Goal: Information Seeking & Learning: Learn about a topic

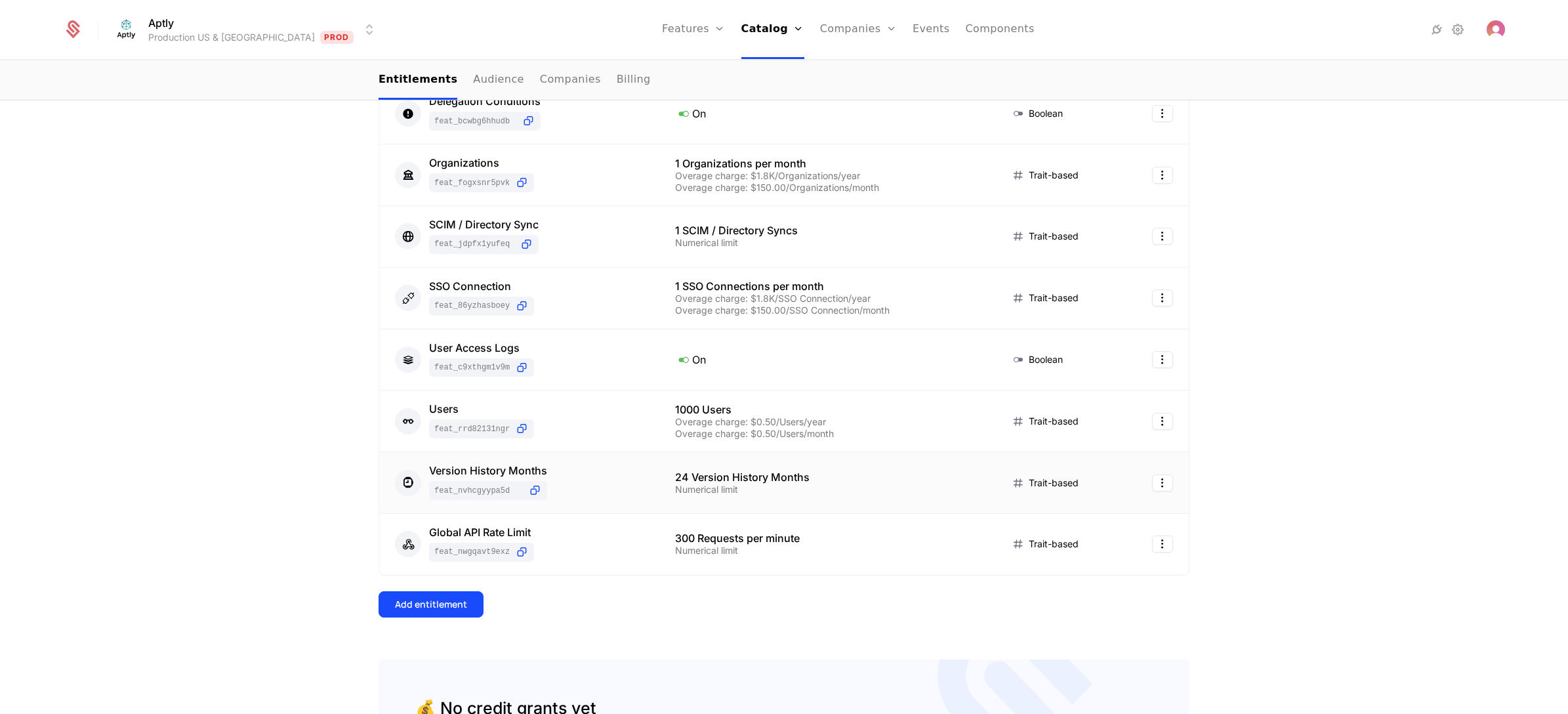
scroll to position [689, 0]
click at [575, 421] on div "Users feat_Rrd82131ngR" at bounding box center [519, 421] width 249 height 35
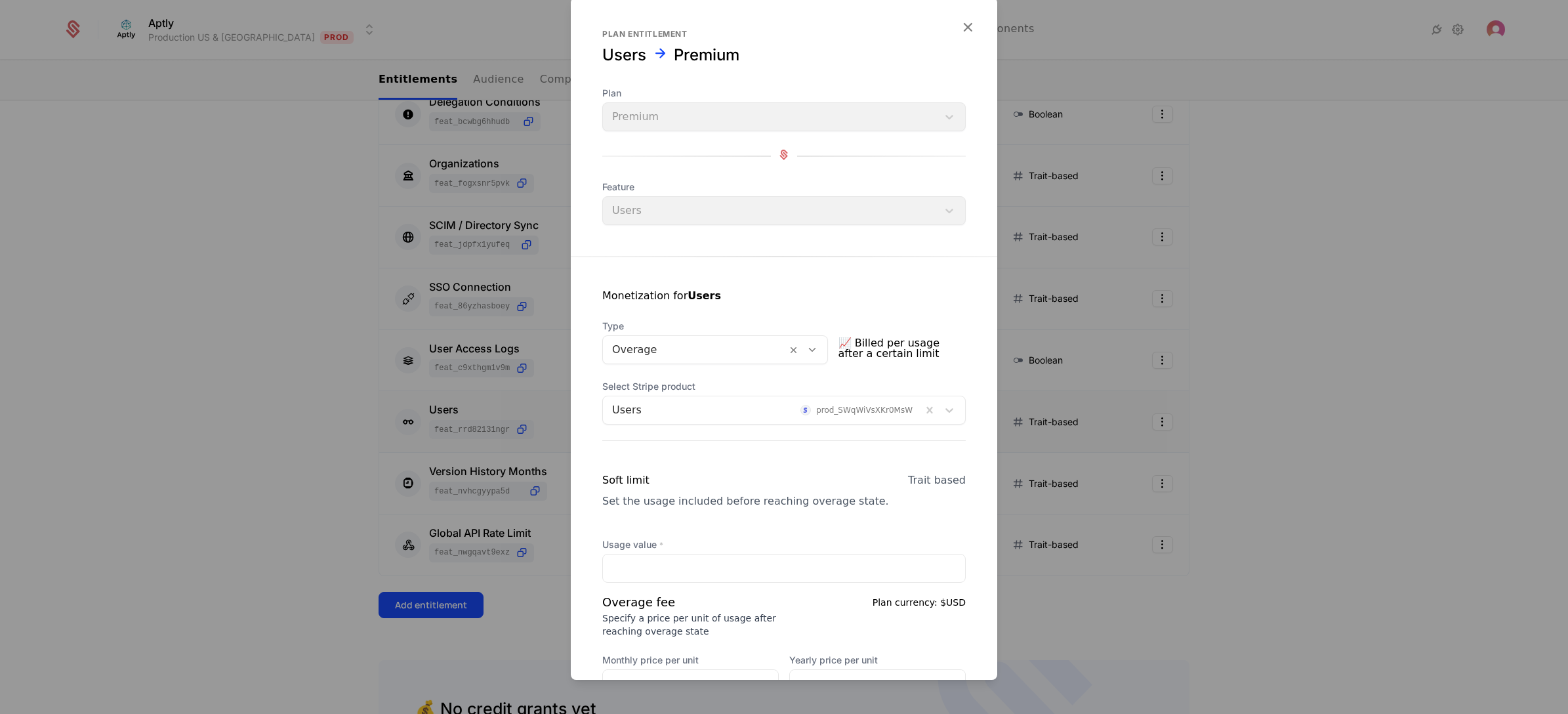
click at [217, 327] on div at bounding box center [784, 357] width 1568 height 714
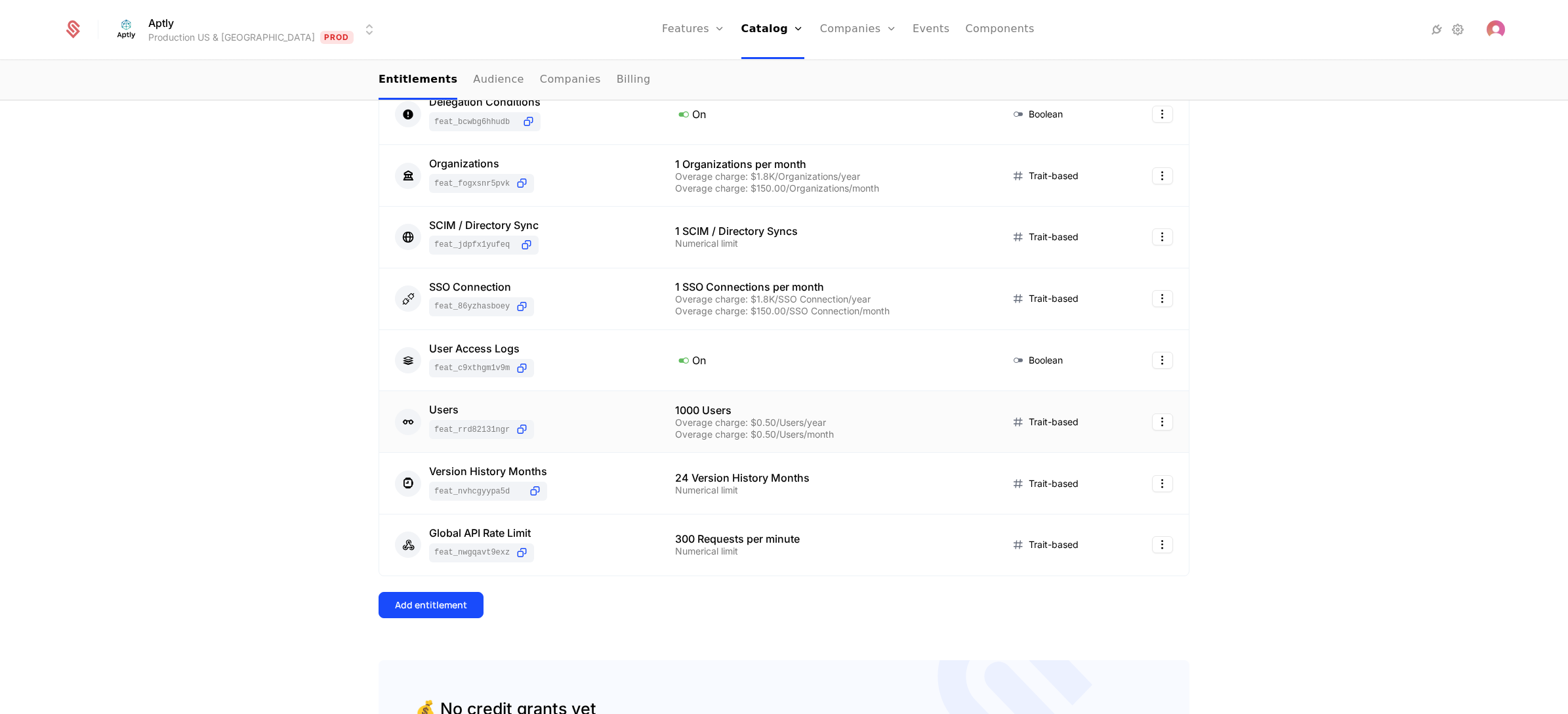
click at [565, 433] on div "Users feat_Rrd82131ngR" at bounding box center [519, 421] width 249 height 35
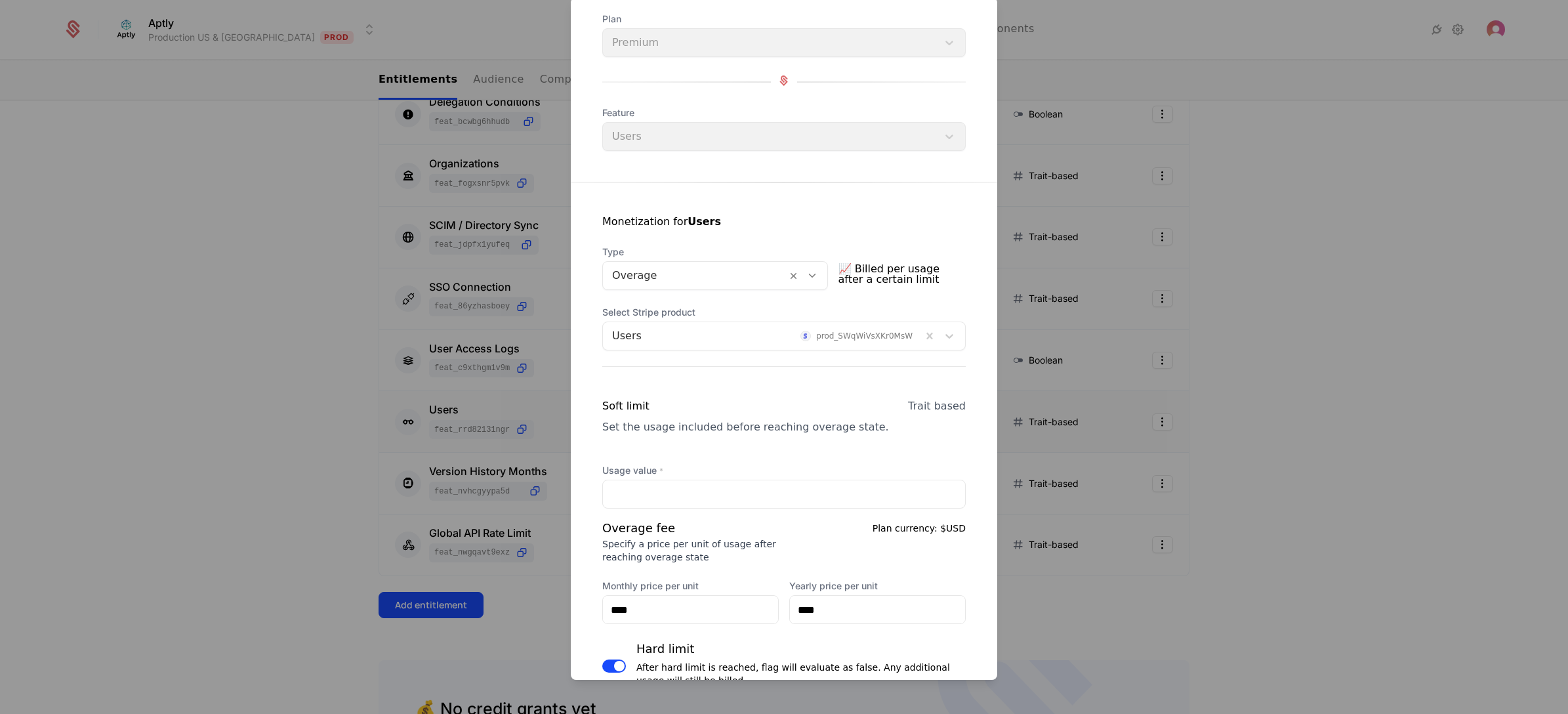
scroll to position [197, 0]
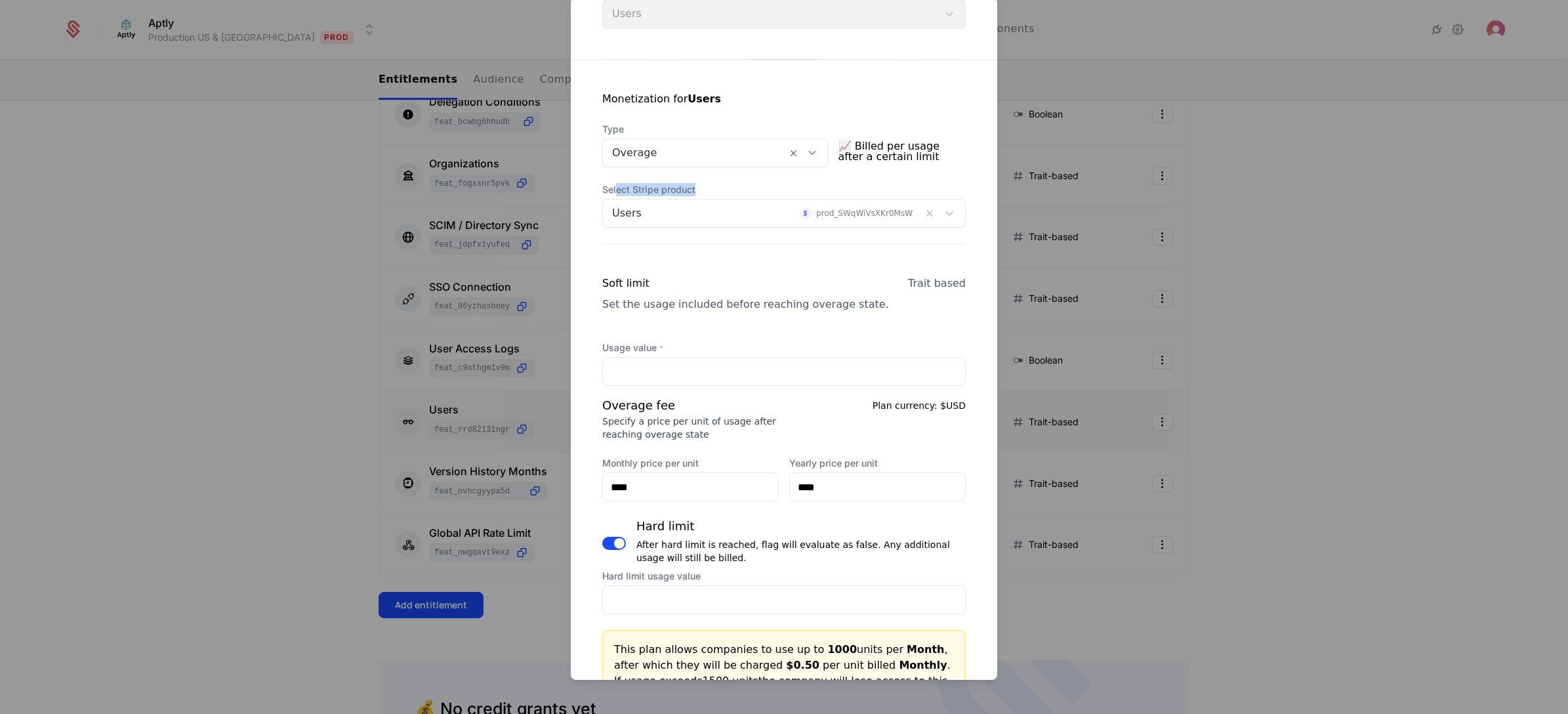
drag, startPoint x: 618, startPoint y: 189, endPoint x: 717, endPoint y: 193, distance: 99.1
click at [717, 193] on span "Select Stripe product" at bounding box center [784, 189] width 363 height 13
click at [707, 185] on span "Select Stripe product" at bounding box center [784, 189] width 363 height 13
click at [704, 213] on div at bounding box center [762, 214] width 301 height 19
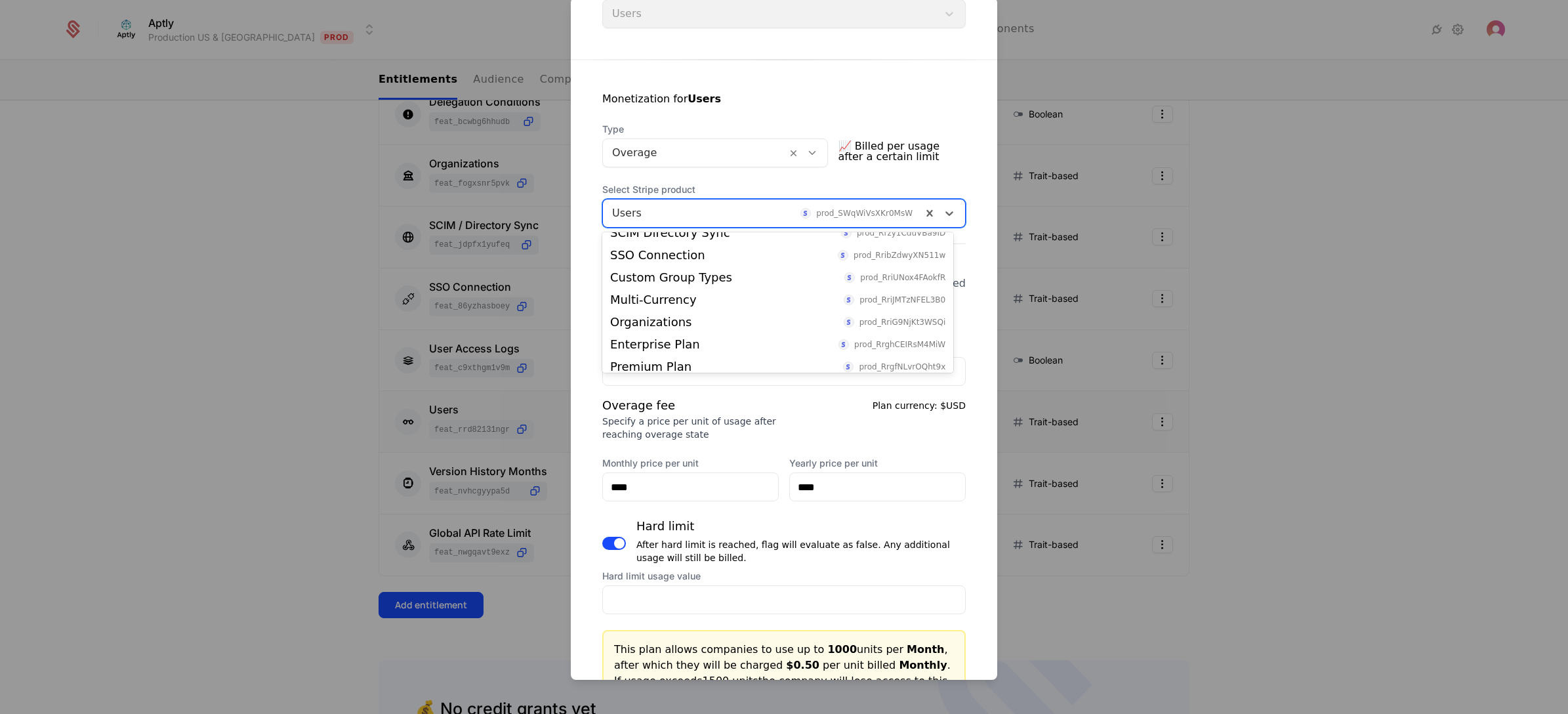
scroll to position [294, 0]
click at [714, 385] on div "Usage value * **** Overage fee Specify a price per unit of usage after reaching…" at bounding box center [784, 478] width 363 height 273
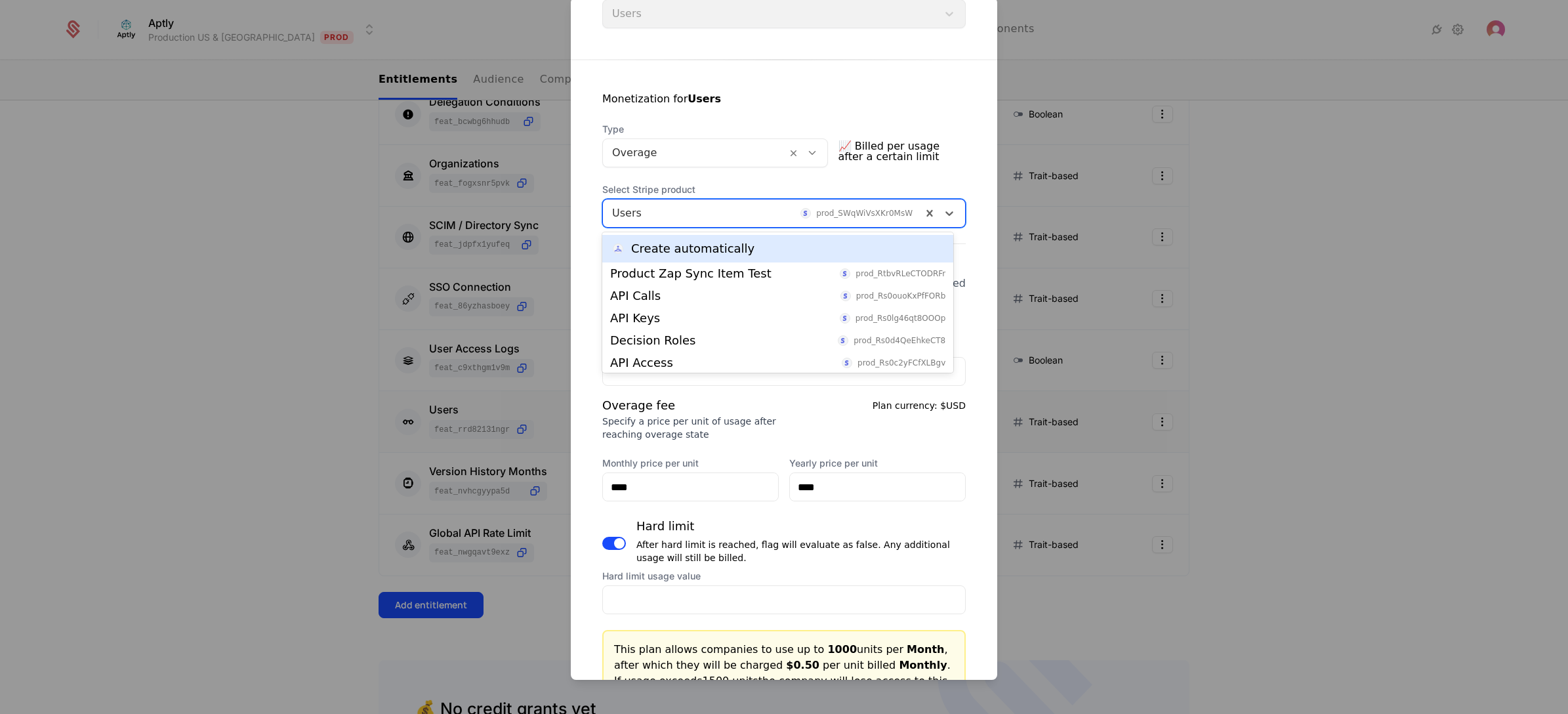
click at [734, 208] on div at bounding box center [762, 214] width 301 height 19
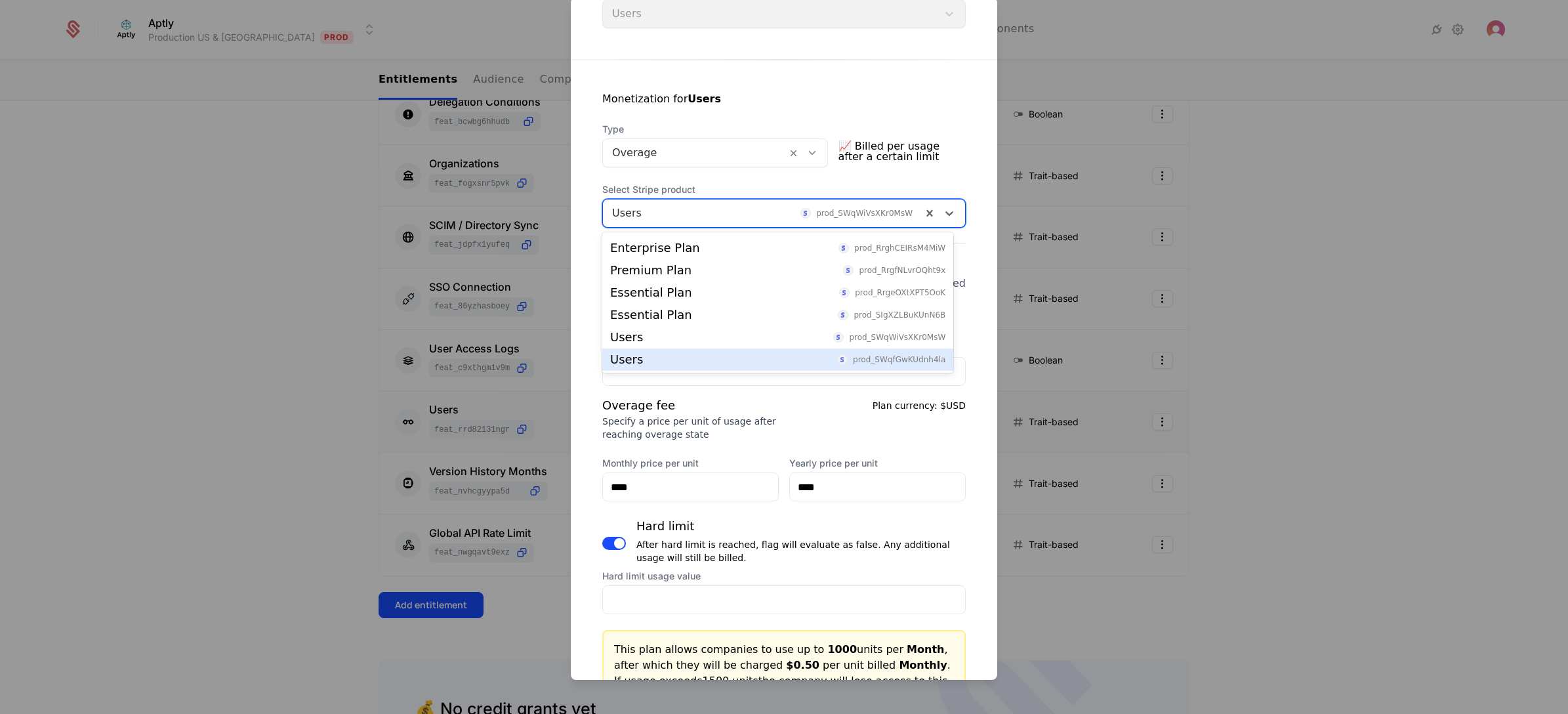
click at [743, 385] on div "Usage value * **** Overage fee Specify a price per unit of usage after reaching…" at bounding box center [784, 478] width 363 height 273
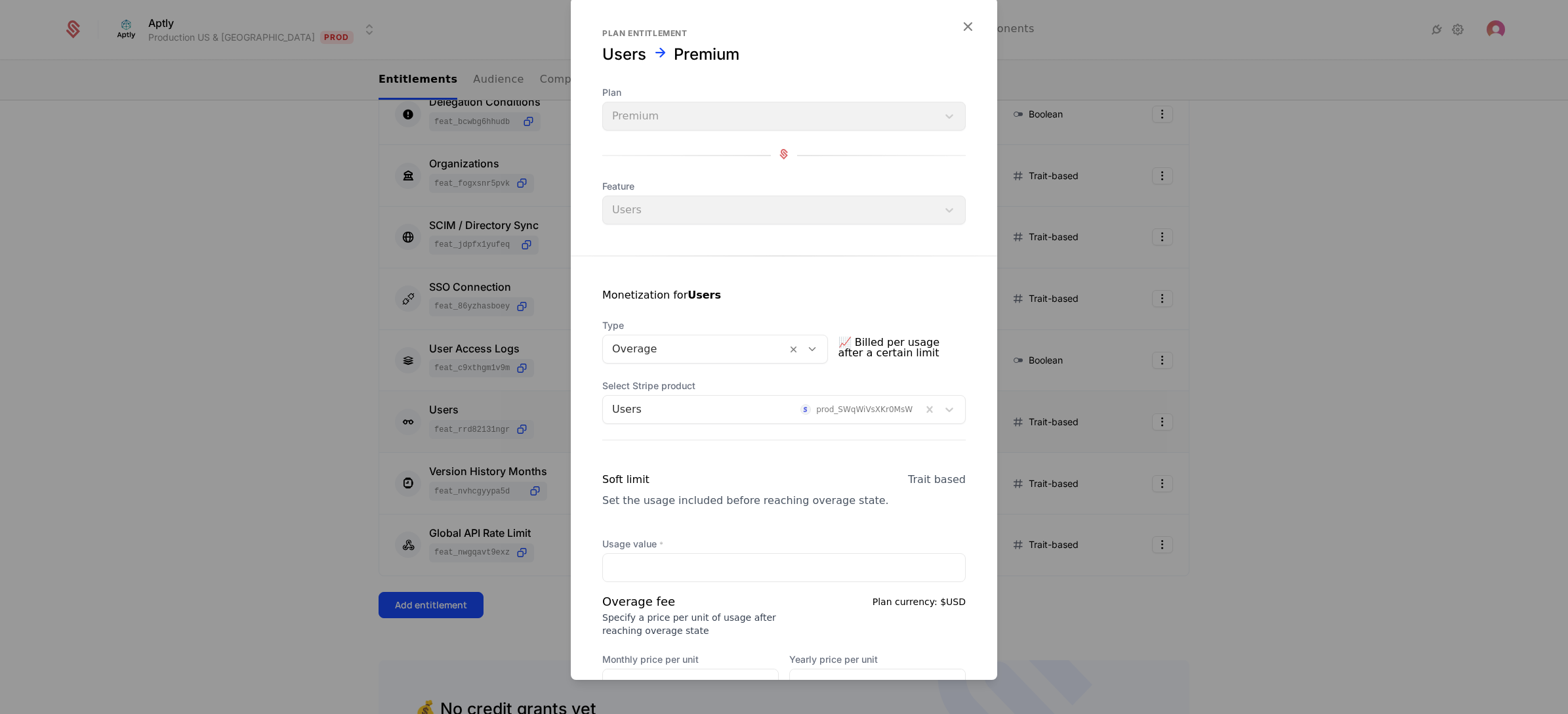
scroll to position [0, 0]
click at [960, 22] on icon "button" at bounding box center [968, 27] width 17 height 17
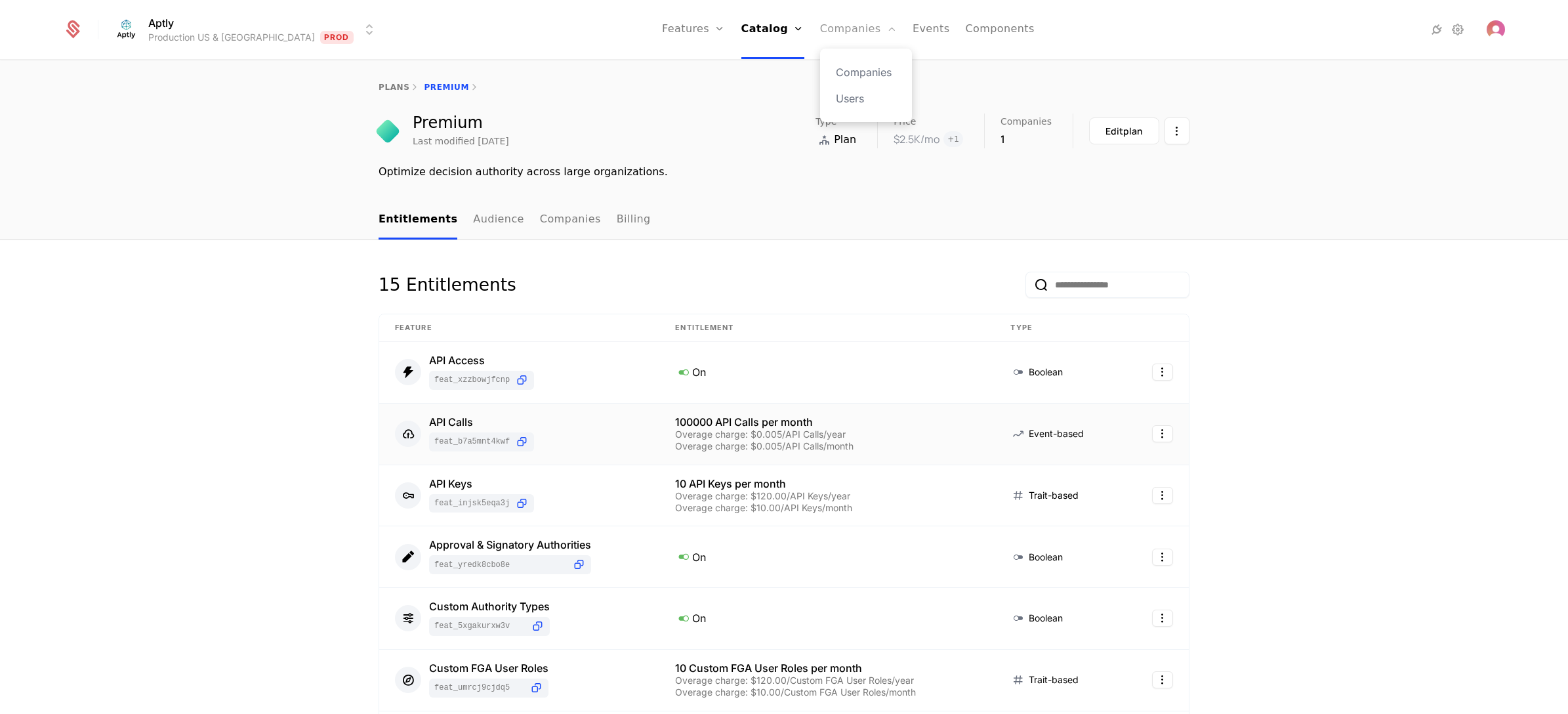
click at [820, 24] on link "Companies" at bounding box center [857, 30] width 76 height 60
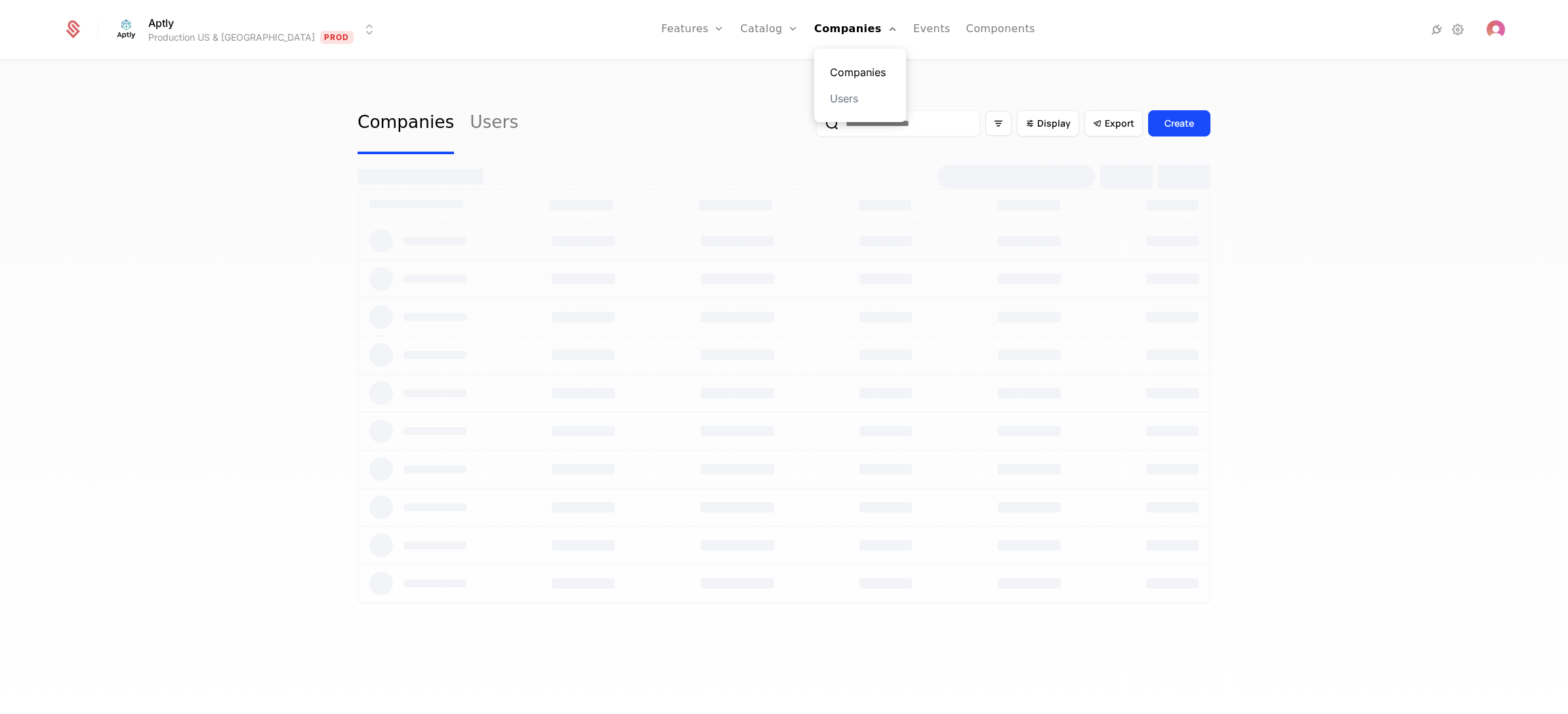
click at [830, 67] on link "Companies" at bounding box center [859, 72] width 61 height 16
select select "**"
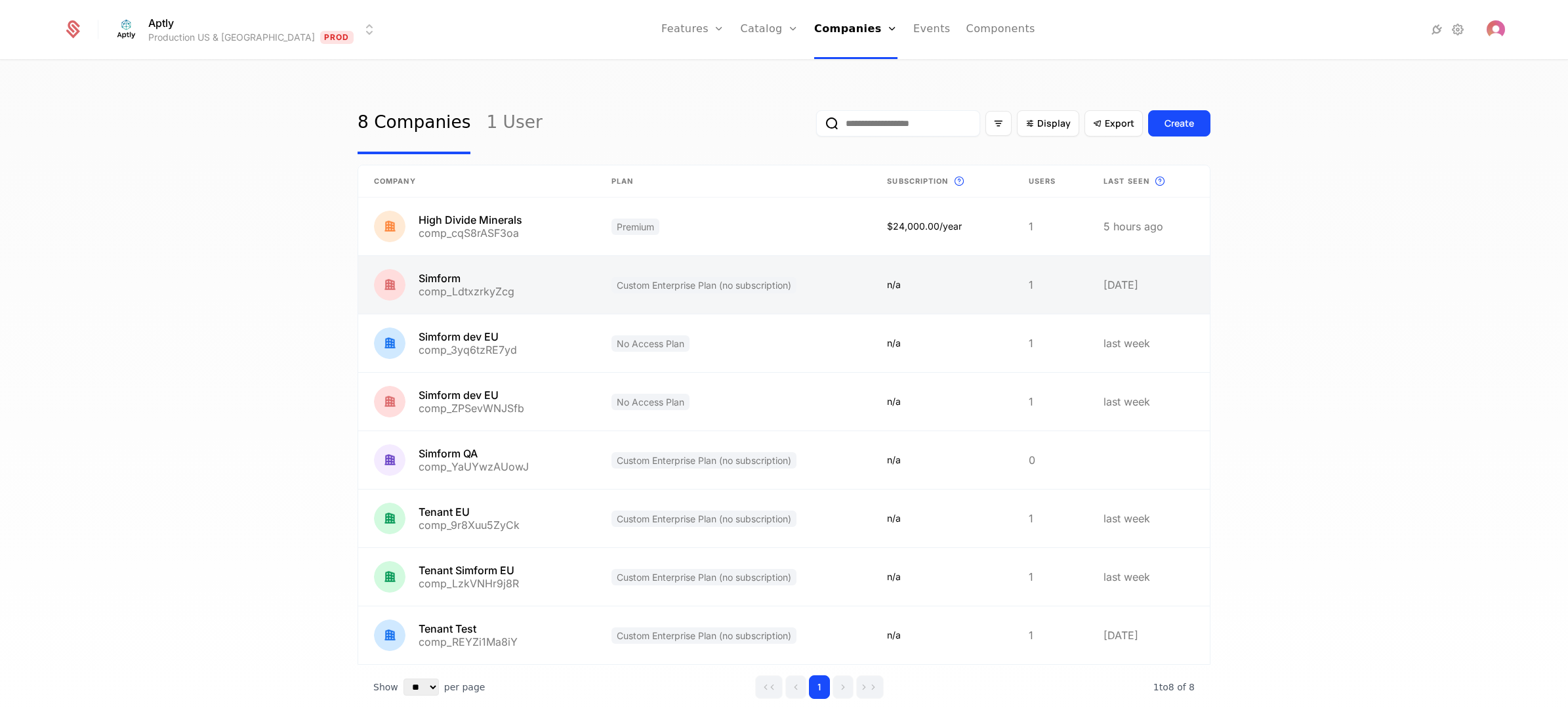
click at [807, 290] on link at bounding box center [733, 285] width 276 height 58
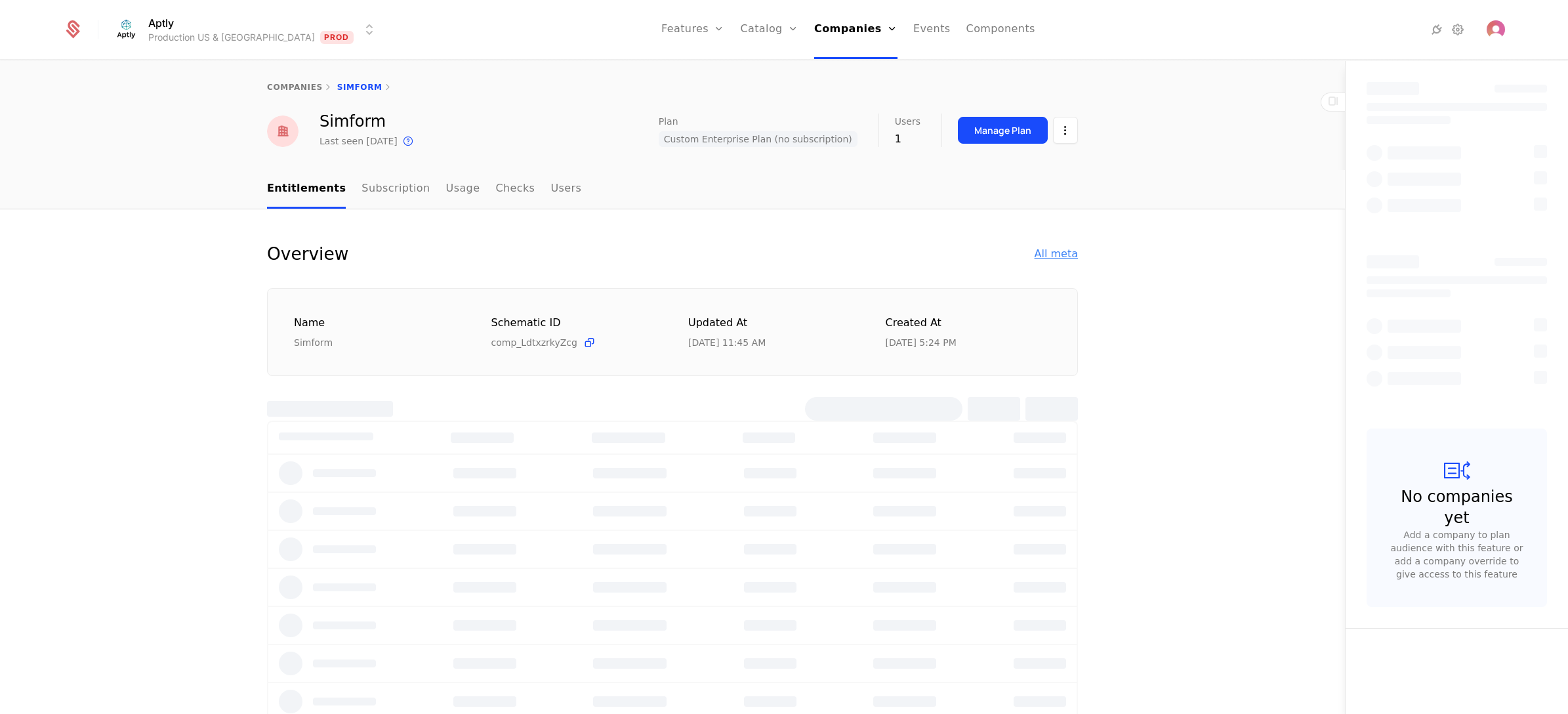
select select "**"
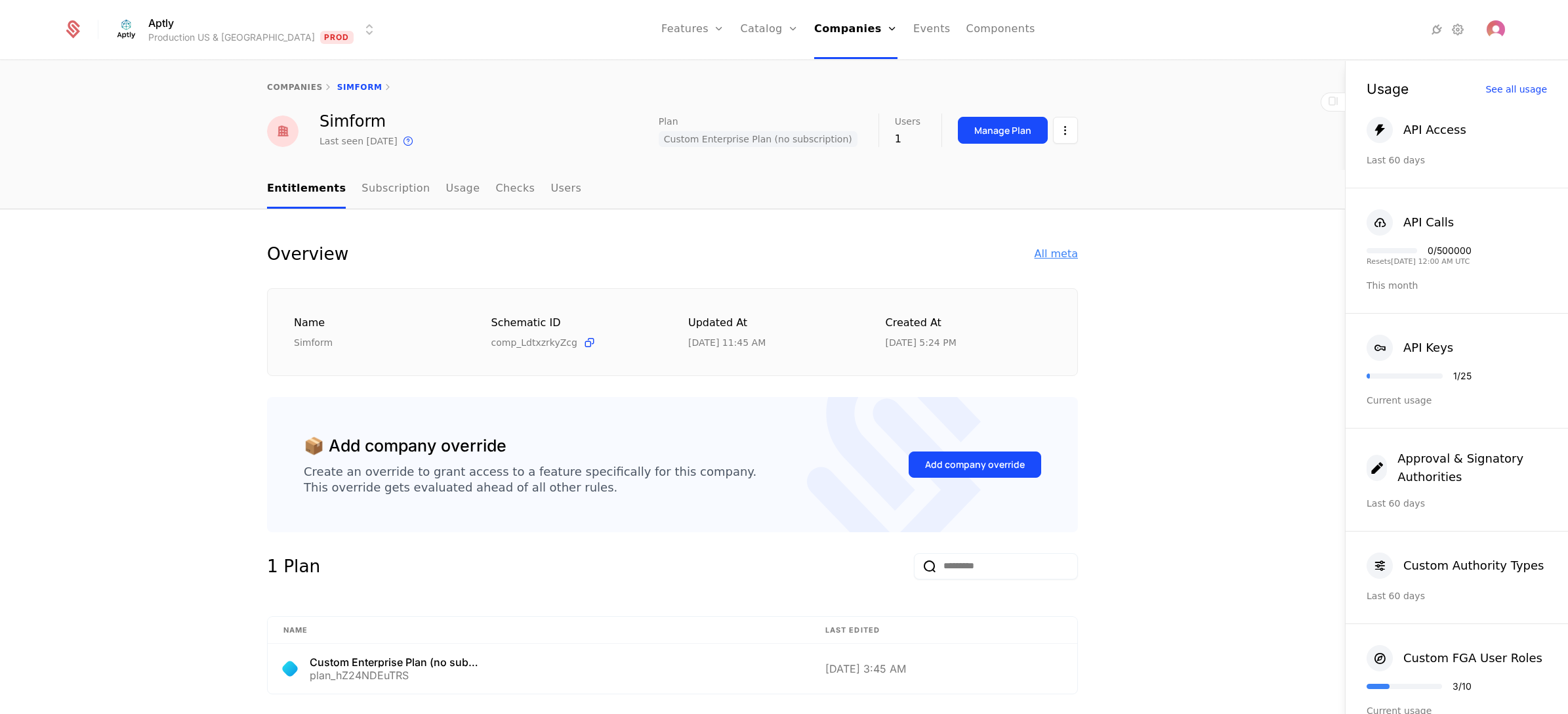
click at [1062, 259] on div "All meta" at bounding box center [1057, 254] width 44 height 16
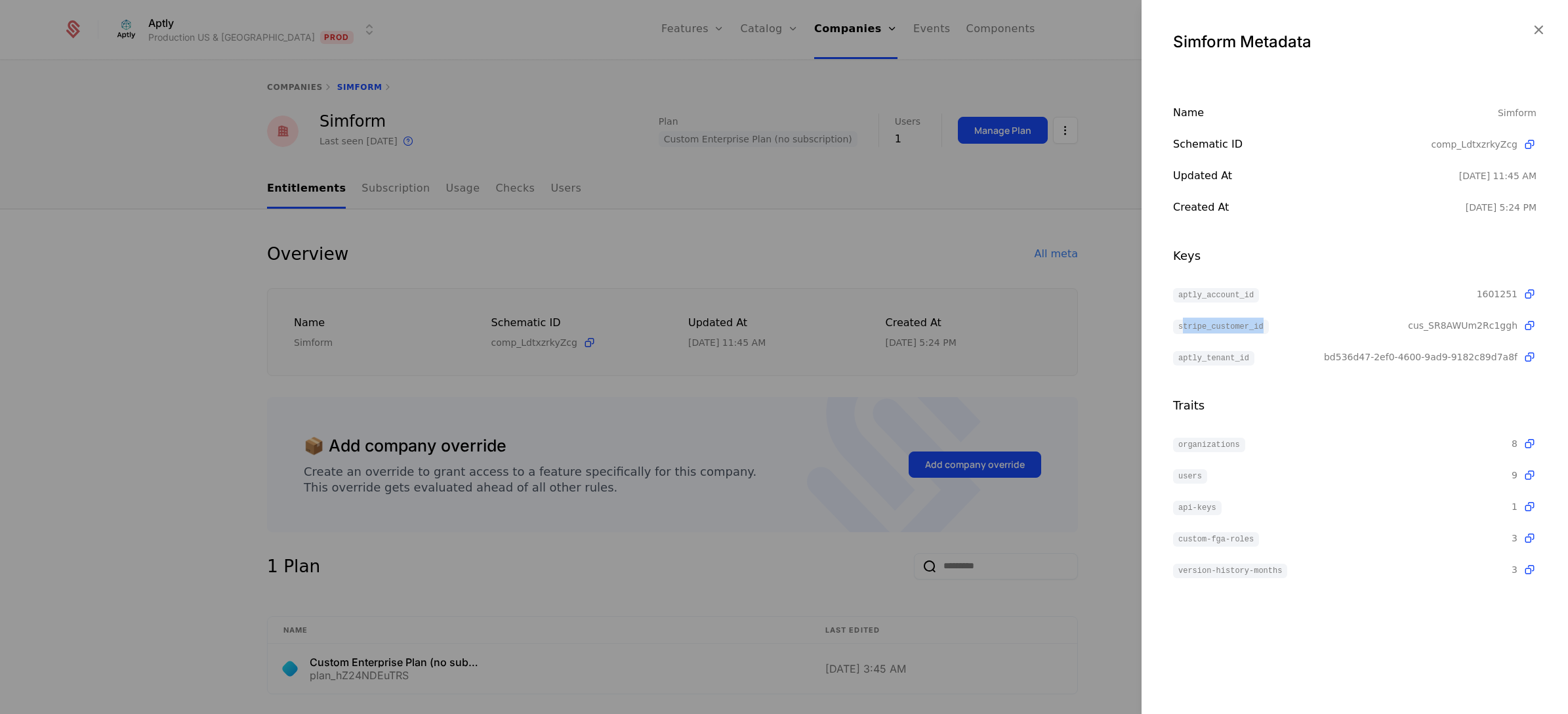
drag, startPoint x: 1182, startPoint y: 327, endPoint x: 1286, endPoint y: 332, distance: 104.1
click at [1286, 332] on div "stripe_customer_id" at bounding box center [1290, 326] width 235 height 16
click at [873, 233] on div at bounding box center [784, 357] width 1568 height 714
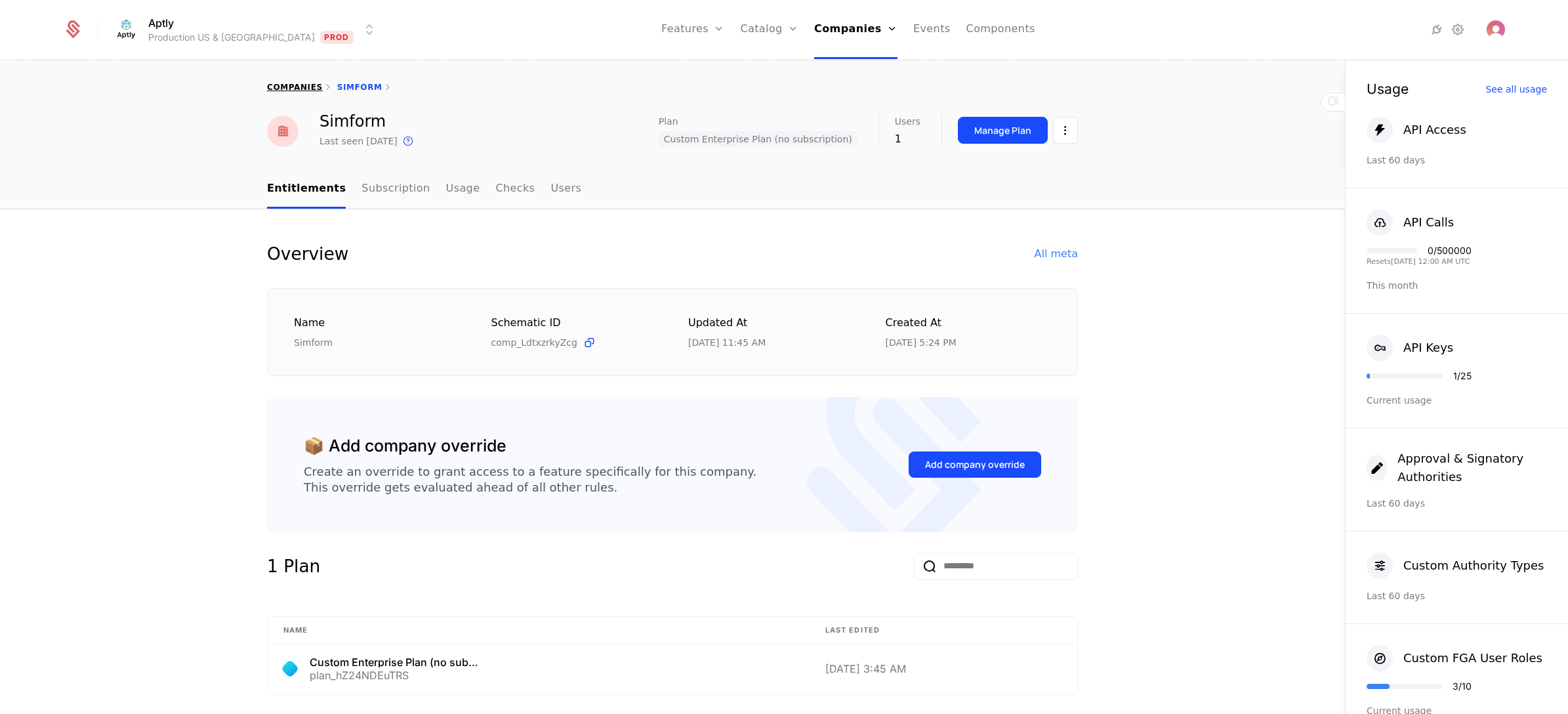
click at [276, 86] on link "companies" at bounding box center [295, 86] width 56 height 9
select select "**"
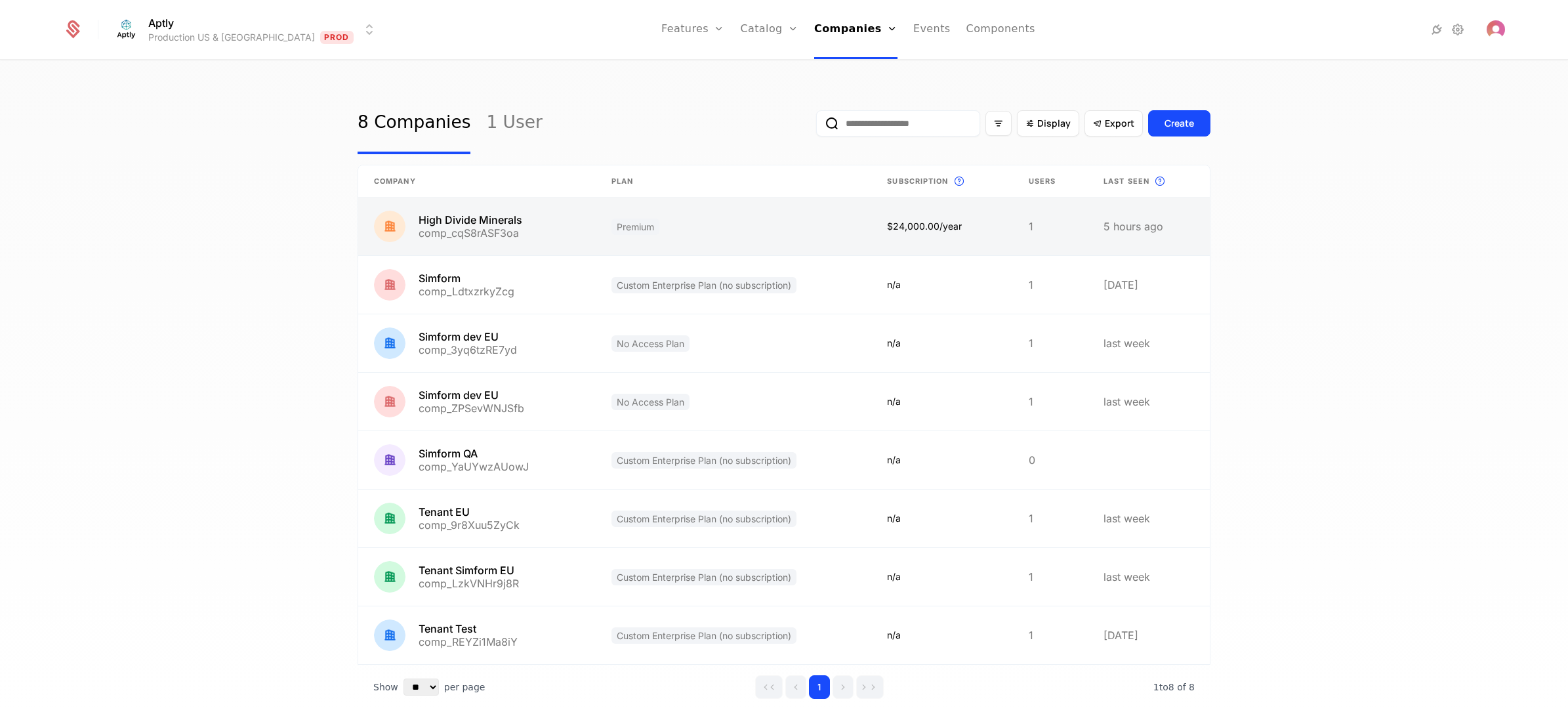
click at [539, 230] on link at bounding box center [476, 226] width 237 height 58
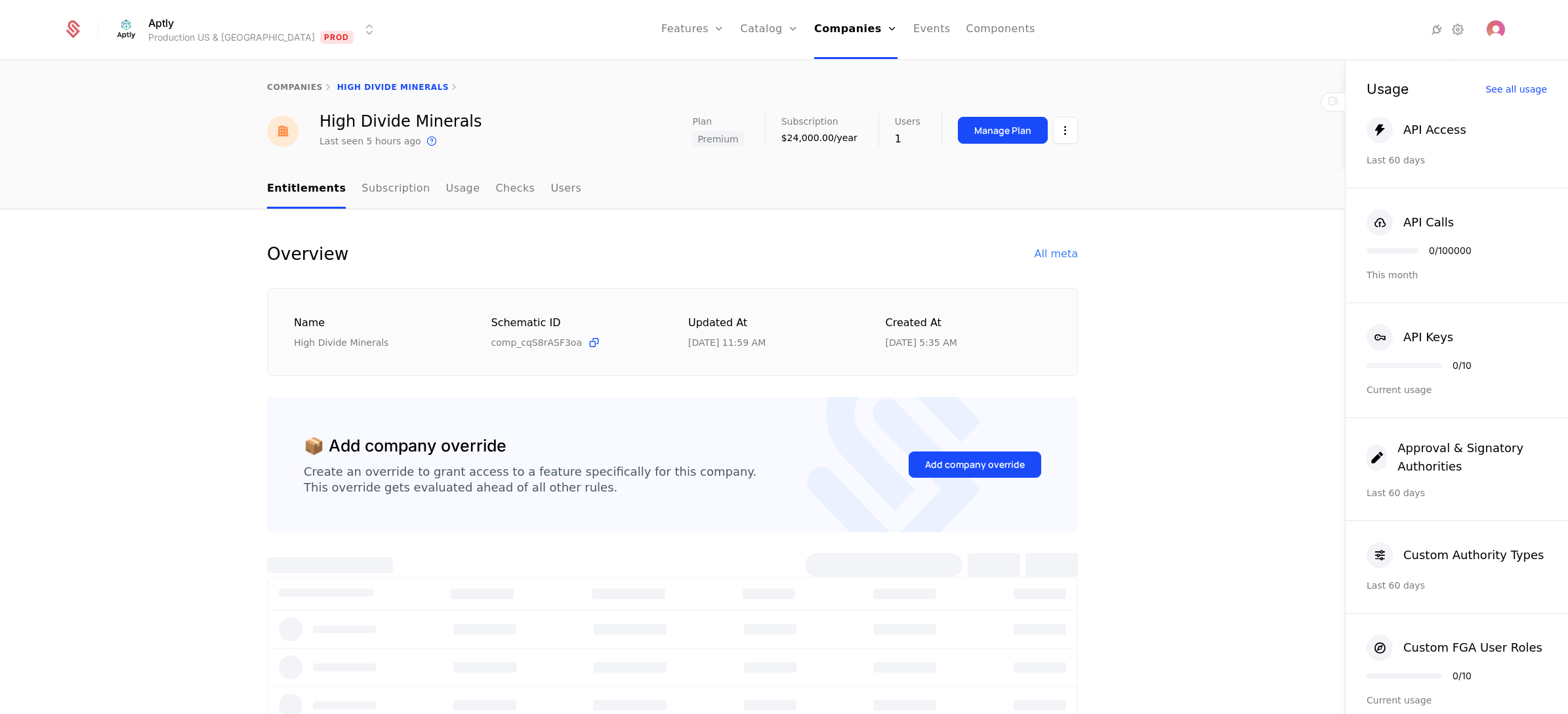
select select "**"
click at [1058, 256] on div "All meta" at bounding box center [1057, 254] width 44 height 16
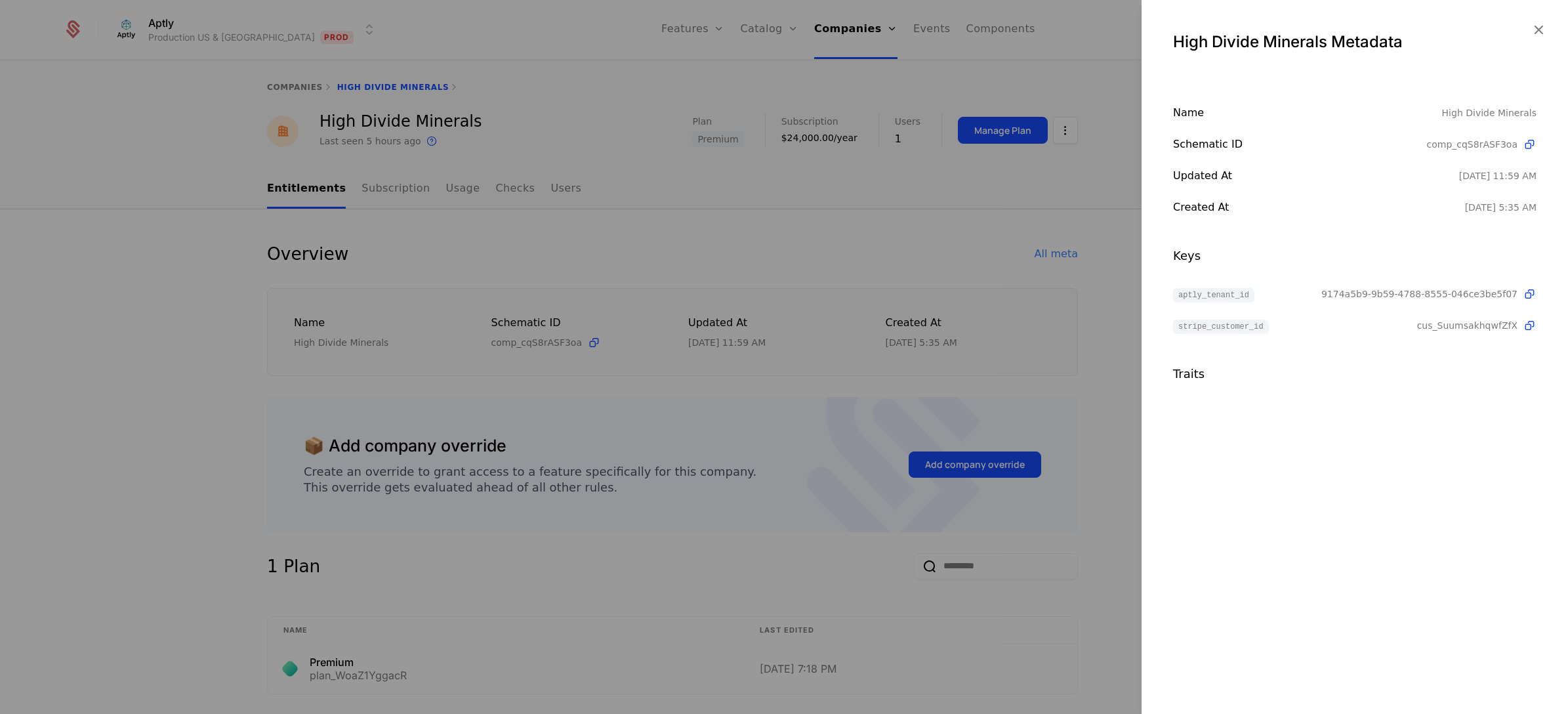
drag, startPoint x: 654, startPoint y: 202, endPoint x: 362, endPoint y: 133, distance: 300.0
click at [654, 202] on div at bounding box center [784, 357] width 1568 height 714
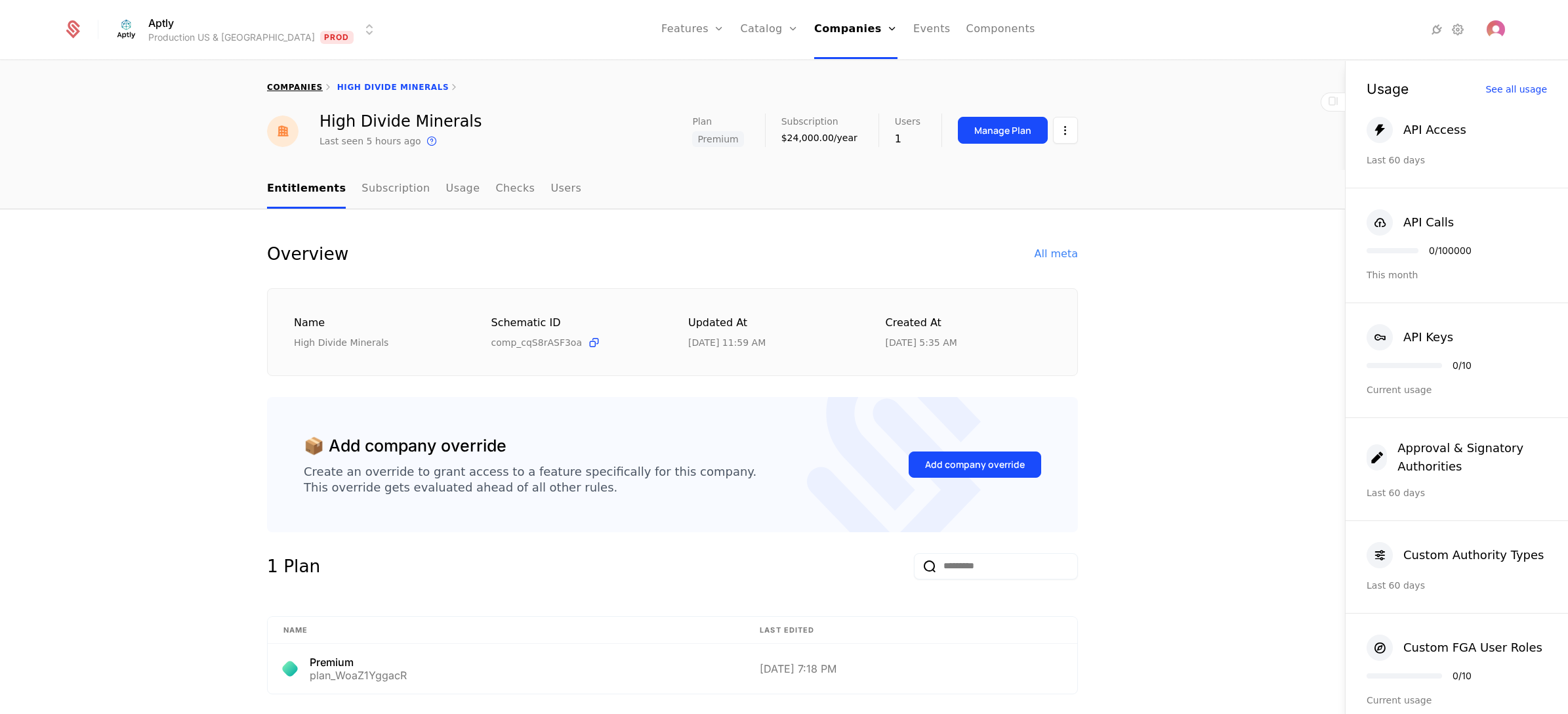
click at [280, 86] on link "companies" at bounding box center [295, 86] width 56 height 9
select select "**"
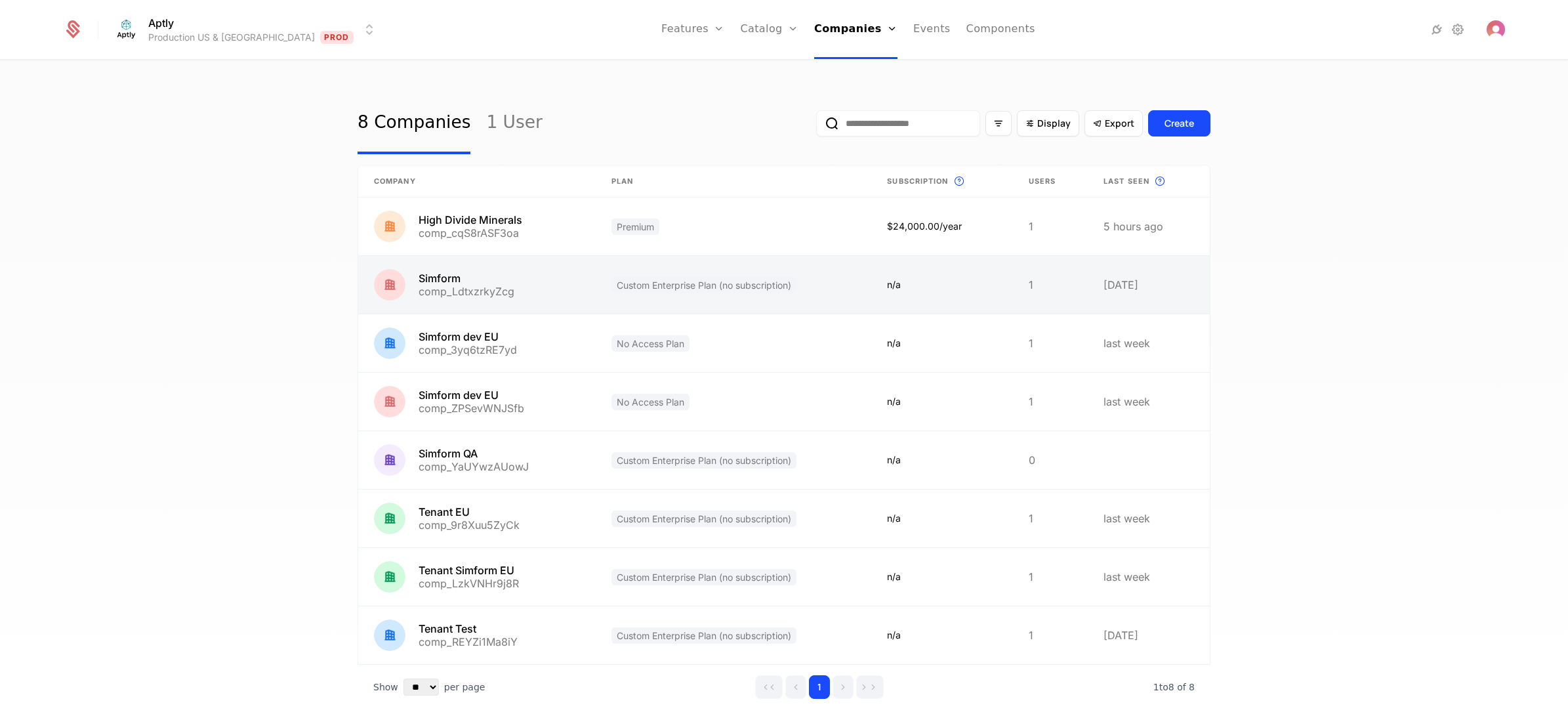
click at [808, 290] on link at bounding box center [733, 285] width 276 height 58
select select "**"
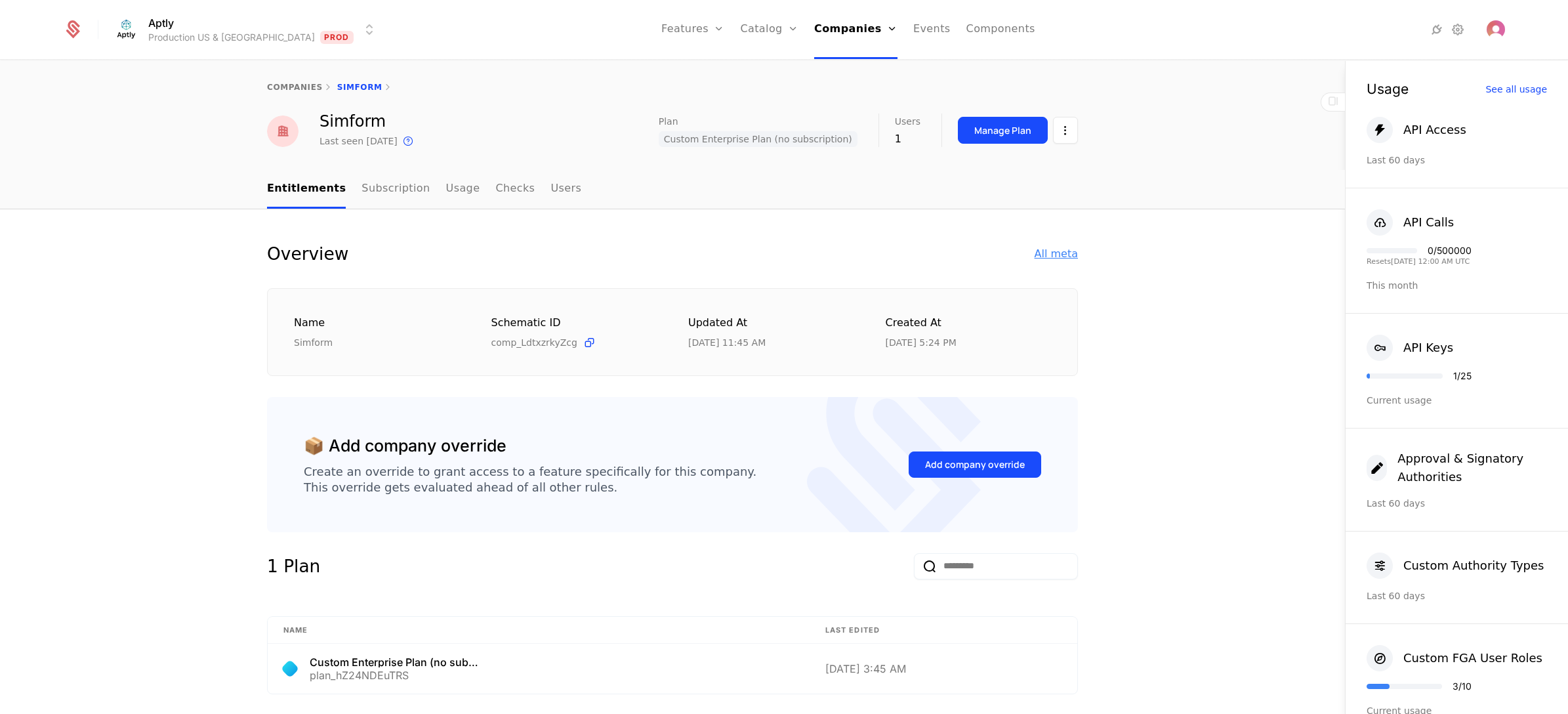
click at [1040, 257] on div "All meta" at bounding box center [1057, 254] width 44 height 16
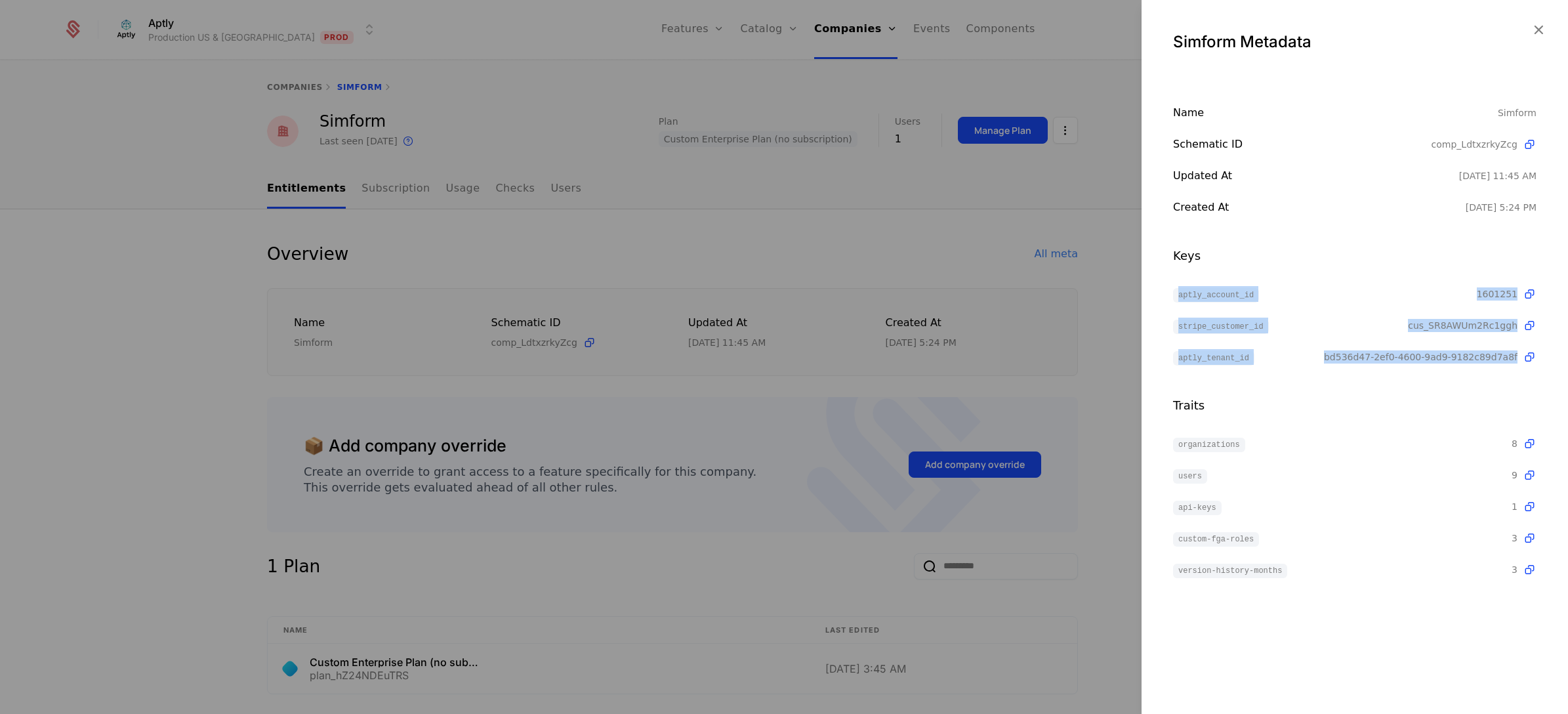
drag, startPoint x: 1172, startPoint y: 290, endPoint x: 1520, endPoint y: 375, distance: 358.2
click at [1520, 375] on div "Name Simform Schematic ID comp_LdtxzrkyZcg Updated at [DATE] 11:45 AM Created a…" at bounding box center [1355, 342] width 427 height 473
copy div "aptly_account_id 1601251 stripe_customer_id cus_SR8AWUm2Rc1ggh aptly_tenant_id …"
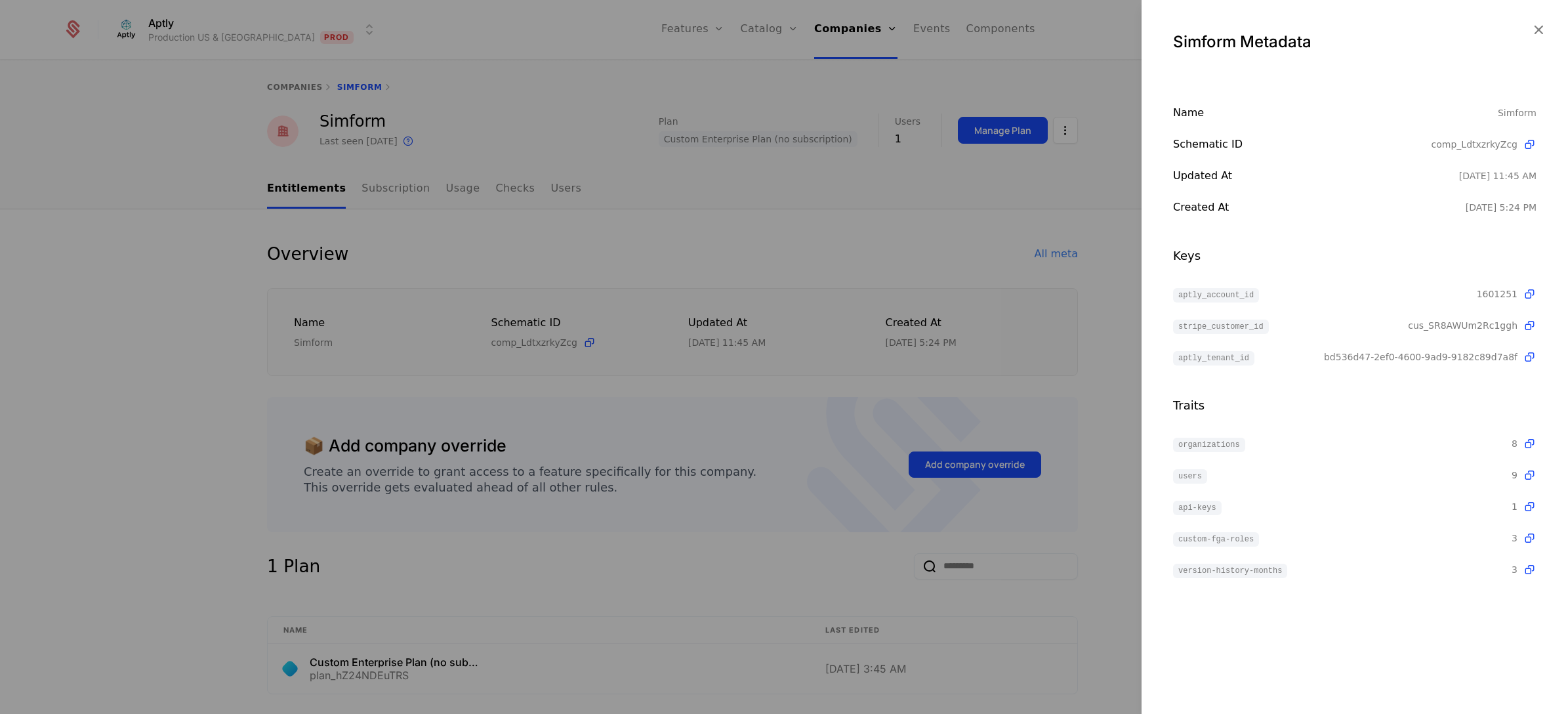
click at [903, 230] on div at bounding box center [784, 357] width 1568 height 714
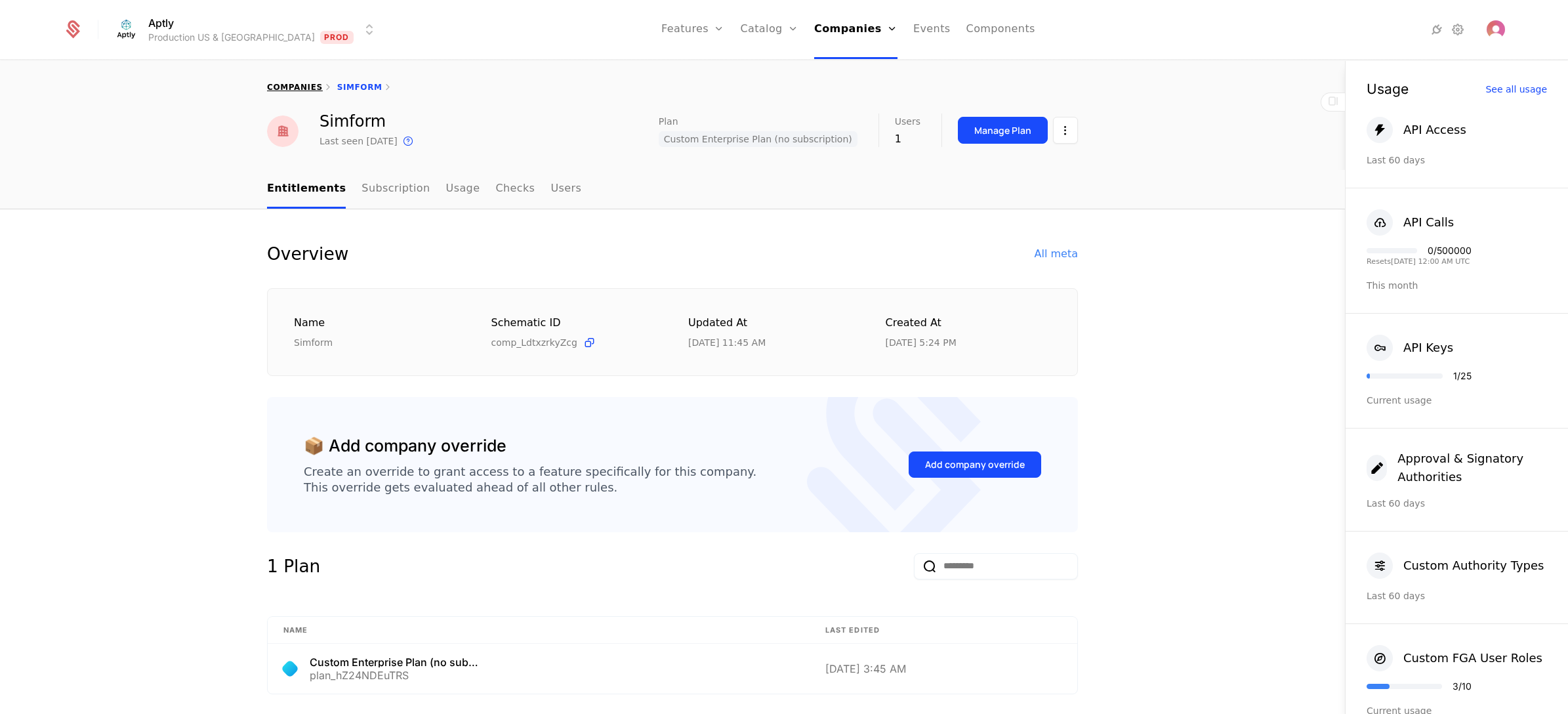
click at [296, 86] on link "companies" at bounding box center [295, 86] width 56 height 9
select select "**"
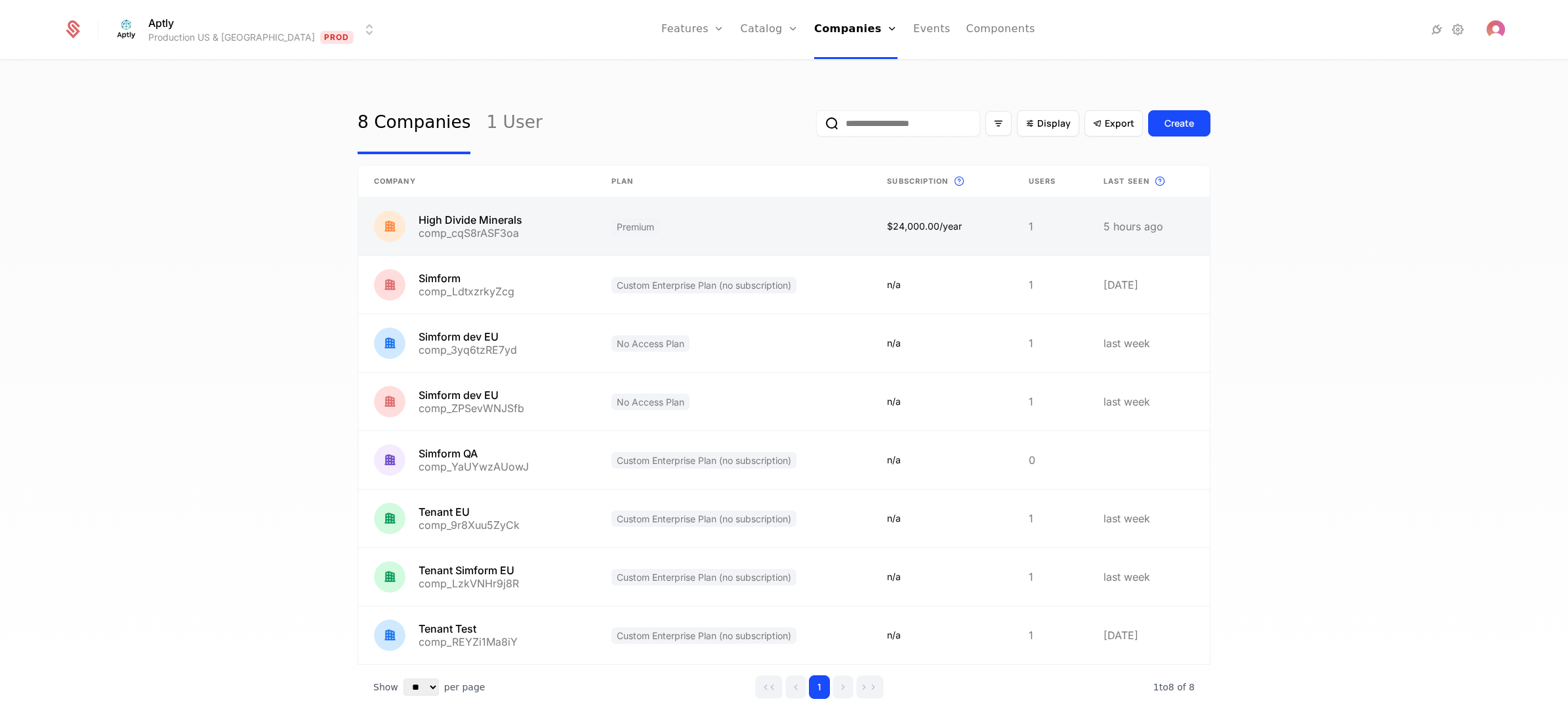
click at [560, 233] on link at bounding box center [476, 226] width 237 height 58
select select "**"
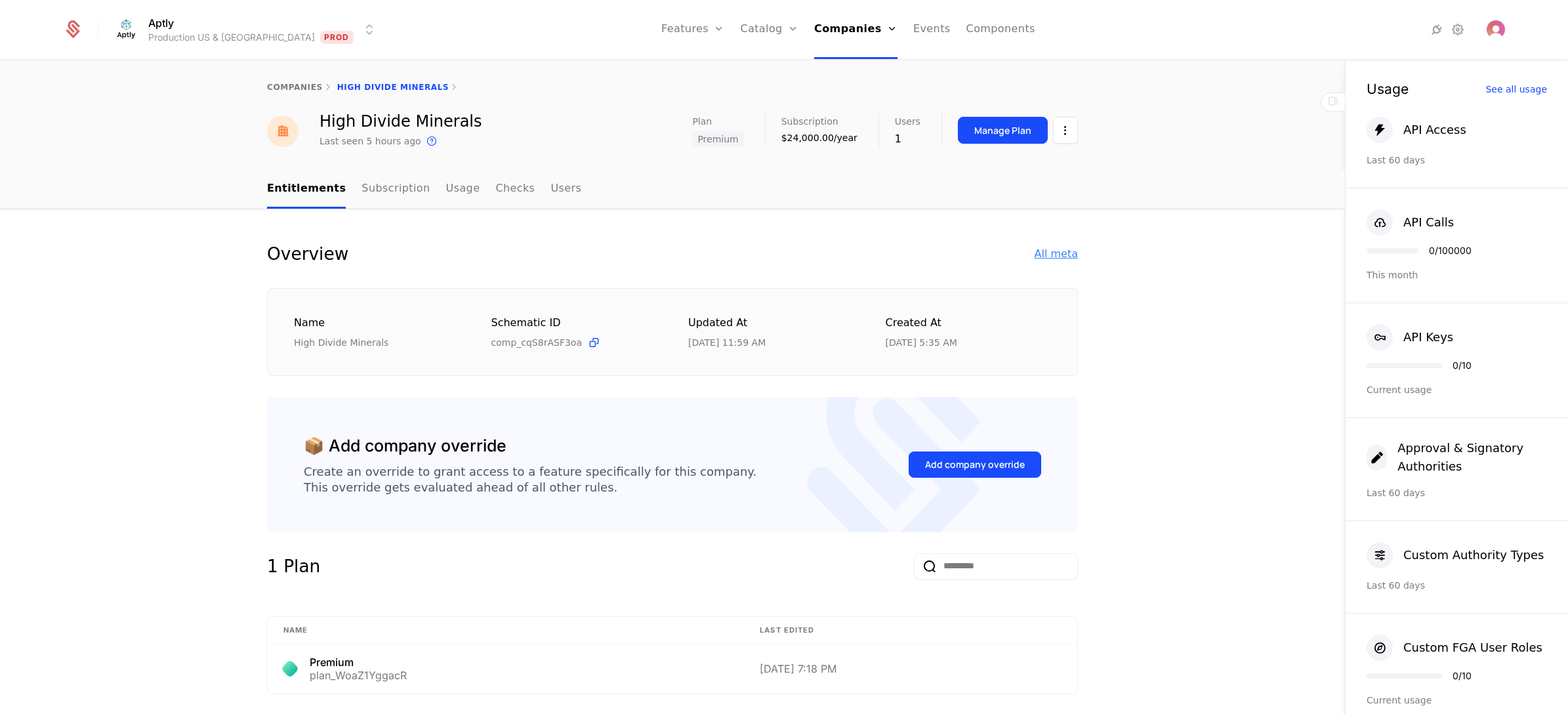
click at [1041, 253] on div "All meta" at bounding box center [1057, 254] width 44 height 16
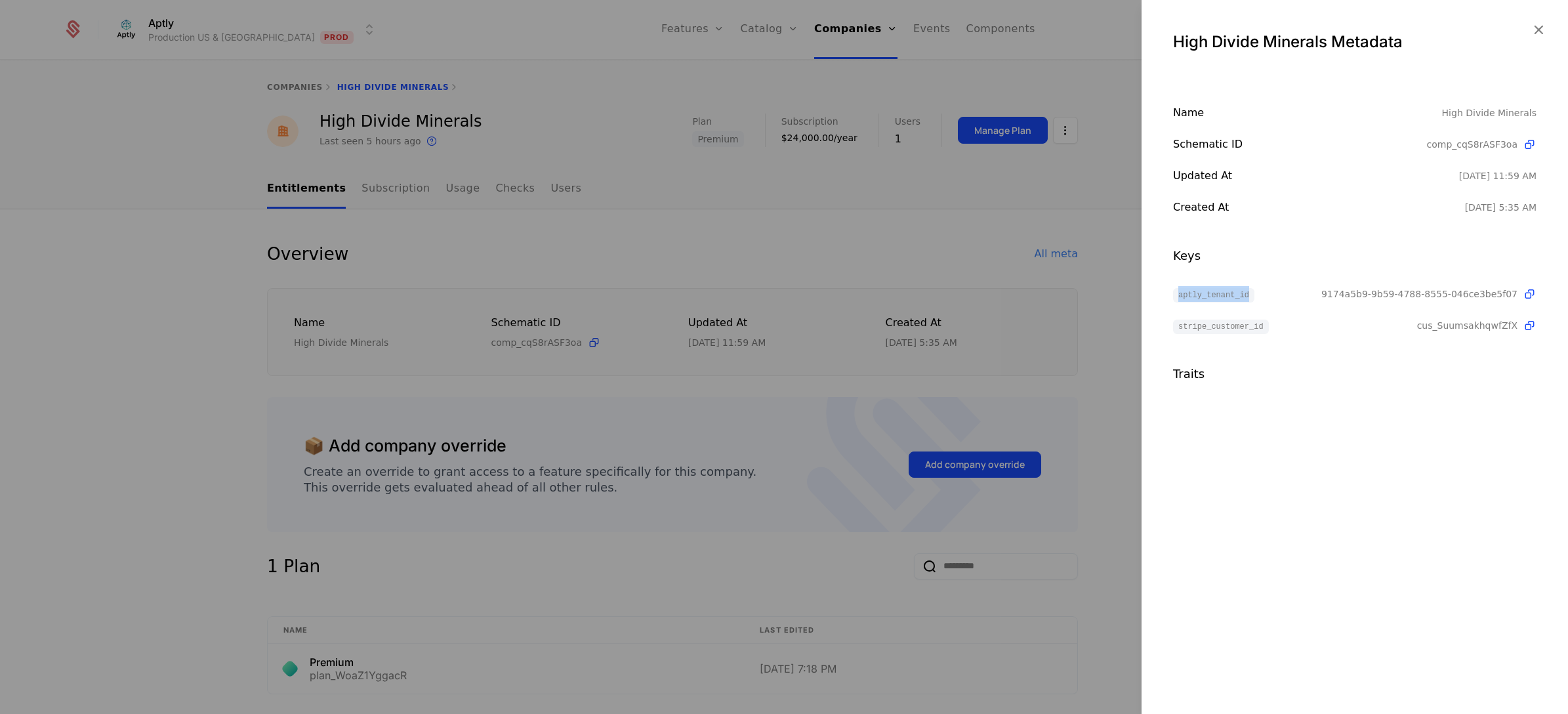
drag, startPoint x: 1184, startPoint y: 296, endPoint x: 1257, endPoint y: 297, distance: 73.0
click at [1257, 297] on div "aptly_tenant_id" at bounding box center [1246, 294] width 148 height 16
click at [828, 224] on div at bounding box center [784, 357] width 1568 height 714
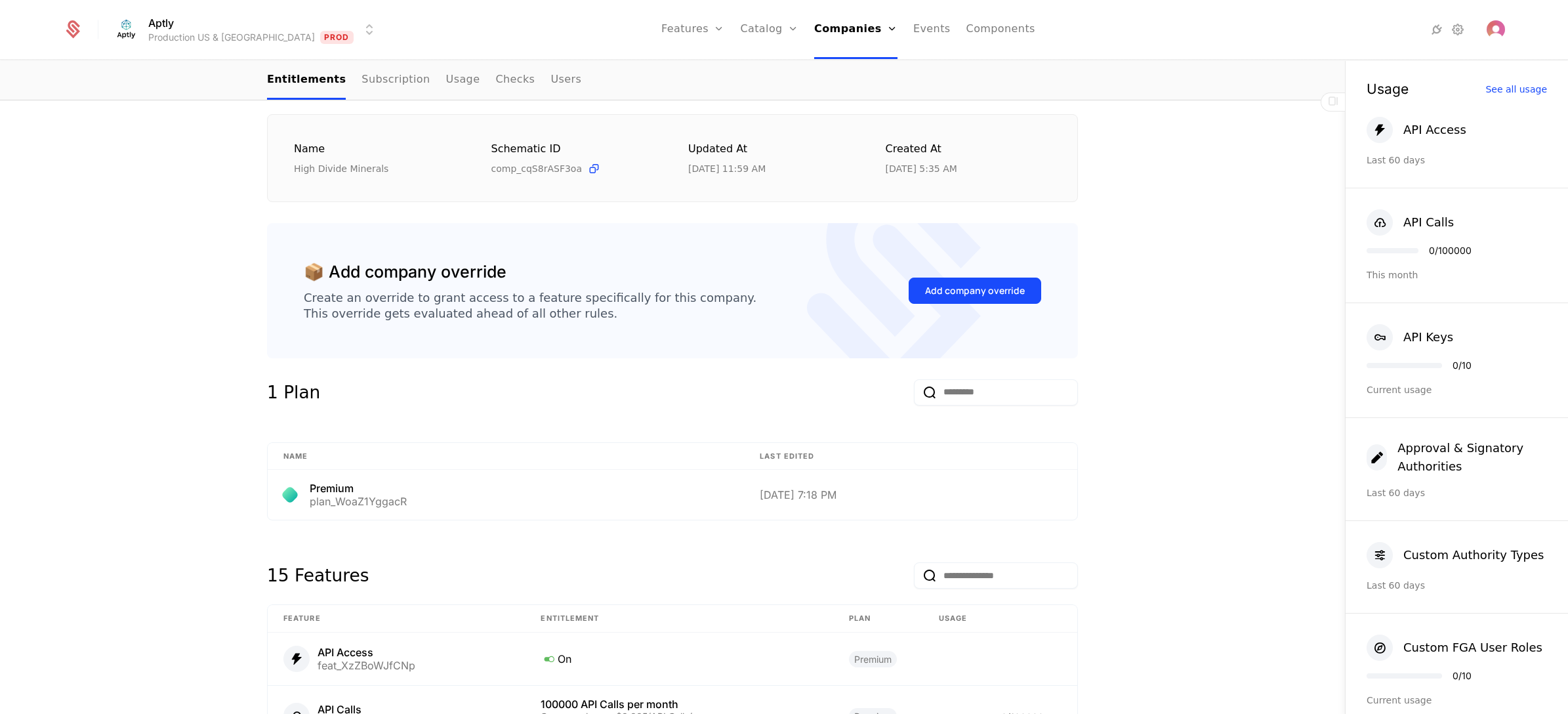
scroll to position [394, 0]
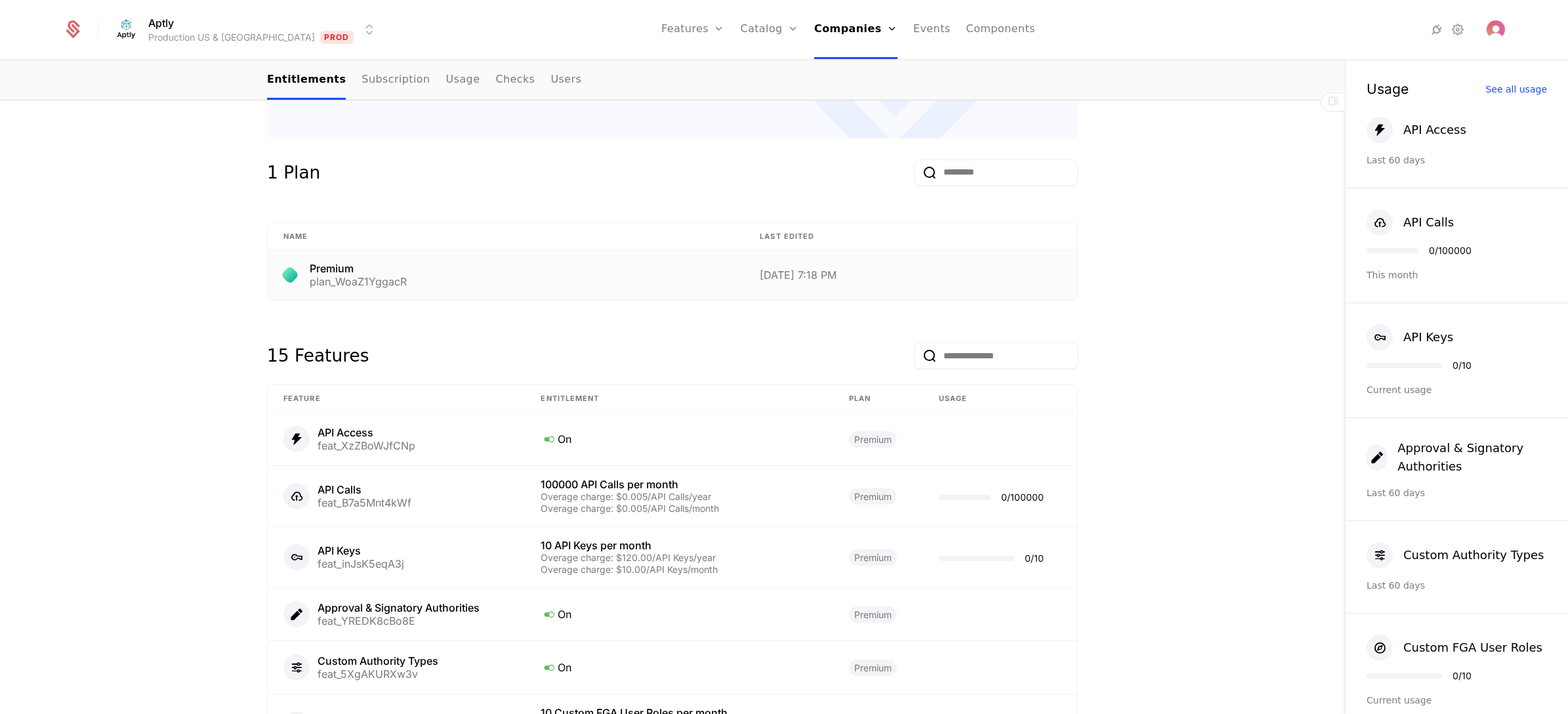
click at [449, 284] on div "Premium plan_WoaZ1YggacR" at bounding box center [506, 275] width 445 height 24
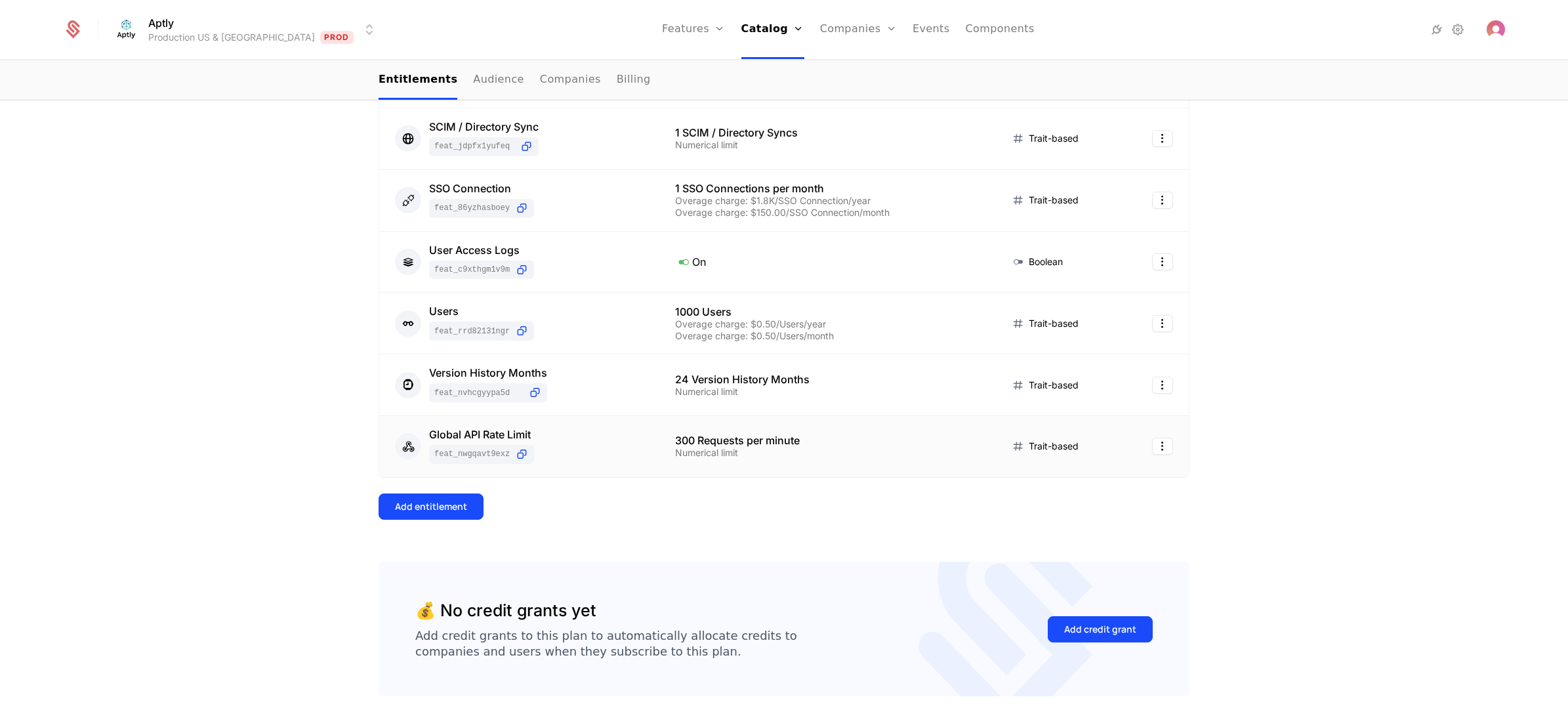
scroll to position [845, 0]
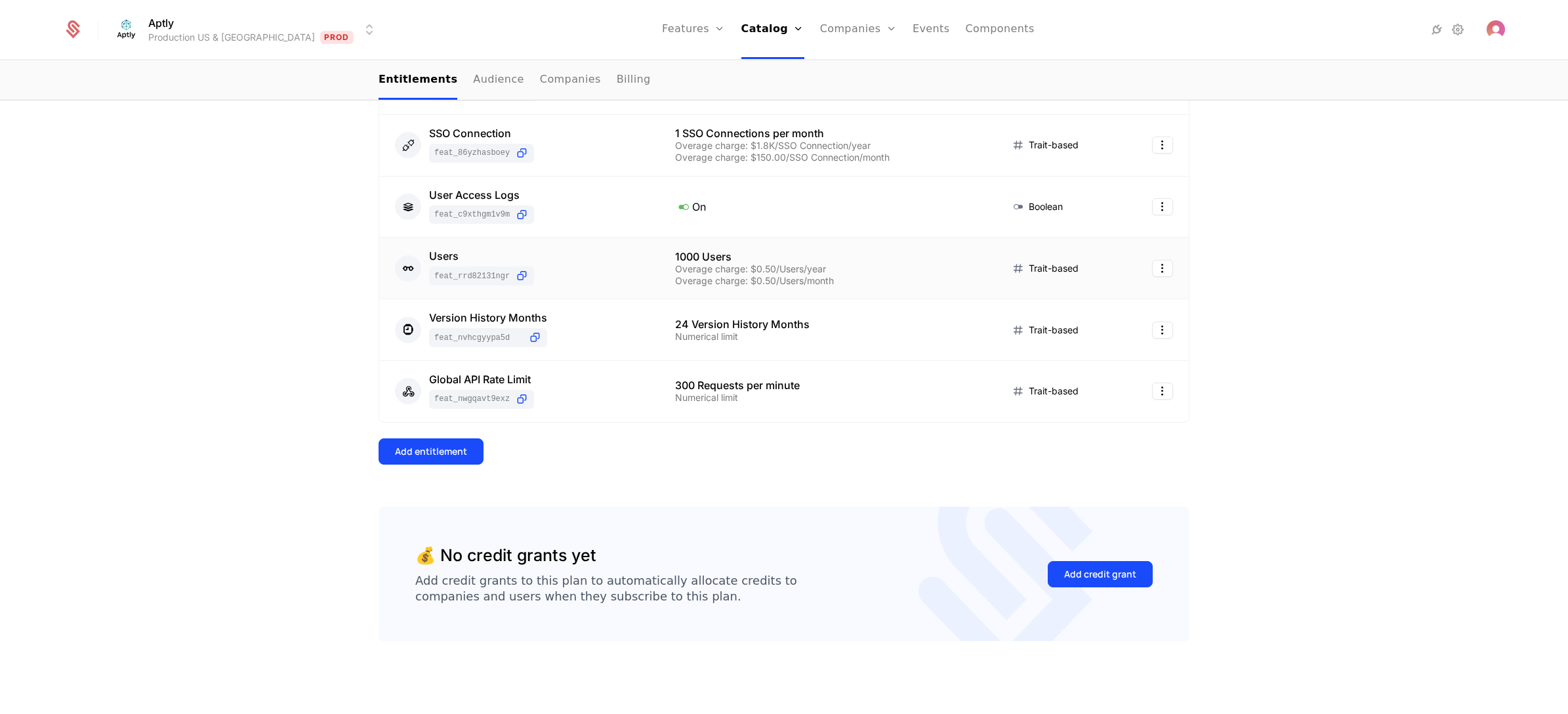
click at [586, 273] on div "Users feat_Rrd82131ngR" at bounding box center [519, 268] width 249 height 35
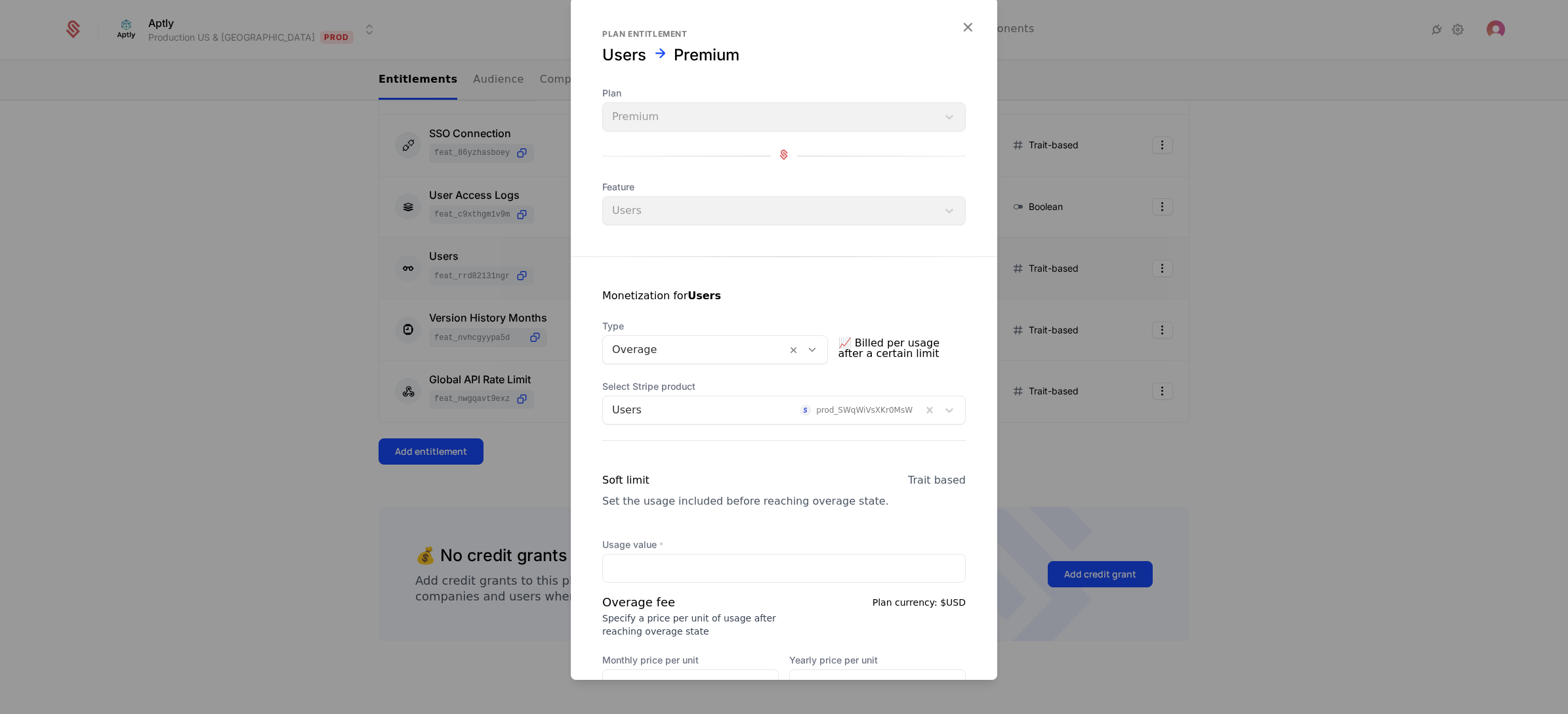
click at [207, 195] on div at bounding box center [784, 357] width 1568 height 714
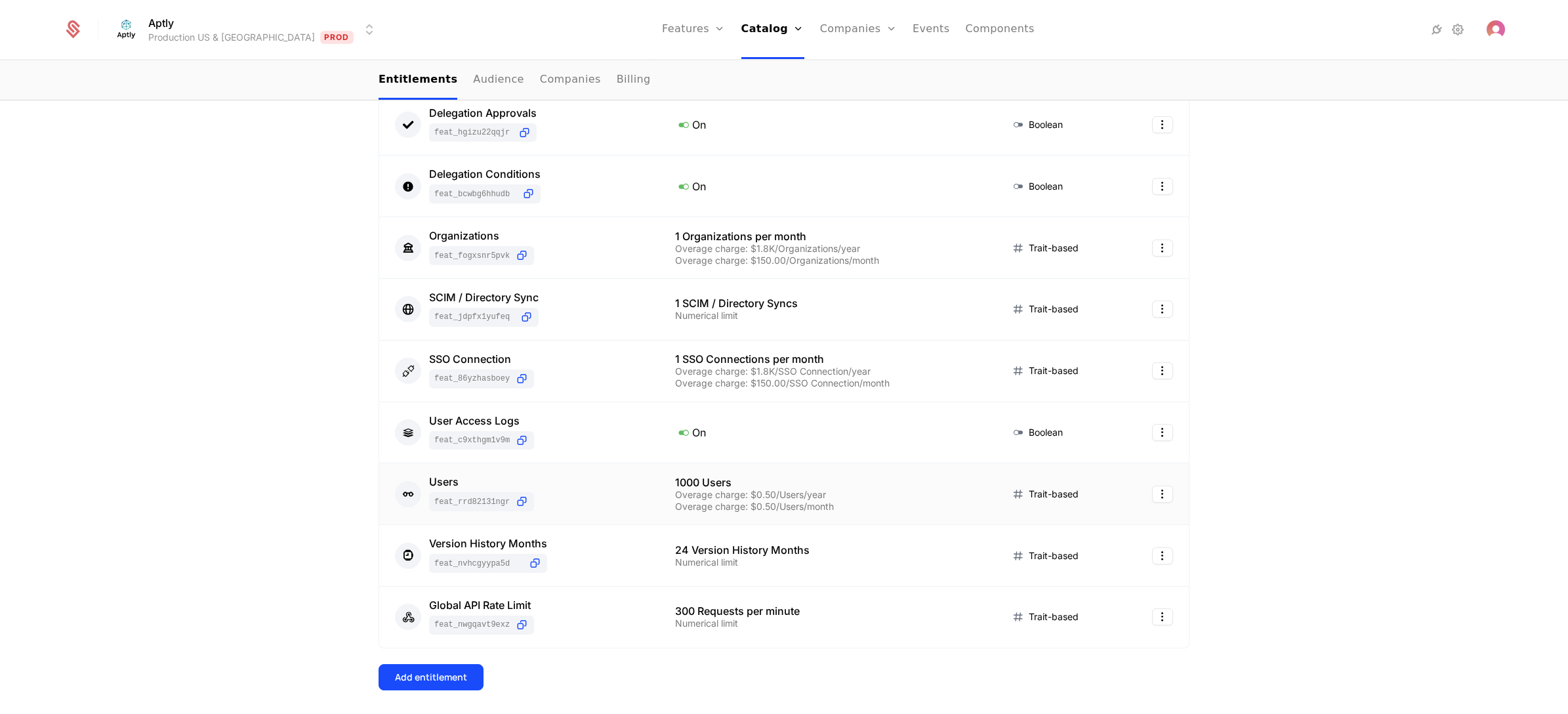
scroll to position [353, 0]
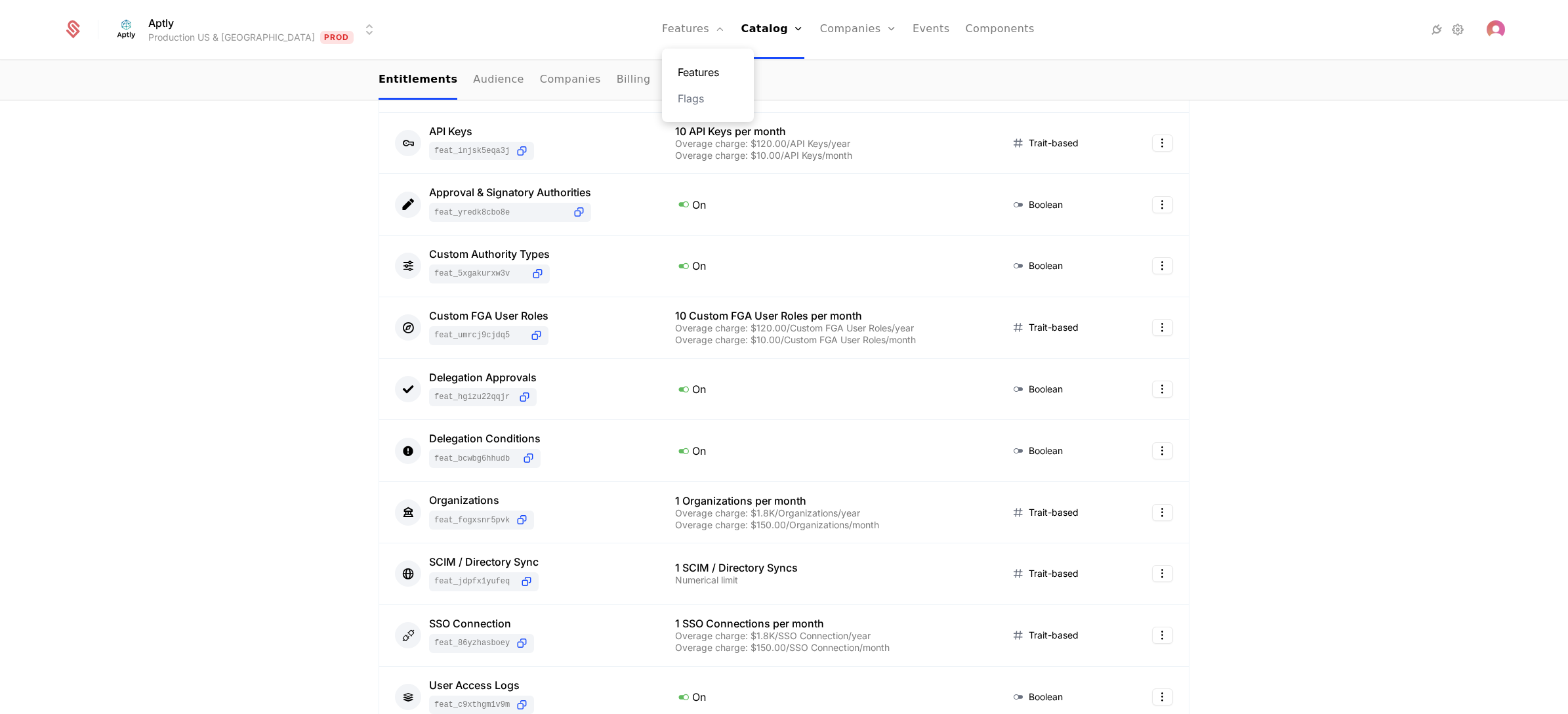
click at [678, 71] on link "Features" at bounding box center [708, 72] width 61 height 16
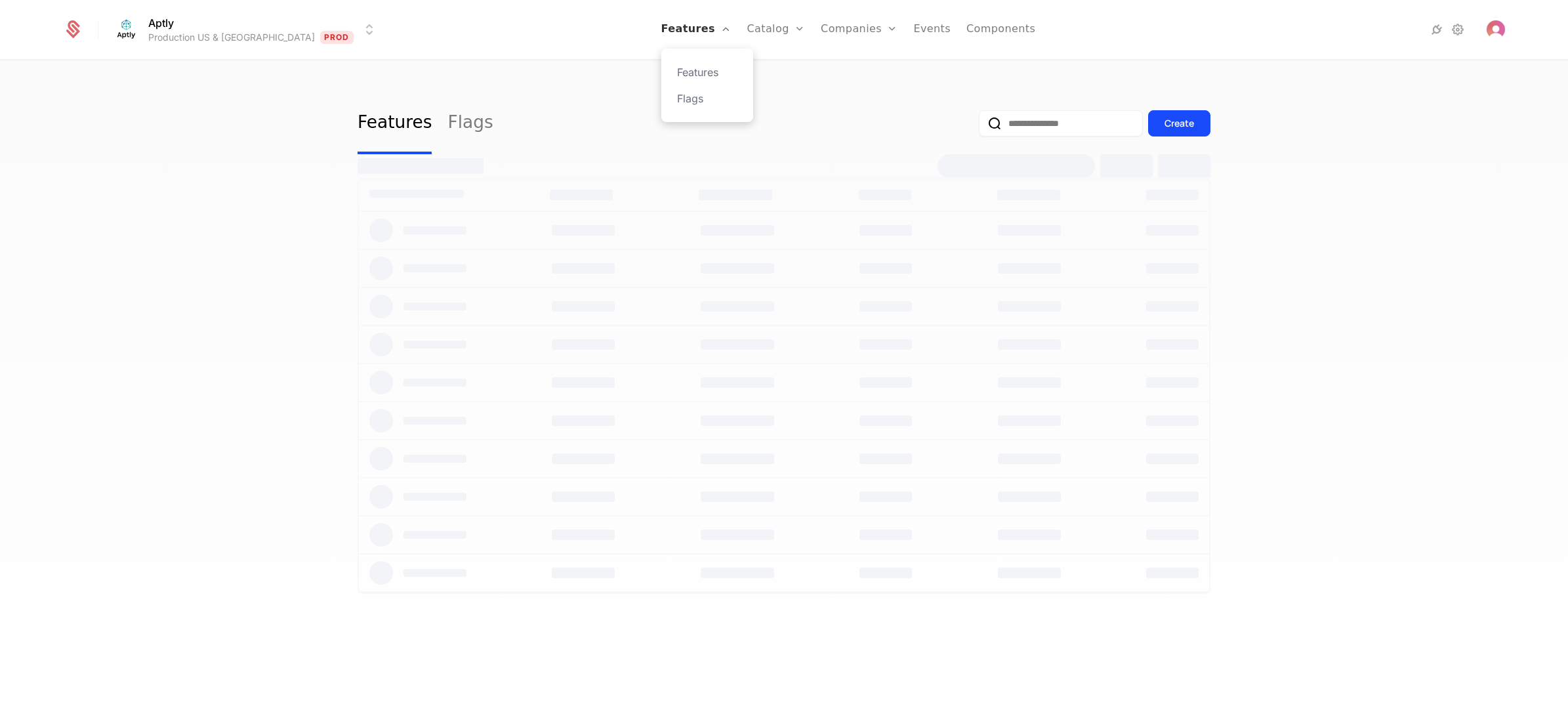
select select "**"
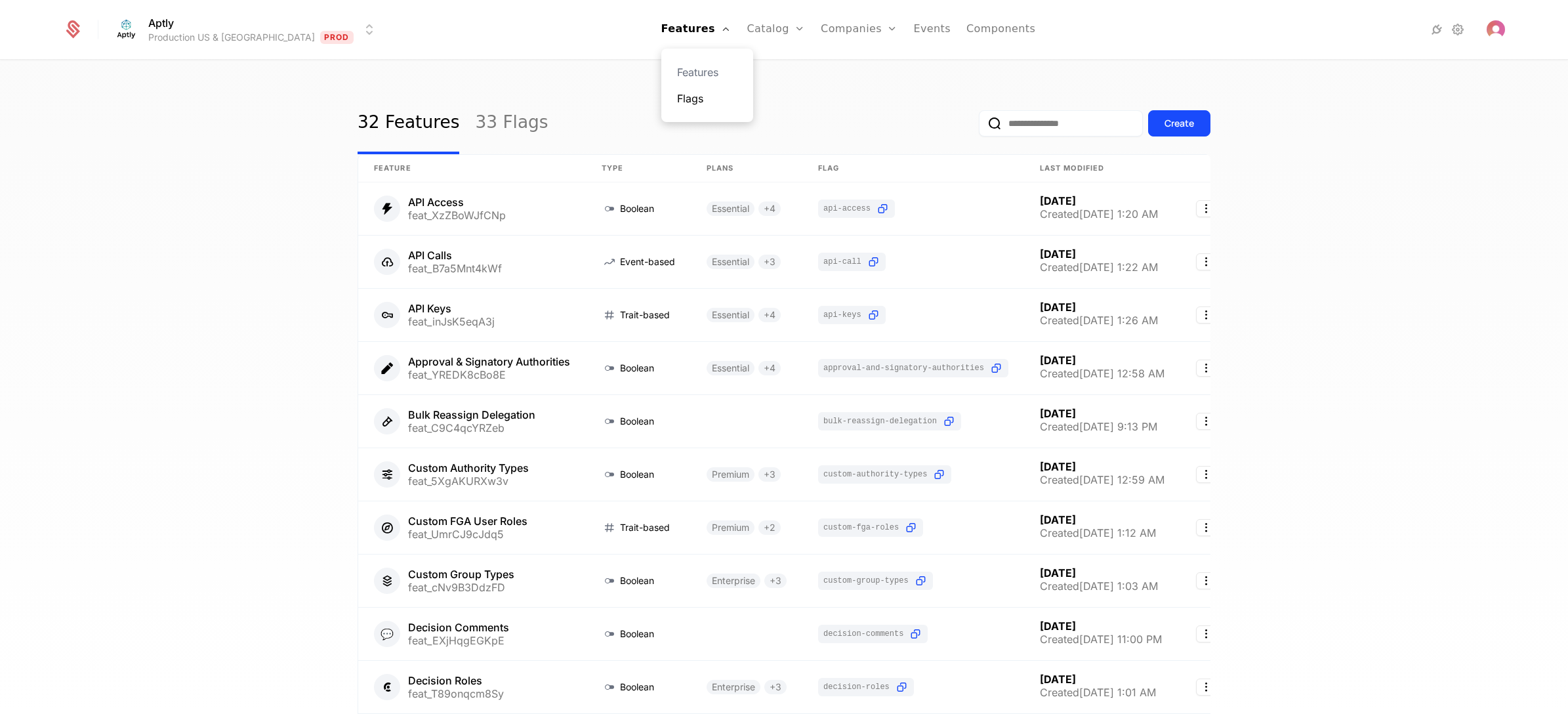
click at [677, 96] on link "Flags" at bounding box center [707, 98] width 61 height 16
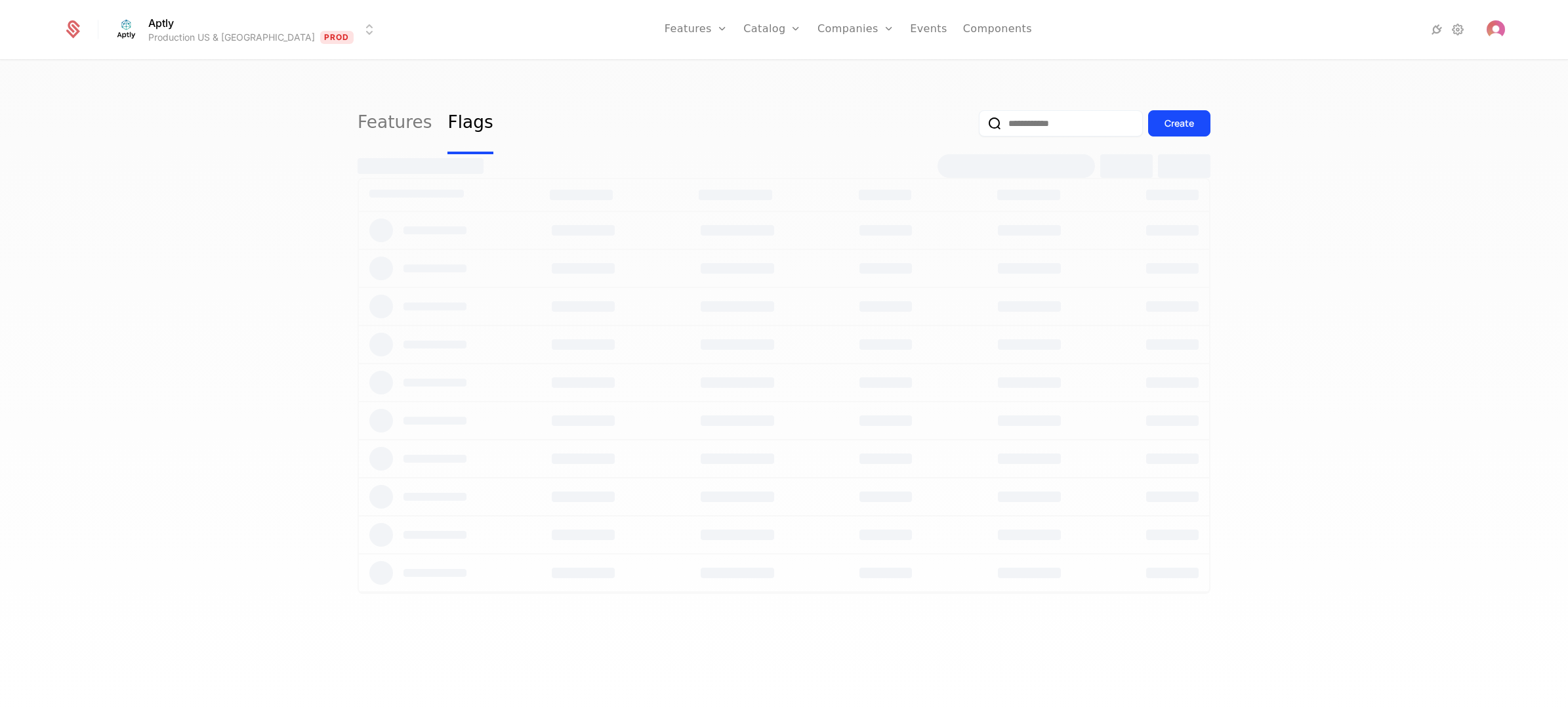
select select "**"
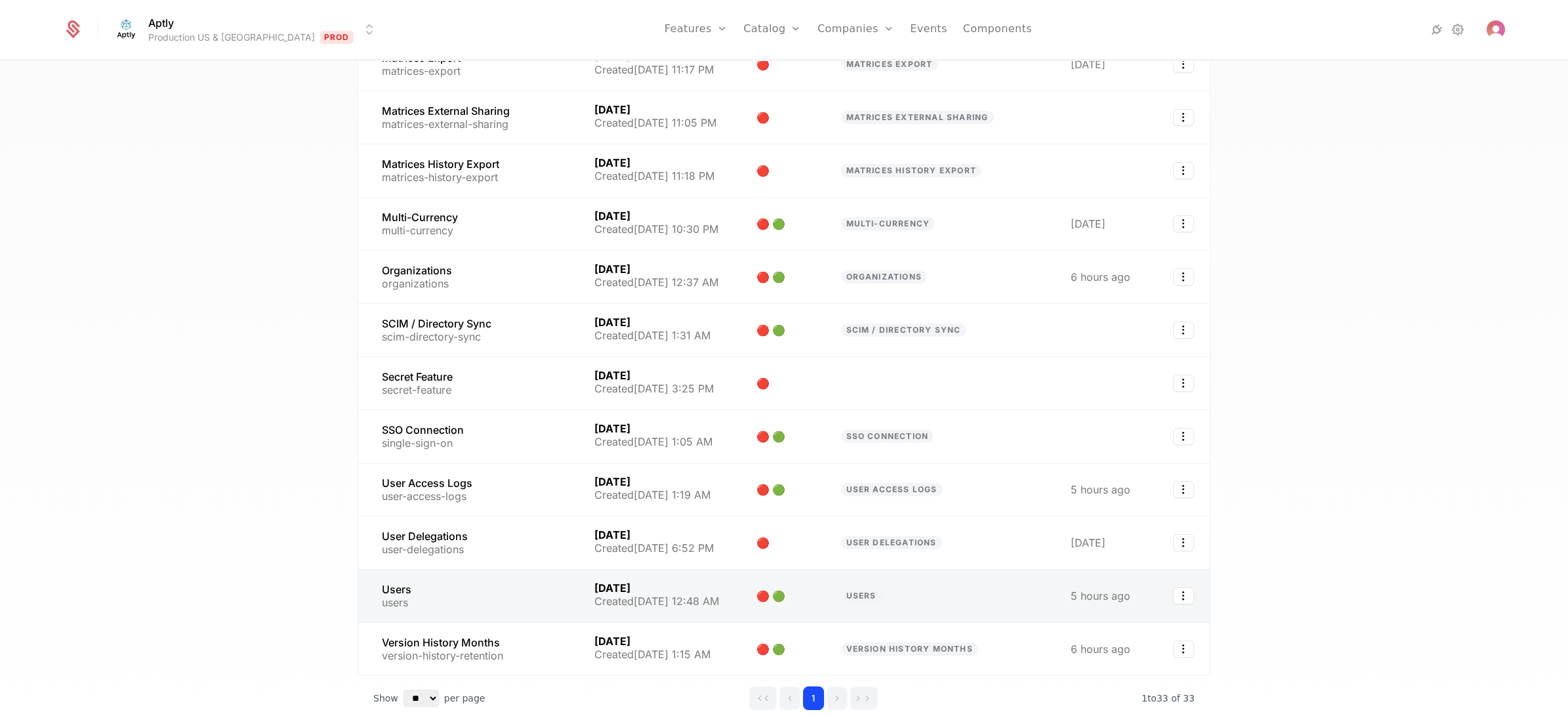
scroll to position [1280, 0]
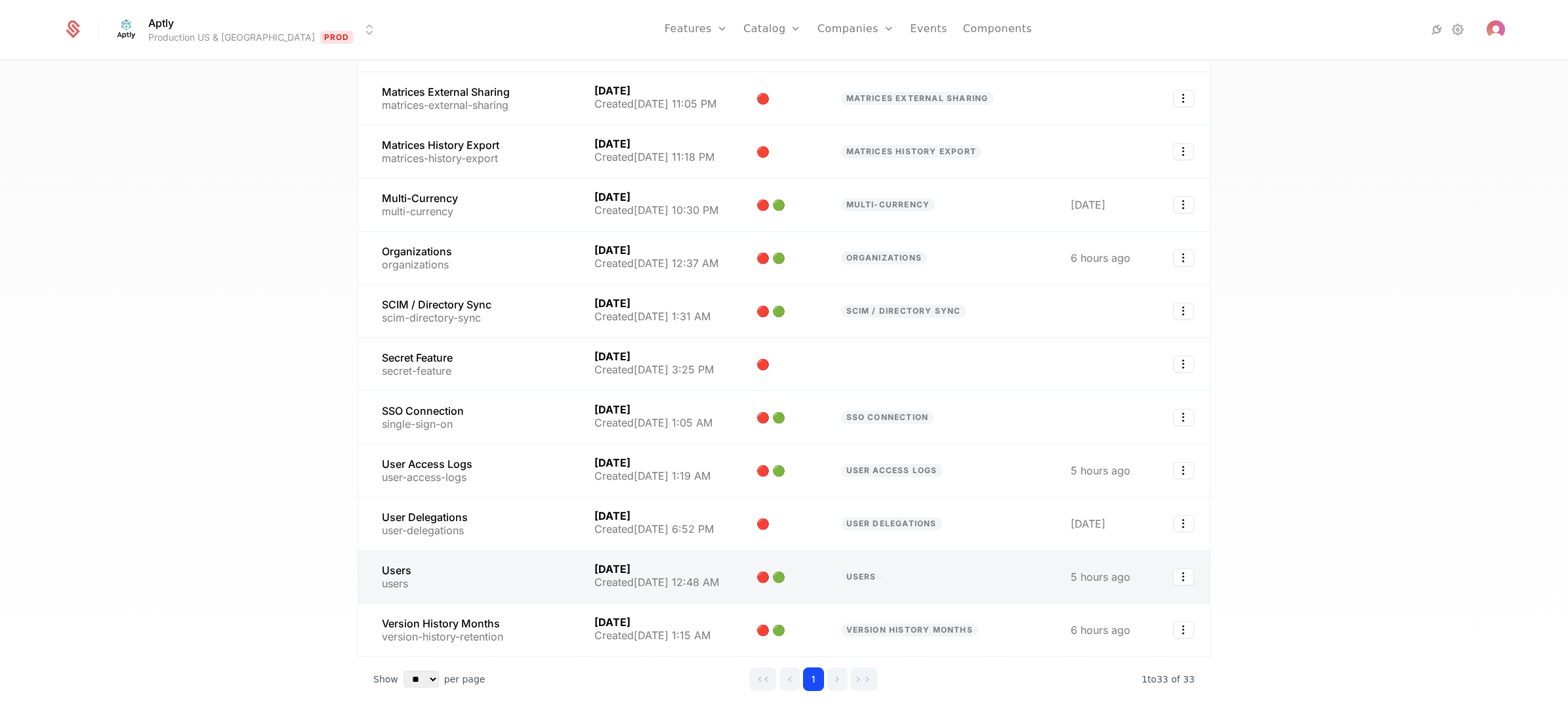
click at [464, 551] on link at bounding box center [468, 577] width 220 height 53
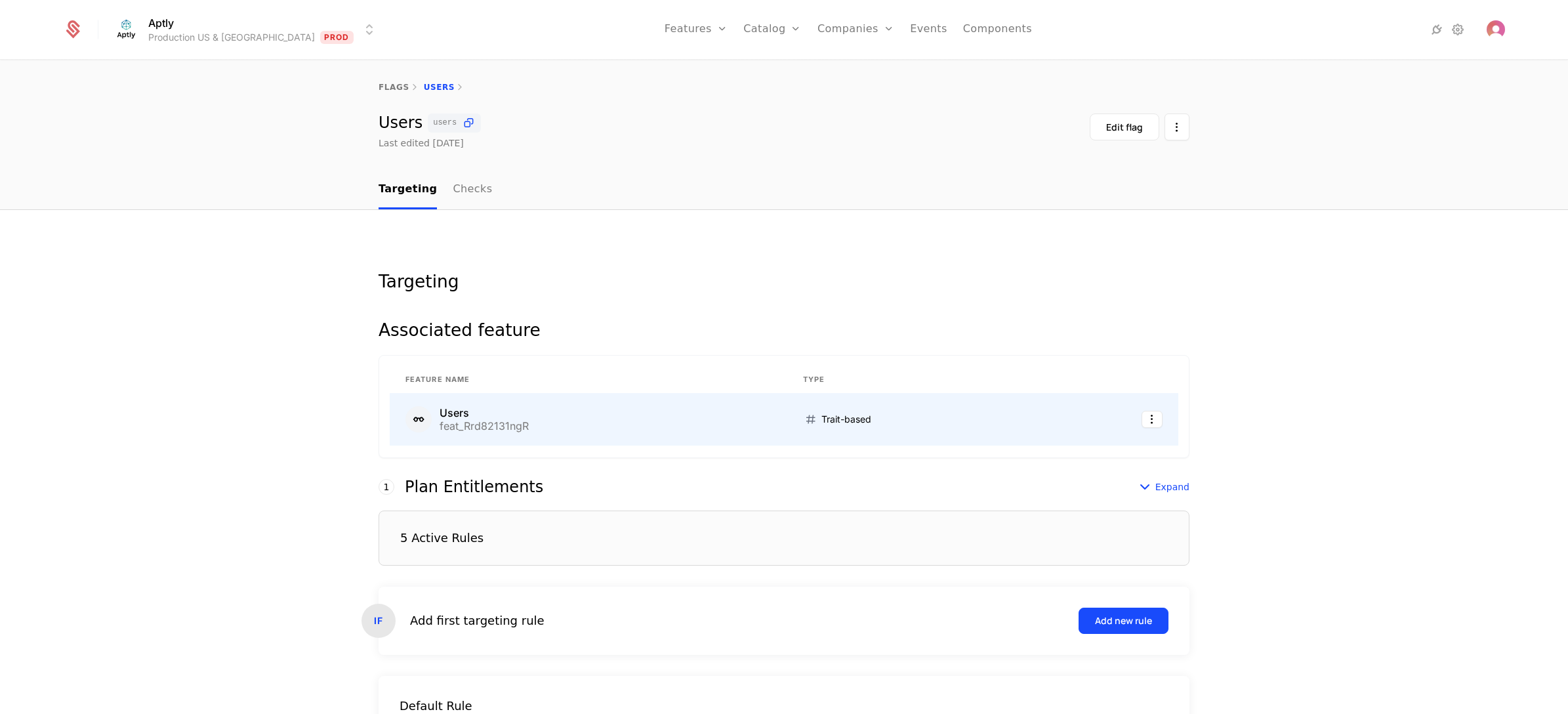
scroll to position [145, 0]
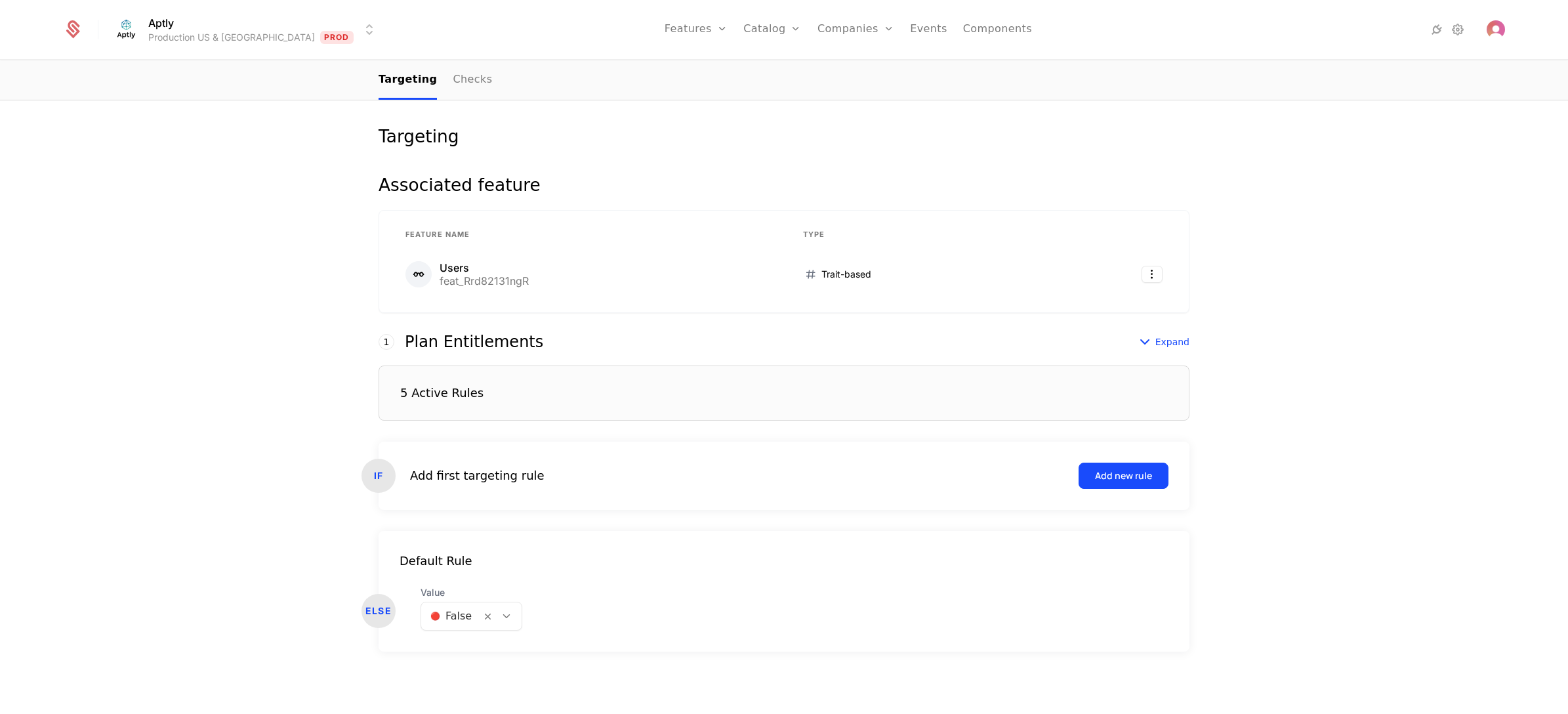
click at [479, 398] on div "5 Active Rules" at bounding box center [783, 393] width 811 height 56
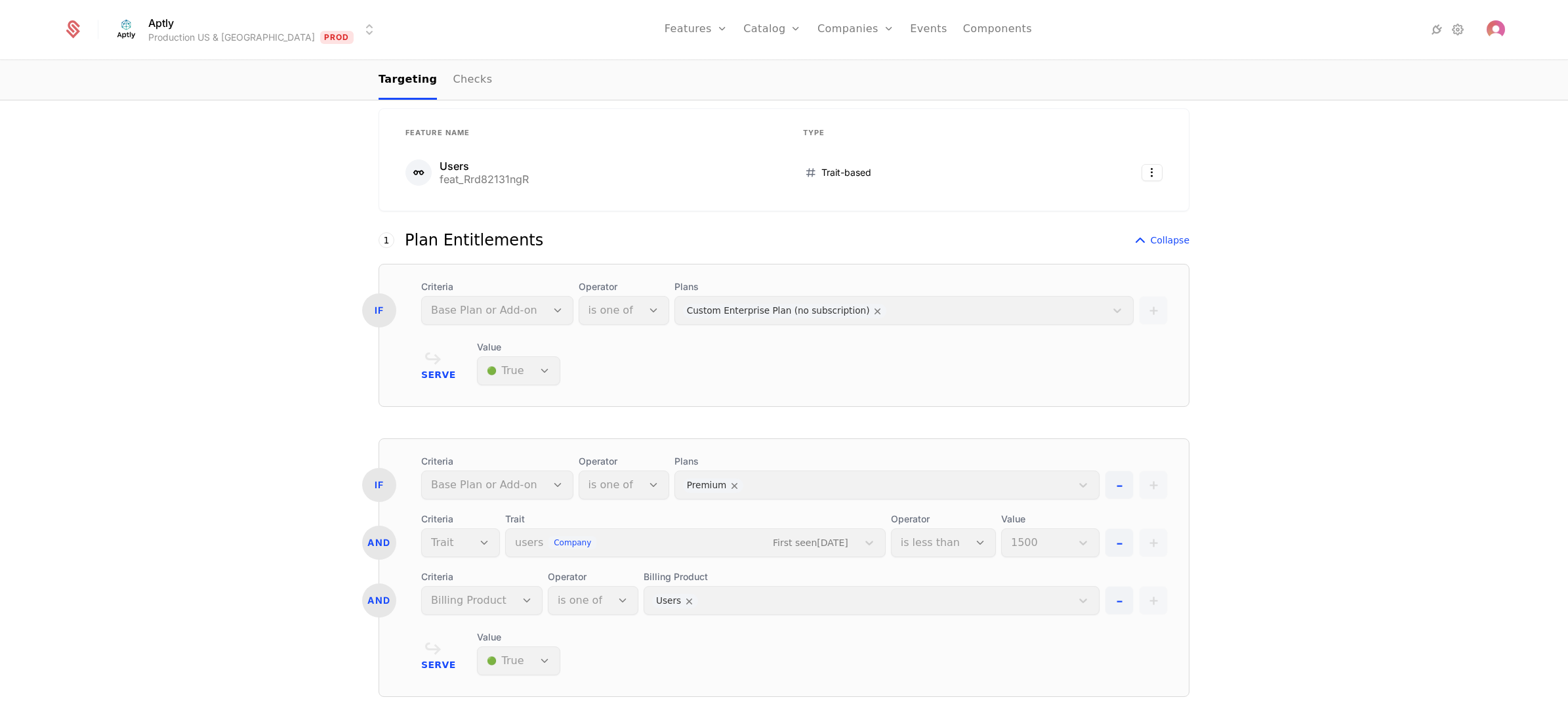
scroll to position [296, 0]
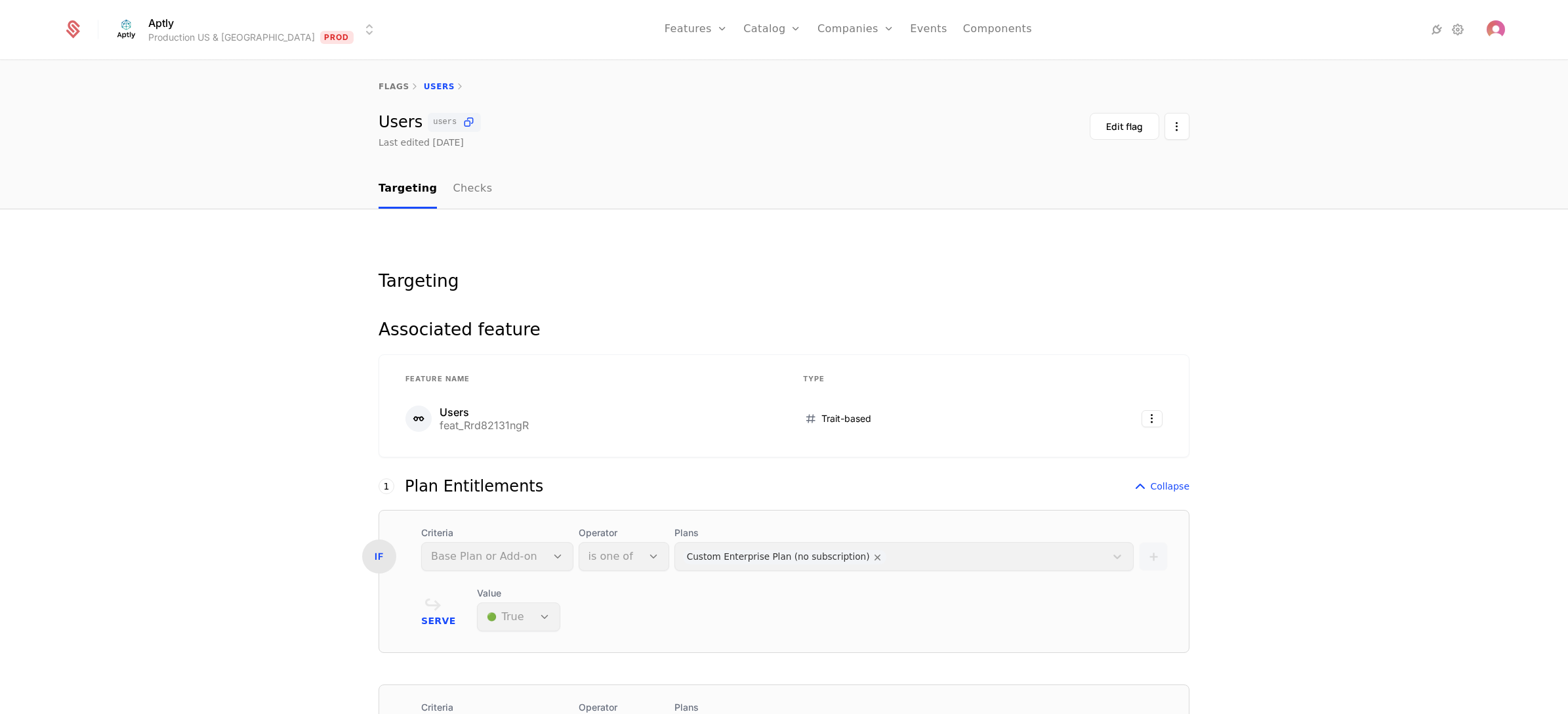
scroll to position [0, 0]
click at [834, 67] on link "Companies" at bounding box center [863, 72] width 61 height 16
select select "**"
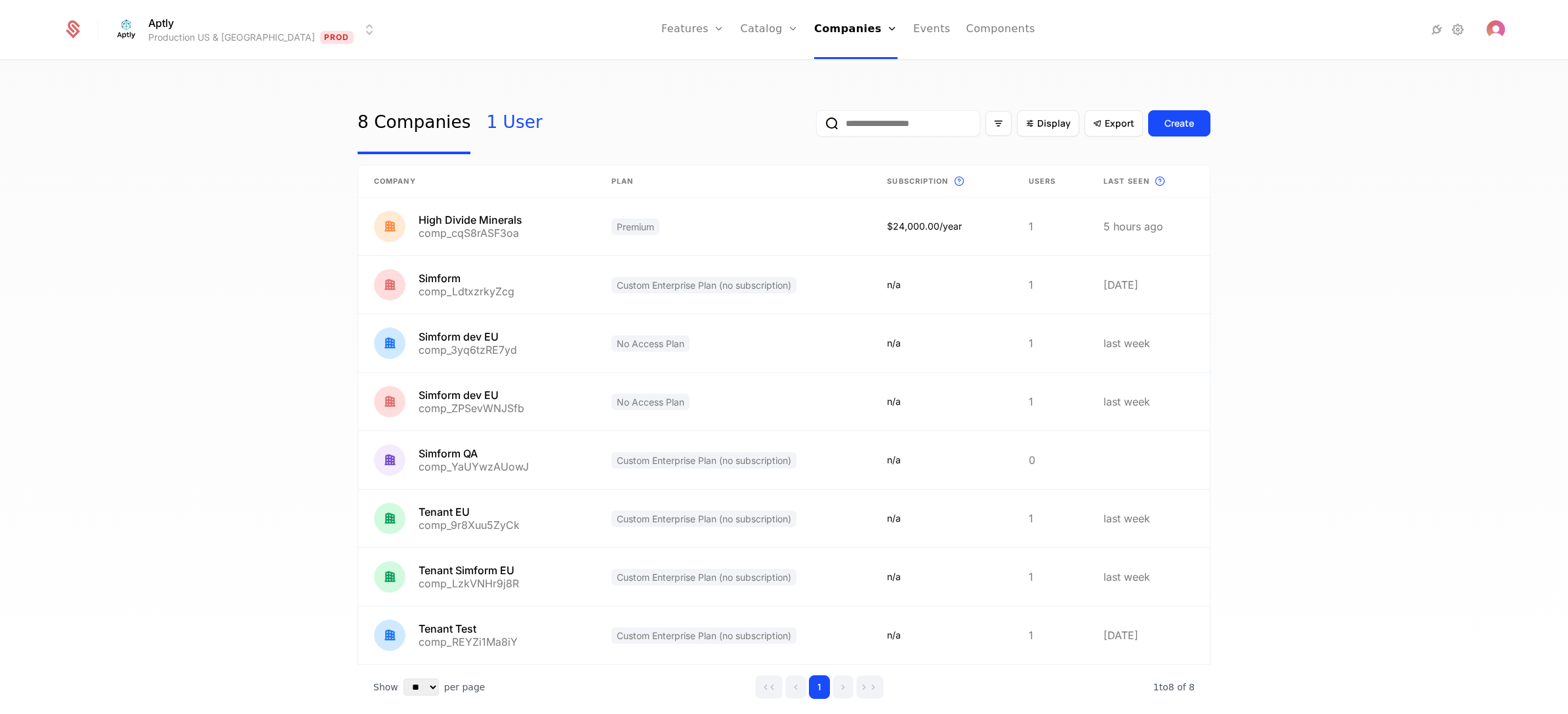
click at [493, 128] on link "1 User" at bounding box center [514, 123] width 56 height 62
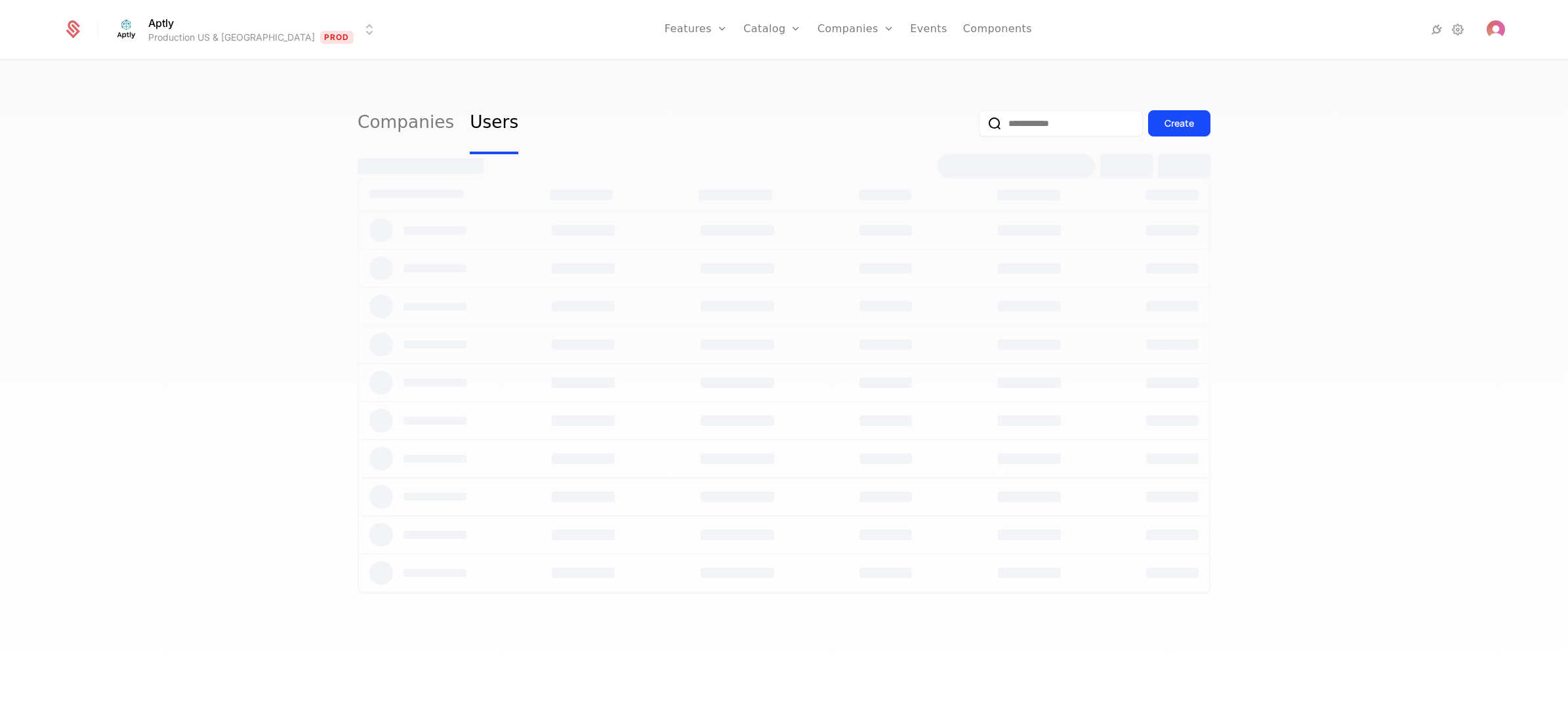
select select "**"
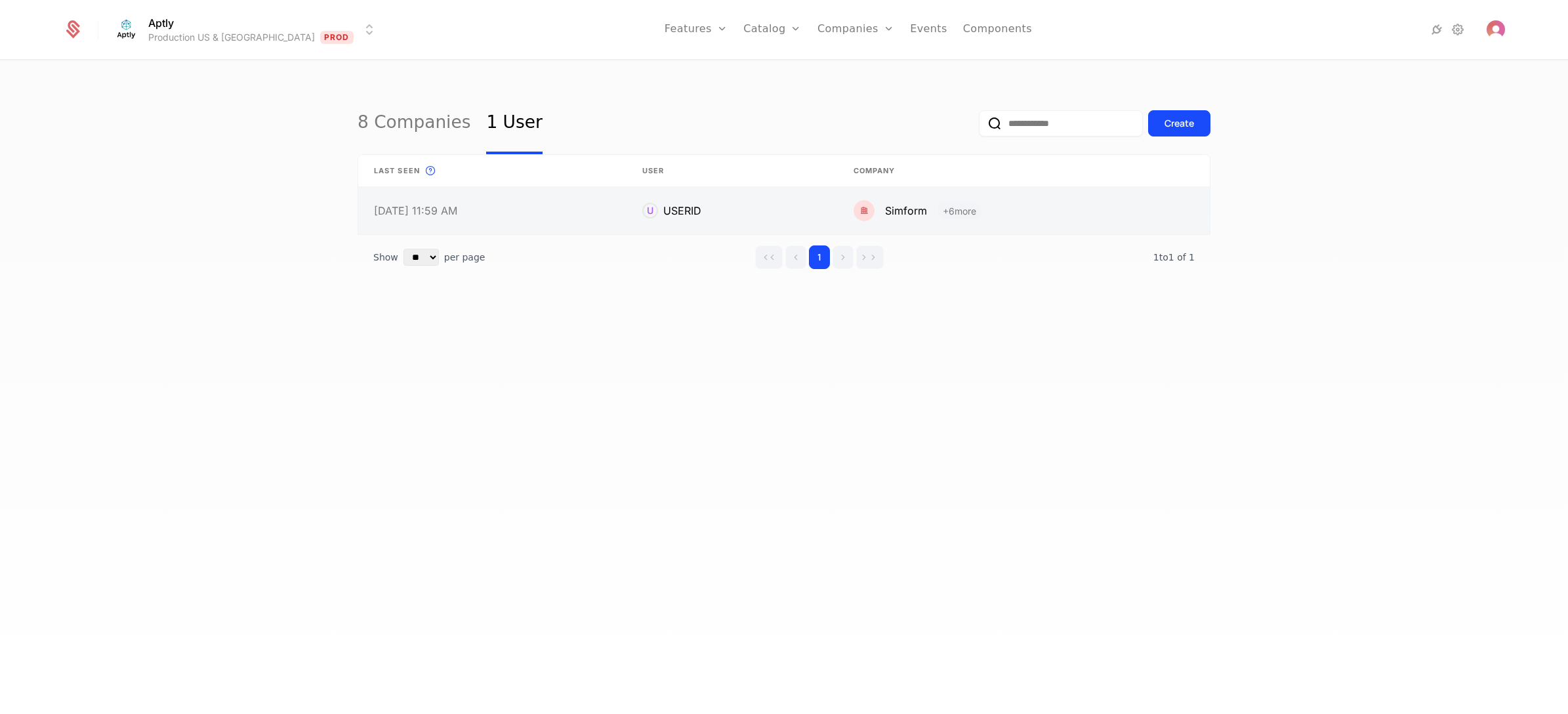
click at [799, 214] on link at bounding box center [731, 211] width 211 height 48
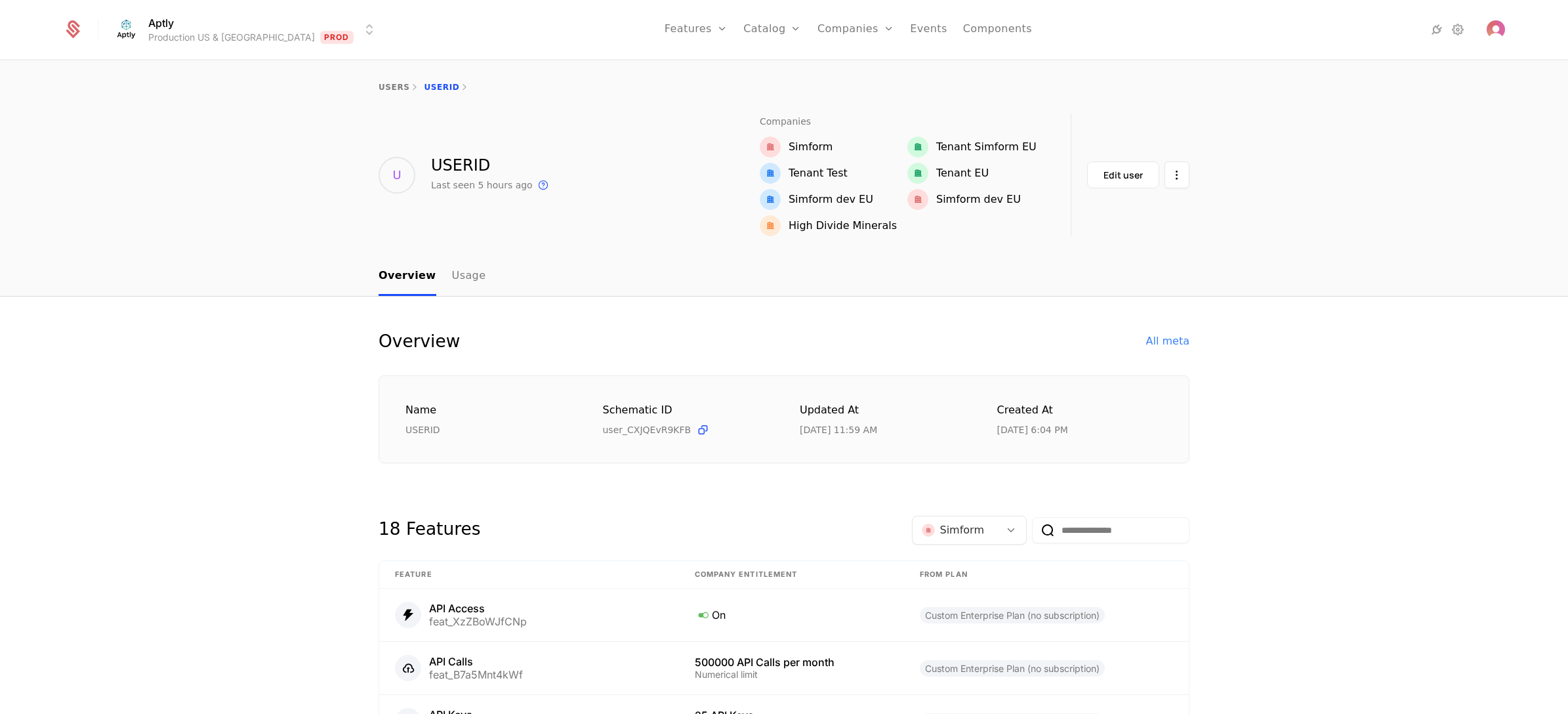
click at [411, 434] on div "USERID" at bounding box center [488, 429] width 166 height 13
click at [565, 286] on nav "Overview Usage" at bounding box center [783, 276] width 811 height 39
drag, startPoint x: 421, startPoint y: 166, endPoint x: 494, endPoint y: 170, distance: 73.1
click at [494, 170] on div "U USERID Last seen 5 hours ago This is the date a track or identify event assoc…" at bounding box center [464, 175] width 173 height 123
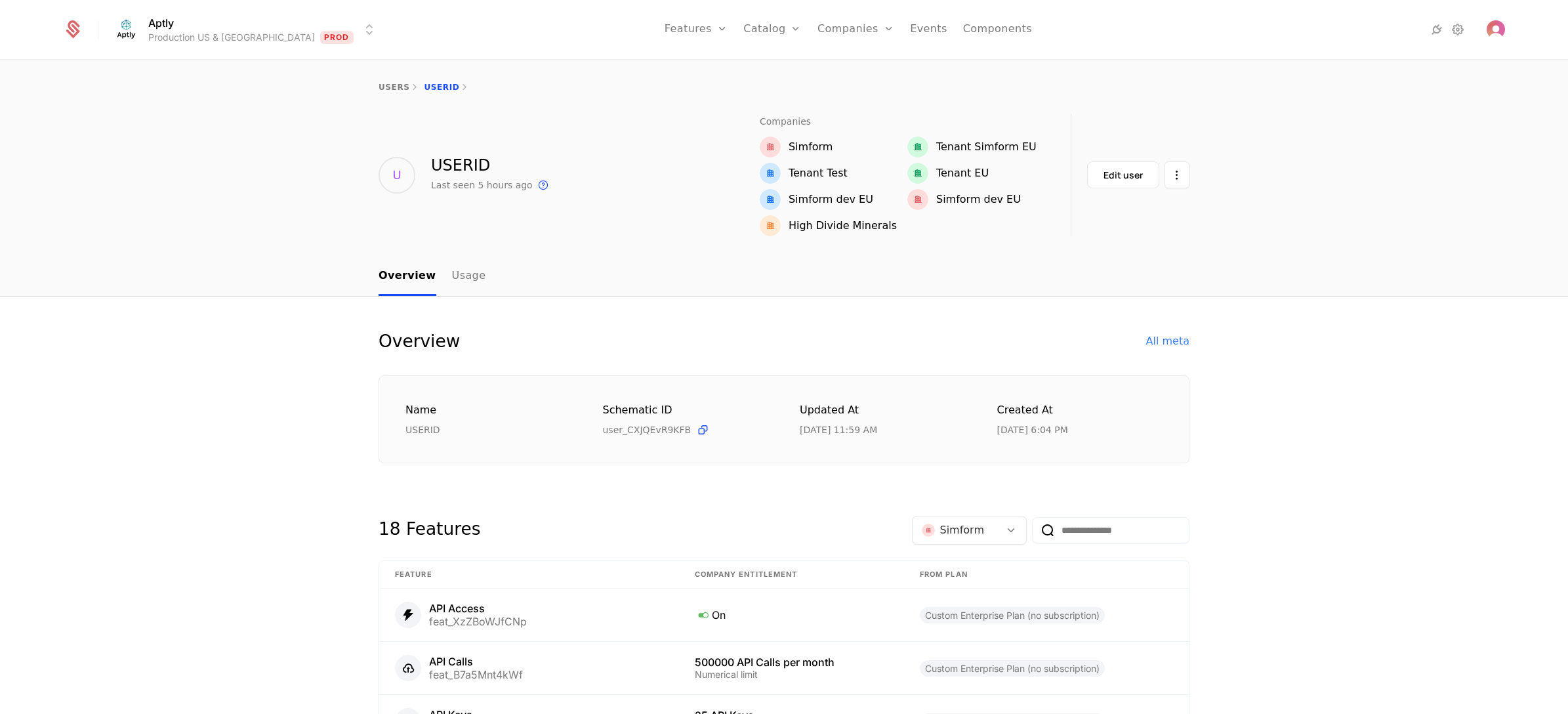
click at [255, 257] on div "Overview Usage" at bounding box center [784, 277] width 1568 height 40
click at [834, 76] on link "Companies" at bounding box center [863, 72] width 61 height 16
select select "**"
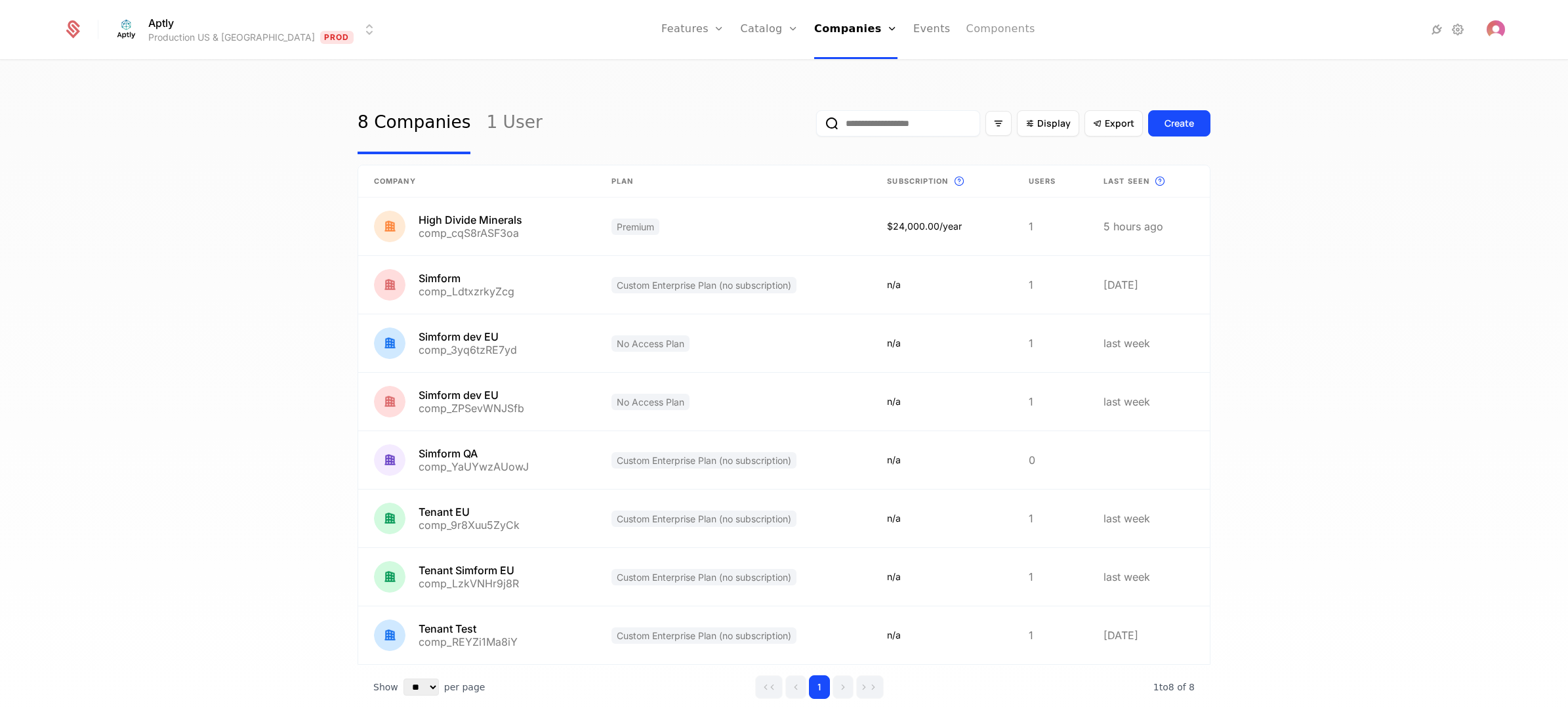
click at [979, 27] on link "Components" at bounding box center [1000, 30] width 68 height 60
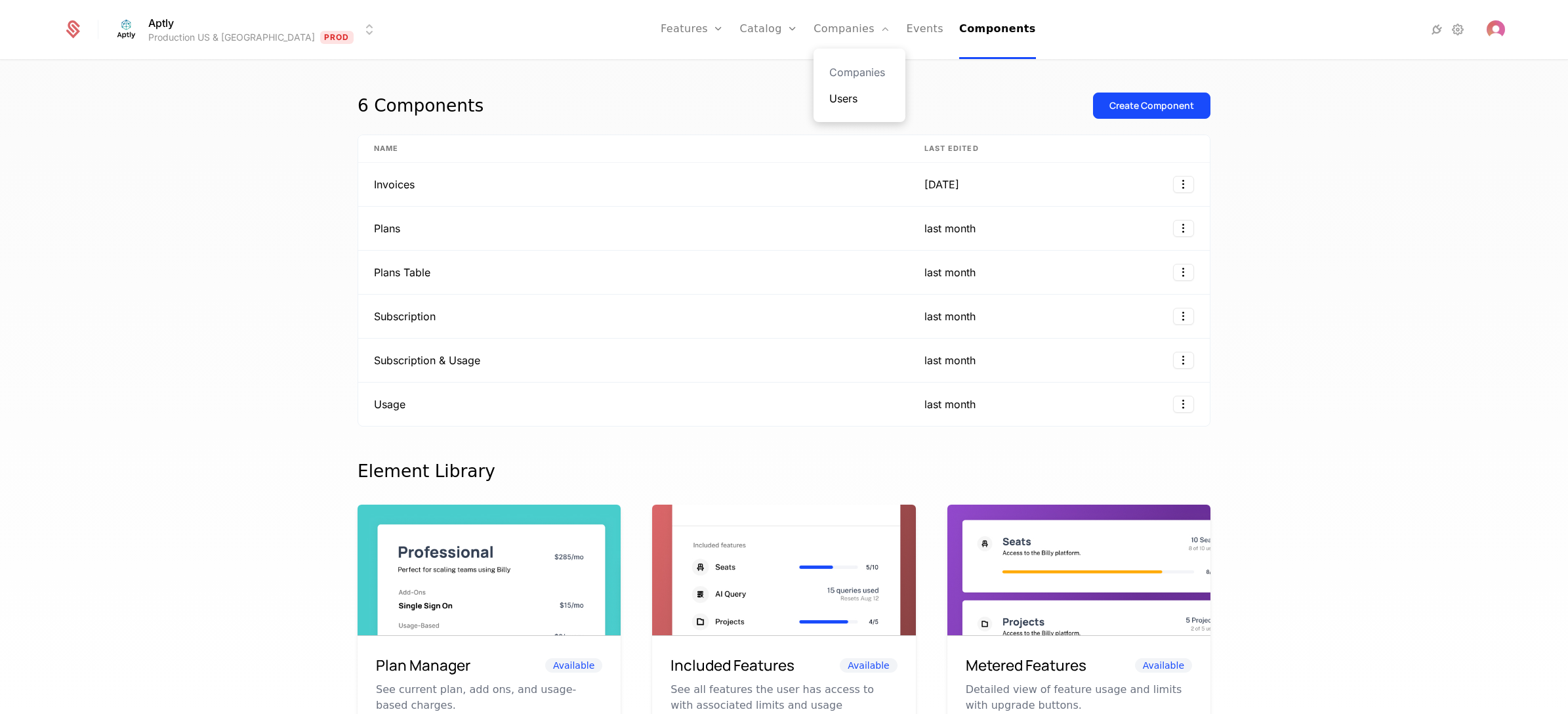
click at [830, 92] on link "Users" at bounding box center [859, 98] width 61 height 16
select select "**"
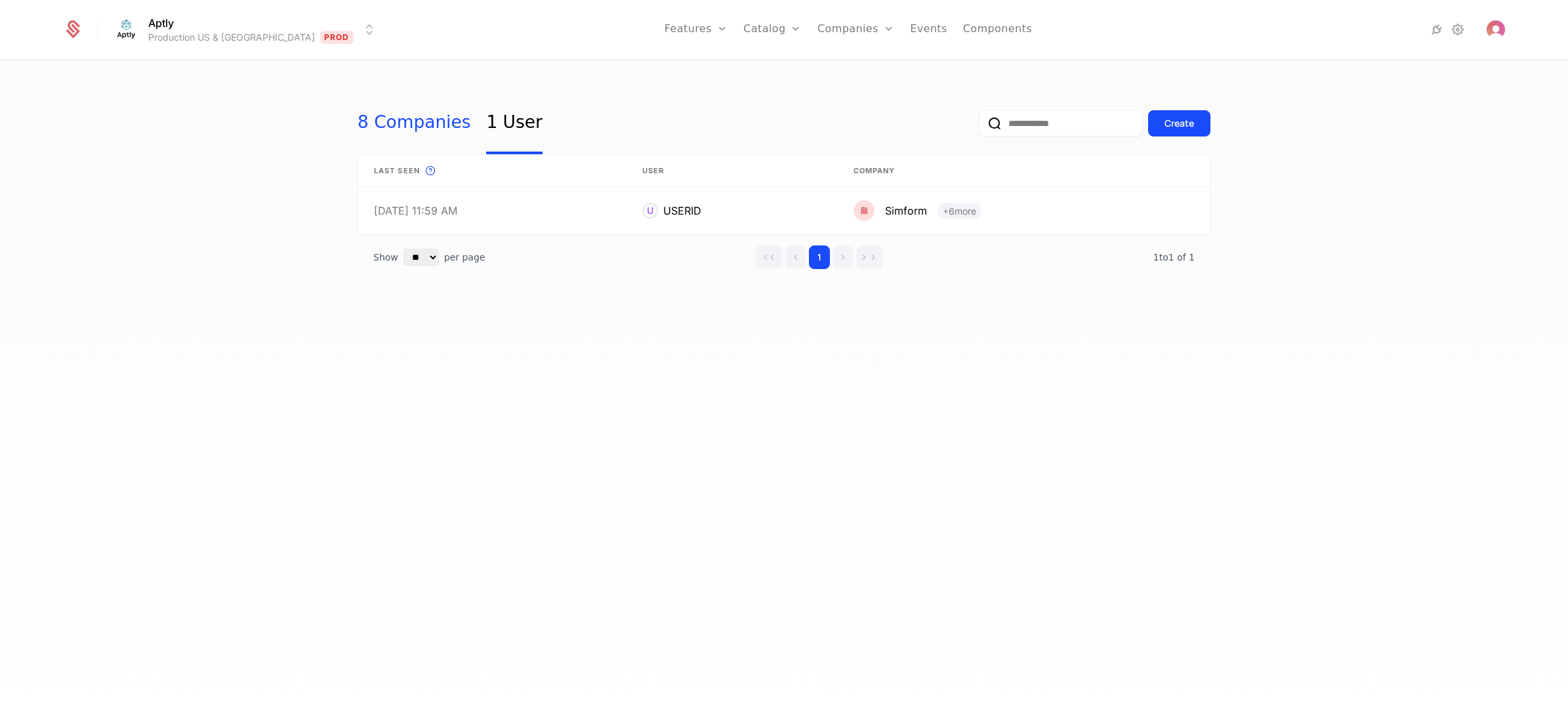
click at [399, 120] on link "8 Companies" at bounding box center [414, 123] width 113 height 62
select select "**"
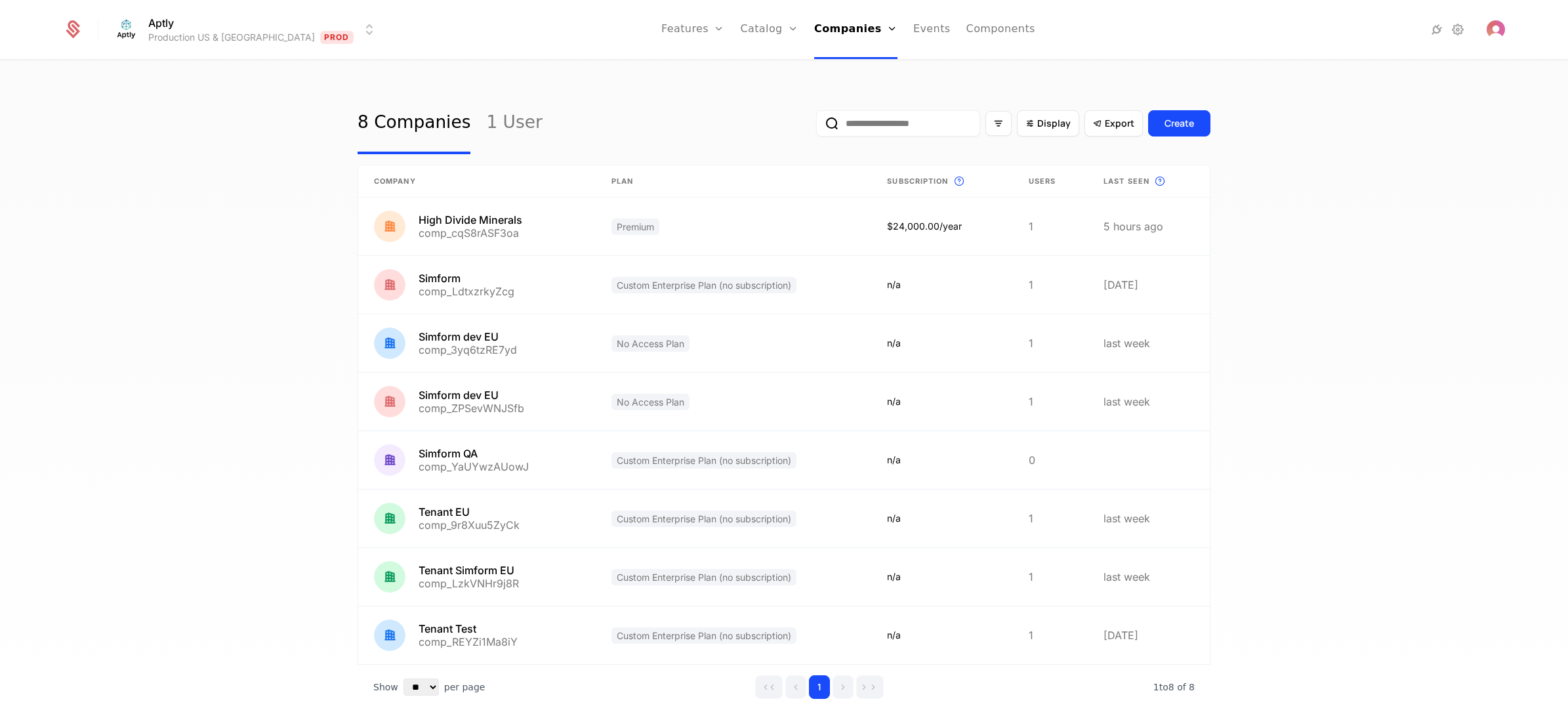
click at [194, 538] on div "8 Companies 1 User Display Export Create Company Plan Subscription This is the …" at bounding box center [784, 391] width 1568 height 661
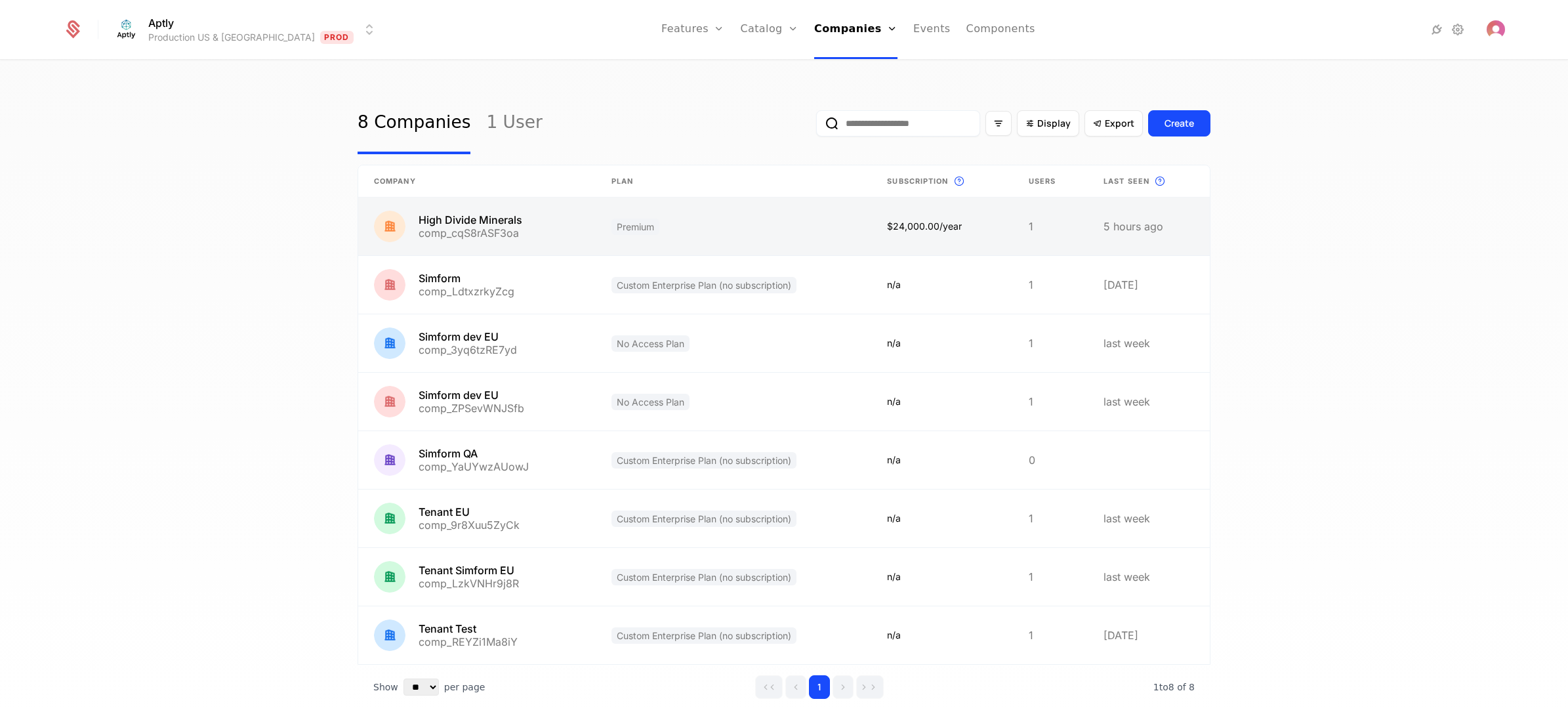
click at [530, 226] on link at bounding box center [476, 226] width 237 height 58
select select "**"
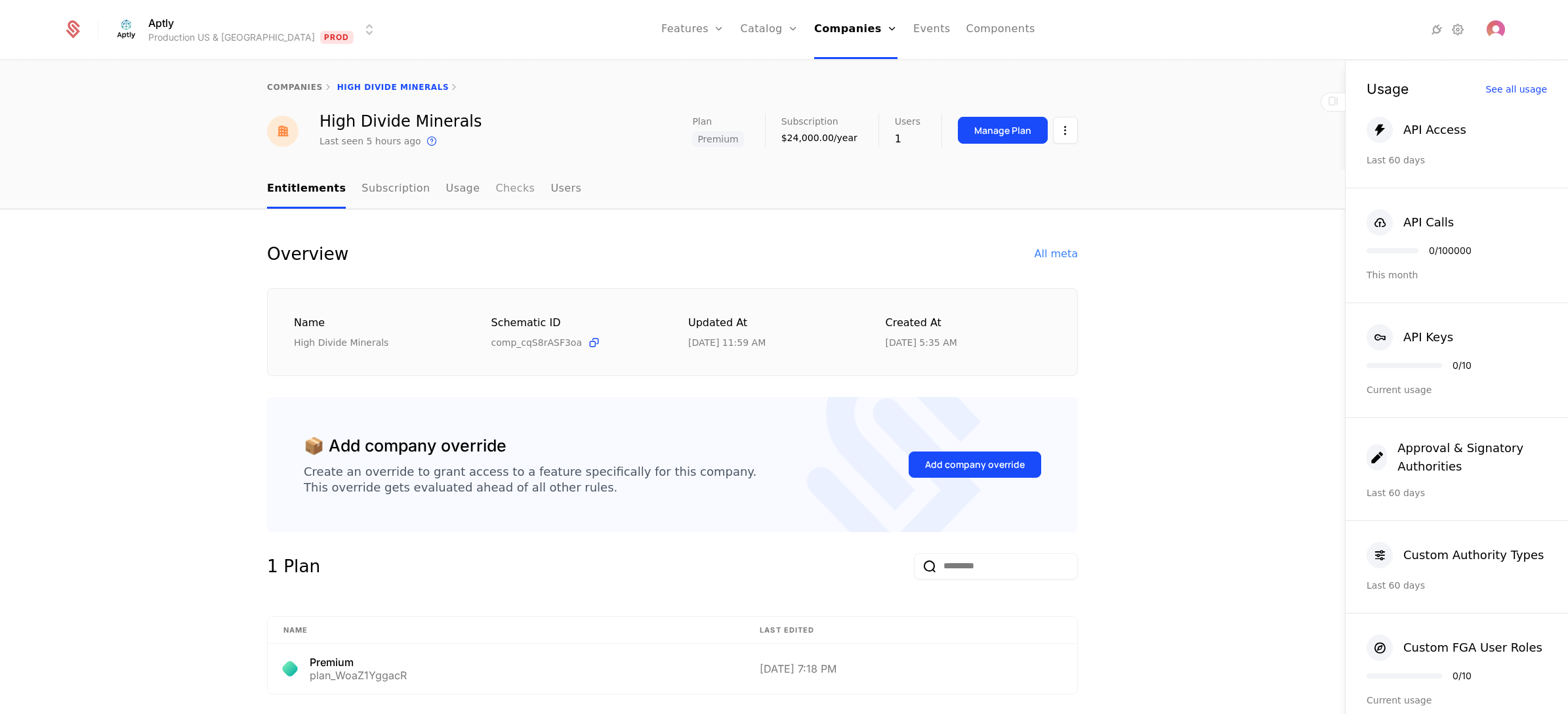
click at [495, 194] on link "Checks" at bounding box center [515, 189] width 40 height 39
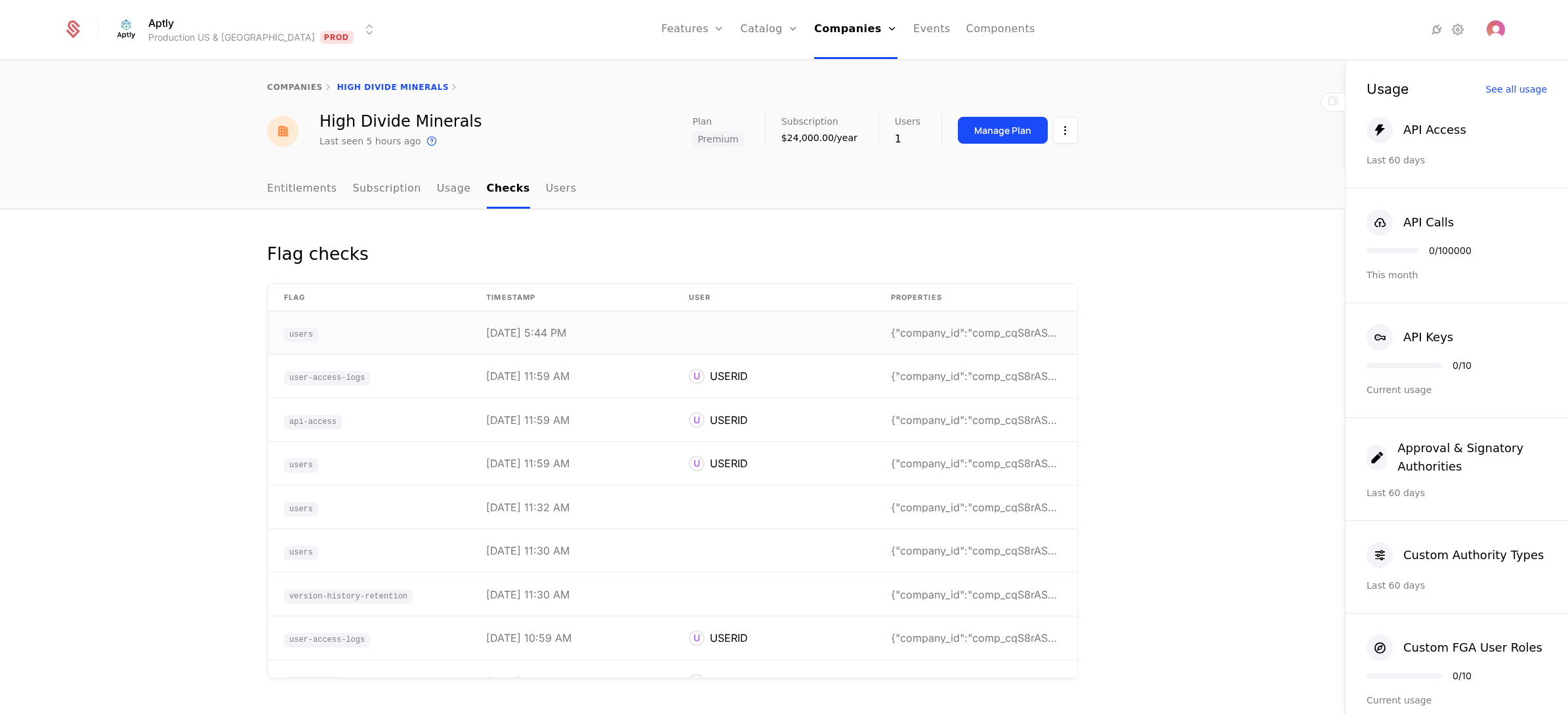
click at [824, 332] on td at bounding box center [774, 333] width 202 height 43
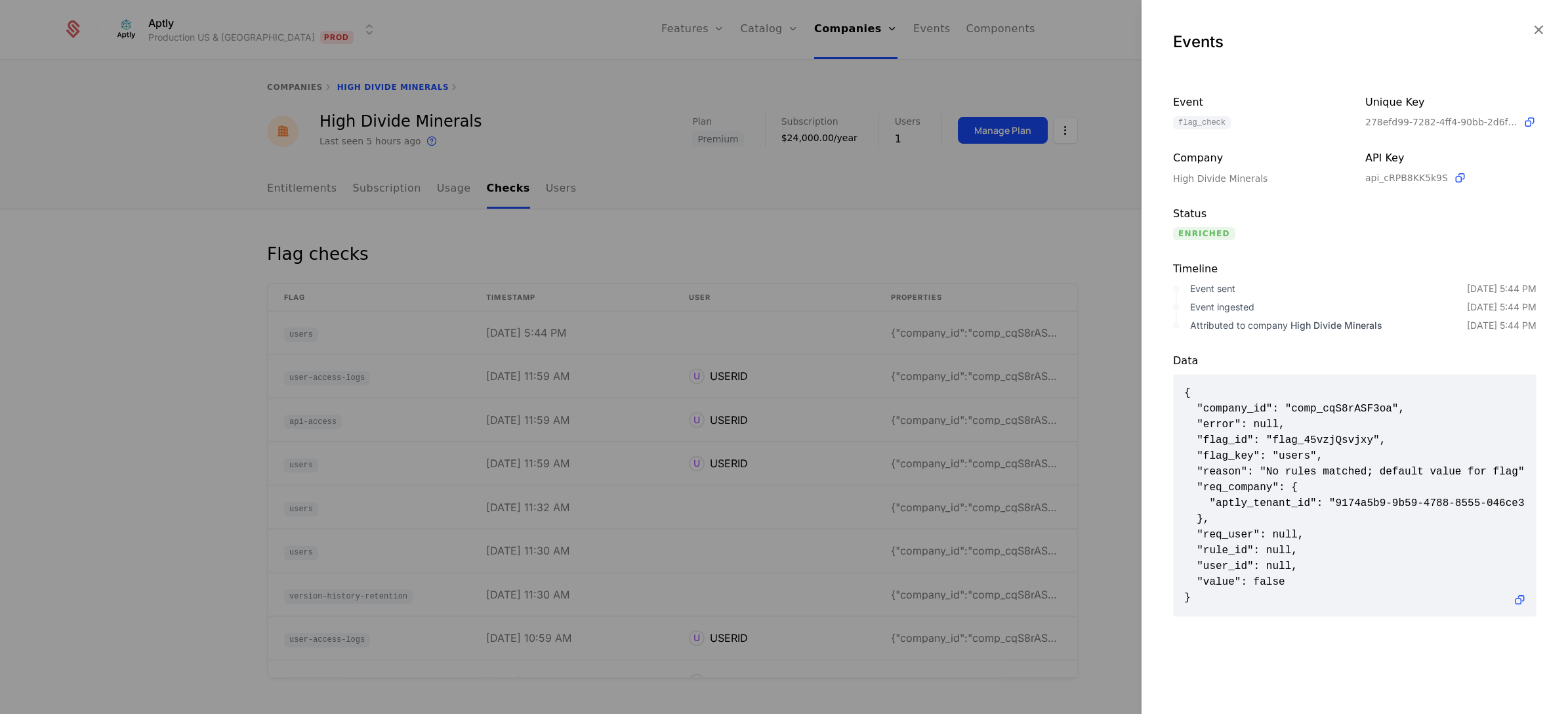
scroll to position [1, 0]
click at [1225, 530] on span "{ "company_id": "comp_cqS8rASF3oa", "error": null, "flag_id": "flag_45vzjQsvjxy…" at bounding box center [1355, 495] width 341 height 220
click at [1219, 549] on span "{ "company_id": "comp_cqS8rASF3oa", "error": null, "flag_id": "flag_45vzjQsvjxy…" at bounding box center [1355, 495] width 341 height 220
click at [1297, 444] on span "{ "company_id": "comp_cqS8rASF3oa", "error": null, "flag_id": "flag_45vzjQsvjxy…" at bounding box center [1355, 495] width 341 height 220
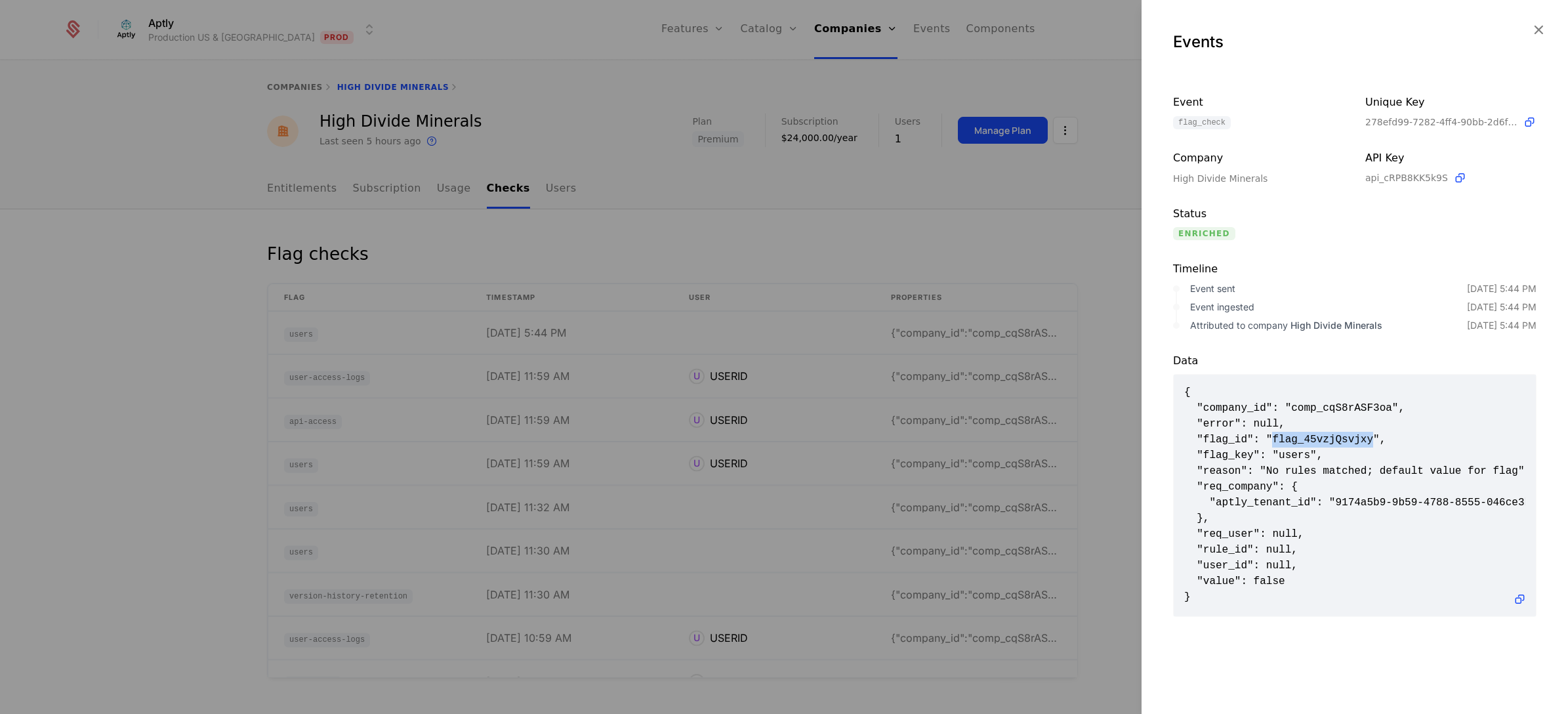
click at [1297, 444] on span "{ "company_id": "comp_cqS8rASF3oa", "error": null, "flag_id": "flag_45vzjQsvjxy…" at bounding box center [1355, 495] width 341 height 220
copy span "flag_45vzjQsvjxy"
click at [811, 271] on div at bounding box center [784, 357] width 1568 height 714
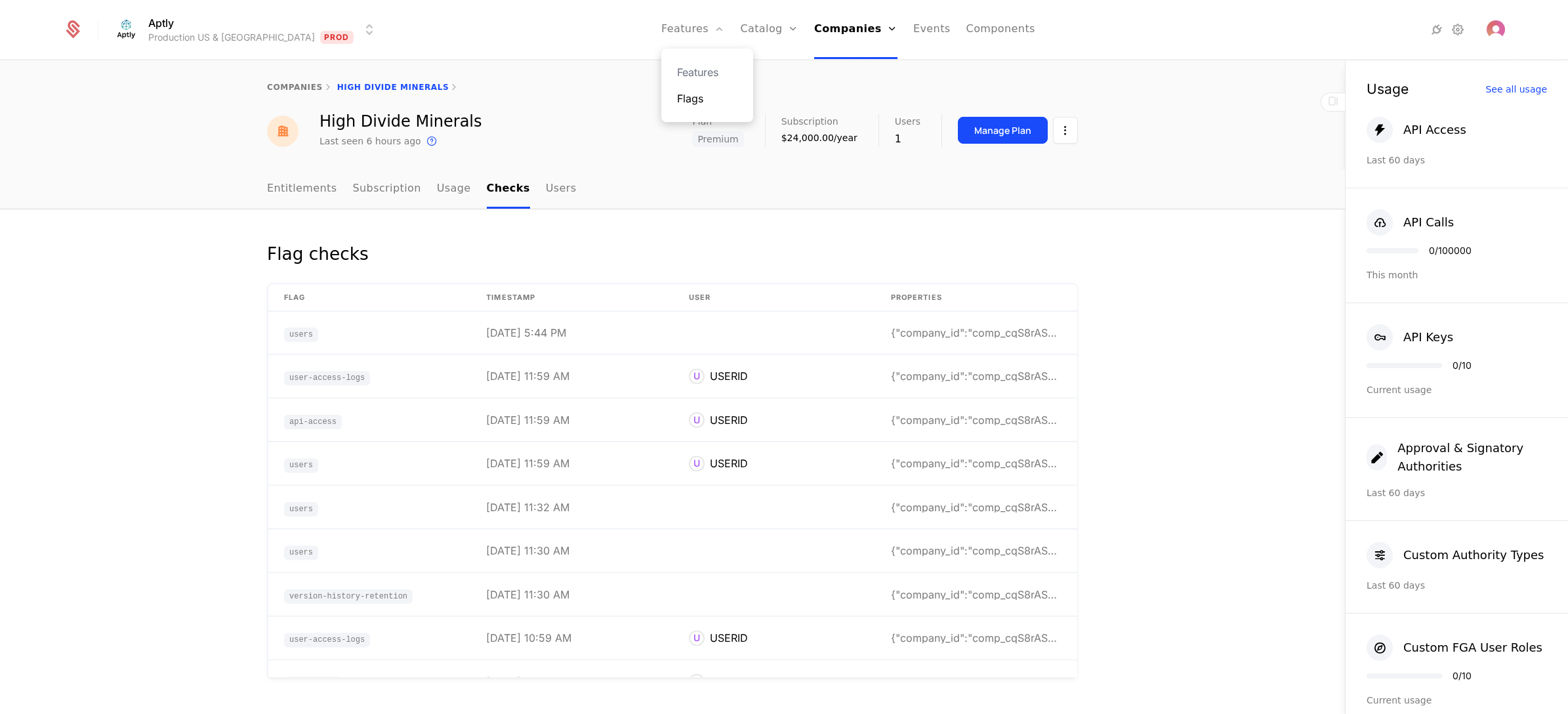
click at [677, 103] on link "Flags" at bounding box center [707, 98] width 61 height 16
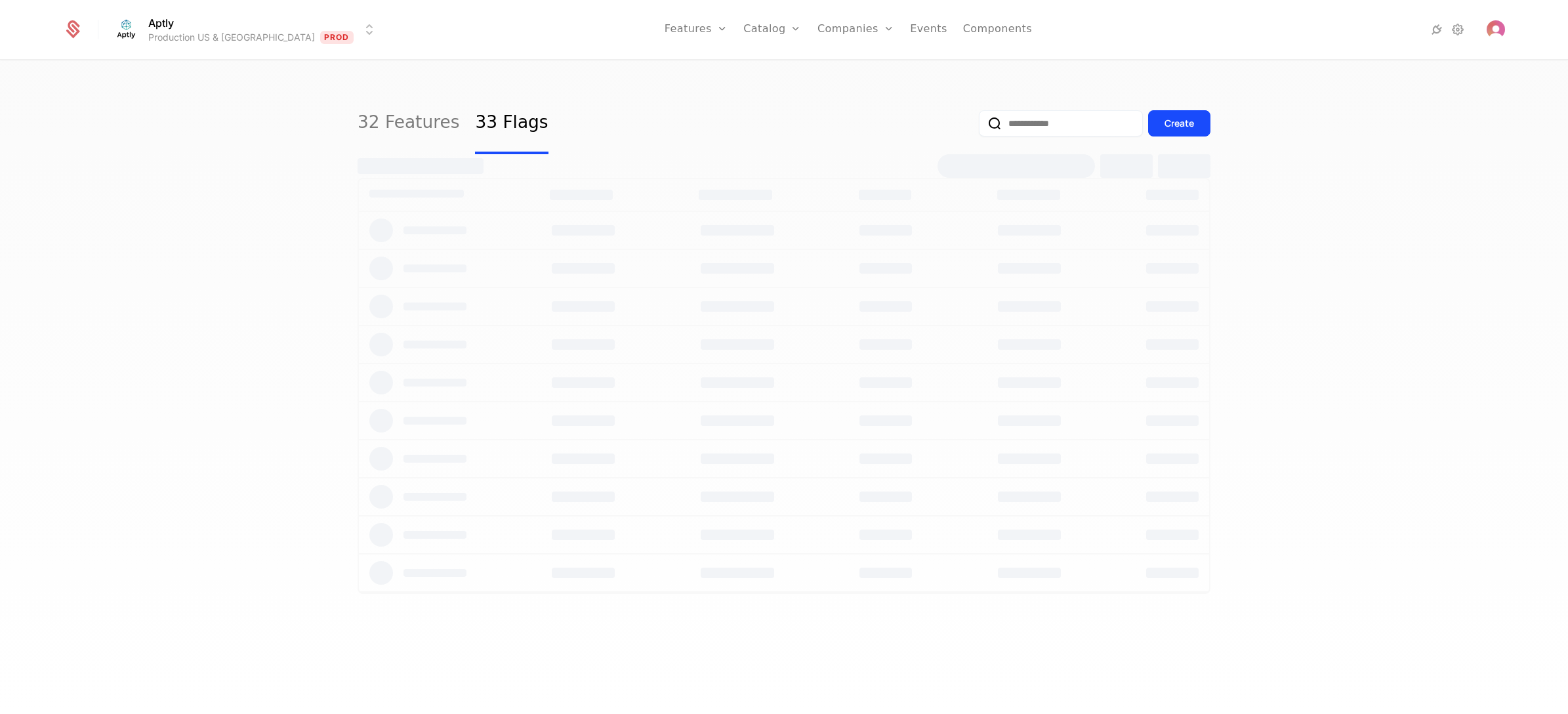
select select "**"
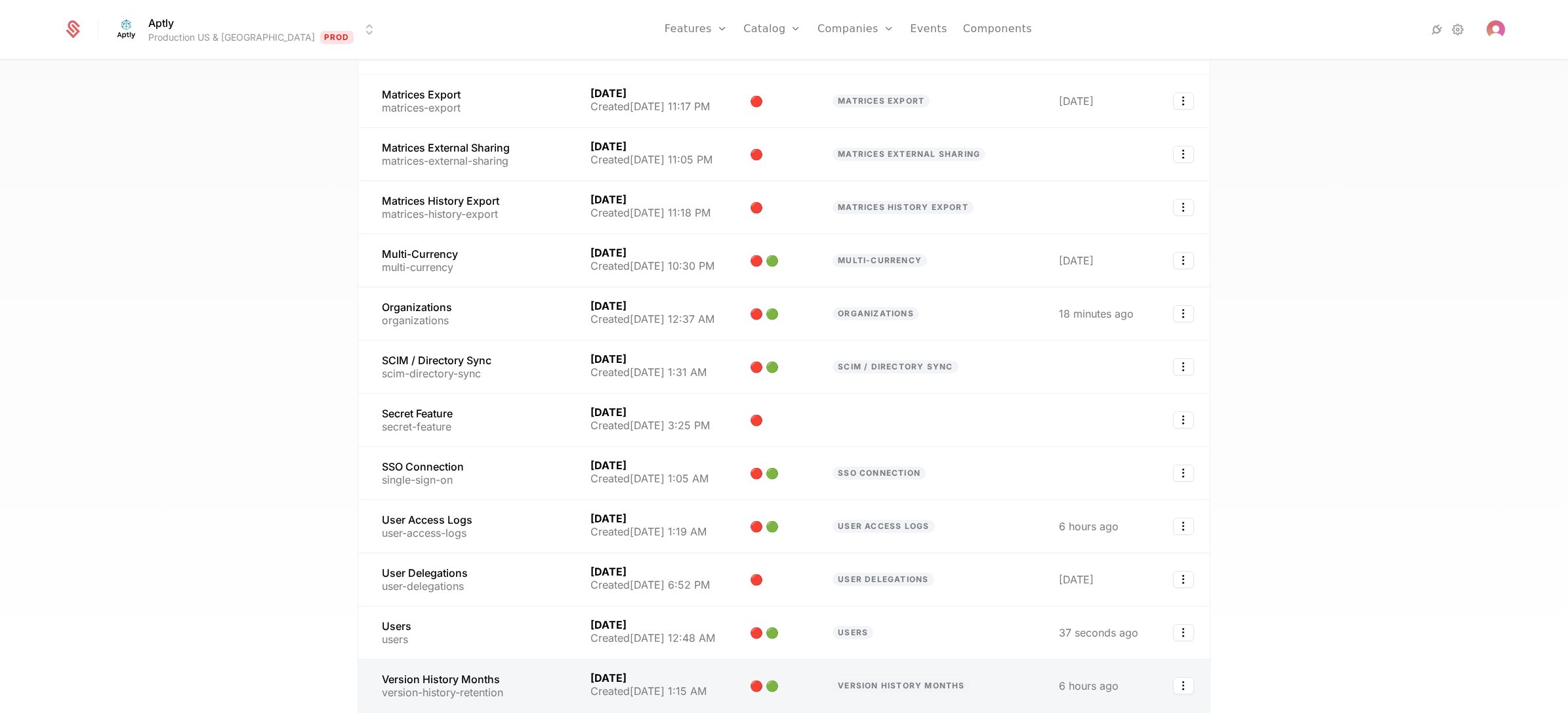
scroll to position [1317, 0]
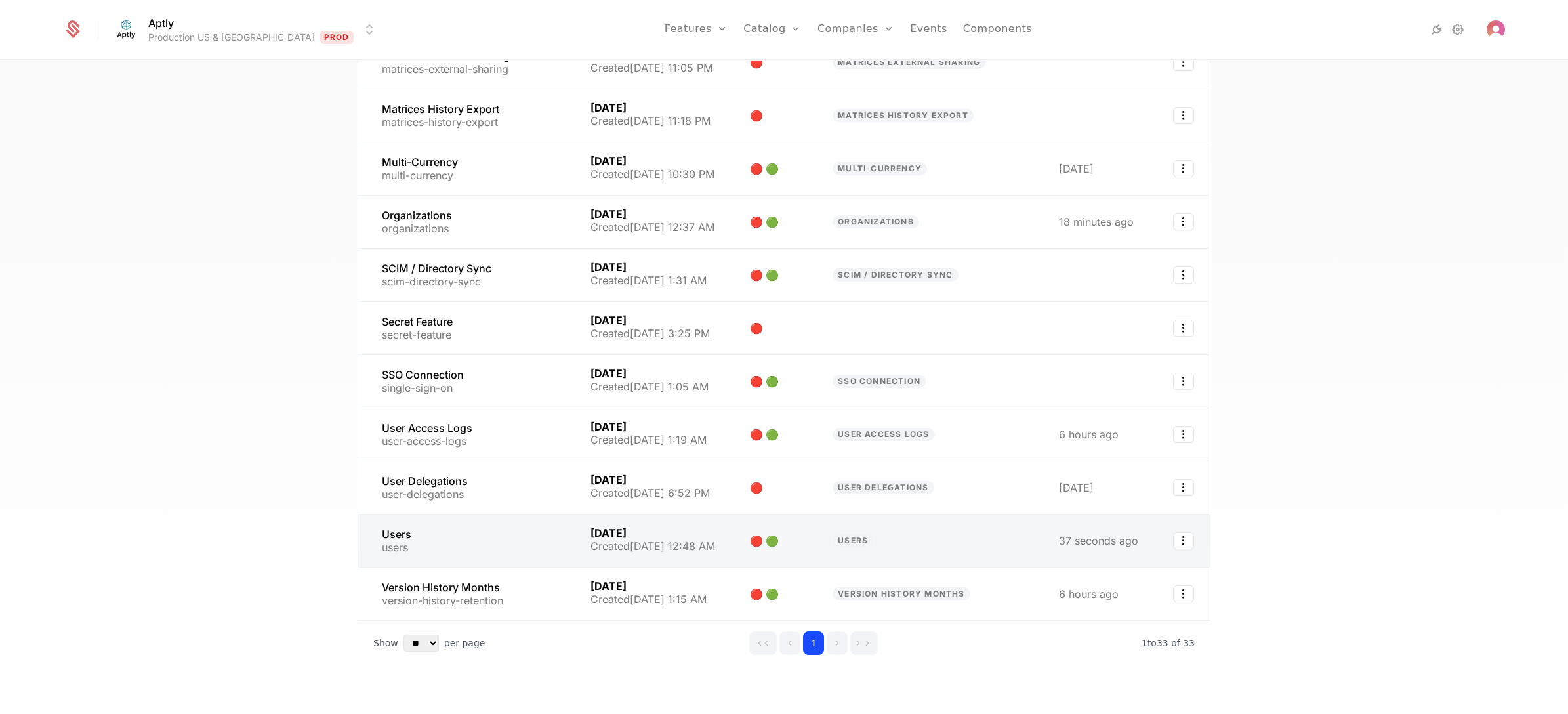
click at [434, 514] on link at bounding box center [466, 540] width 216 height 53
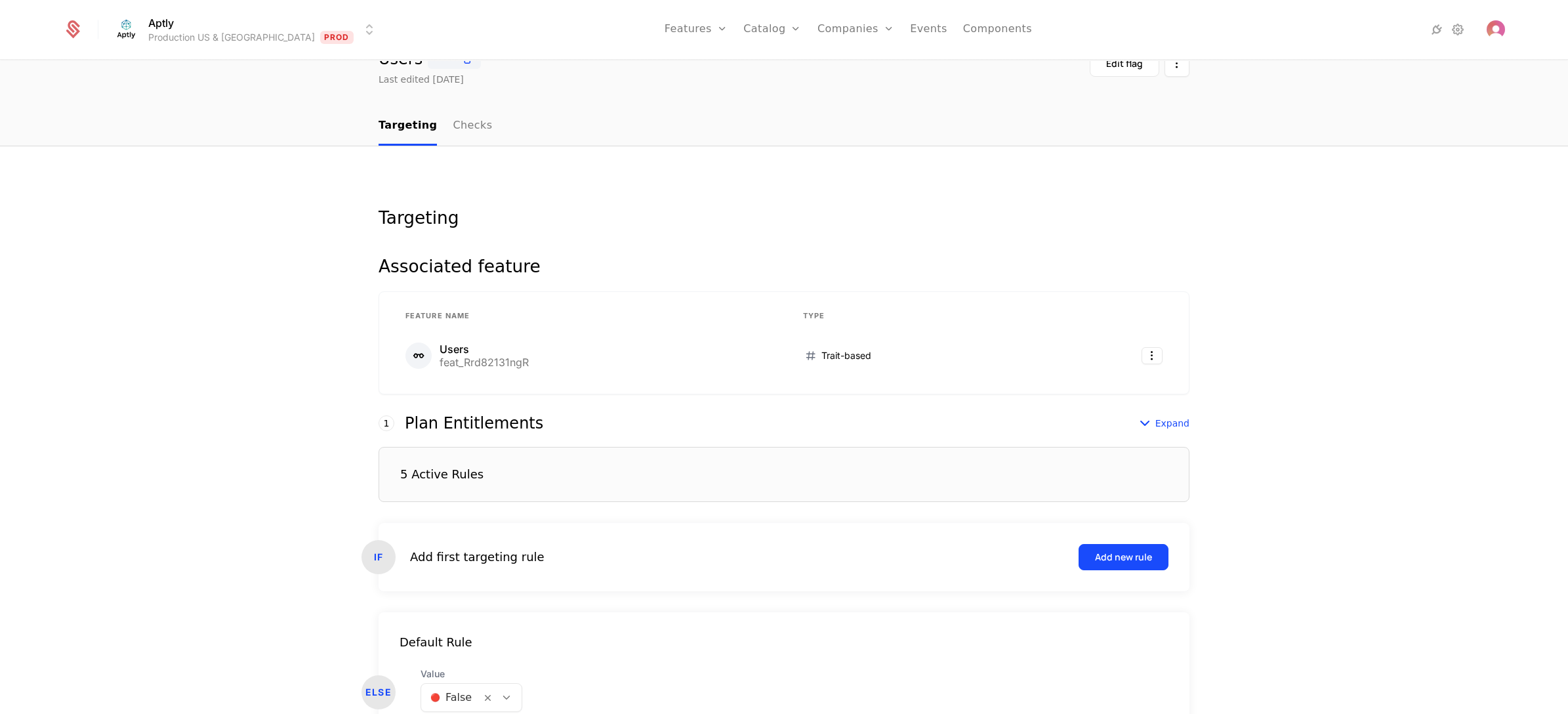
scroll to position [145, 0]
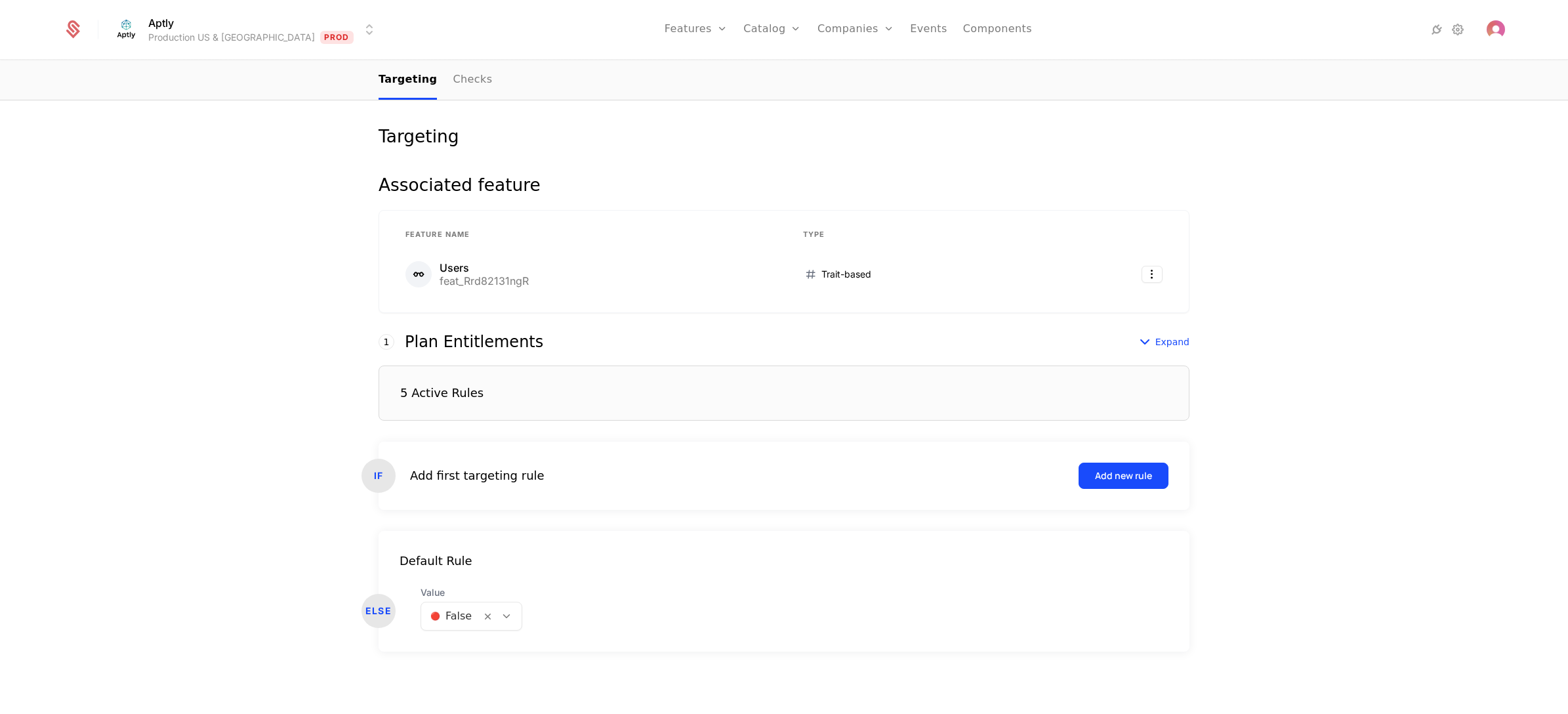
click at [514, 400] on div "5 Active Rules" at bounding box center [783, 393] width 811 height 56
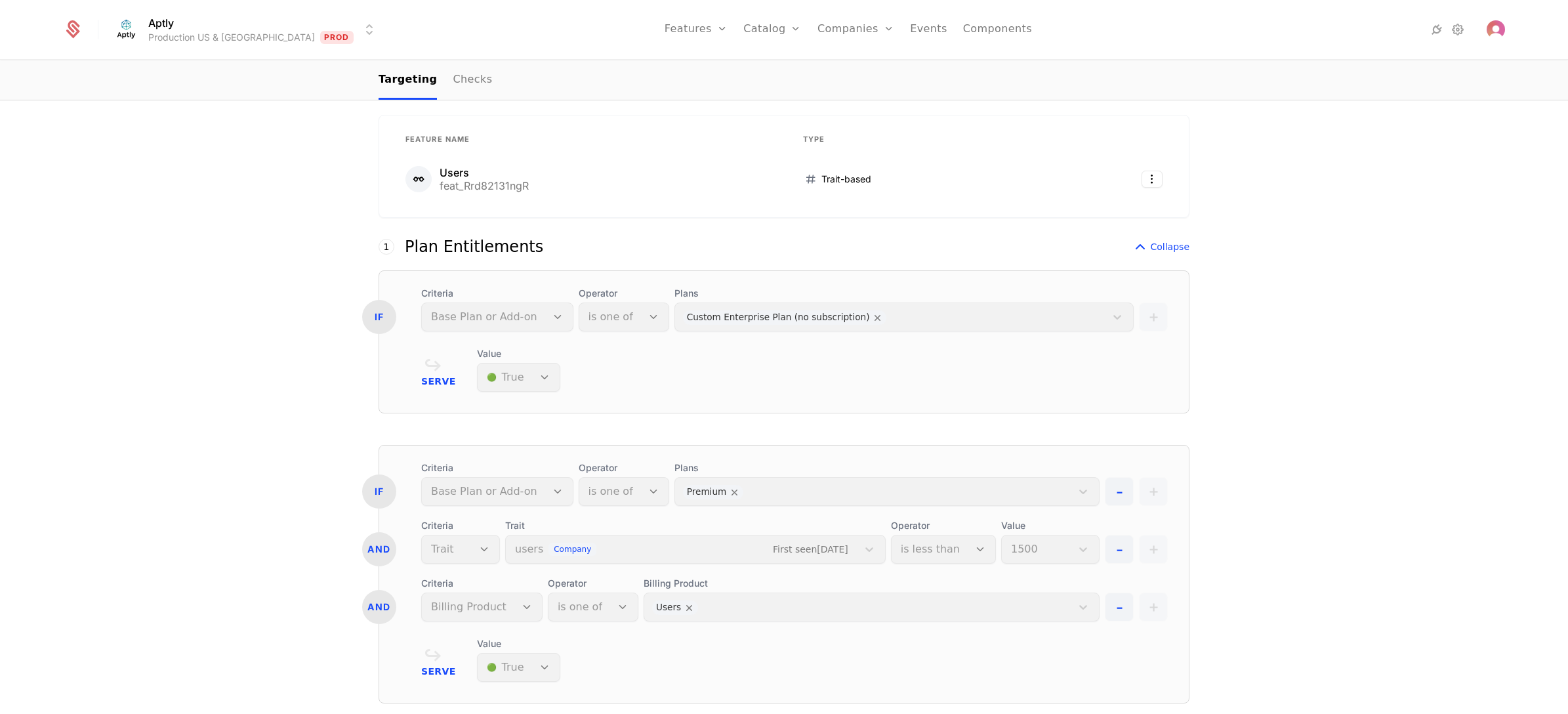
scroll to position [142, 0]
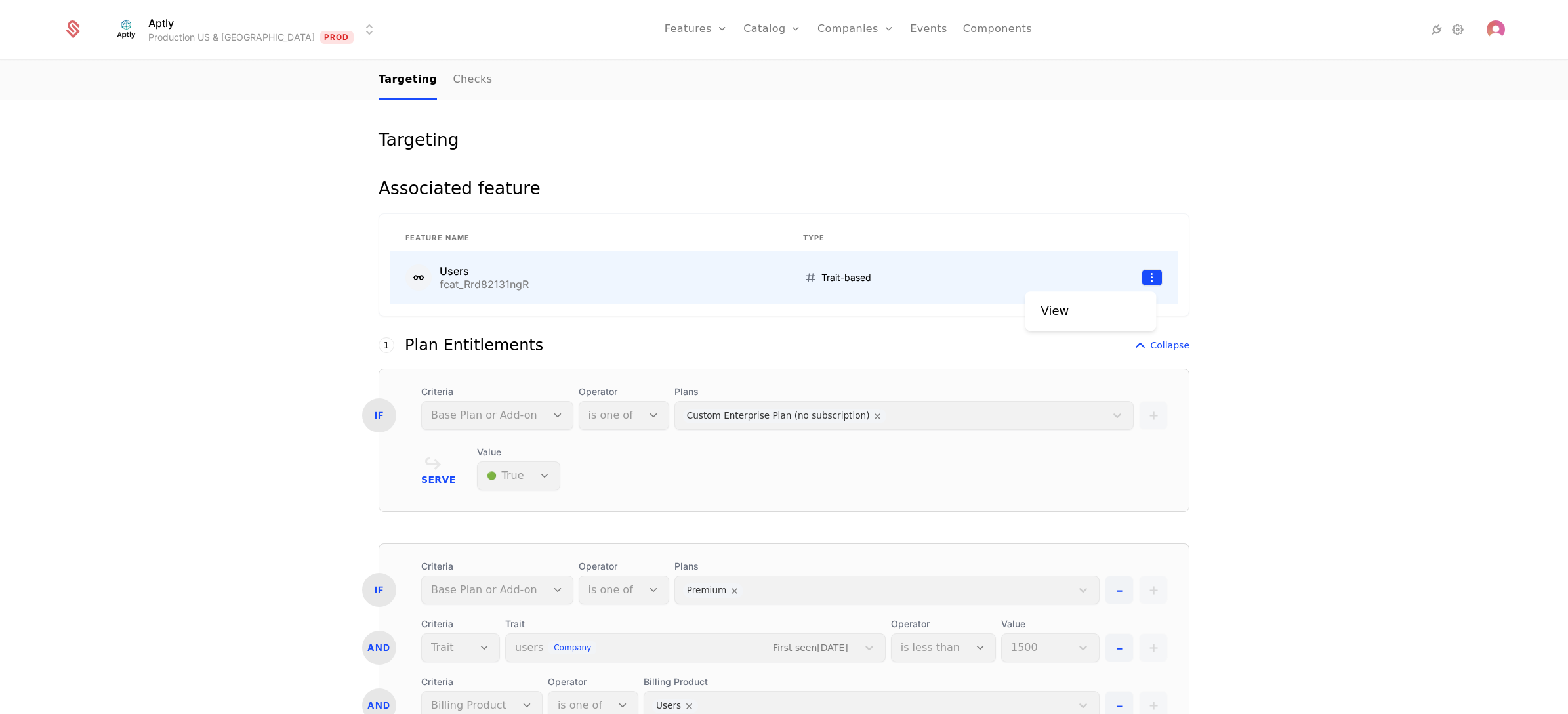
click at [1136, 284] on html "Aptly Production US & EU Prod Features Features Flags Catalog Plans Add Ons Cre…" at bounding box center [784, 357] width 1568 height 714
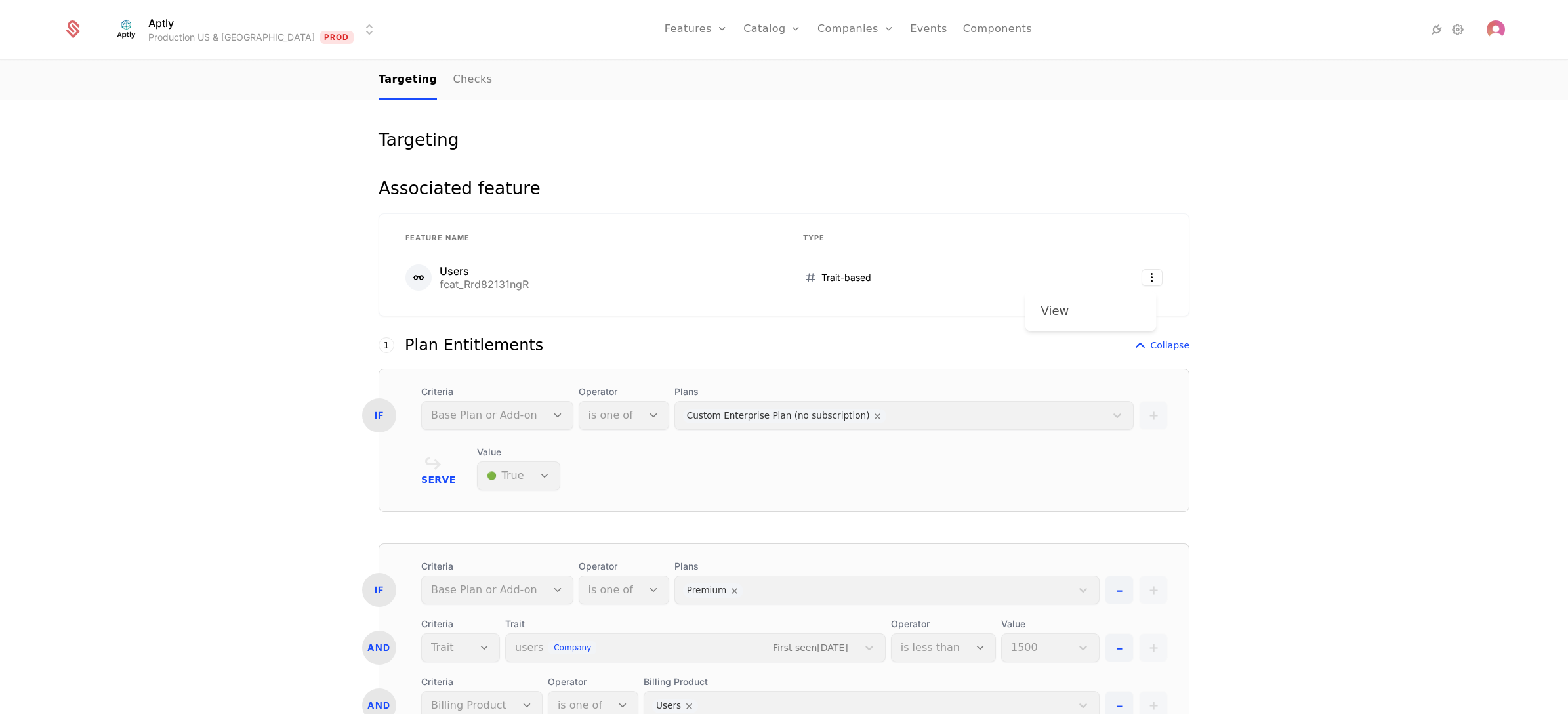
click at [1095, 309] on div "View" at bounding box center [1091, 311] width 99 height 19
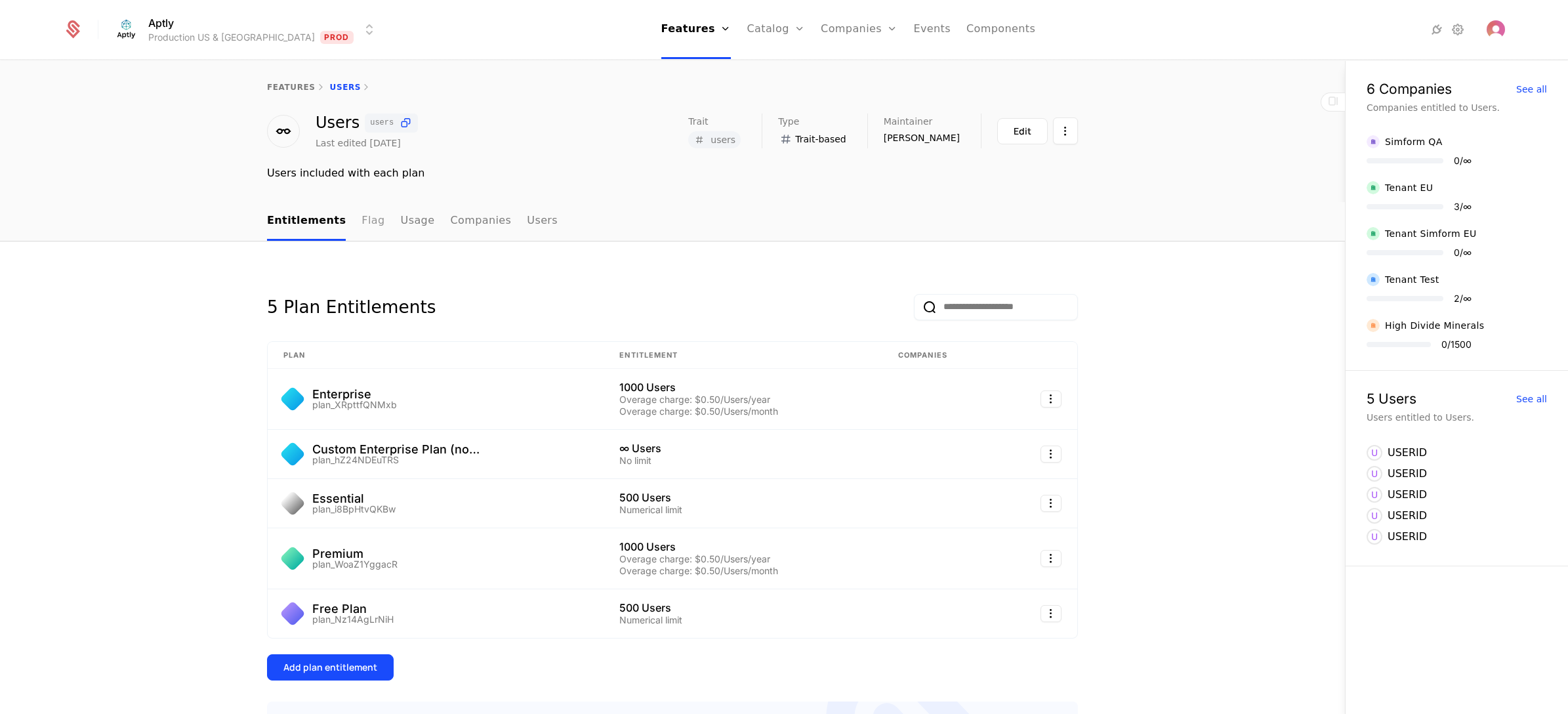
click at [361, 221] on link "Flag" at bounding box center [372, 221] width 23 height 39
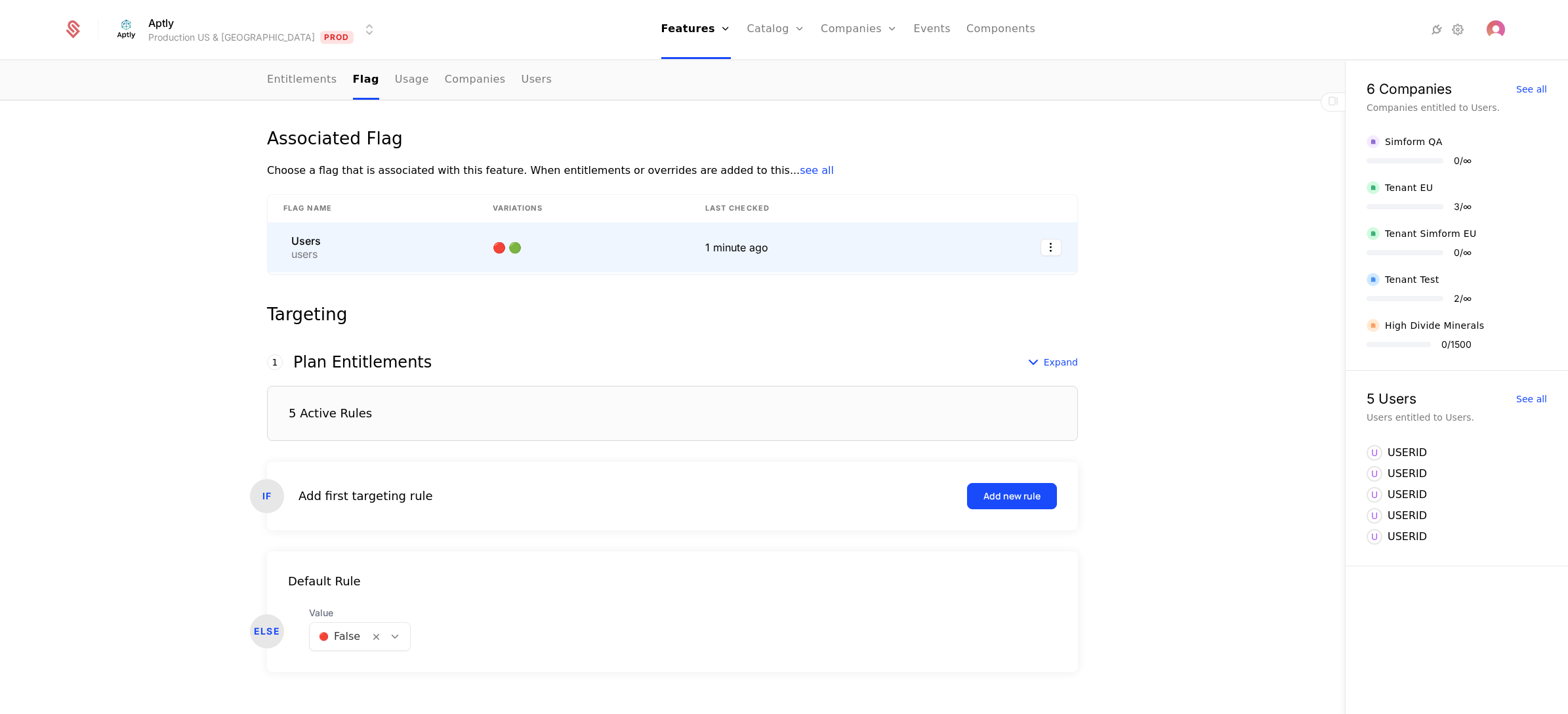
scroll to position [185, 0]
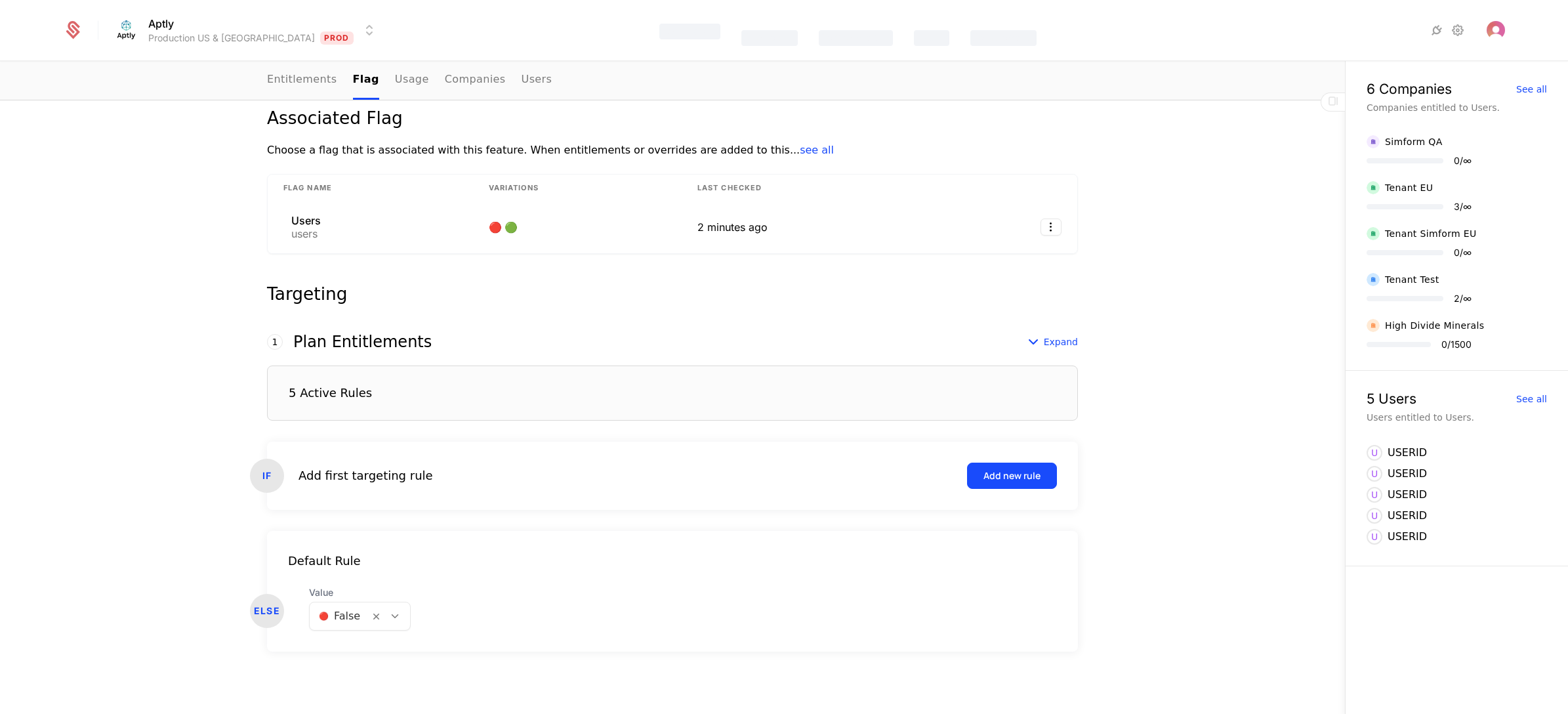
click at [480, 382] on div "5 Active Rules" at bounding box center [672, 393] width 811 height 56
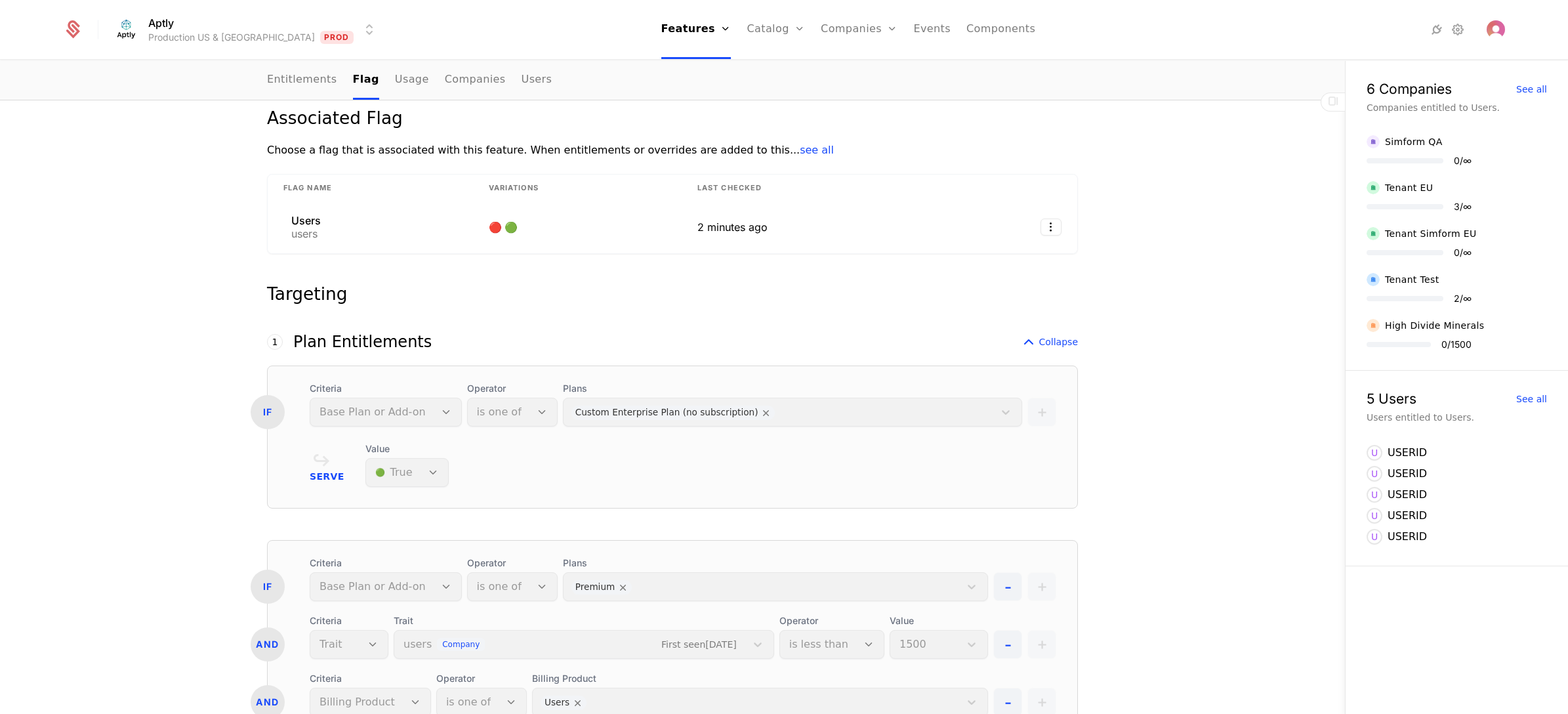
click at [416, 464] on div "Value 🟢 True" at bounding box center [407, 465] width 83 height 45
click at [421, 476] on div "Value 🟢 True" at bounding box center [407, 465] width 83 height 45
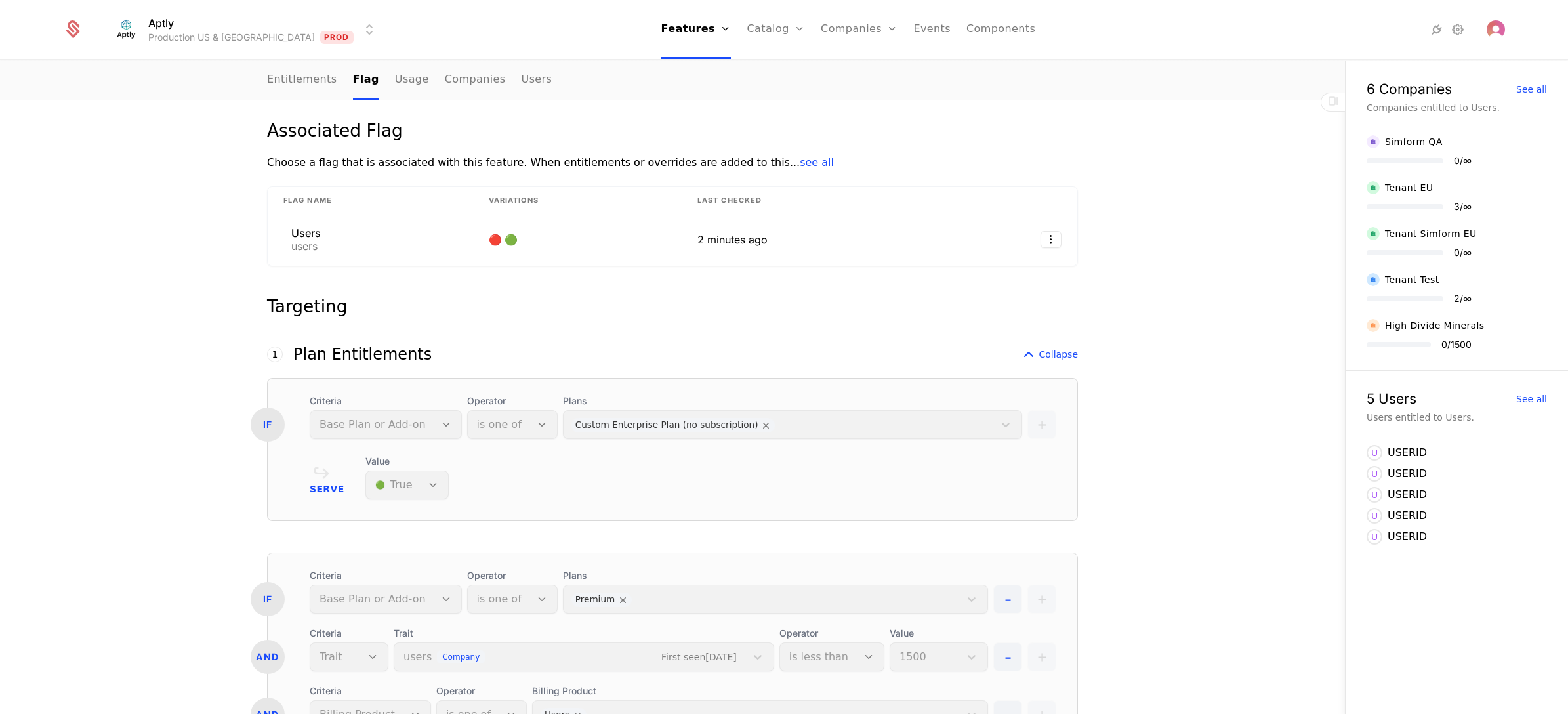
scroll to position [197, 0]
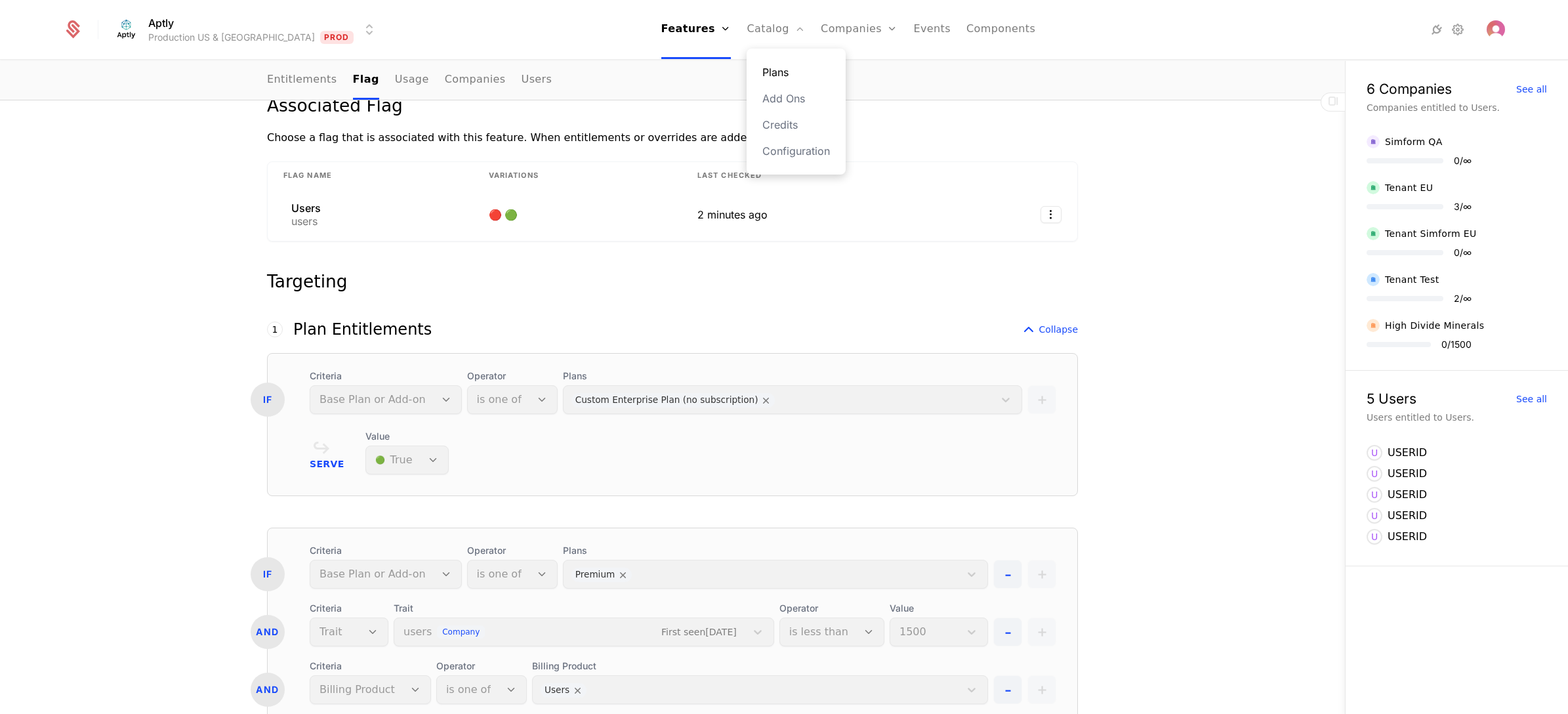
click at [762, 71] on link "Plans" at bounding box center [796, 72] width 67 height 16
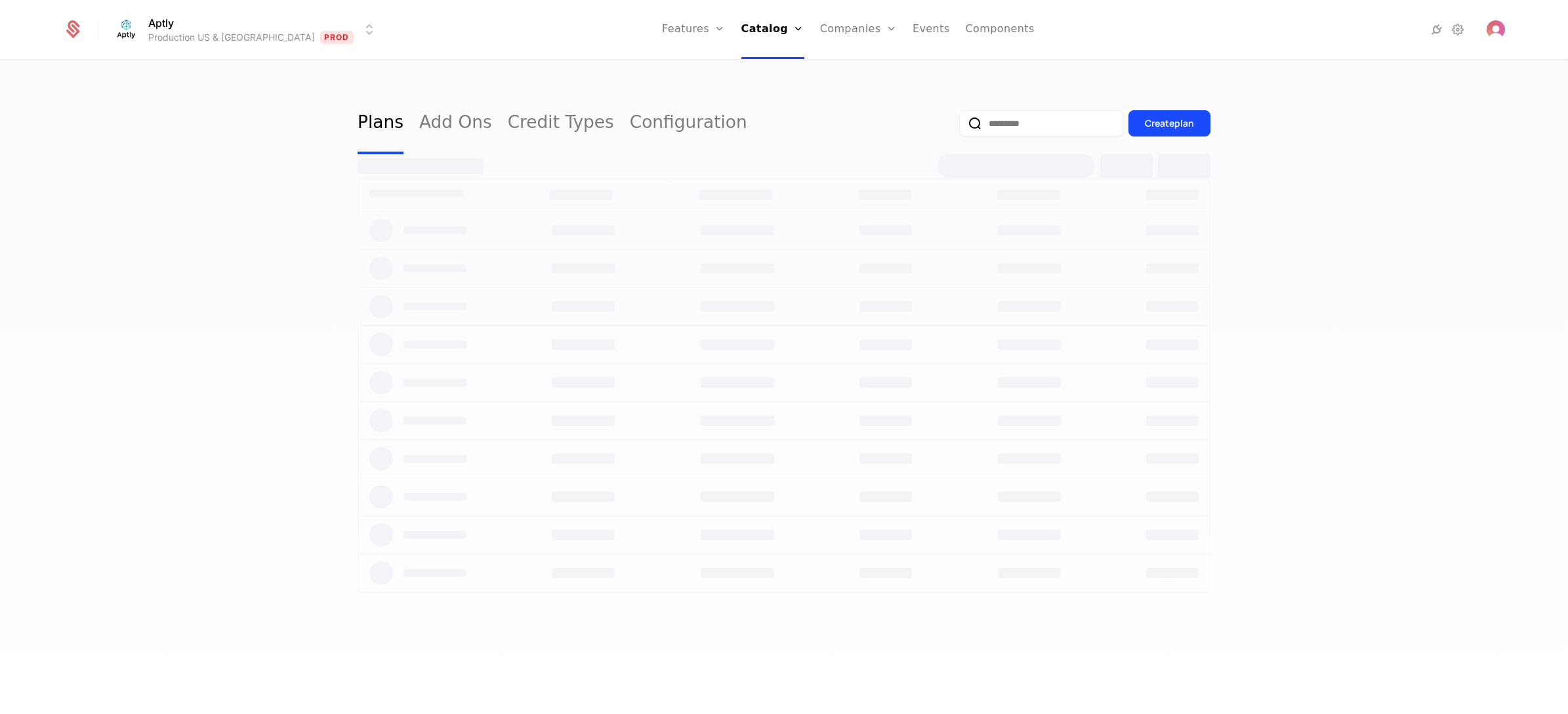
select select "**"
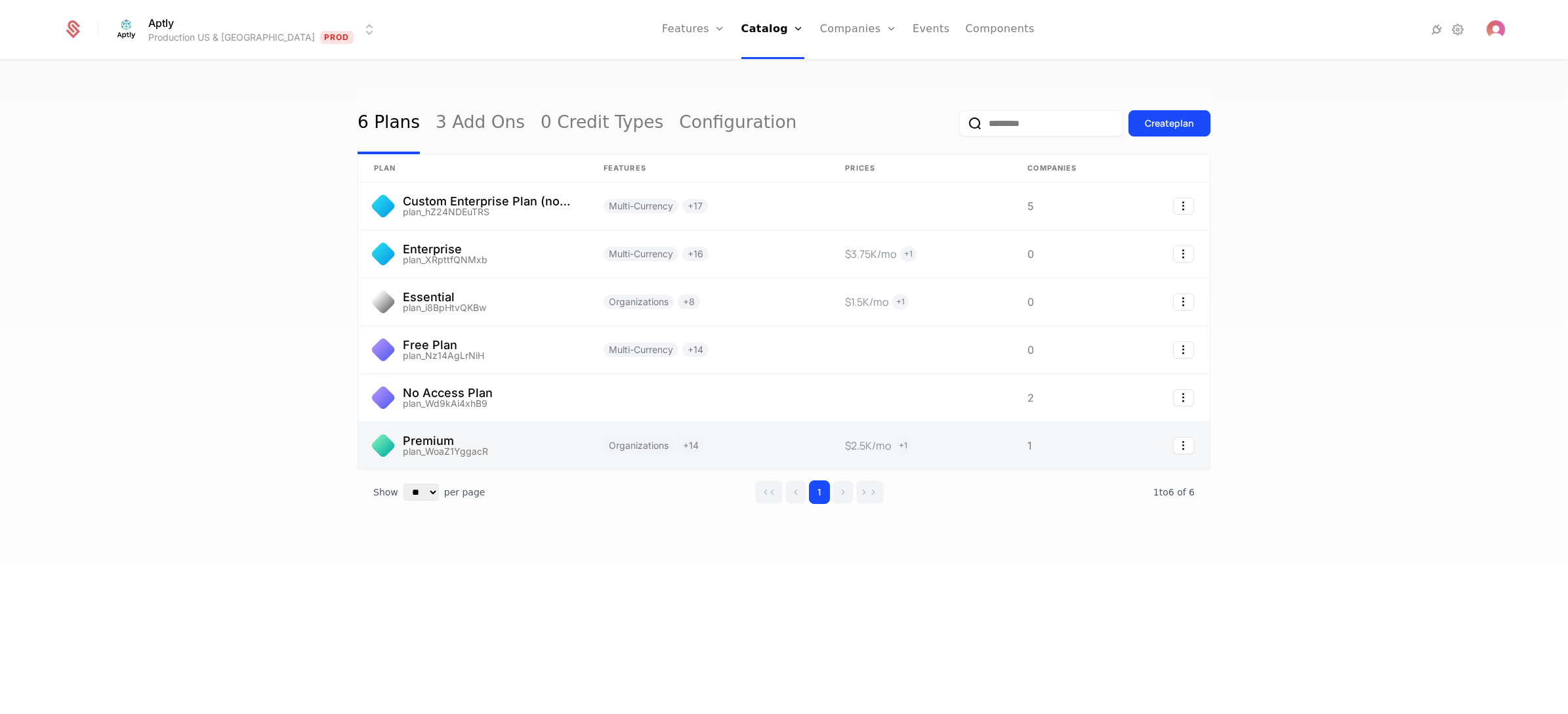
click at [532, 447] on link at bounding box center [472, 446] width 229 height 48
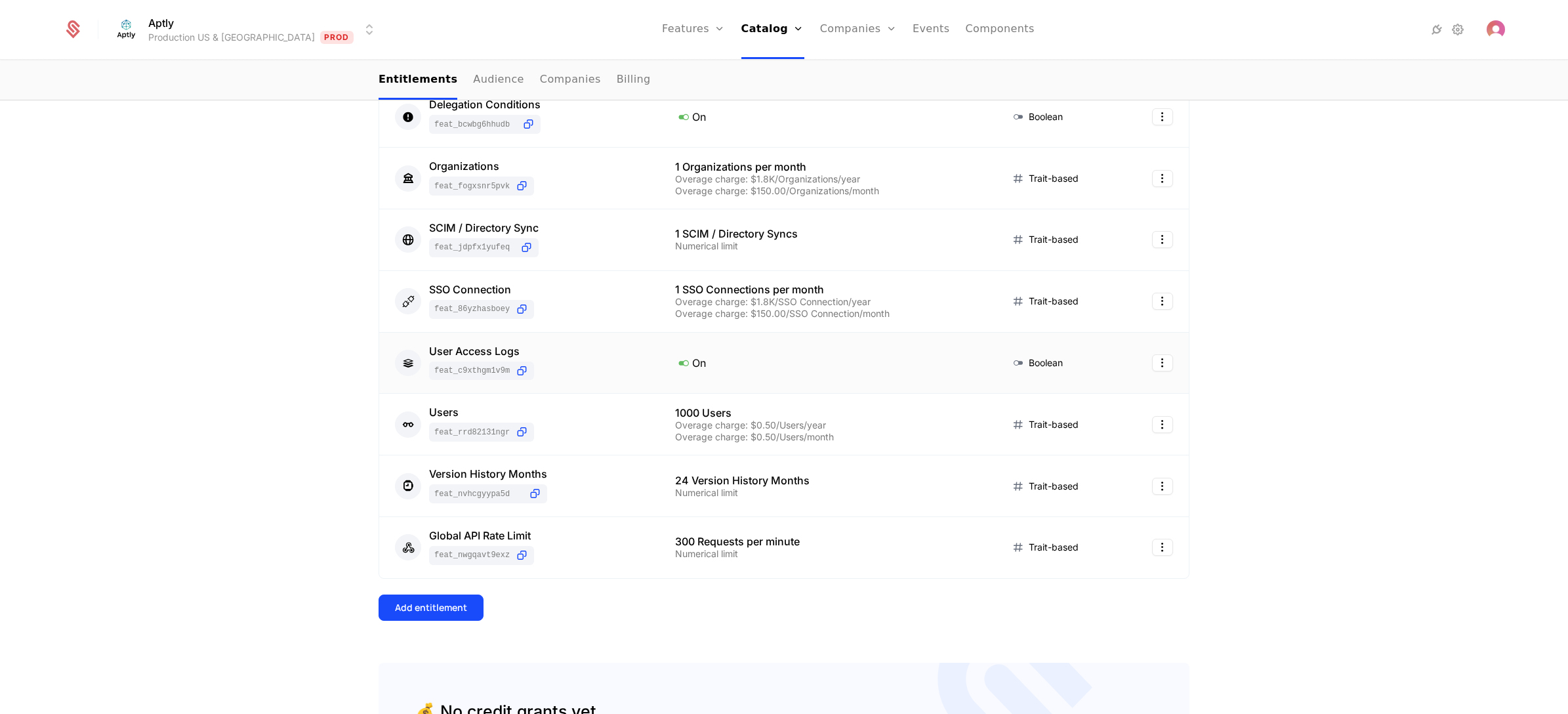
scroll to position [845, 0]
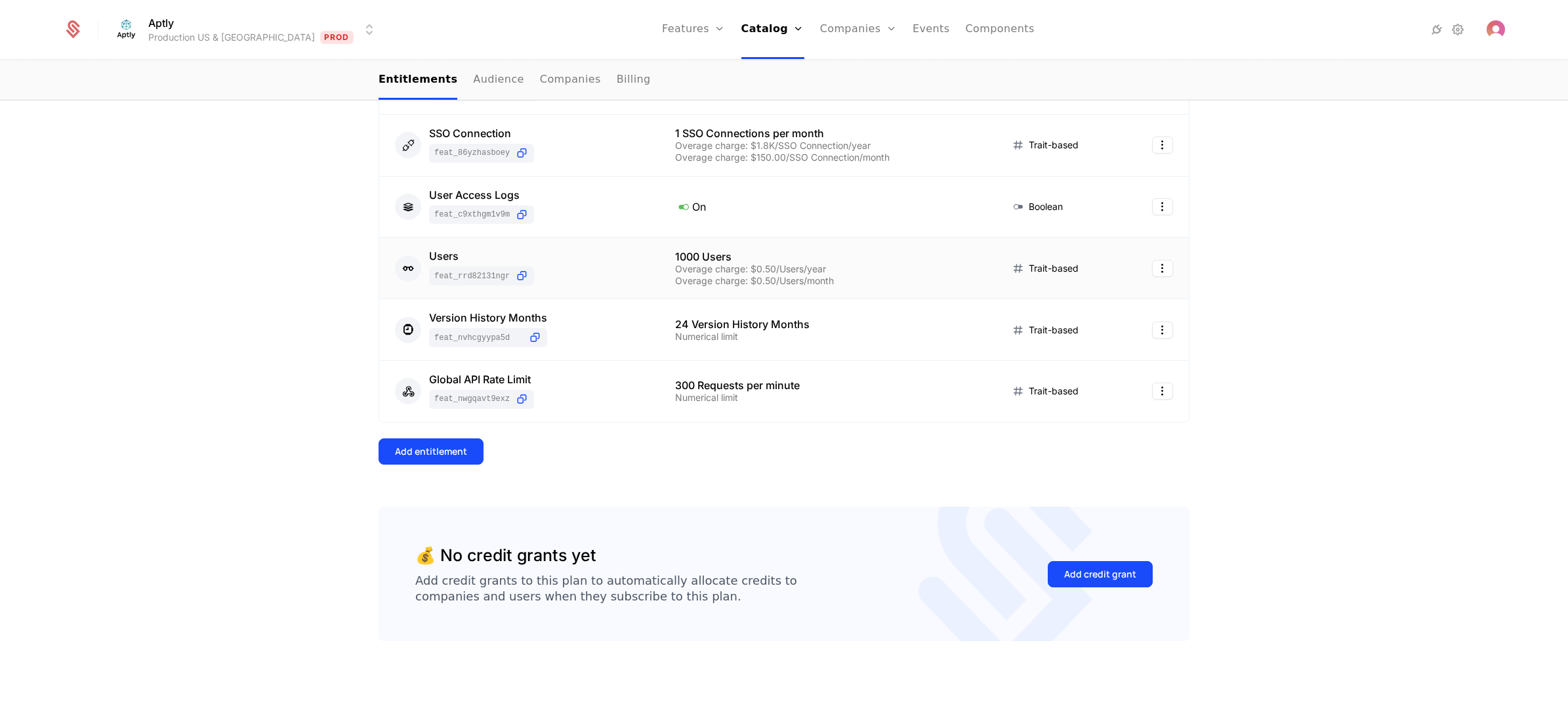
click at [591, 257] on div "Users feat_Rrd82131ngR" at bounding box center [519, 268] width 249 height 35
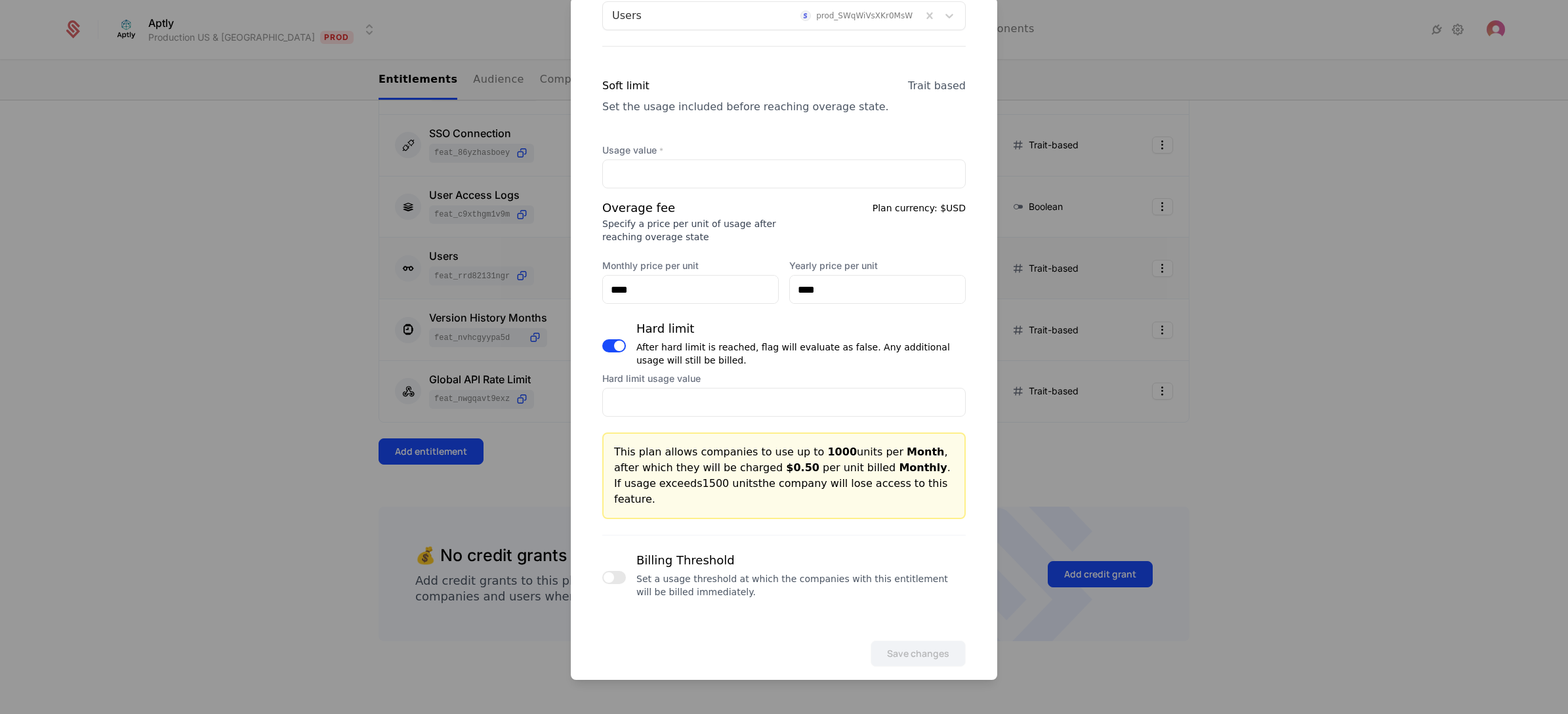
scroll to position [0, 0]
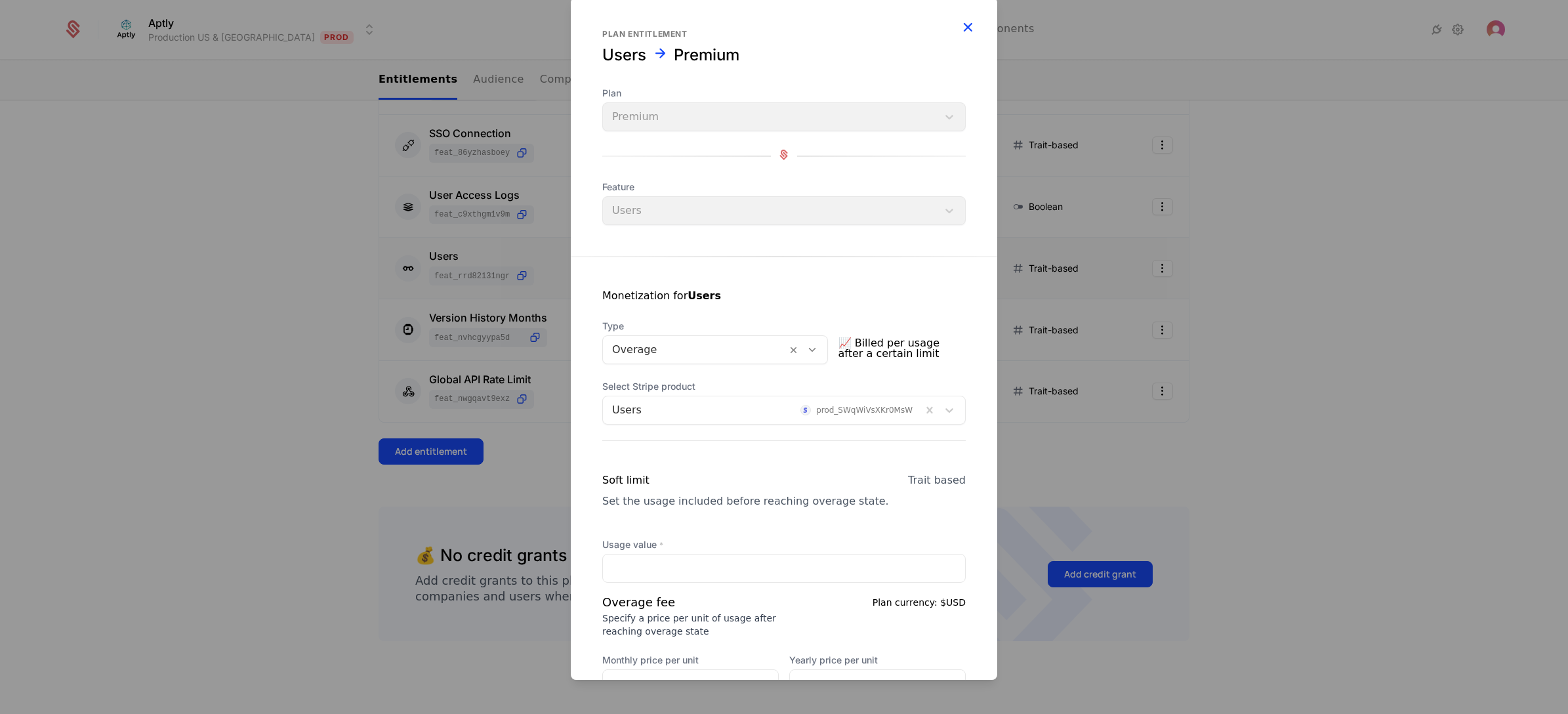
click at [960, 27] on icon "button" at bounding box center [968, 27] width 17 height 17
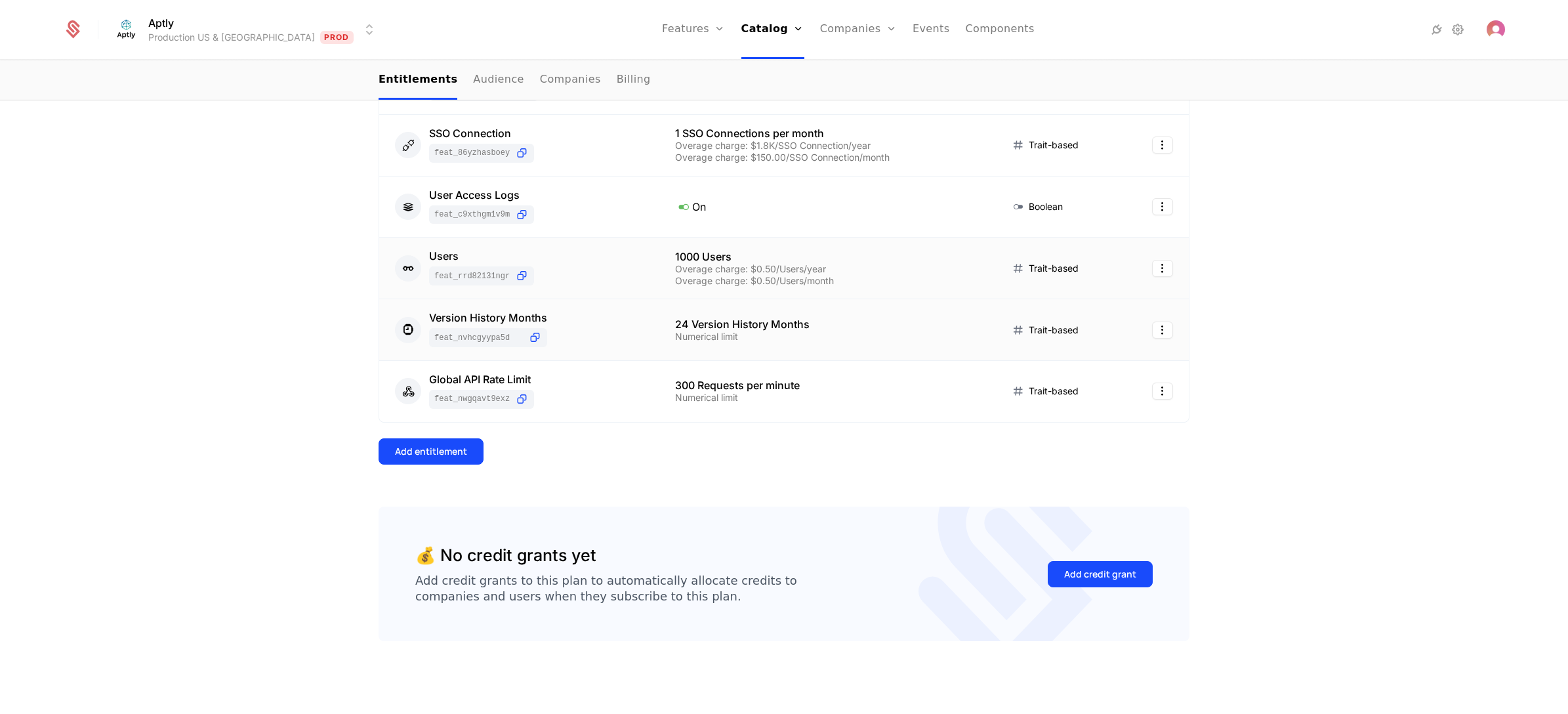
scroll to position [747, 0]
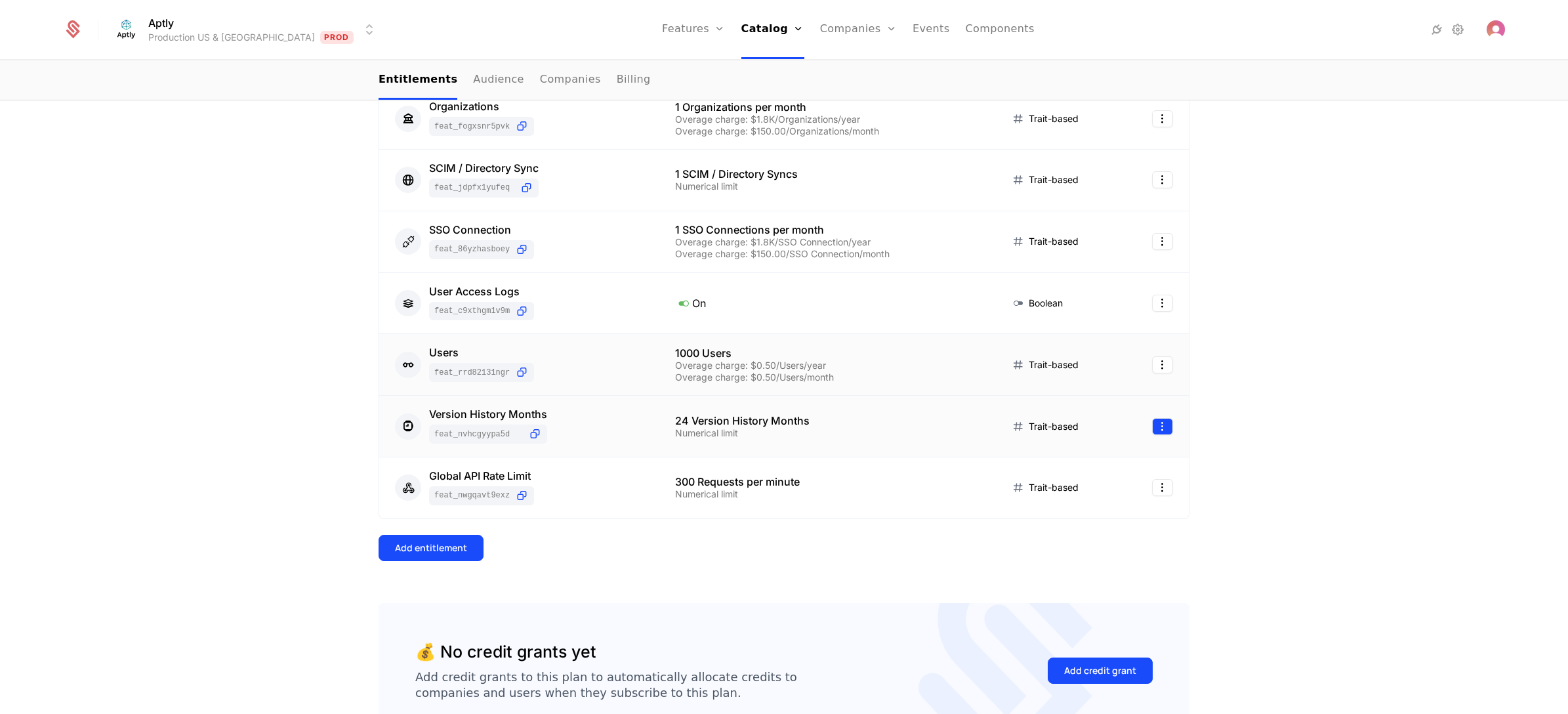
click at [1153, 427] on html "Aptly Production US & EU Prod Features Features Flags Catalog Plans Add Ons Cre…" at bounding box center [784, 357] width 1568 height 714
click at [1333, 427] on html "Aptly Production US & EU Prod Features Features Flags Catalog Plans Add Ons Cre…" at bounding box center [784, 357] width 1568 height 714
click at [1153, 369] on html "Aptly Production US & EU Prod Features Features Flags Catalog Plans Add Ons Cre…" at bounding box center [784, 357] width 1568 height 714
click at [1096, 429] on div "Edit" at bounding box center [1102, 430] width 99 height 19
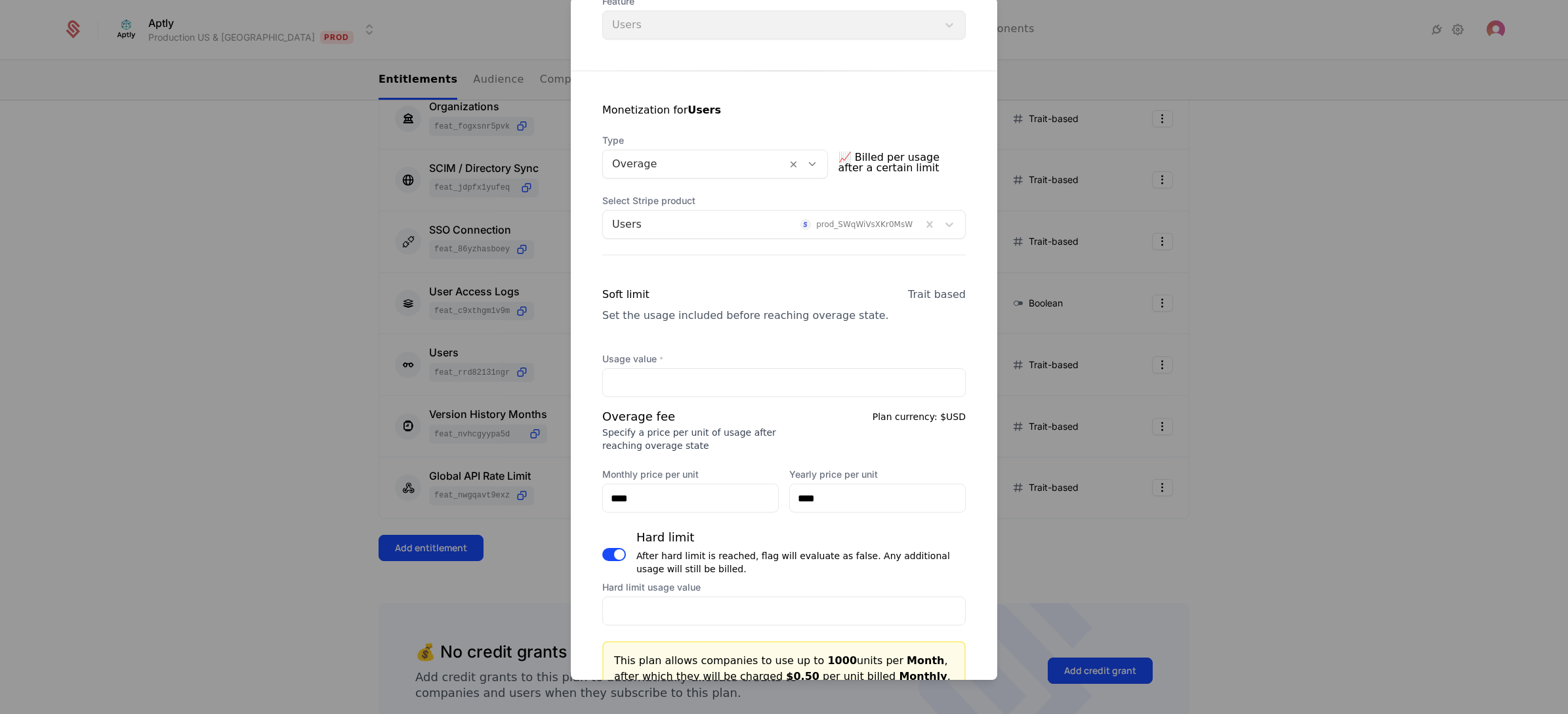
scroll to position [0, 0]
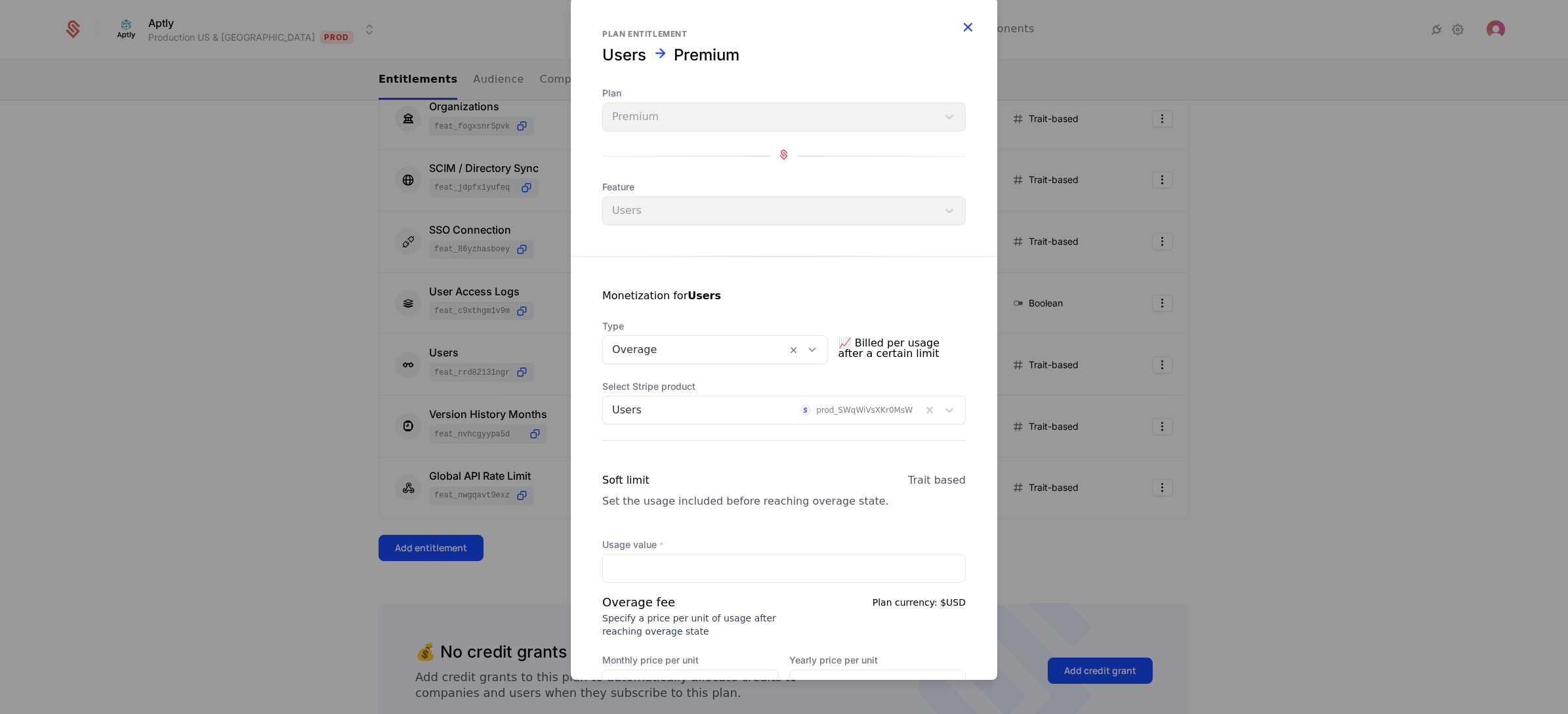
click at [960, 24] on icon "button" at bounding box center [968, 27] width 17 height 17
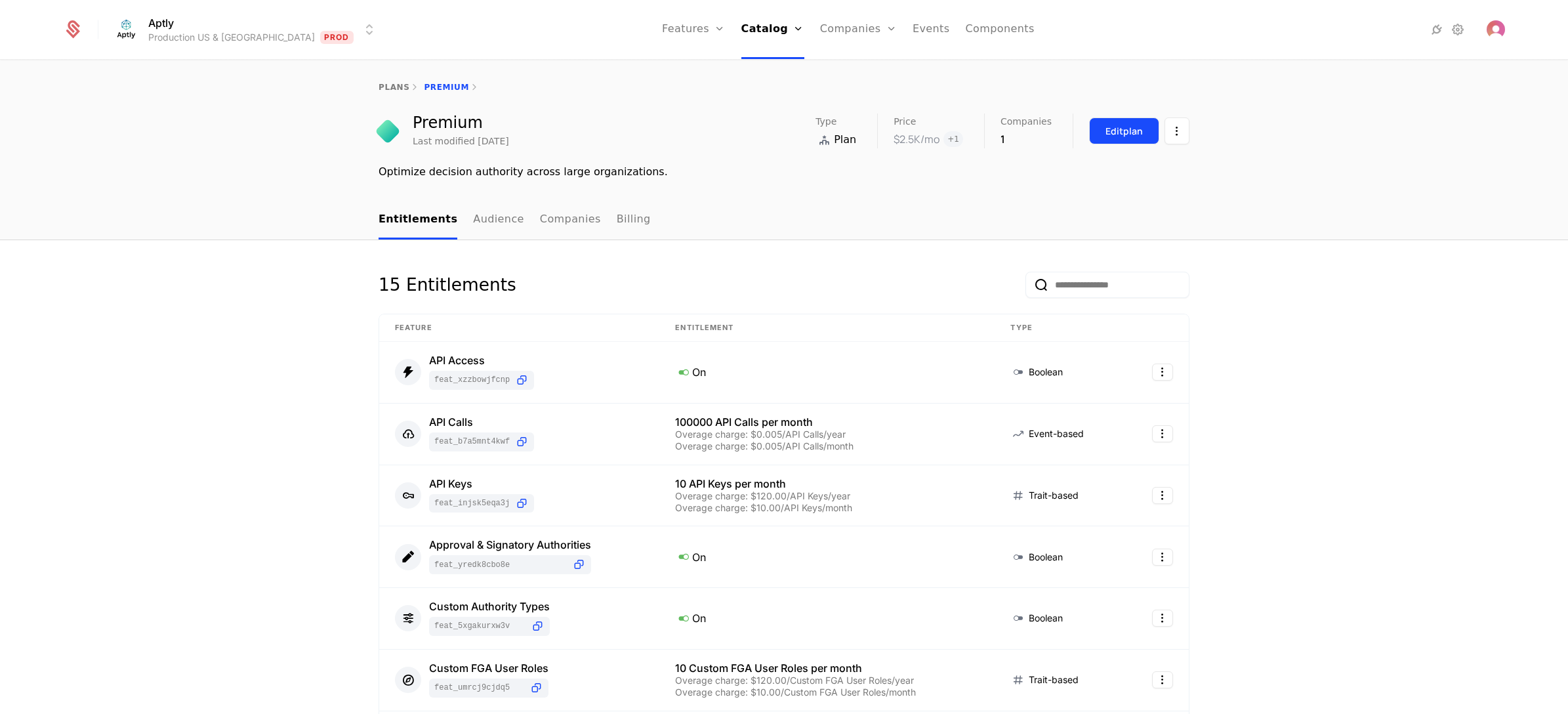
click at [1122, 125] on div "Edit plan" at bounding box center [1124, 131] width 38 height 13
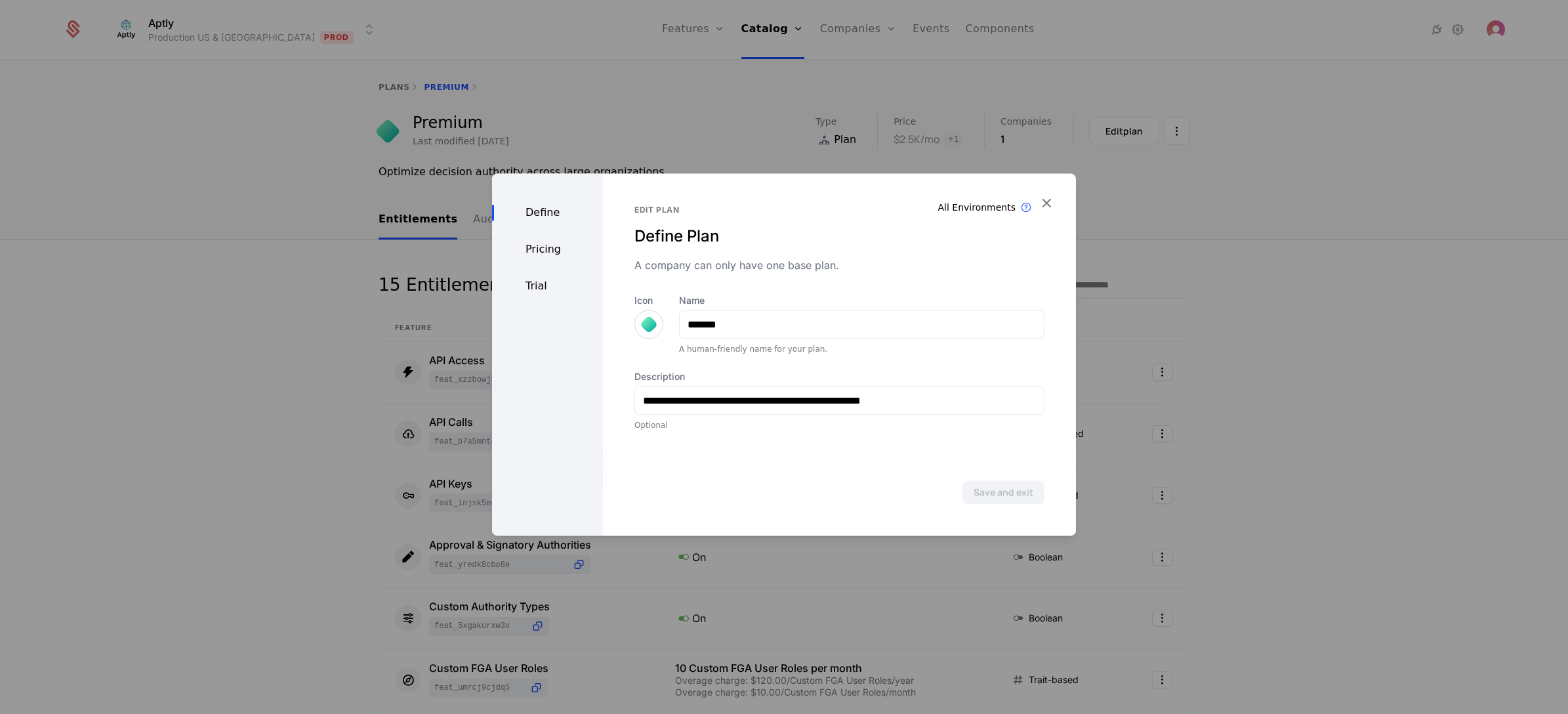
click at [540, 212] on div "Define" at bounding box center [548, 213] width 111 height 16
click at [548, 246] on div "Pricing" at bounding box center [548, 249] width 111 height 16
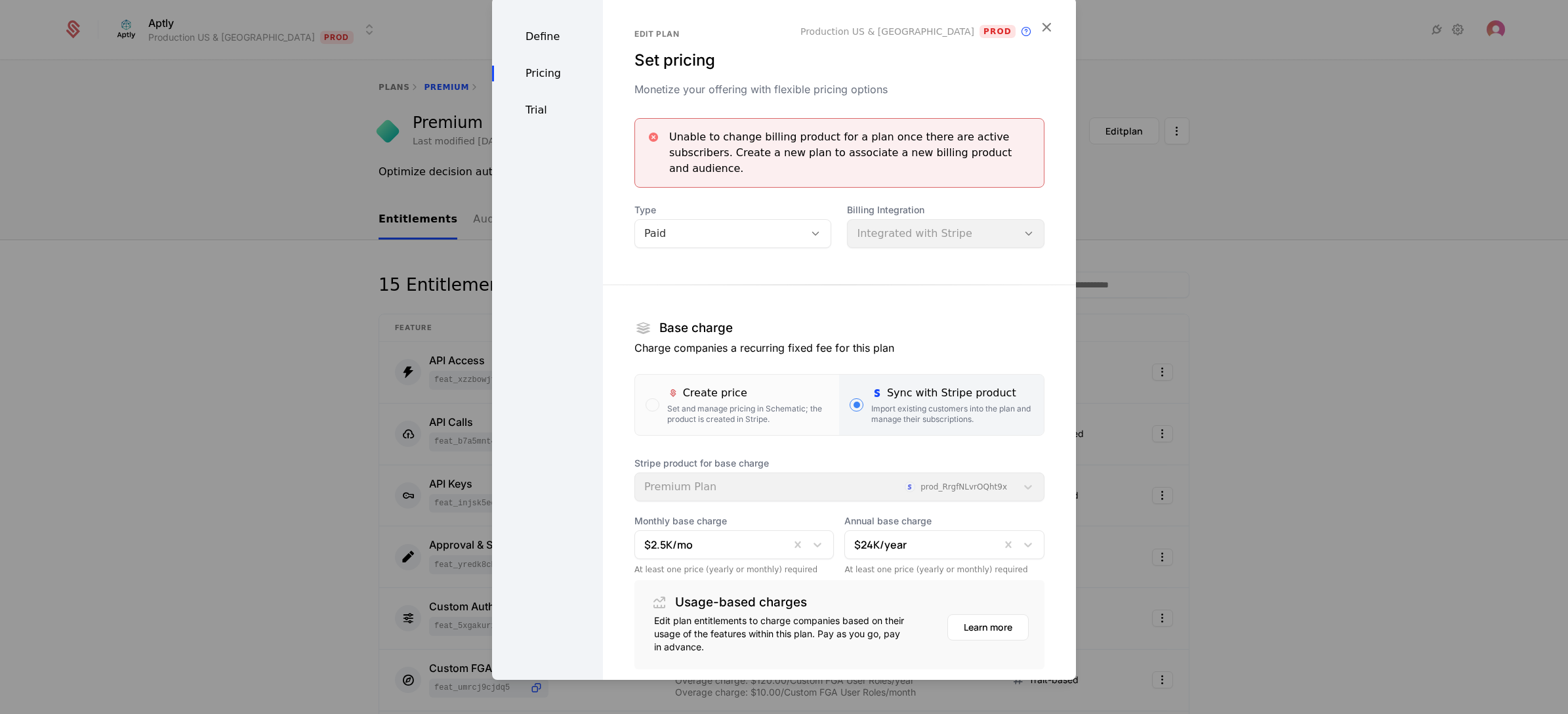
click at [543, 111] on div "Trial" at bounding box center [548, 110] width 111 height 16
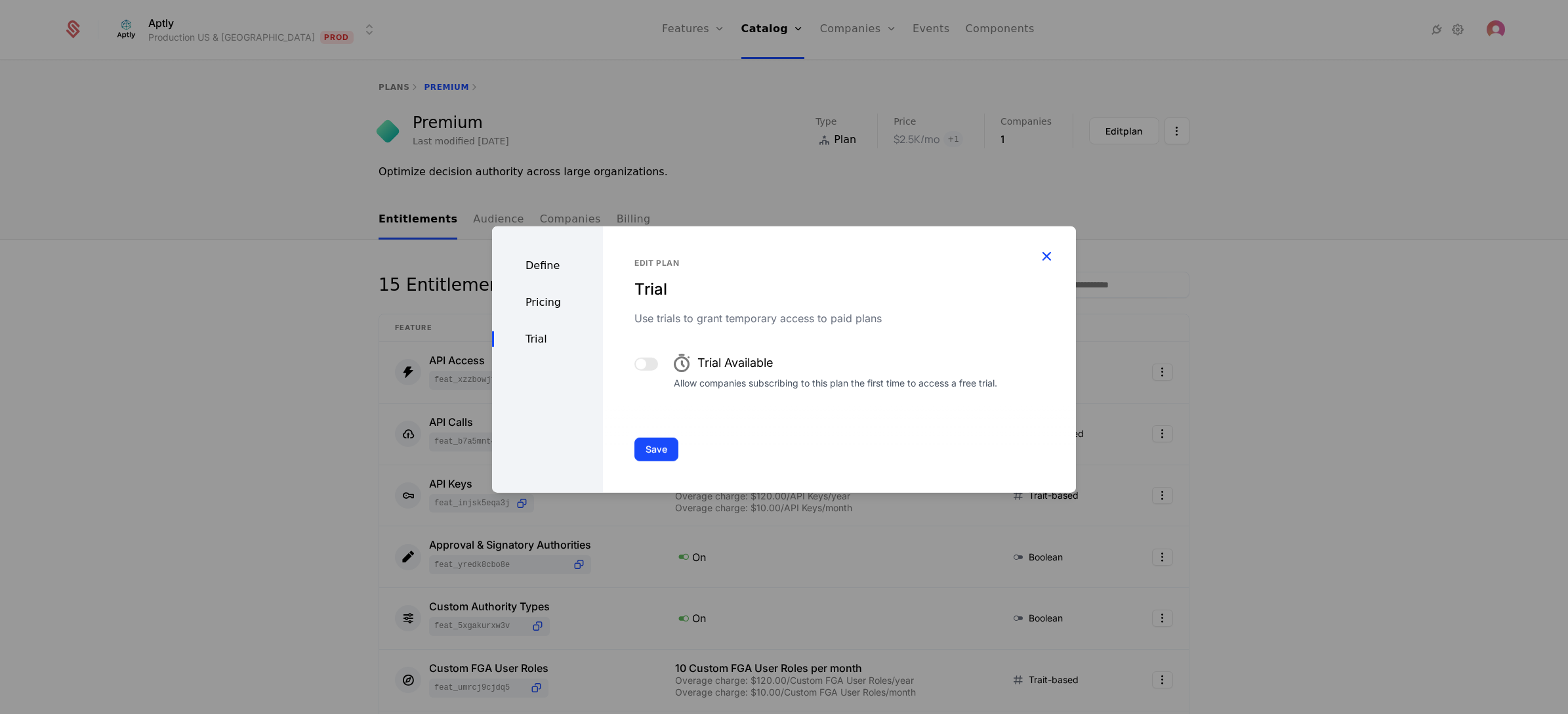
click at [1045, 257] on icon "button" at bounding box center [1046, 255] width 17 height 17
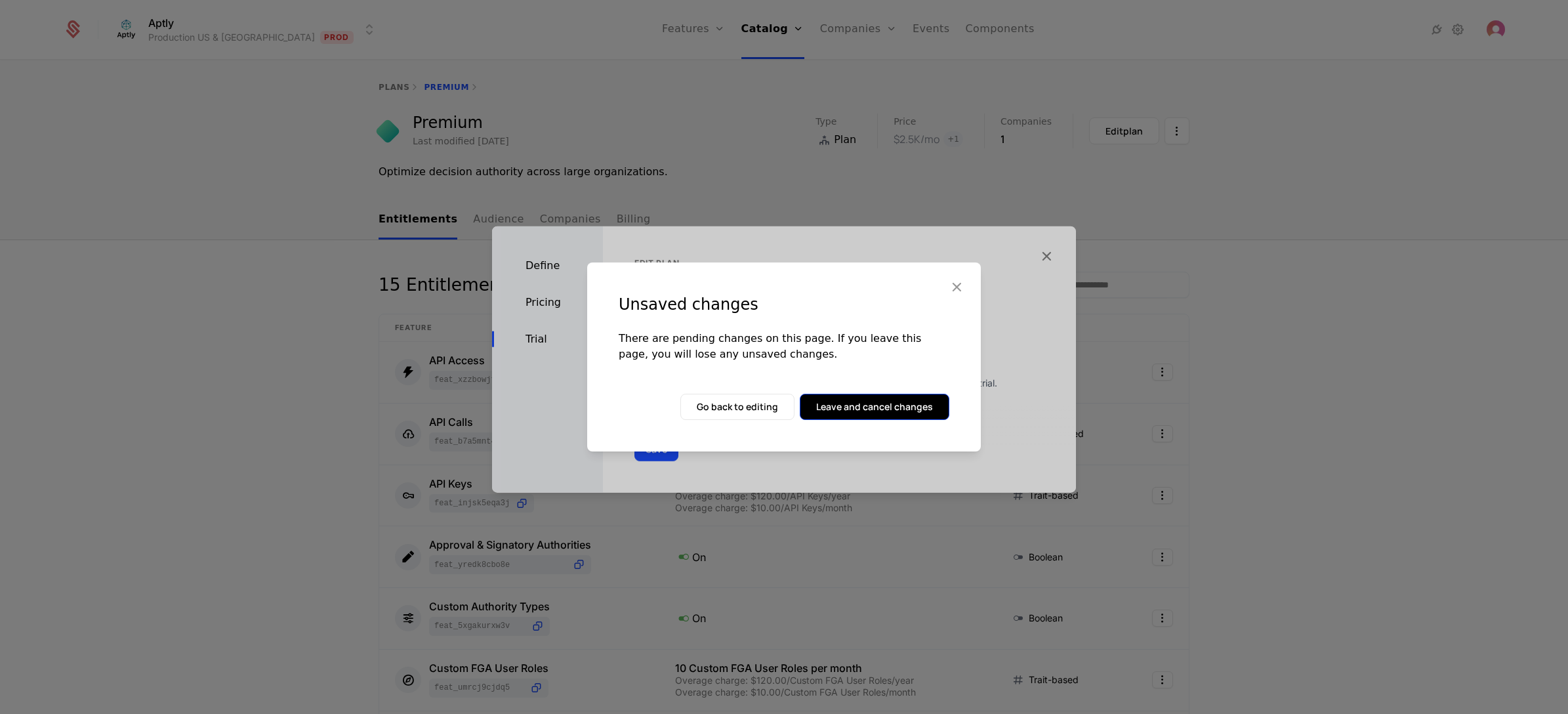
click at [849, 412] on button "Leave and cancel changes" at bounding box center [874, 407] width 150 height 26
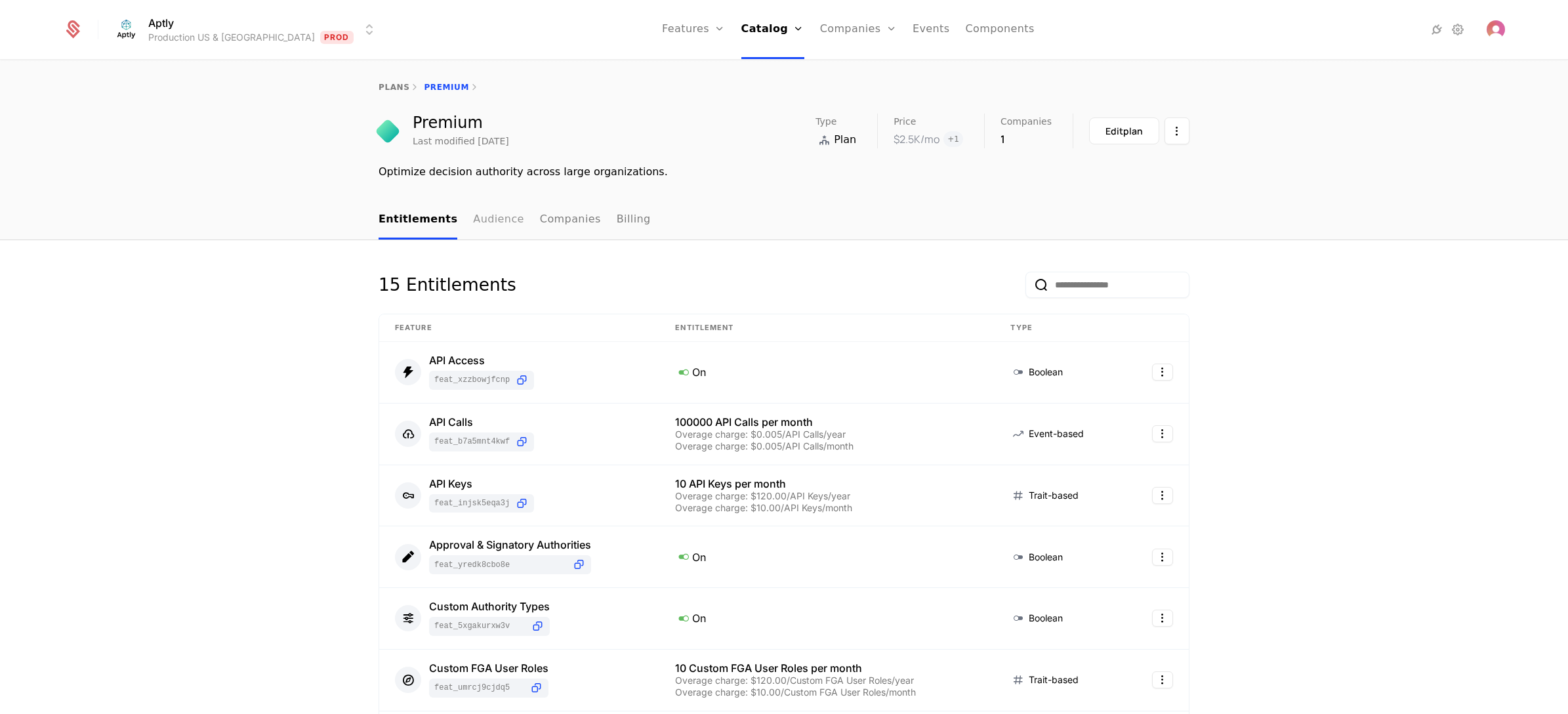
click at [494, 223] on link "Audience" at bounding box center [499, 219] width 52 height 39
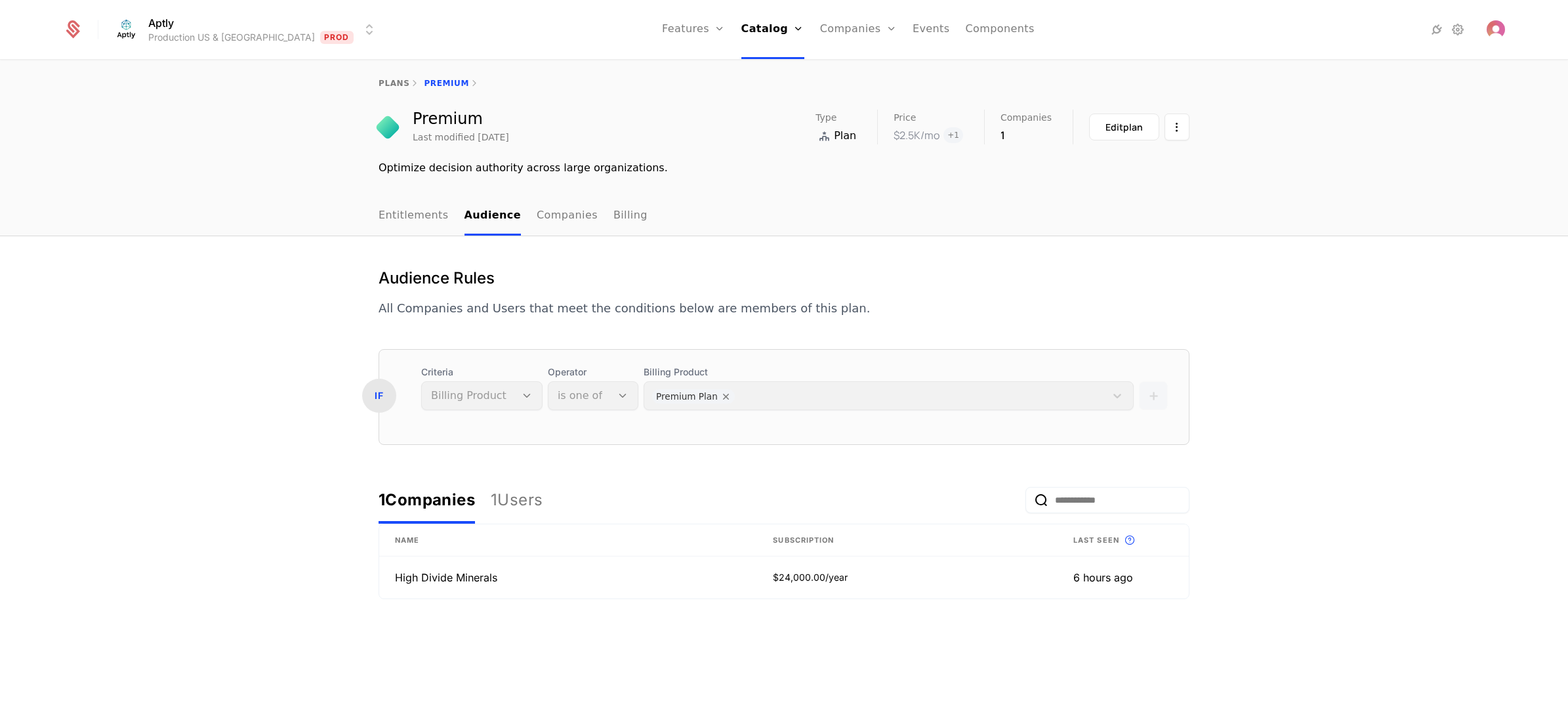
scroll to position [5, 0]
click at [524, 494] on div "1 Users" at bounding box center [517, 500] width 52 height 21
click at [431, 492] on div "1 Companies" at bounding box center [426, 500] width 96 height 21
click at [560, 218] on link "Companies" at bounding box center [567, 215] width 61 height 39
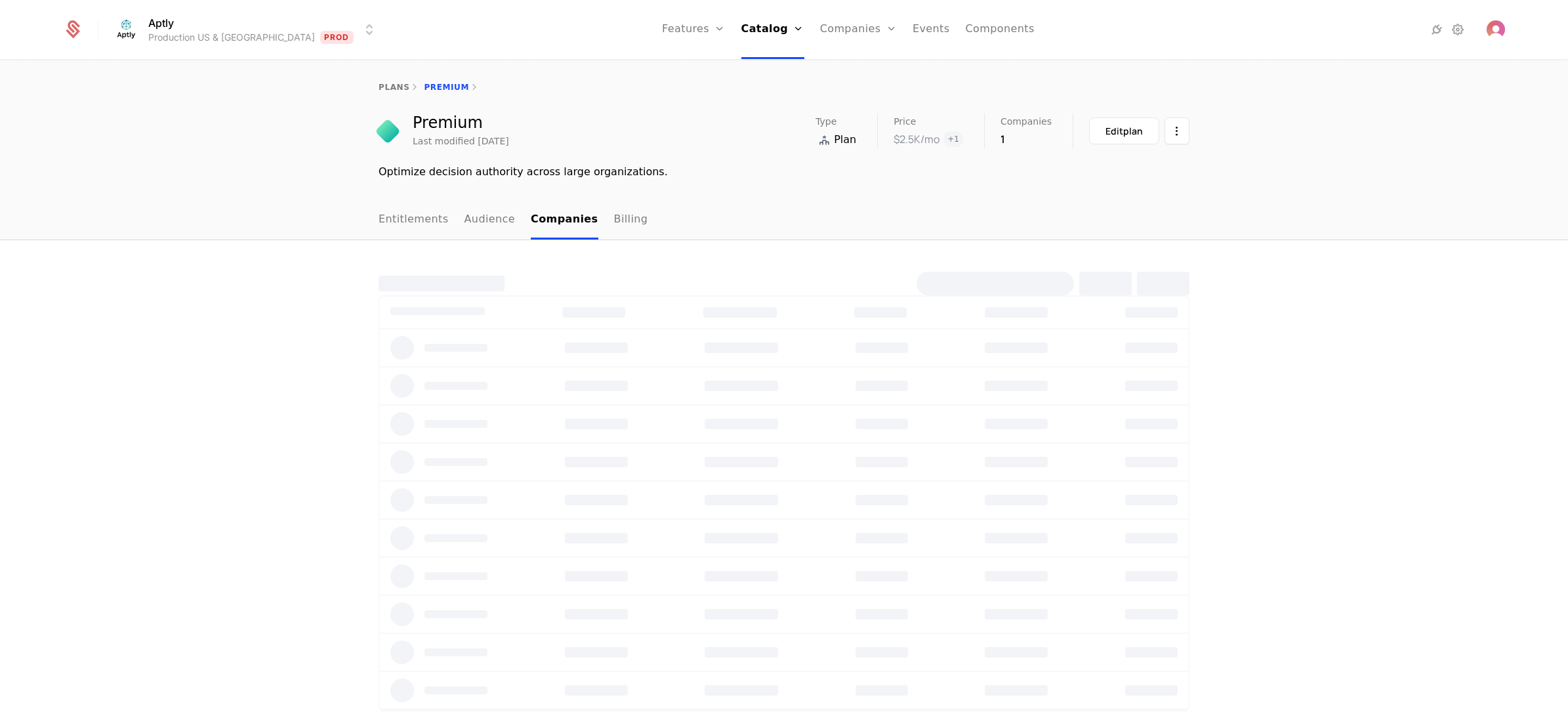
select select "**"
click at [614, 223] on link "Billing" at bounding box center [631, 219] width 34 height 39
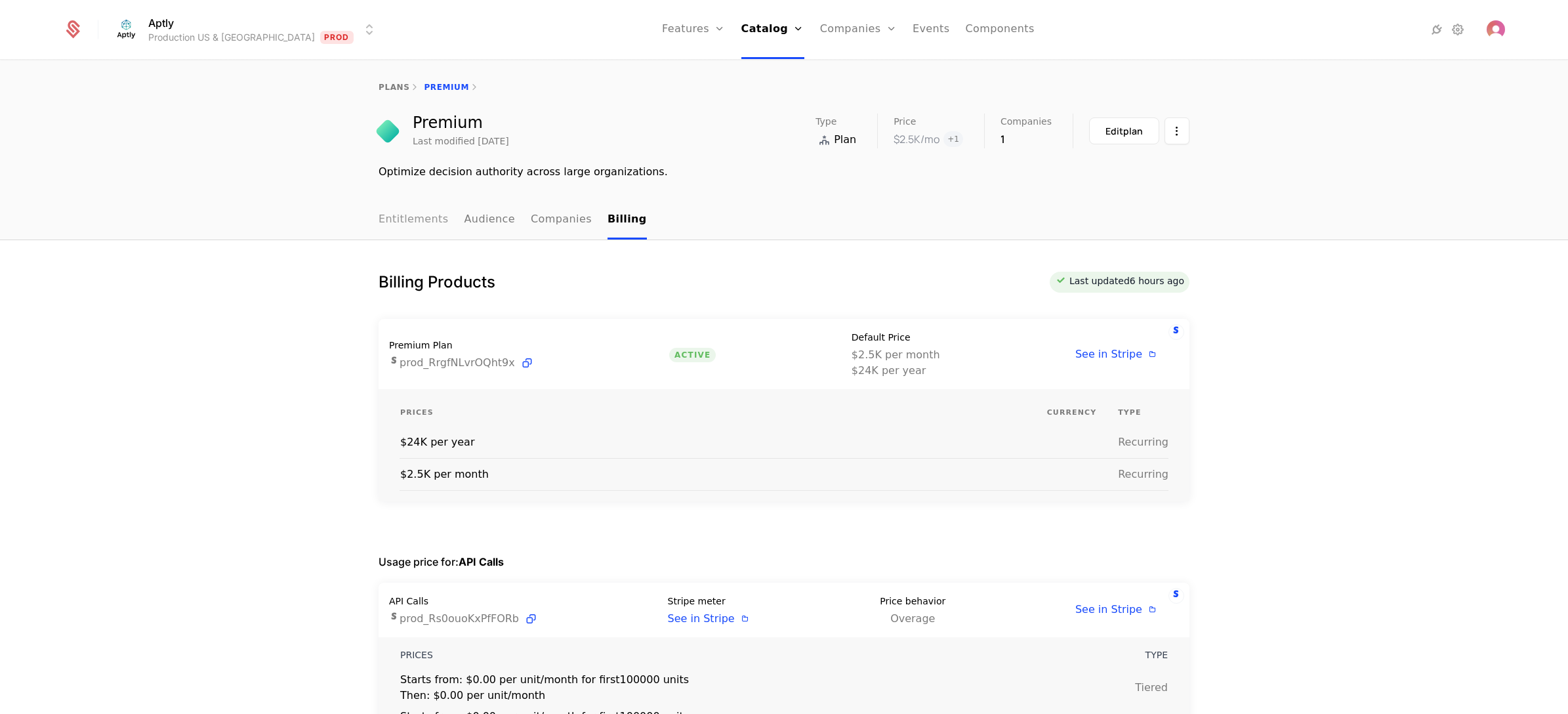
click at [388, 221] on link "Entitlements" at bounding box center [413, 219] width 70 height 39
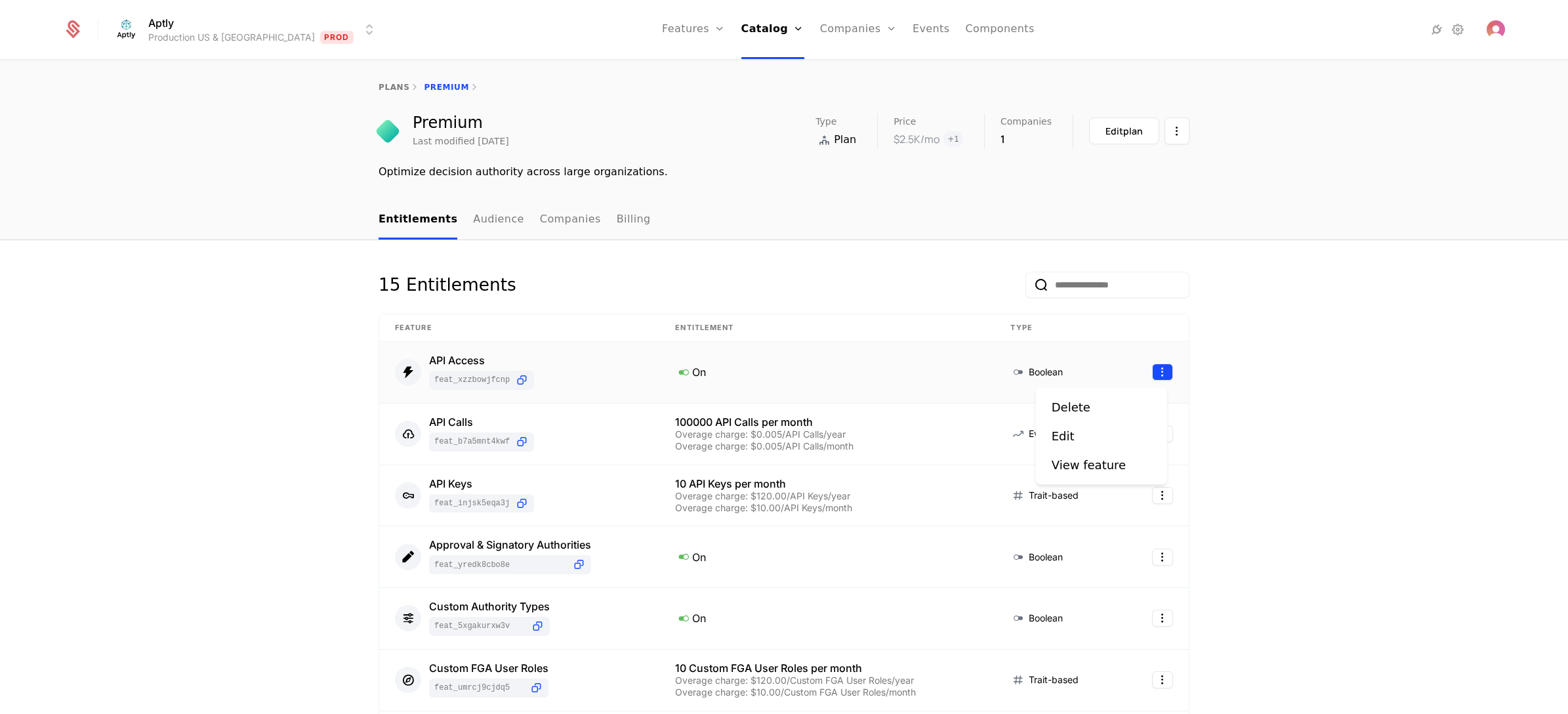
click at [1158, 376] on html "Aptly Production US & EU Prod Features Features Flags Catalog Plans Add Ons Cre…" at bounding box center [784, 357] width 1568 height 714
click at [1304, 412] on html "Aptly Production US & EU Prod Features Features Flags Catalog Plans Add Ons Cre…" at bounding box center [784, 357] width 1568 height 714
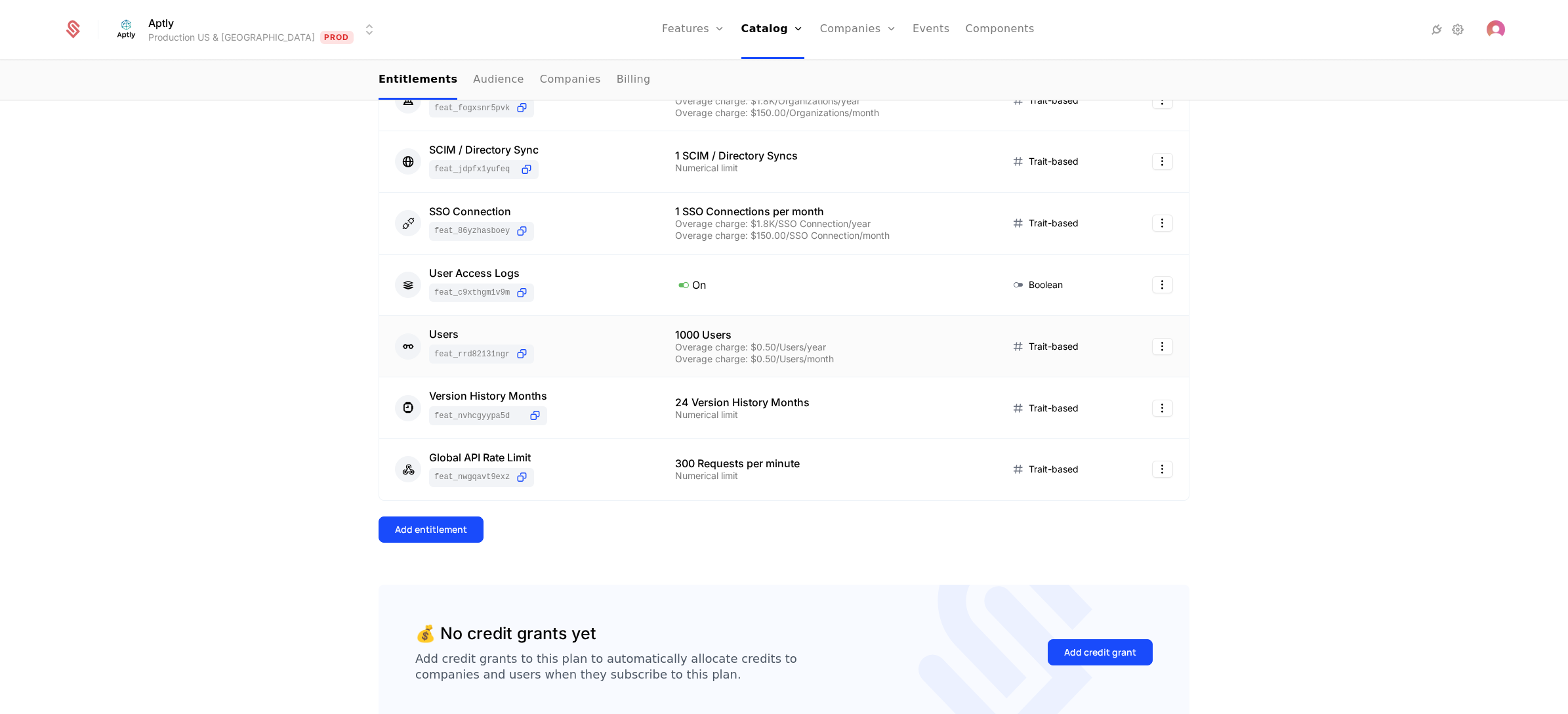
scroll to position [845, 0]
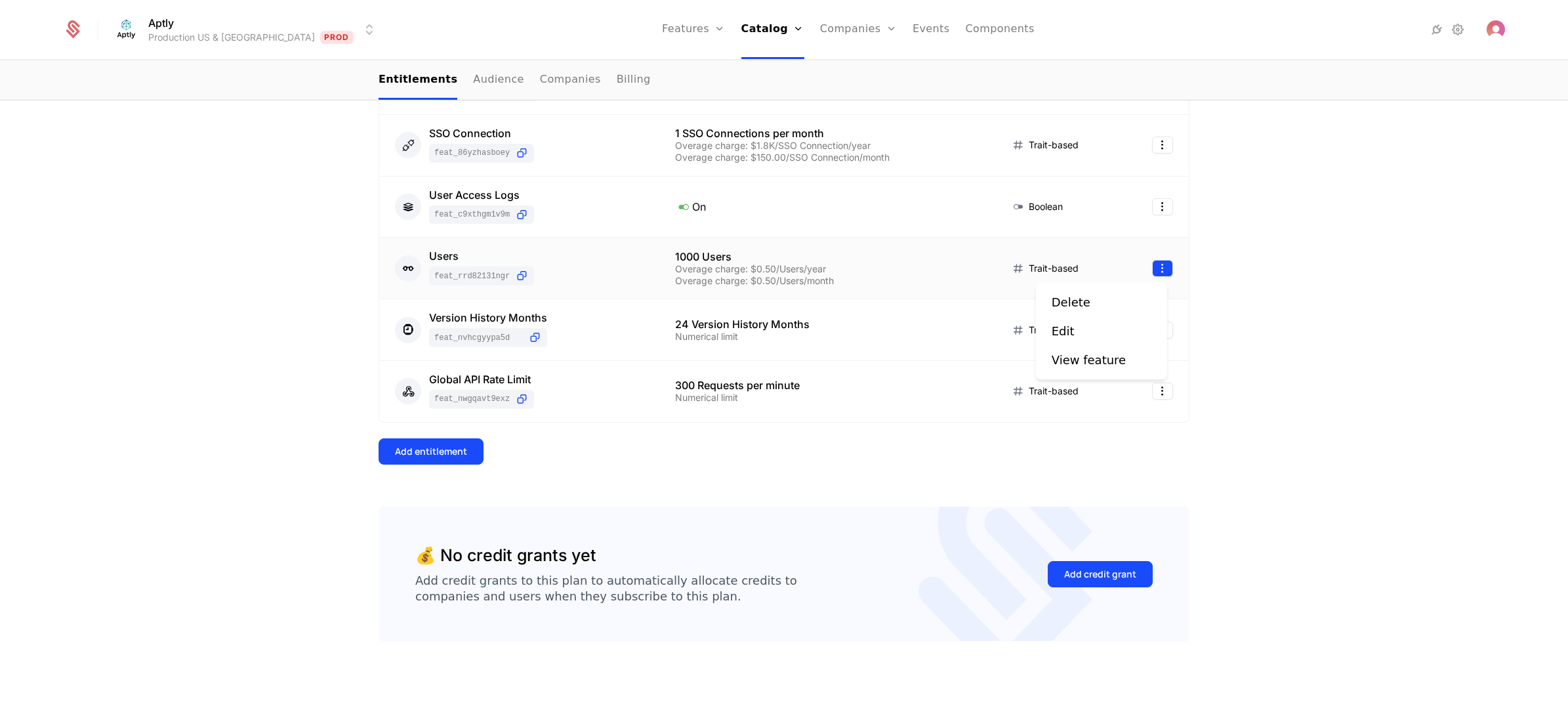
click at [1160, 264] on html "Aptly Production US & EU Prod Features Features Flags Catalog Plans Add Ons Cre…" at bounding box center [784, 357] width 1568 height 714
click at [1105, 361] on div "View feature" at bounding box center [1089, 360] width 74 height 19
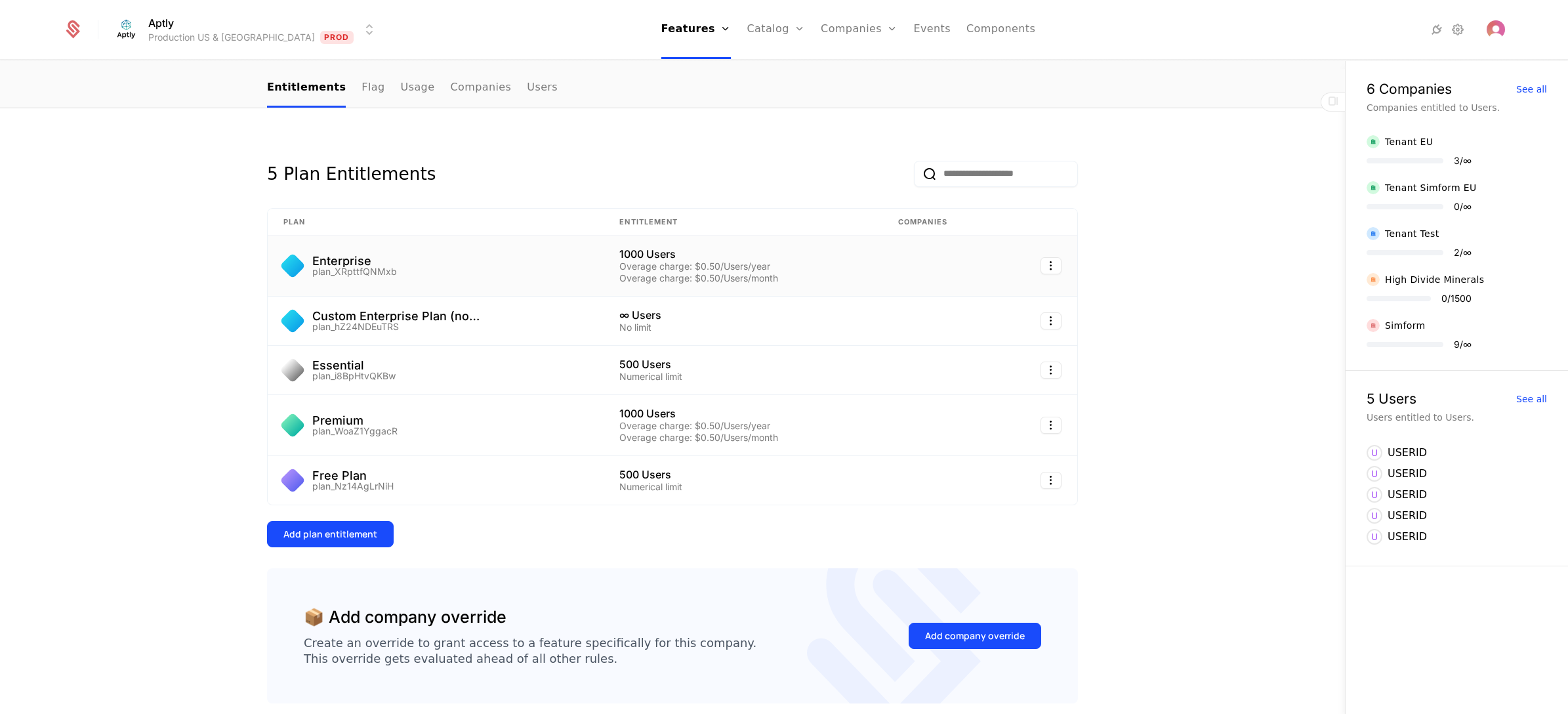
scroll to position [196, 0]
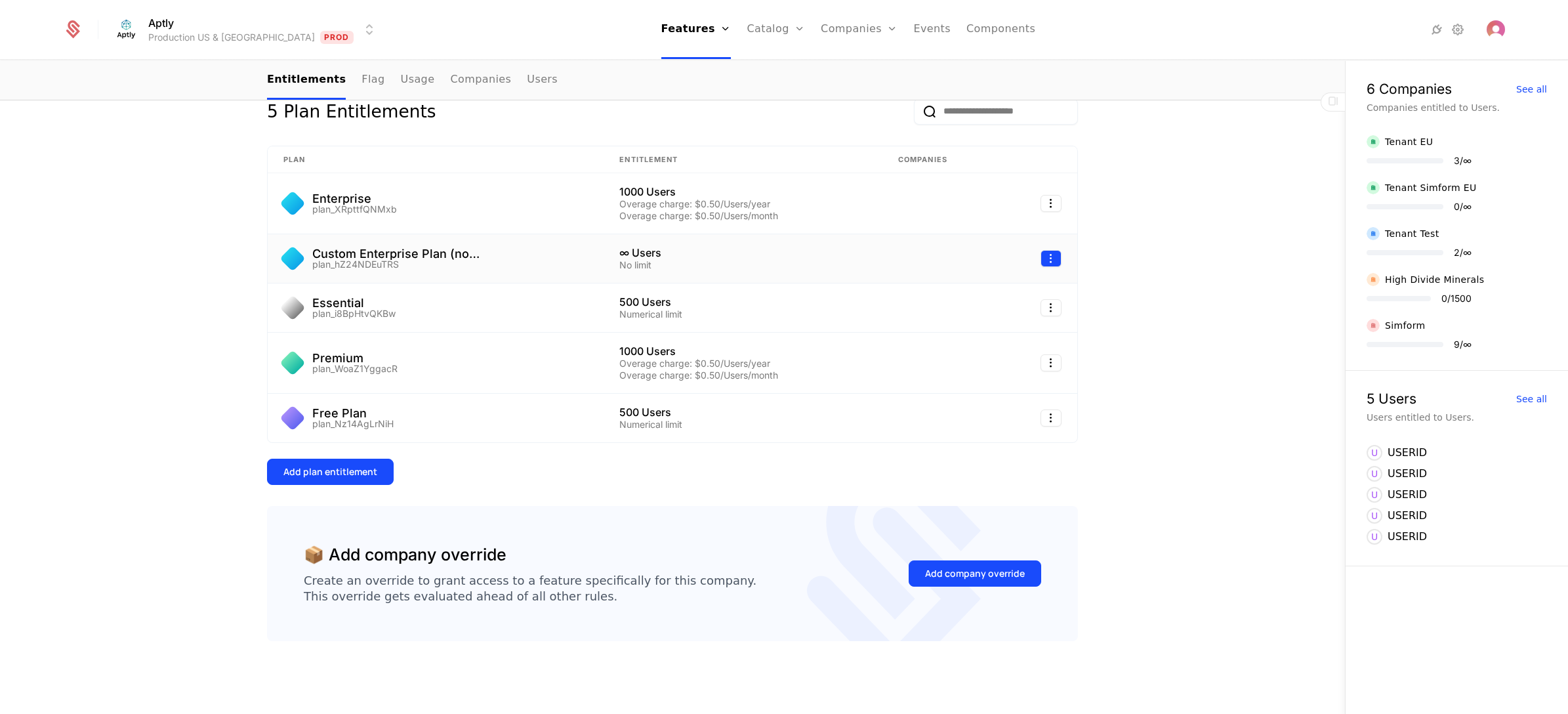
click at [1050, 256] on html "Aptly Production US & EU Prod Features Features Flags Catalog Plans Add Ons Cre…" at bounding box center [784, 357] width 1568 height 714
click at [1202, 223] on html "Aptly Production US & EU Prod Features Features Flags Catalog Plans Add Ons Cre…" at bounding box center [784, 357] width 1568 height 714
click at [1049, 206] on html "Aptly Production US & EU Prod Features Features Flags Catalog Plans Add Ons Cre…" at bounding box center [784, 357] width 1568 height 714
click at [1212, 218] on html "Aptly Production US & EU Prod Features Features Flags Catalog Plans Add Ons Cre…" at bounding box center [784, 357] width 1568 height 714
click at [1044, 366] on html "Aptly Production US & EU Prod Features Features Flags Catalog Plans Add Ons Cre…" at bounding box center [784, 357] width 1568 height 714
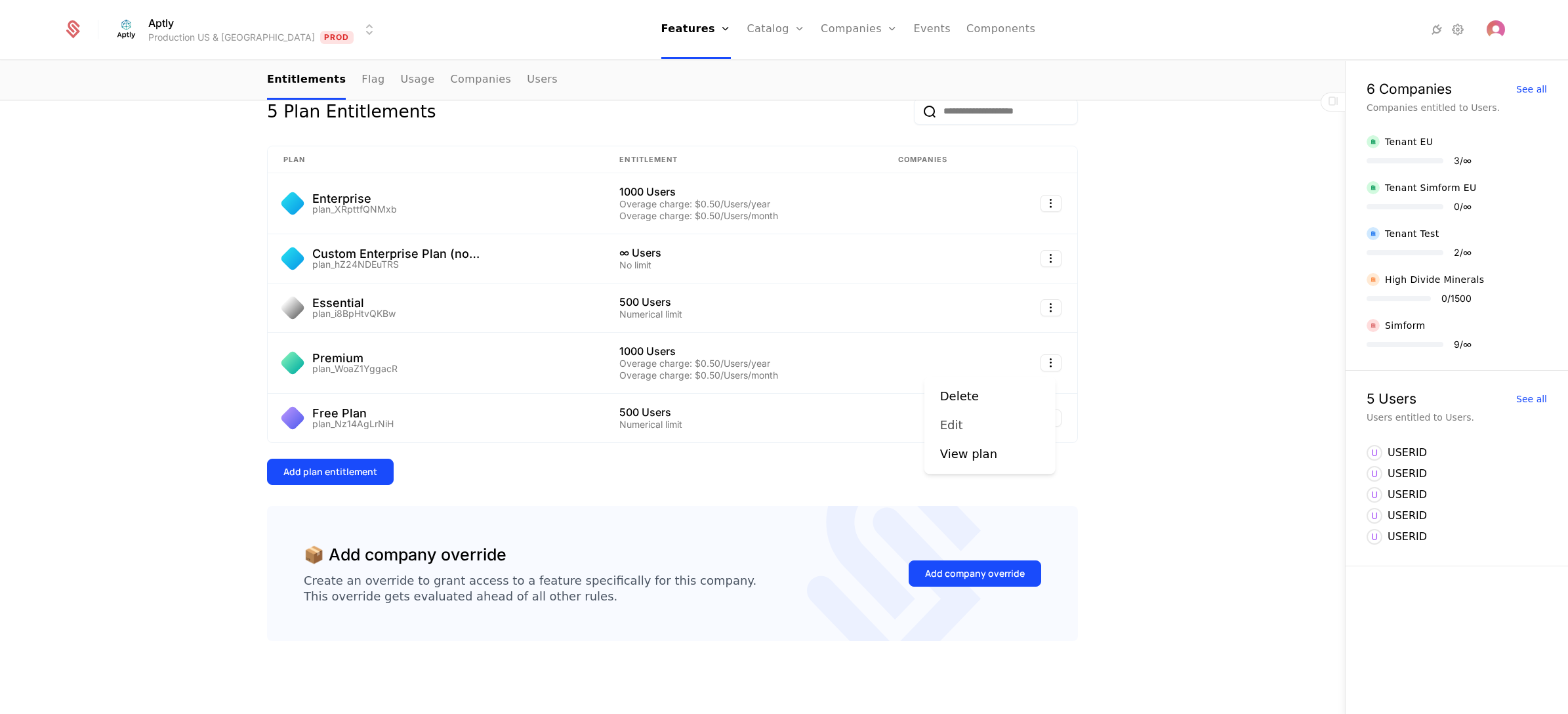
click at [959, 427] on div "Edit" at bounding box center [951, 425] width 23 height 19
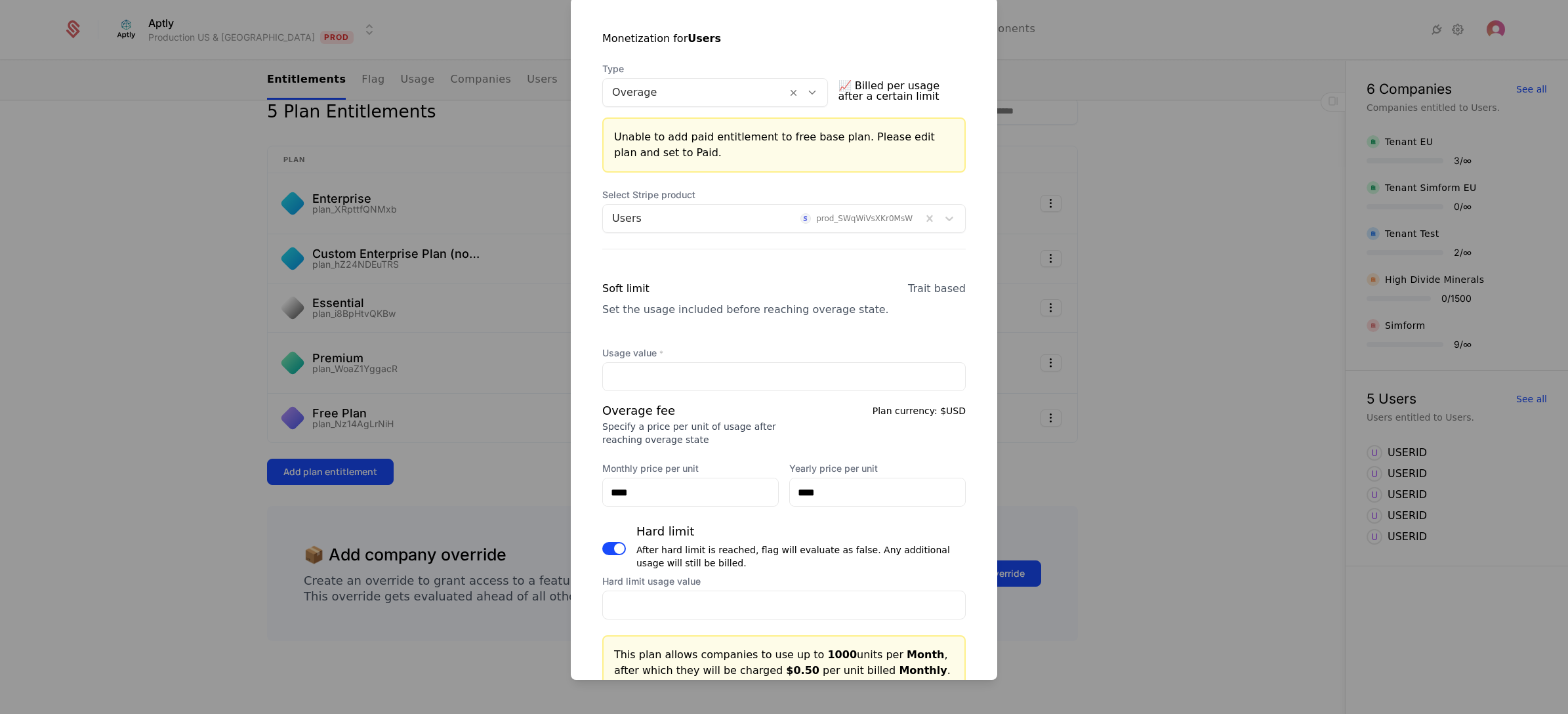
scroll to position [0, 0]
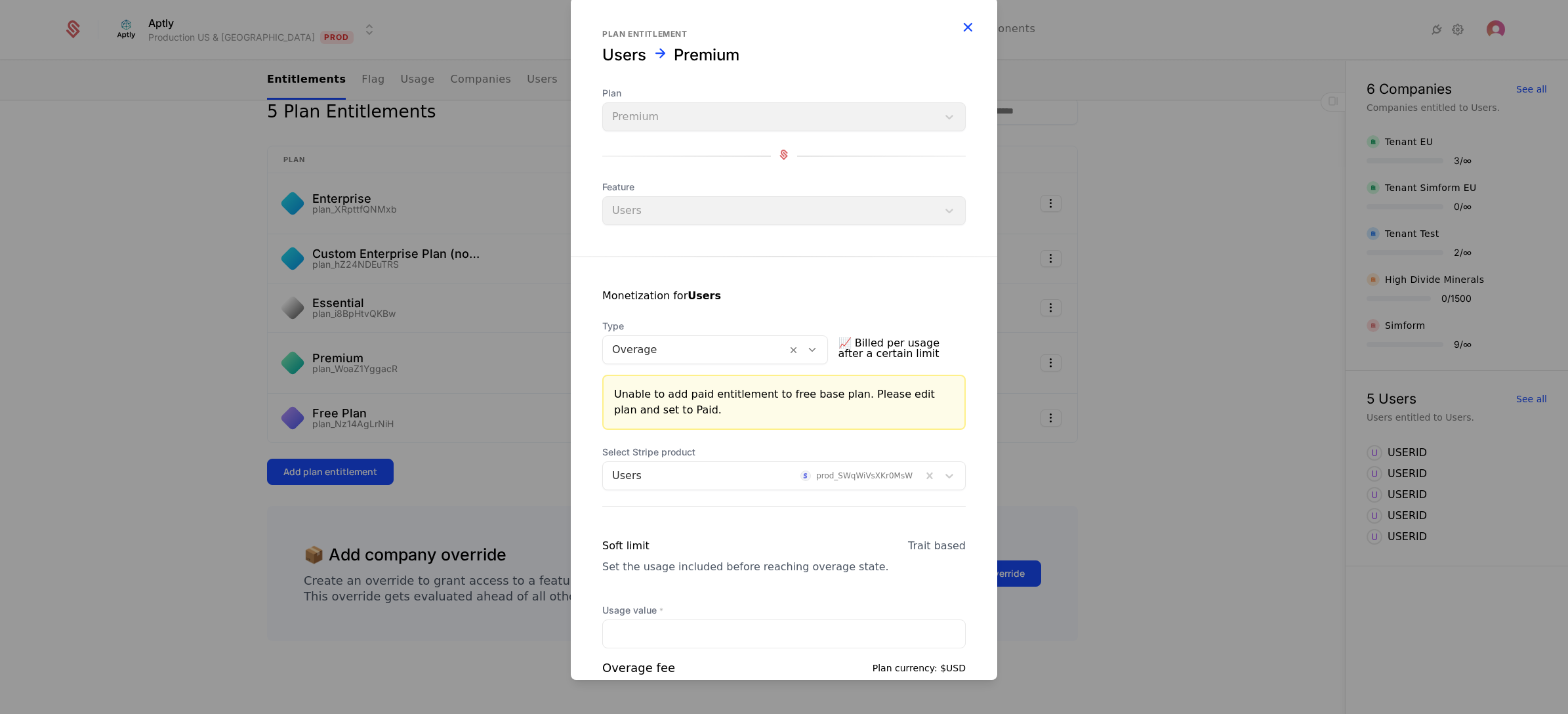
click at [960, 28] on icon "button" at bounding box center [968, 27] width 17 height 17
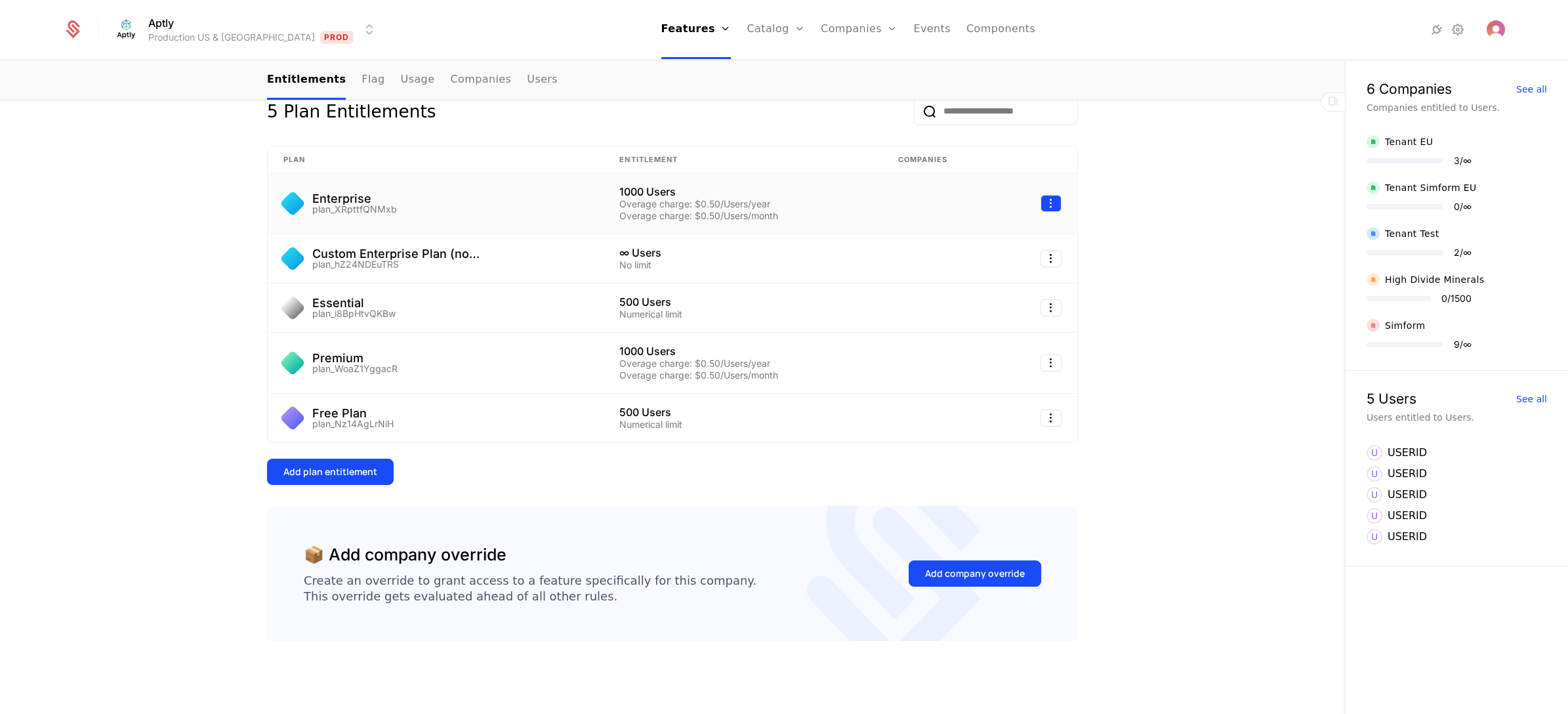
click at [1049, 201] on html "Aptly Production US & EU Prod Features Features Flags Catalog Plans Add Ons Cre…" at bounding box center [784, 357] width 1568 height 714
click at [982, 264] on div "Edit" at bounding box center [989, 266] width 99 height 19
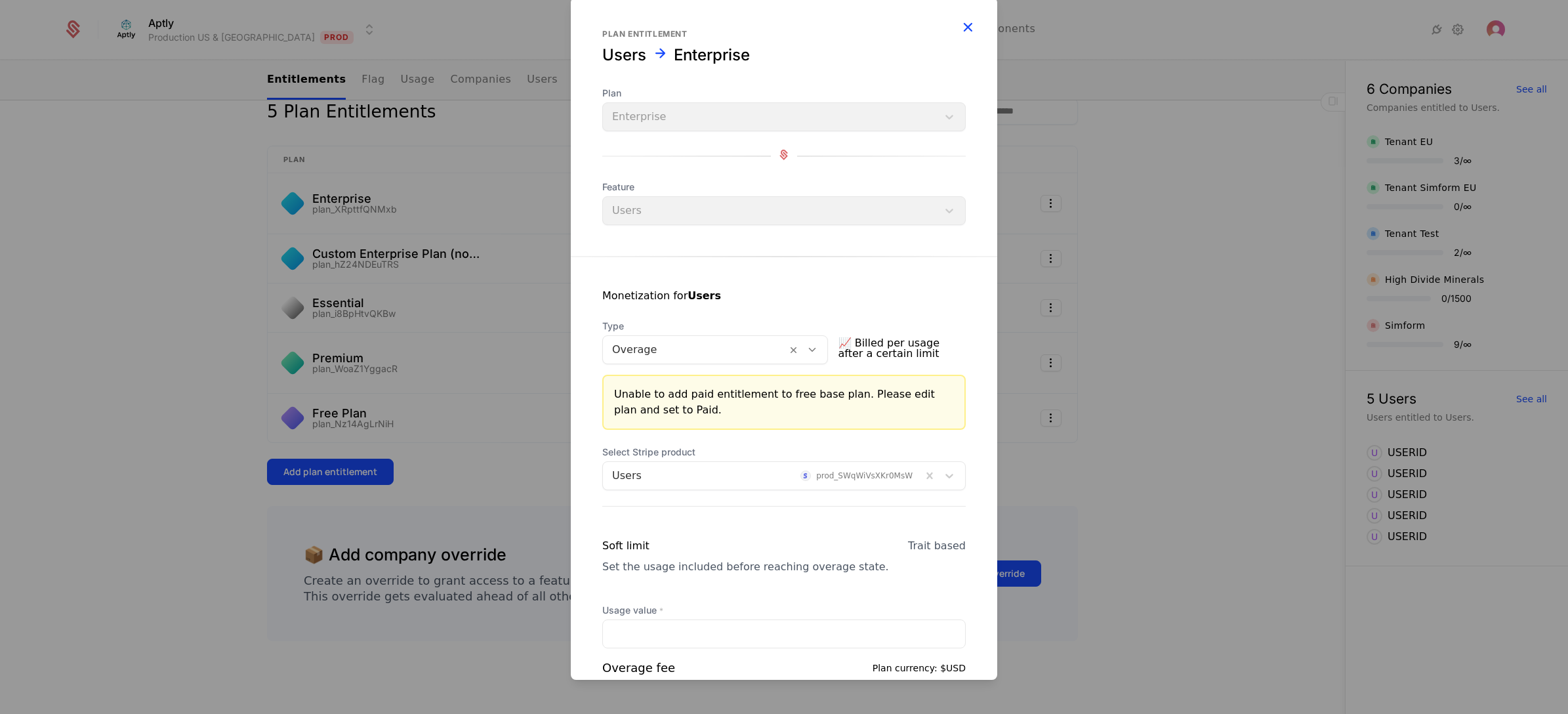
click at [960, 28] on icon "button" at bounding box center [968, 27] width 17 height 17
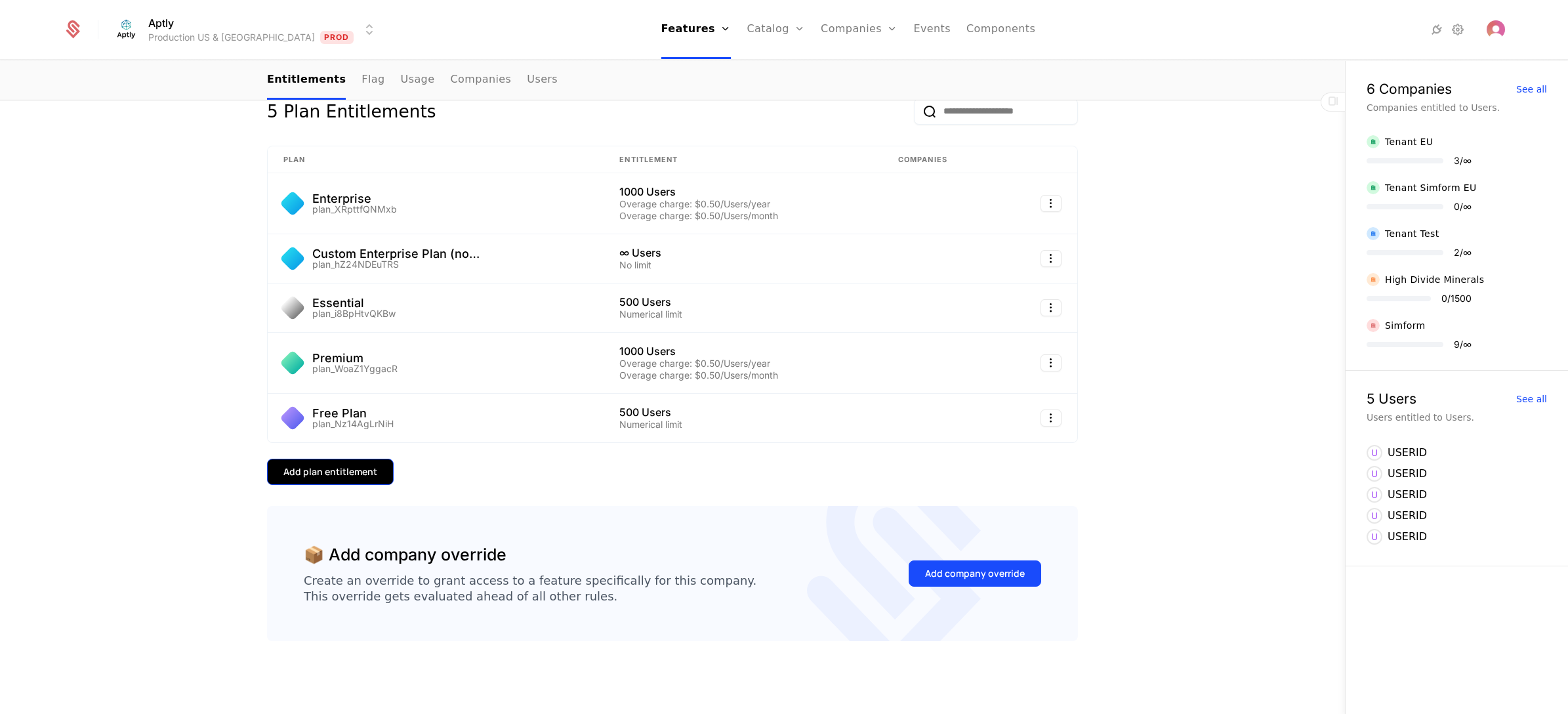
click at [313, 473] on div "Add plan entitlement" at bounding box center [330, 472] width 94 height 13
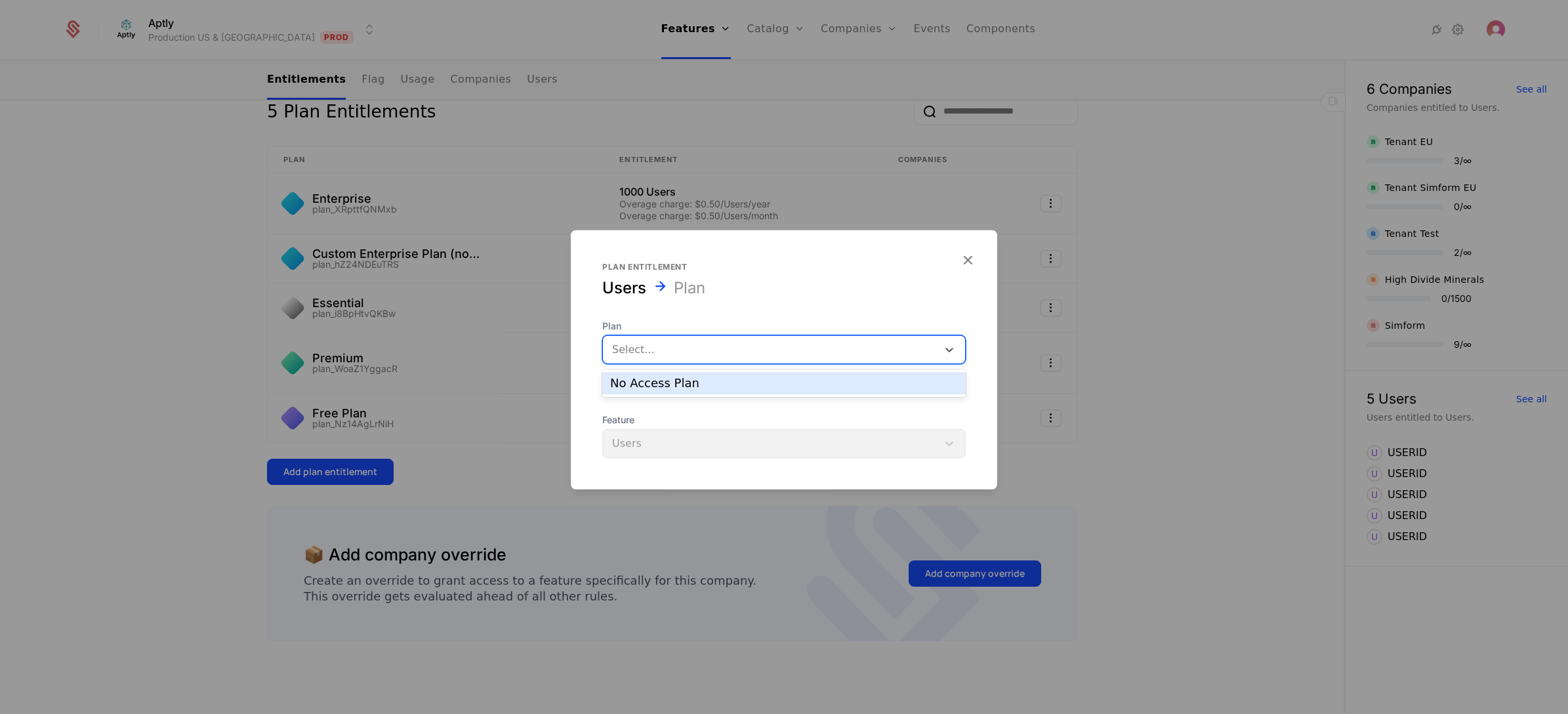
click at [710, 352] on div at bounding box center [770, 350] width 317 height 19
click at [870, 280] on div "Users Plan" at bounding box center [784, 288] width 363 height 21
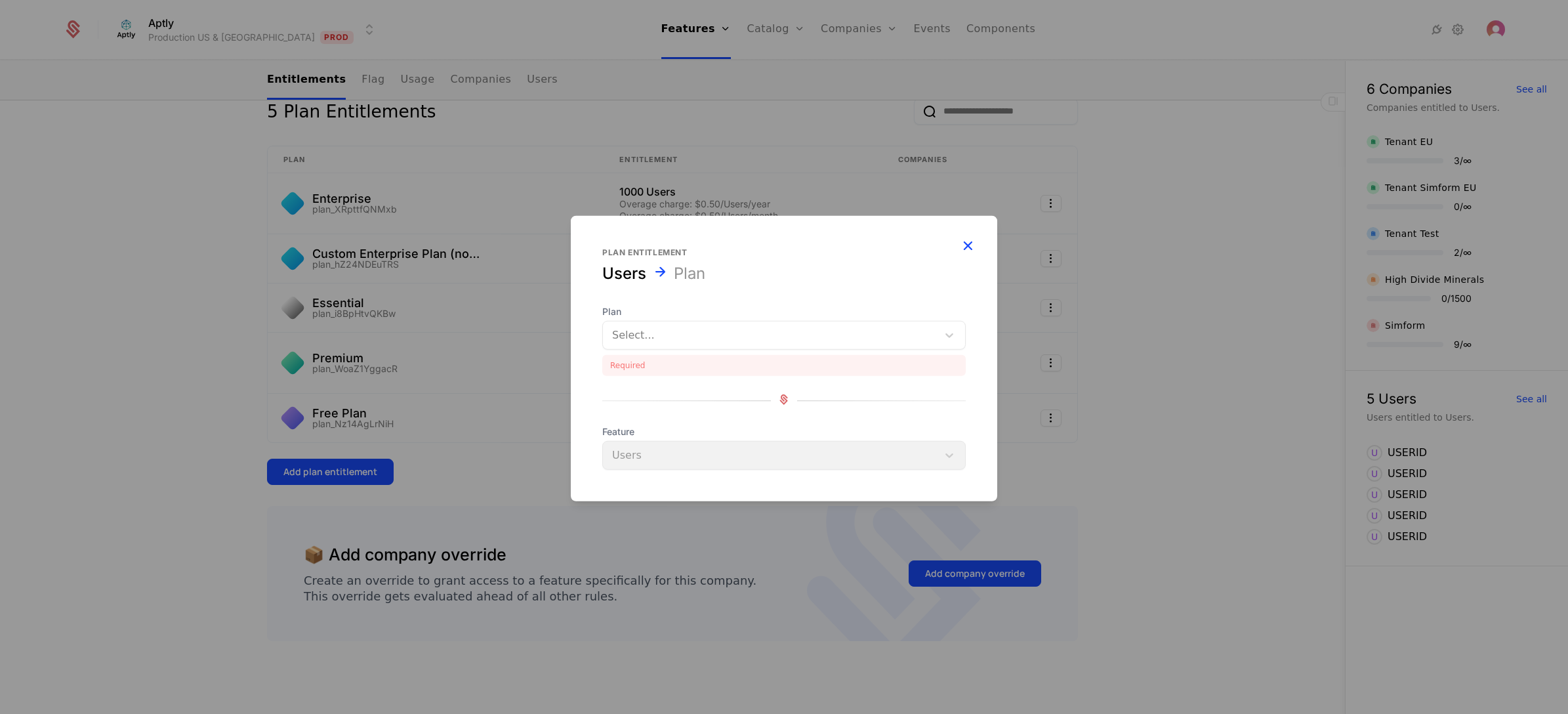
click at [967, 240] on icon "button" at bounding box center [968, 245] width 17 height 17
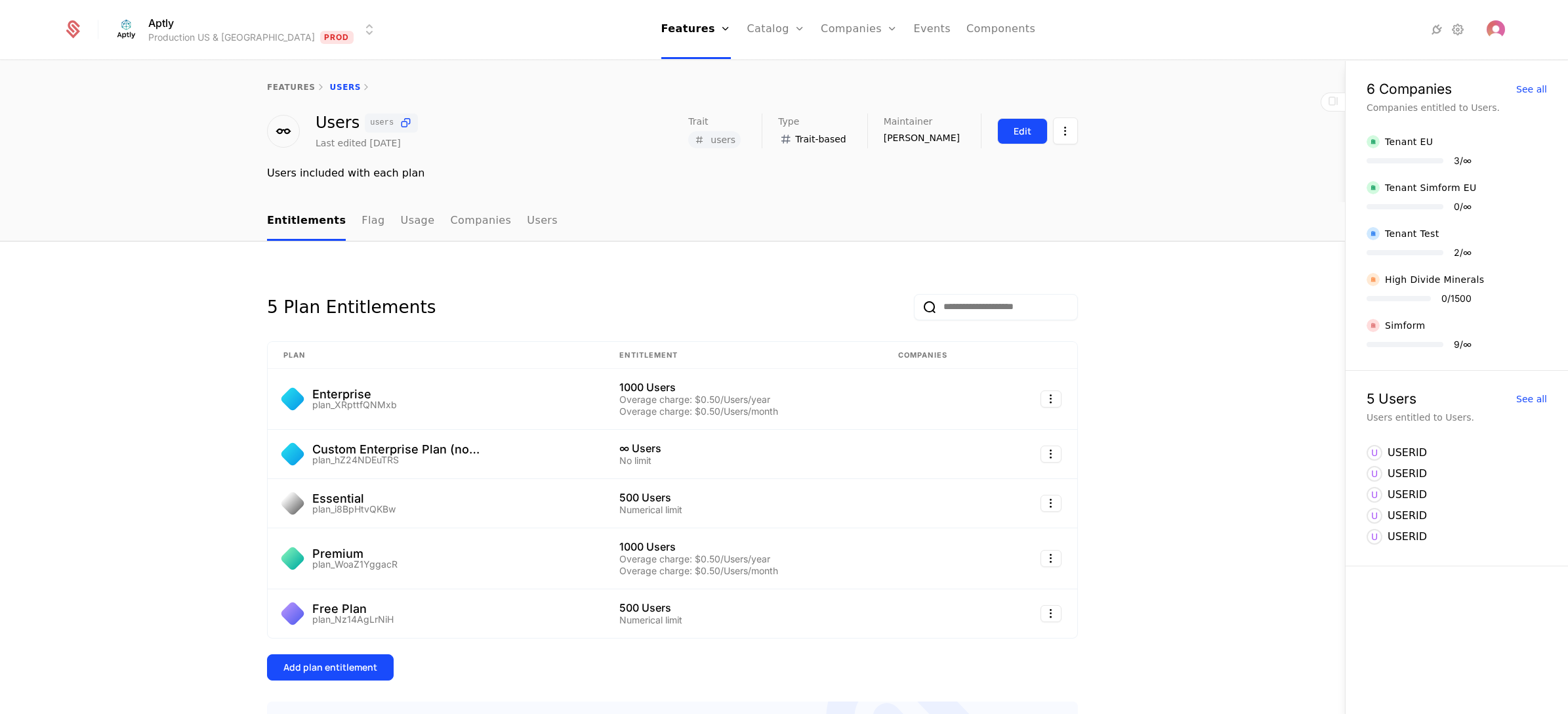
click at [1020, 138] on div "Edit" at bounding box center [1022, 131] width 18 height 13
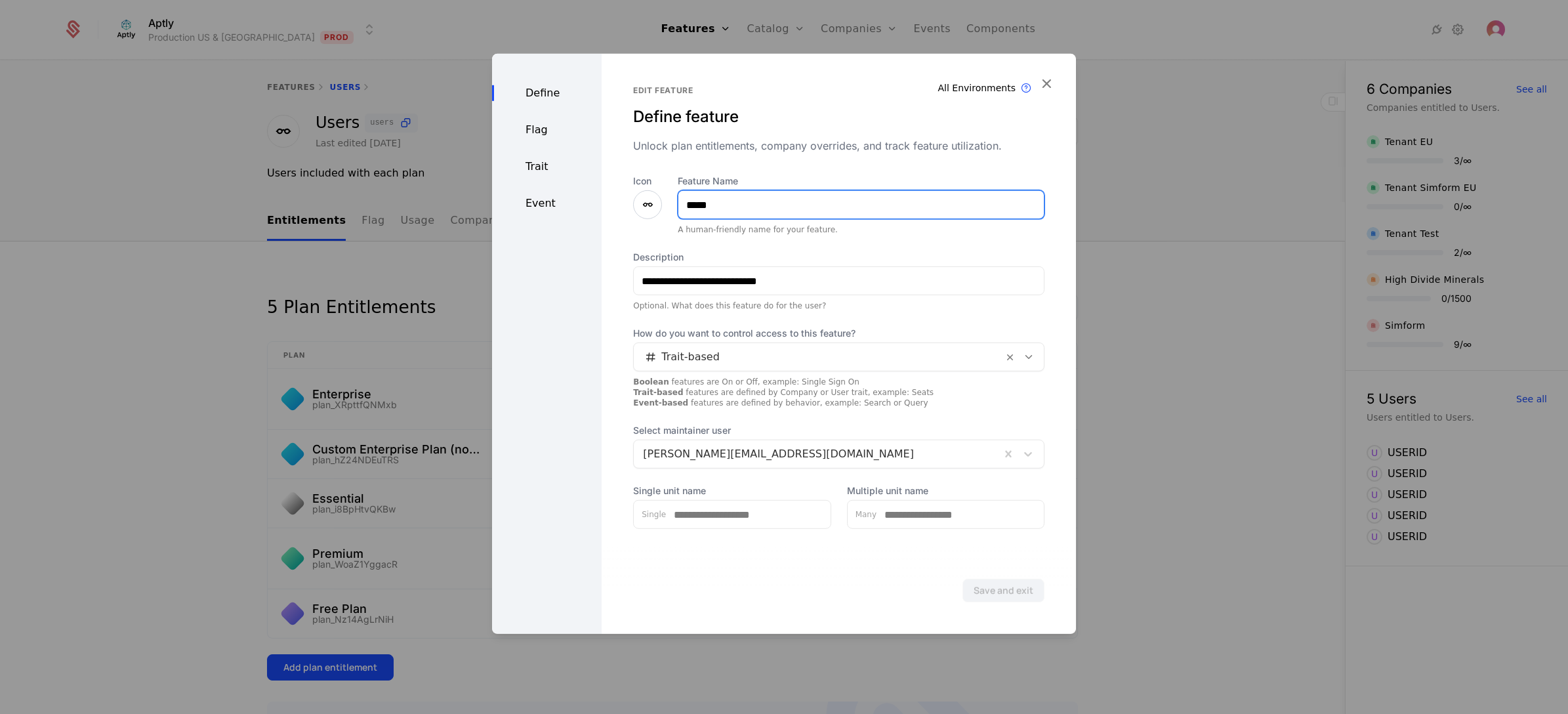
click at [739, 202] on input "*****" at bounding box center [861, 205] width 365 height 28
click at [530, 169] on div "Trait" at bounding box center [547, 167] width 109 height 16
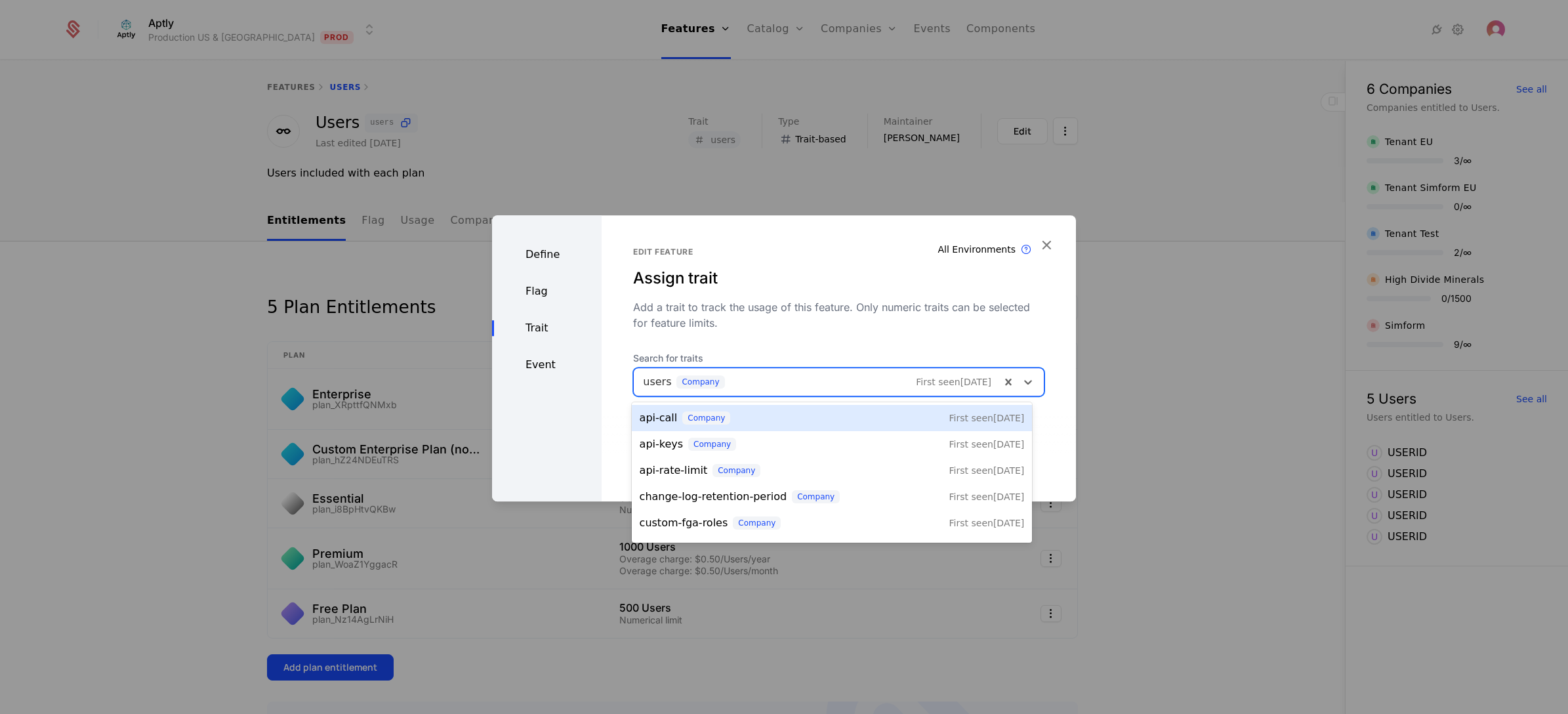
click at [771, 373] on div at bounding box center [817, 382] width 348 height 19
click at [803, 325] on div "Add a trait to track the usage of this feature. Only numeric traits can be sele…" at bounding box center [839, 315] width 412 height 32
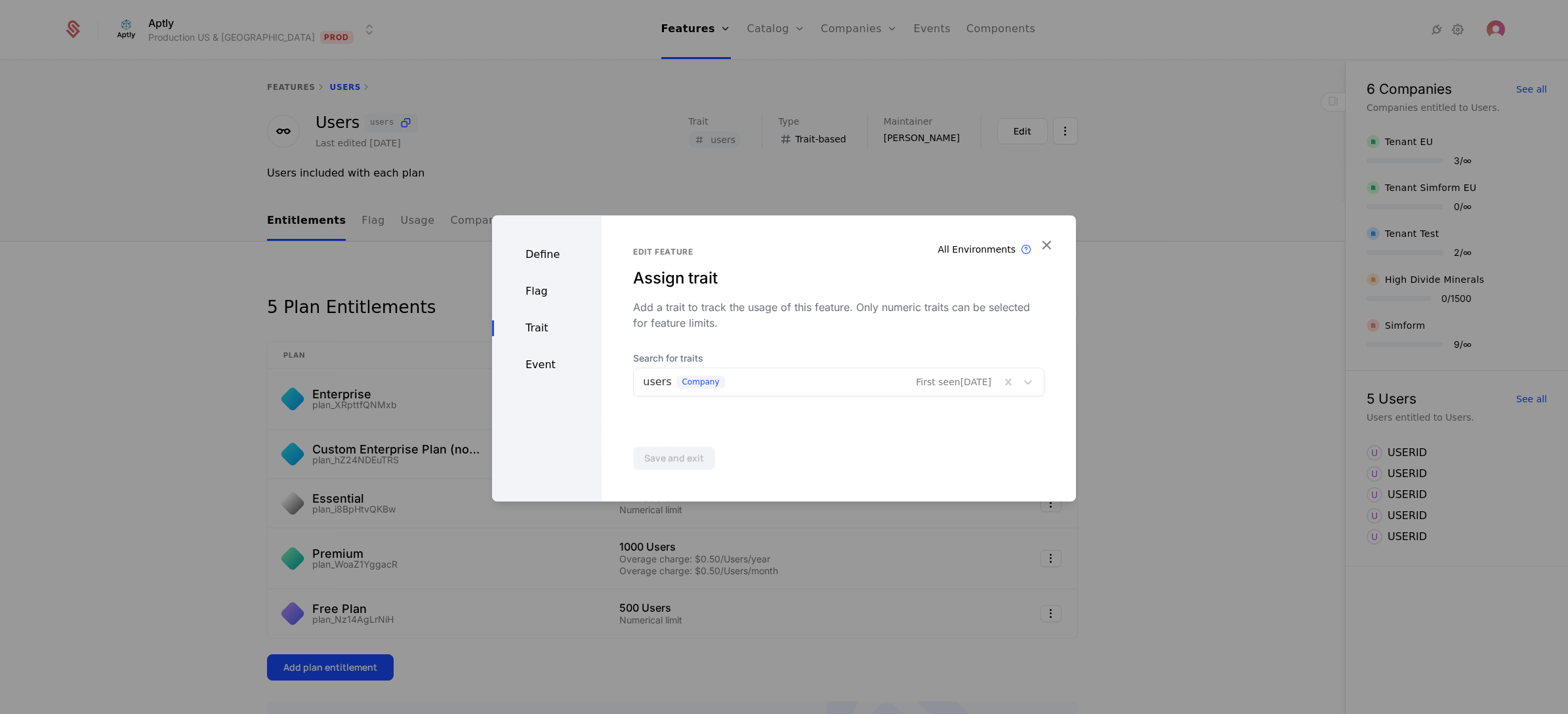
click at [543, 357] on div "Event" at bounding box center [547, 365] width 109 height 16
click at [526, 326] on div "Trait" at bounding box center [547, 329] width 109 height 16
click at [545, 291] on div "Flag" at bounding box center [547, 292] width 109 height 16
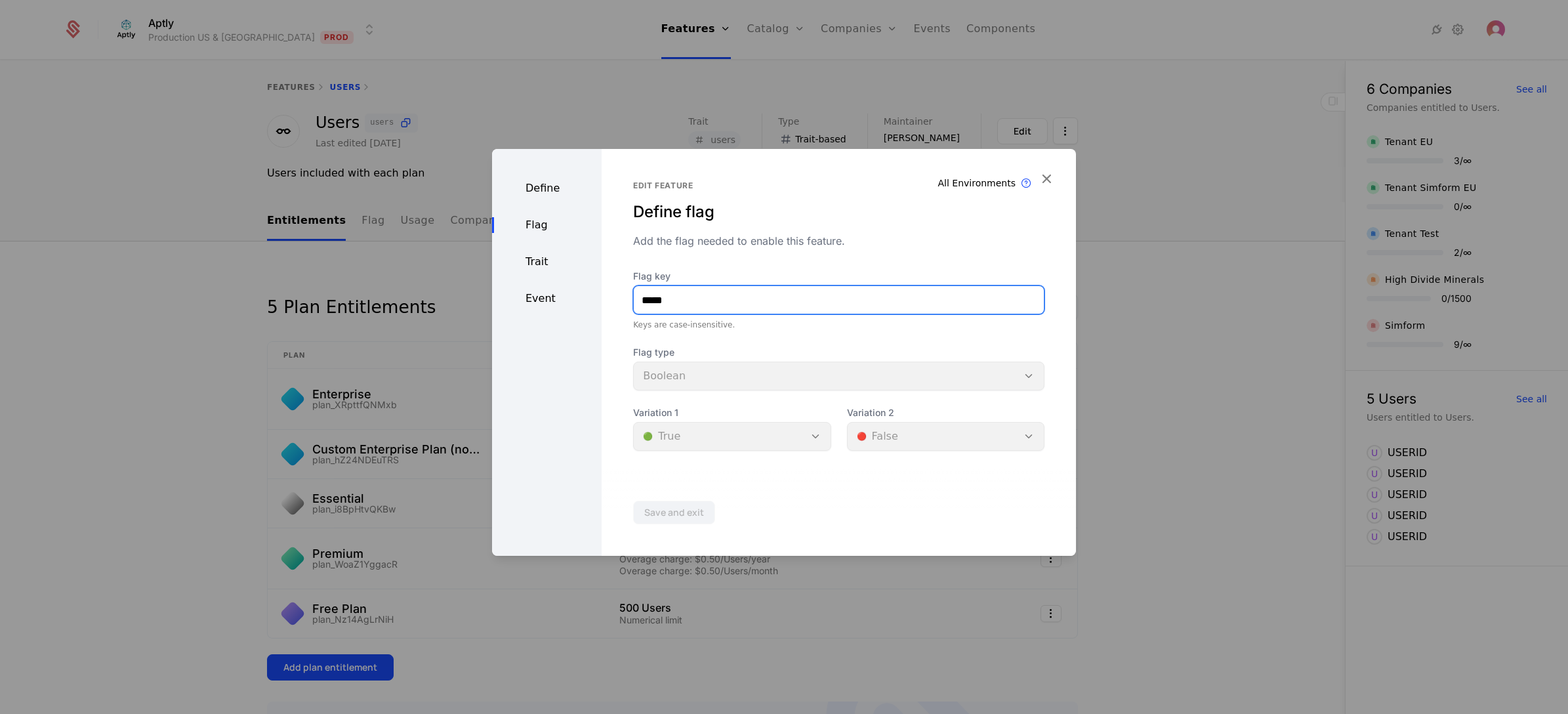
click at [731, 297] on input "*****" at bounding box center [839, 300] width 410 height 28
click at [710, 374] on div "Flag type Boolean" at bounding box center [839, 367] width 412 height 45
click at [807, 431] on div "Variation 1 🟢 True" at bounding box center [731, 428] width 197 height 45
click at [1047, 178] on icon "button" at bounding box center [1046, 178] width 17 height 17
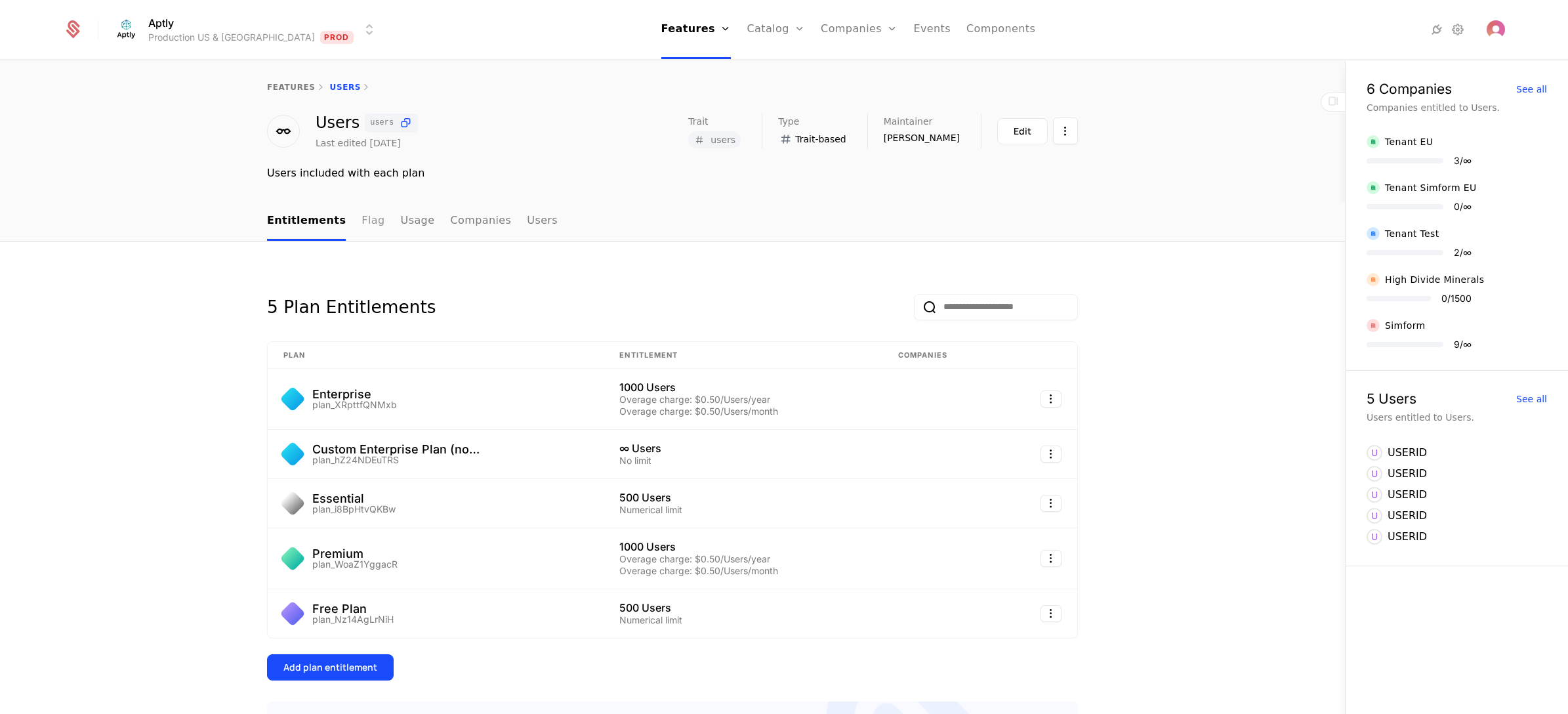
click at [361, 220] on link "Flag" at bounding box center [372, 221] width 23 height 39
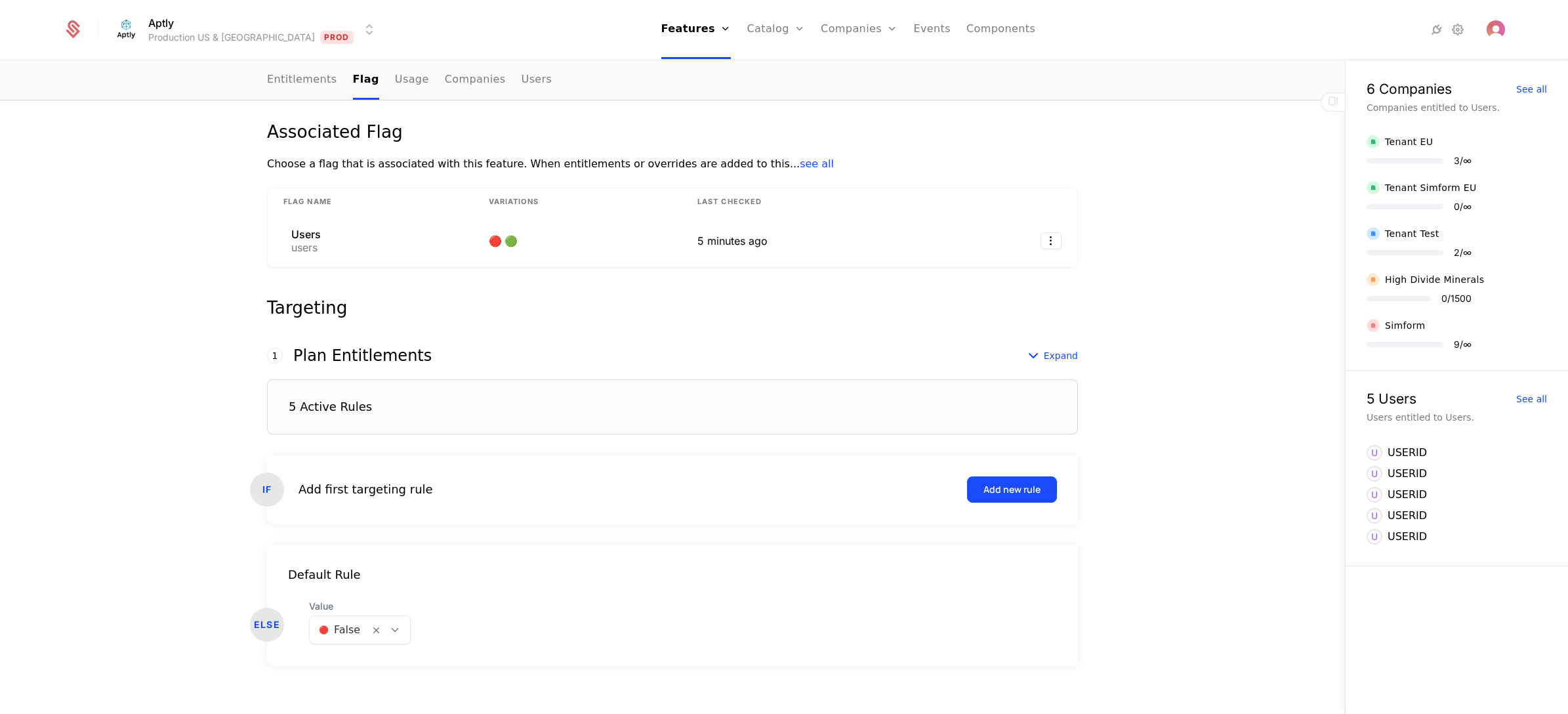
scroll to position [185, 0]
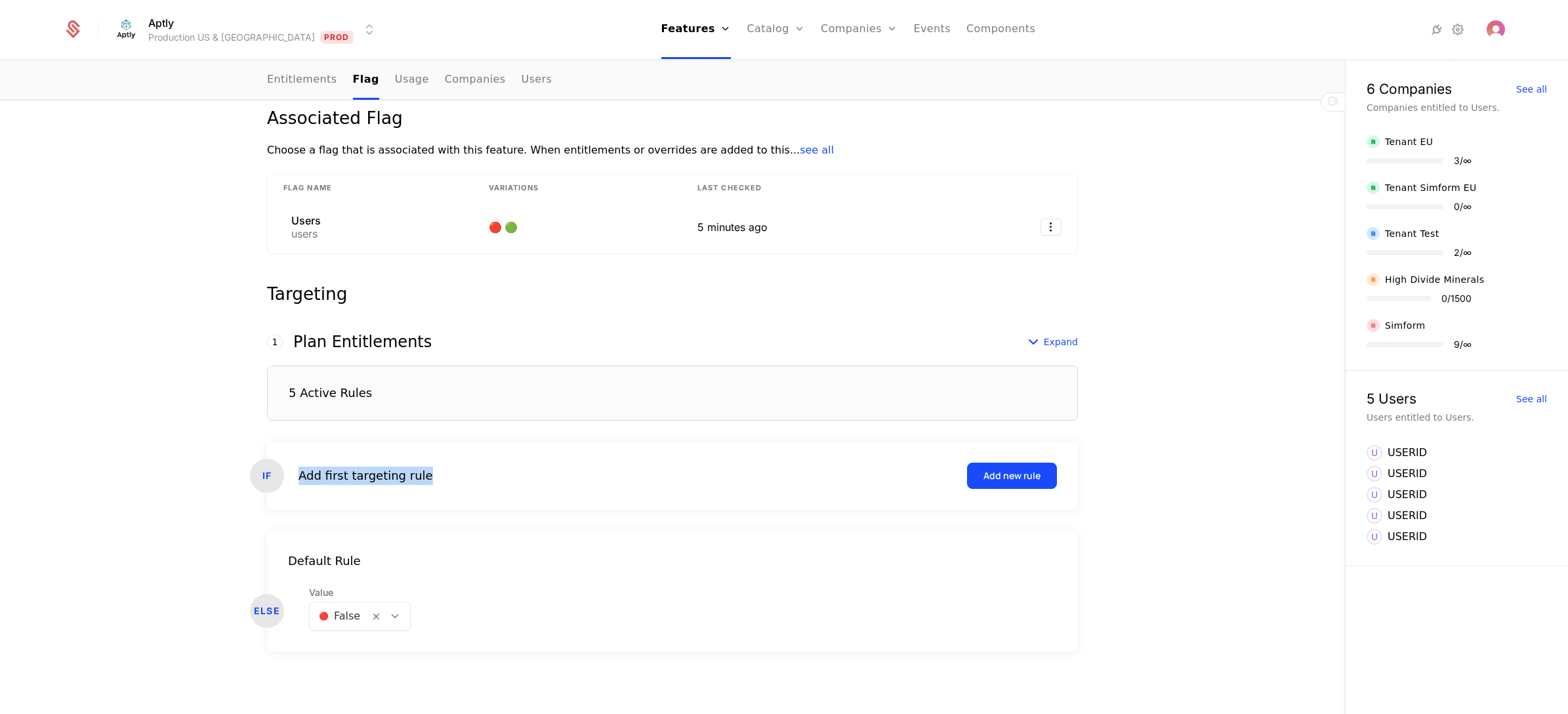
drag, startPoint x: 296, startPoint y: 478, endPoint x: 457, endPoint y: 474, distance: 161.0
click at [457, 474] on div "Add first targeting rule Add new rule" at bounding box center [678, 476] width 758 height 26
click at [995, 474] on div "Add new rule" at bounding box center [1012, 476] width 58 height 13
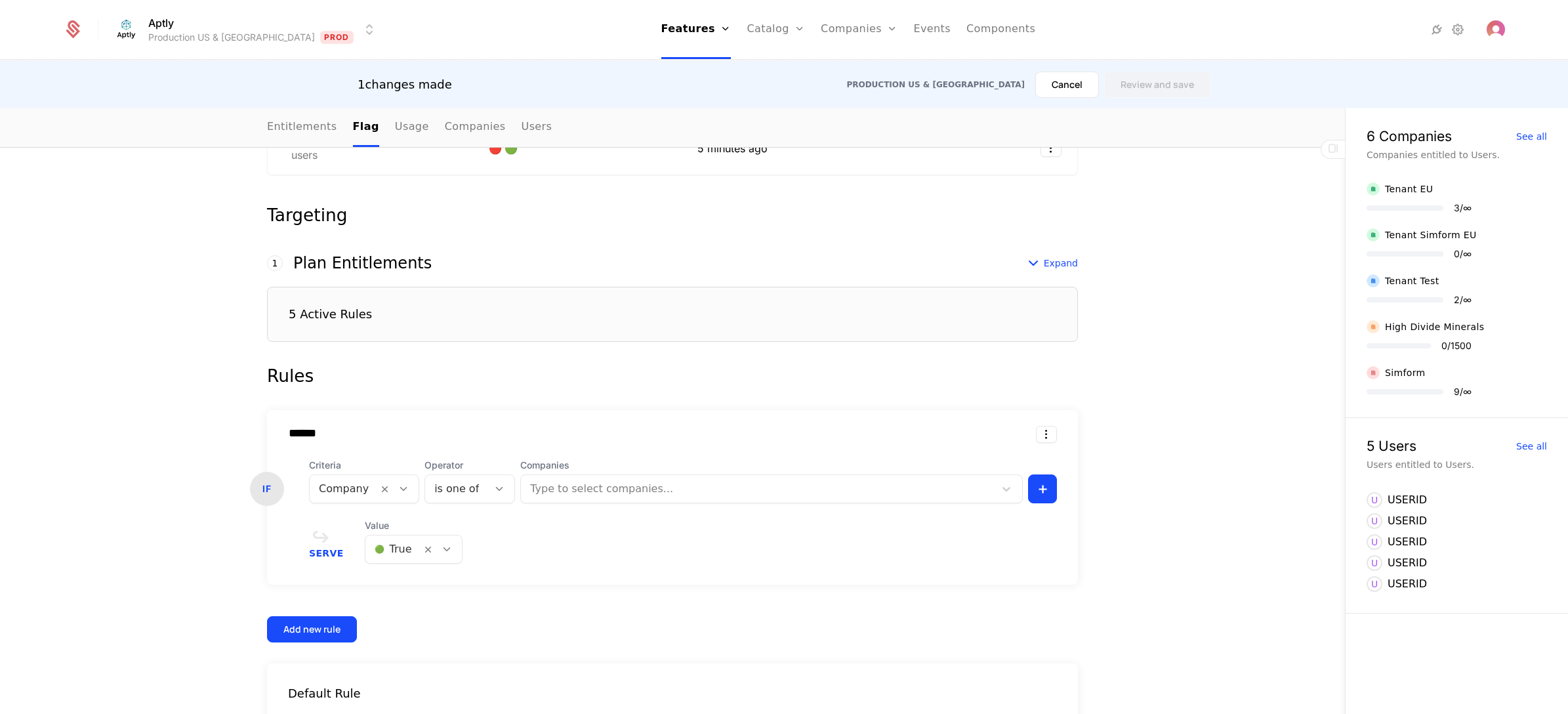
scroll to position [381, 0]
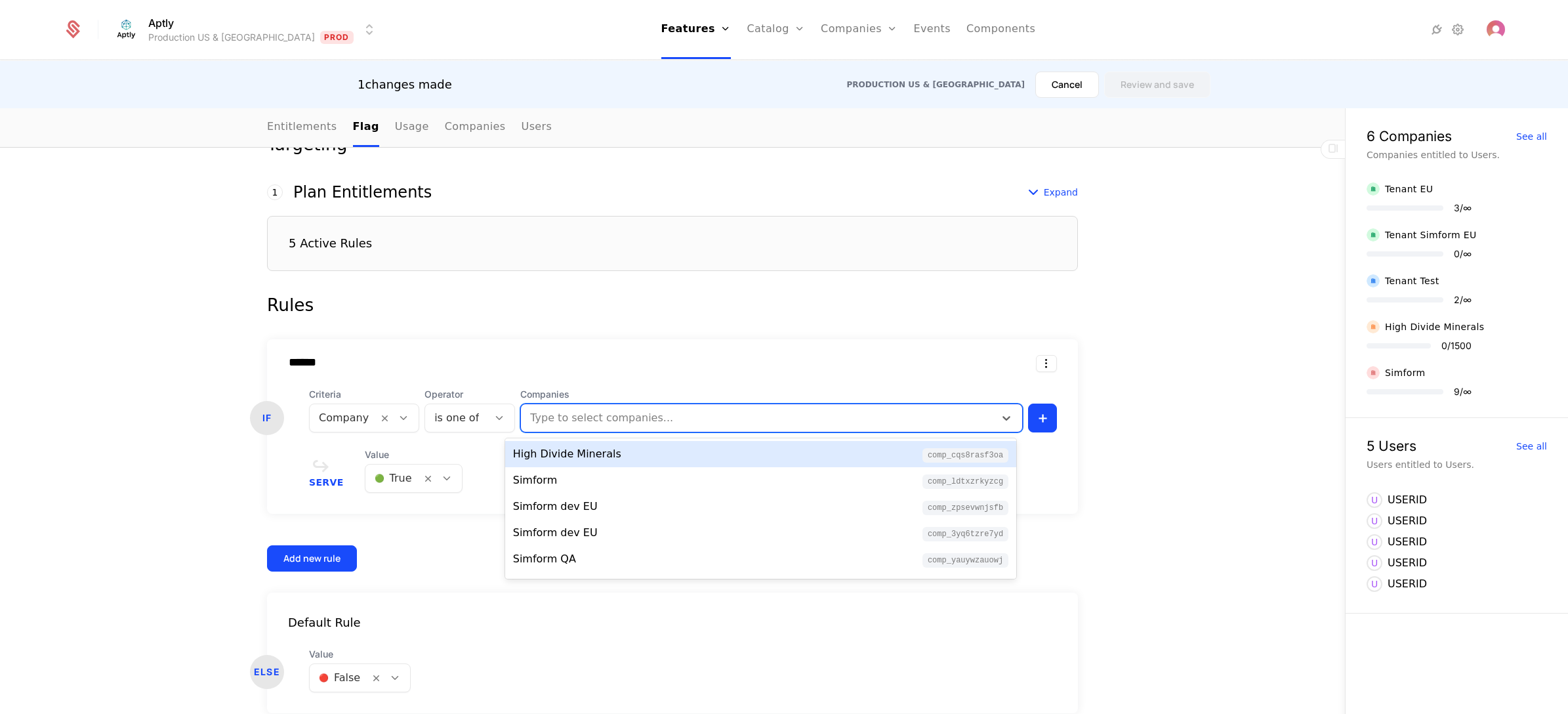
click at [571, 417] on div at bounding box center [759, 418] width 456 height 19
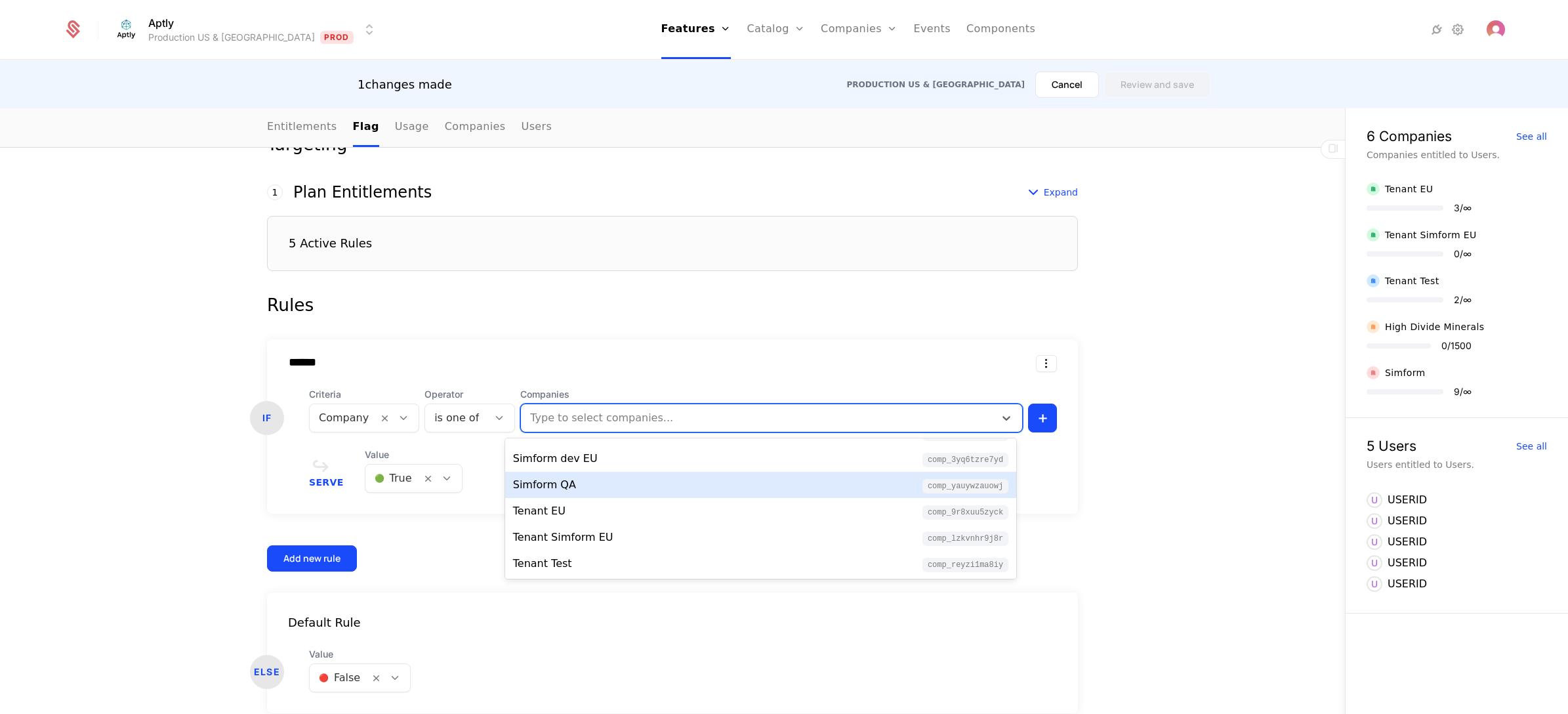
scroll to position [0, 0]
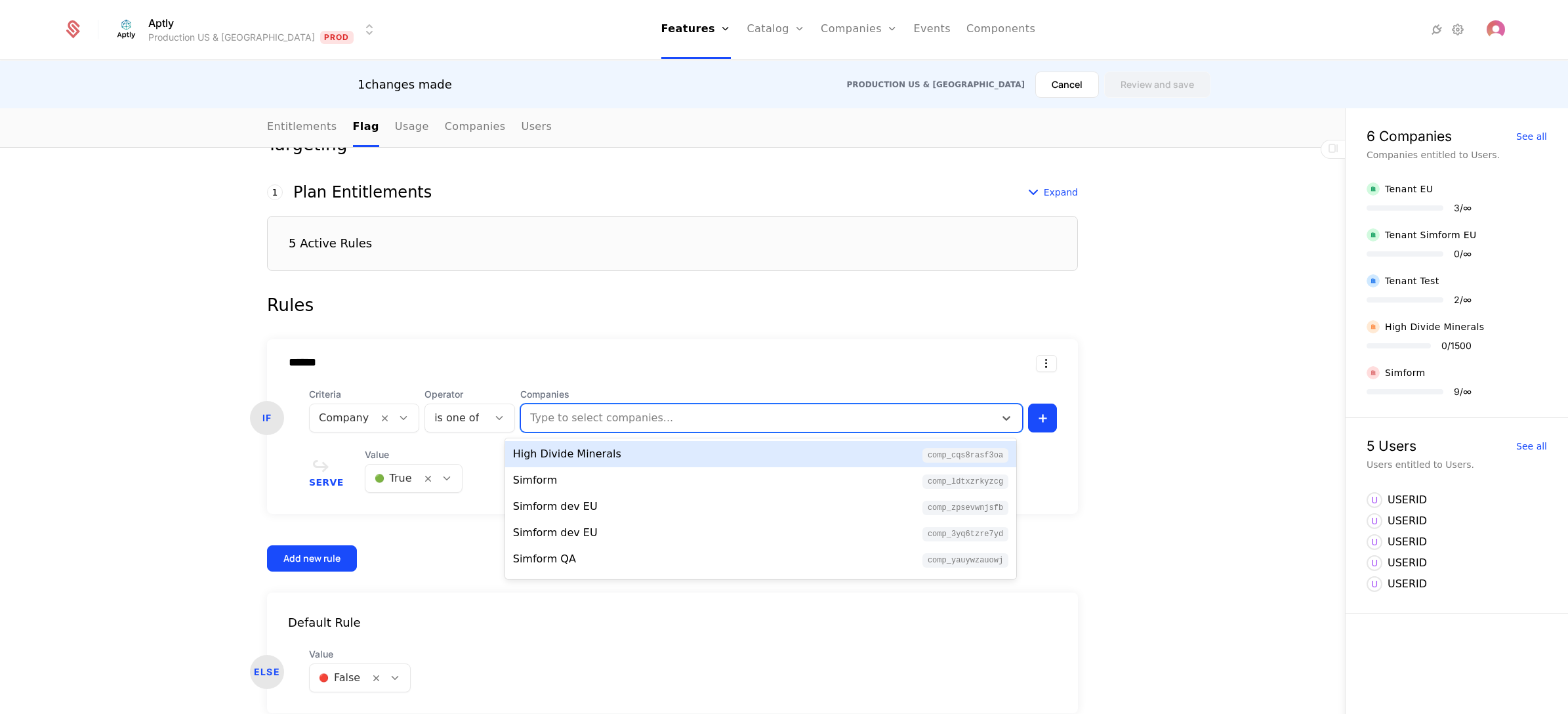
click at [454, 347] on div "****** IF Criteria Company Operator is one of Companies 8 results available. Us…" at bounding box center [672, 427] width 811 height 175
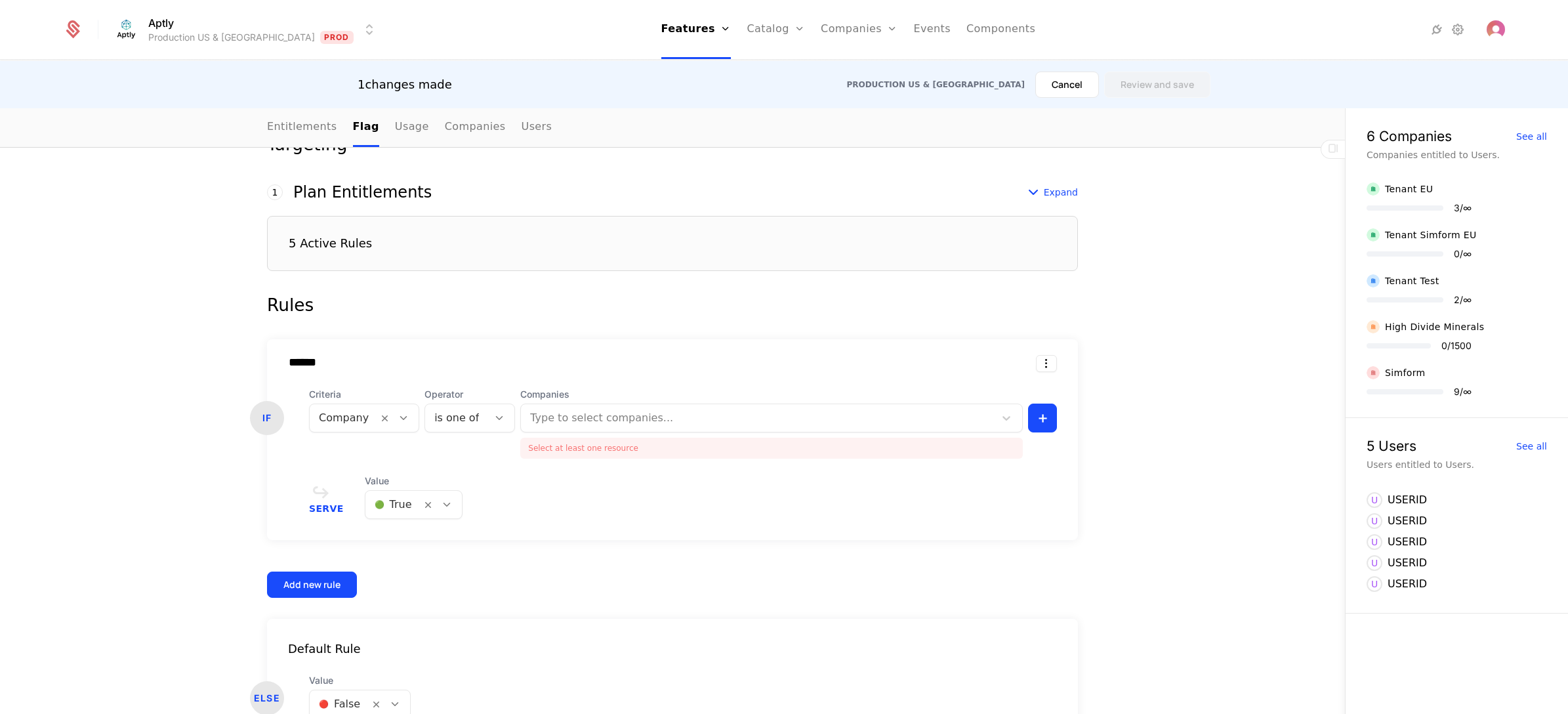
click at [476, 591] on div "****** IF Criteria Company Operator is one of Companies Type to select companie…" at bounding box center [672, 469] width 811 height 258
click at [1034, 361] on html "Aptly Production US & EU Prod Features Features Flags Catalog Plans Add Ons Cre…" at bounding box center [784, 357] width 1568 height 714
click at [990, 401] on div "Delete" at bounding box center [984, 398] width 99 height 19
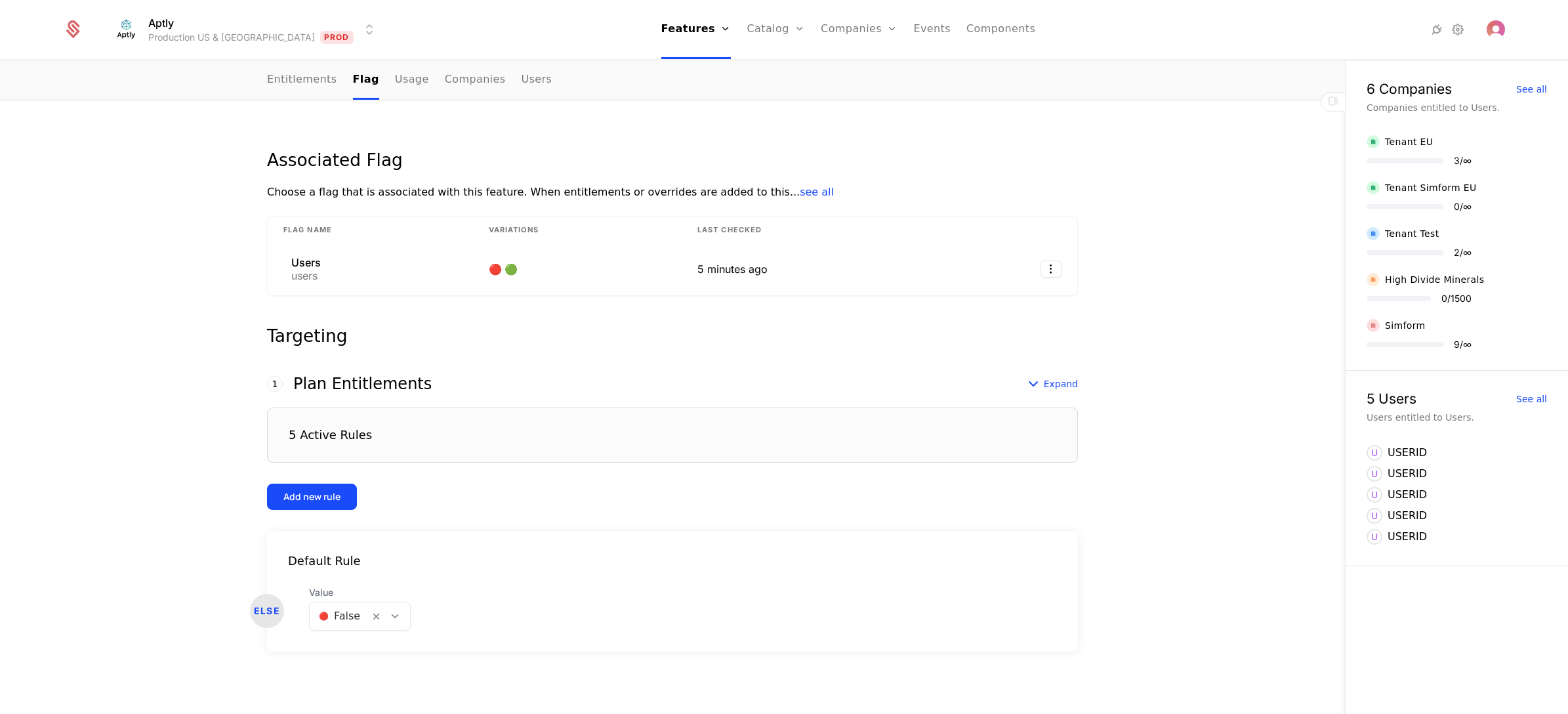
scroll to position [142, 0]
click at [69, 497] on div "Associated Flag Choose a flag that is associated with this feature. When entitl…" at bounding box center [672, 407] width 1345 height 616
click at [365, 437] on div "5 Active Rules" at bounding box center [672, 436] width 811 height 56
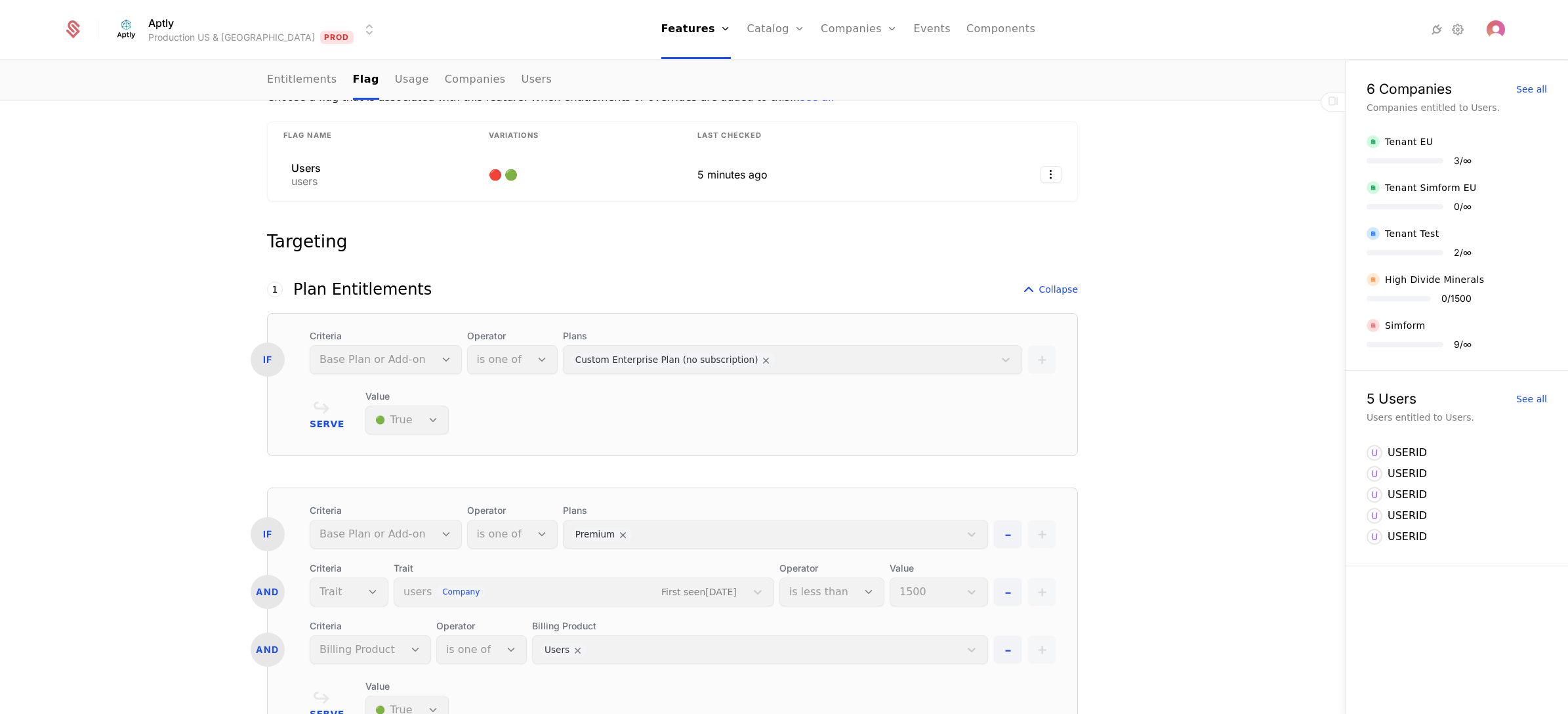
scroll to position [0, 0]
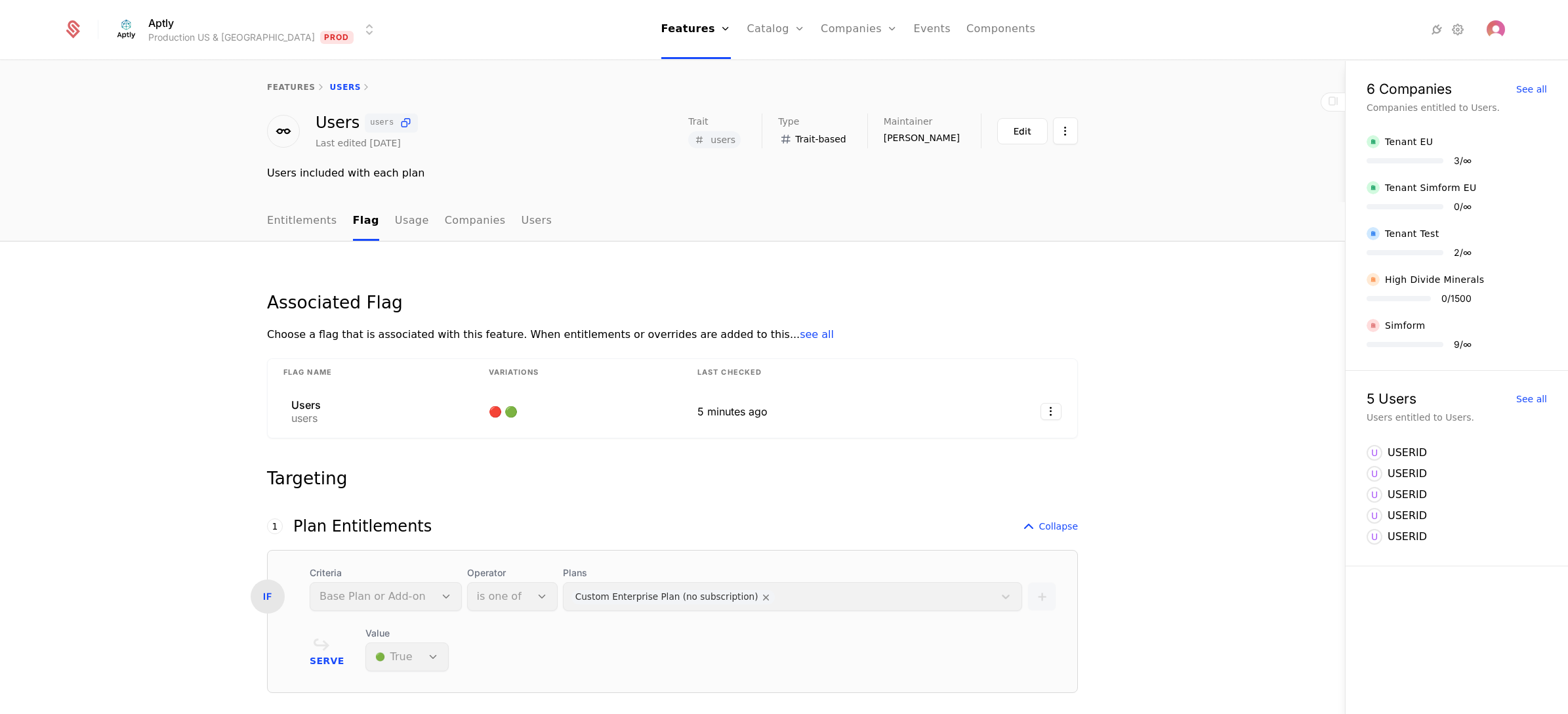
click at [214, 21] on html "Aptly Production US & EU Prod Features Features Flags Catalog Plans Add Ons Cre…" at bounding box center [784, 357] width 1568 height 714
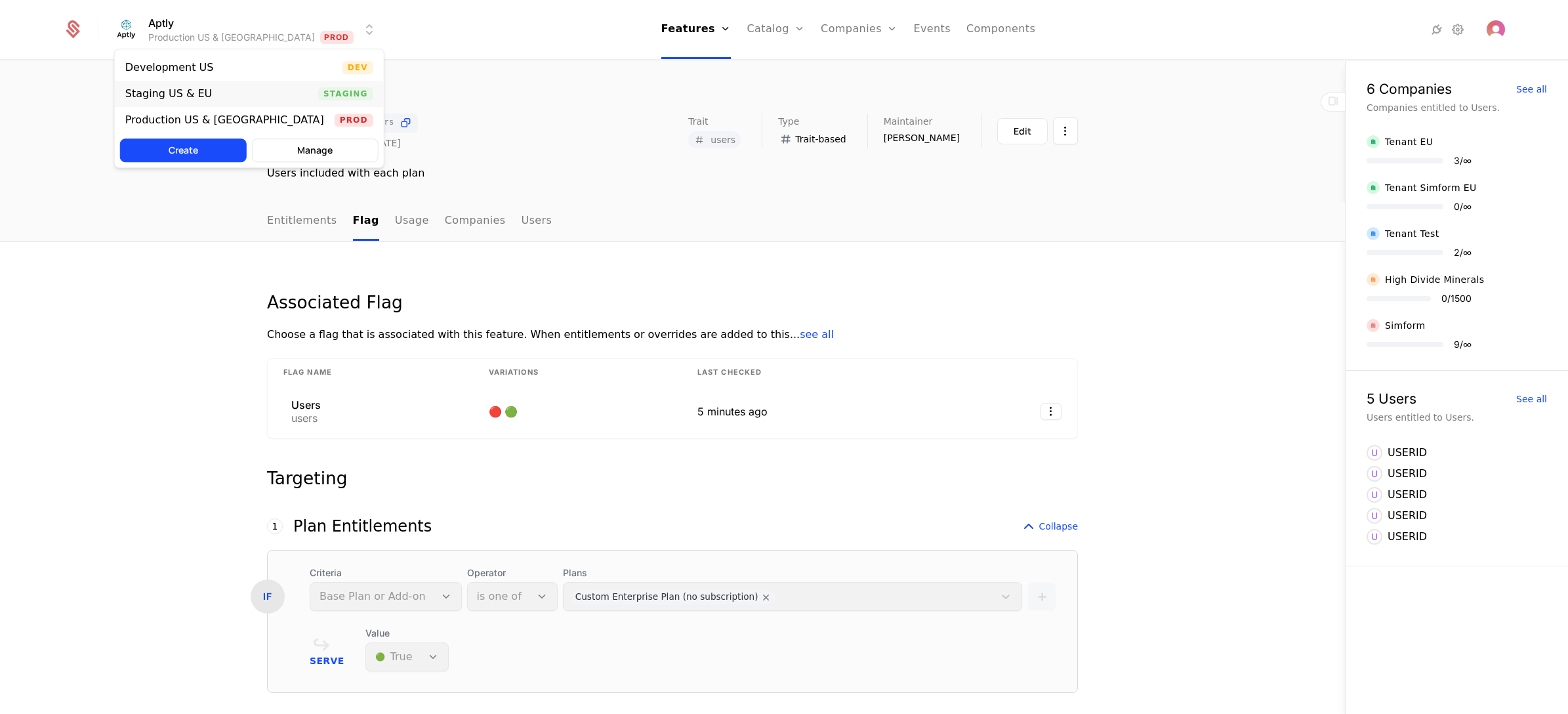
click at [221, 92] on div "Staging US & EU Staging" at bounding box center [249, 93] width 269 height 26
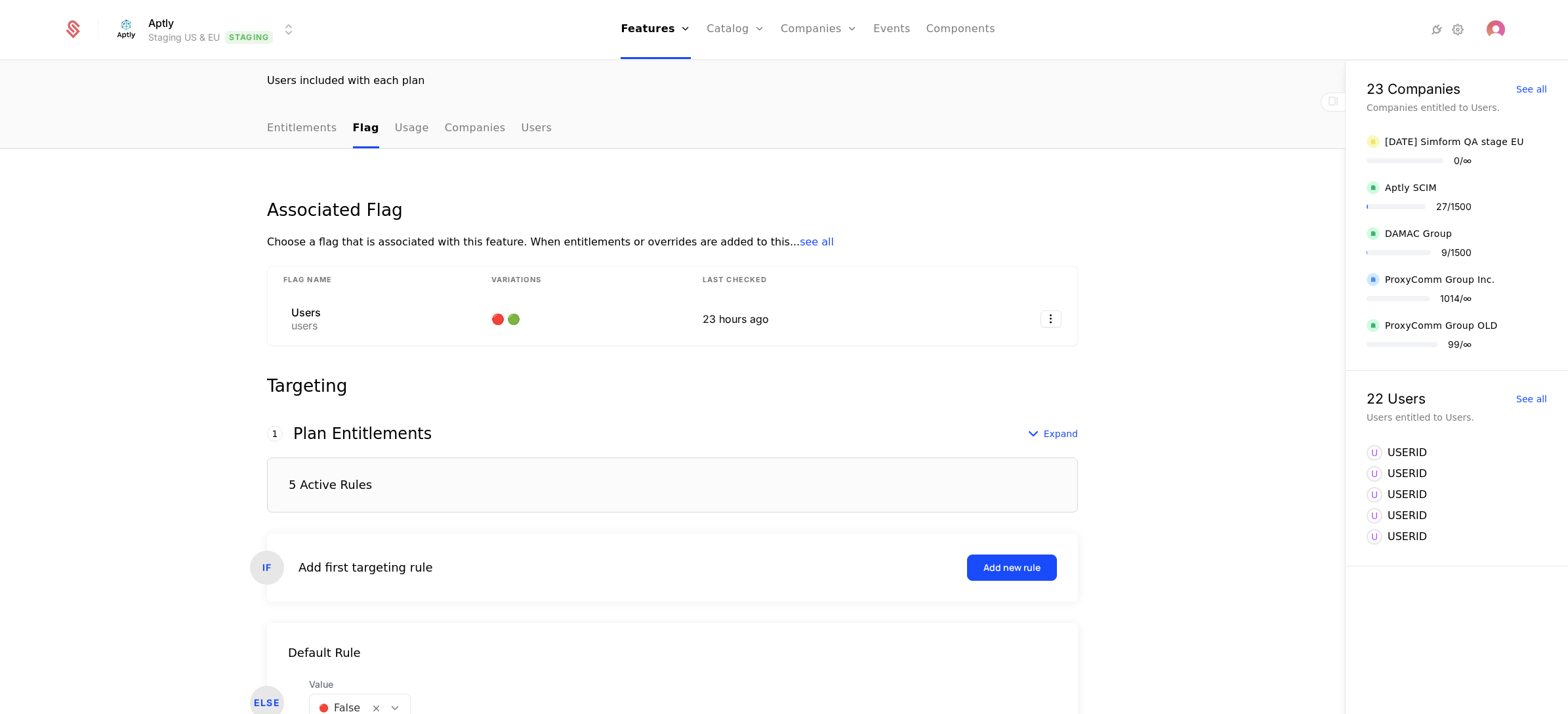
scroll to position [185, 0]
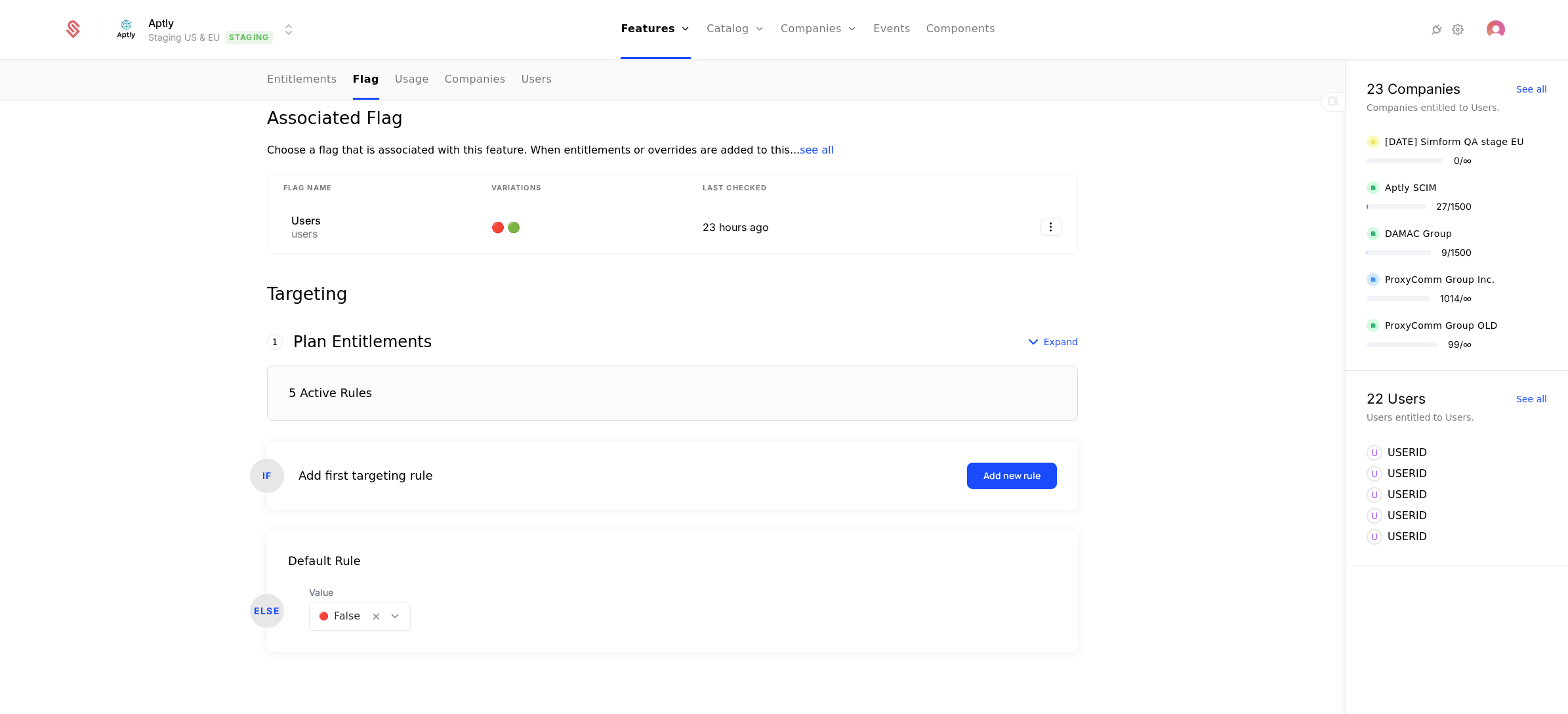
click at [439, 390] on div "5 Active Rules" at bounding box center [672, 393] width 811 height 56
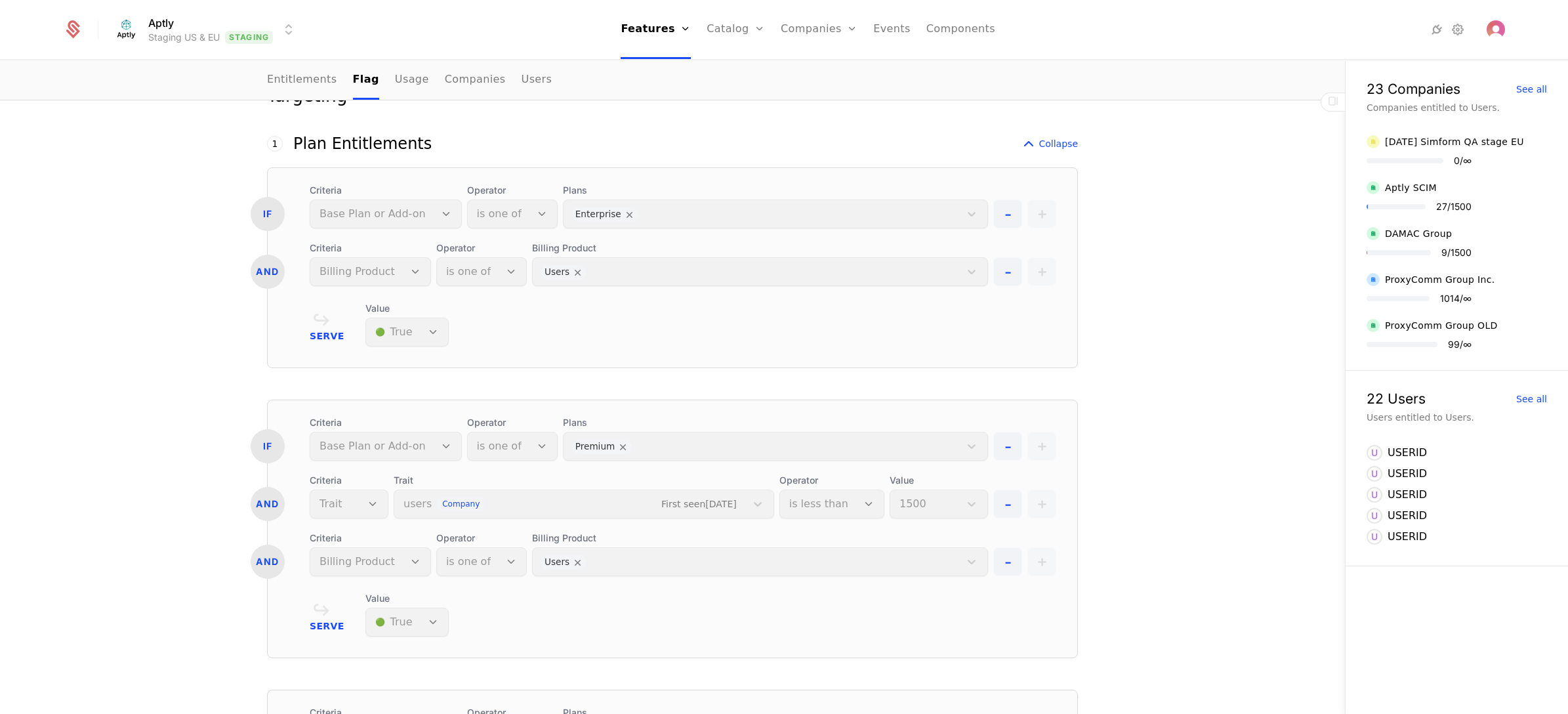
scroll to position [0, 0]
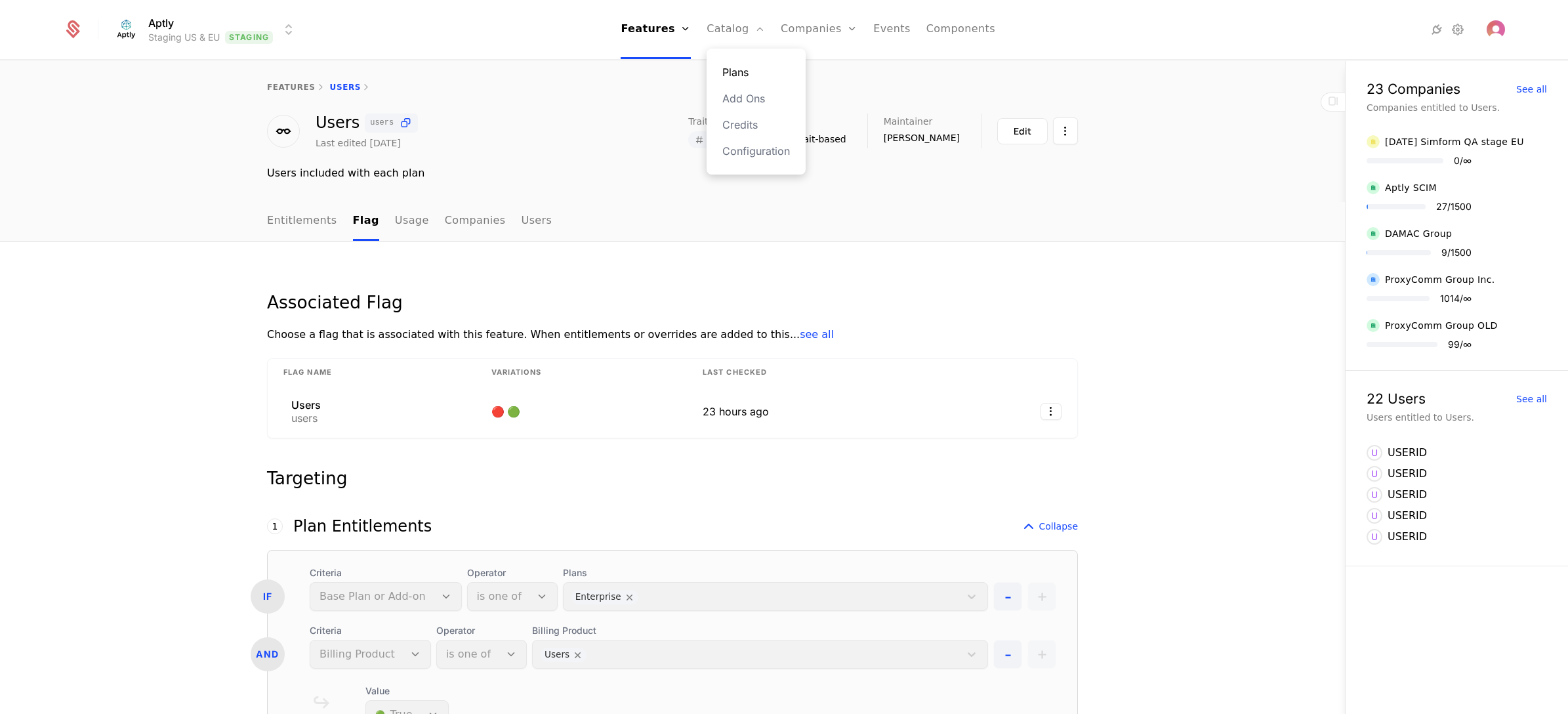
click at [751, 69] on link "Plans" at bounding box center [756, 72] width 67 height 16
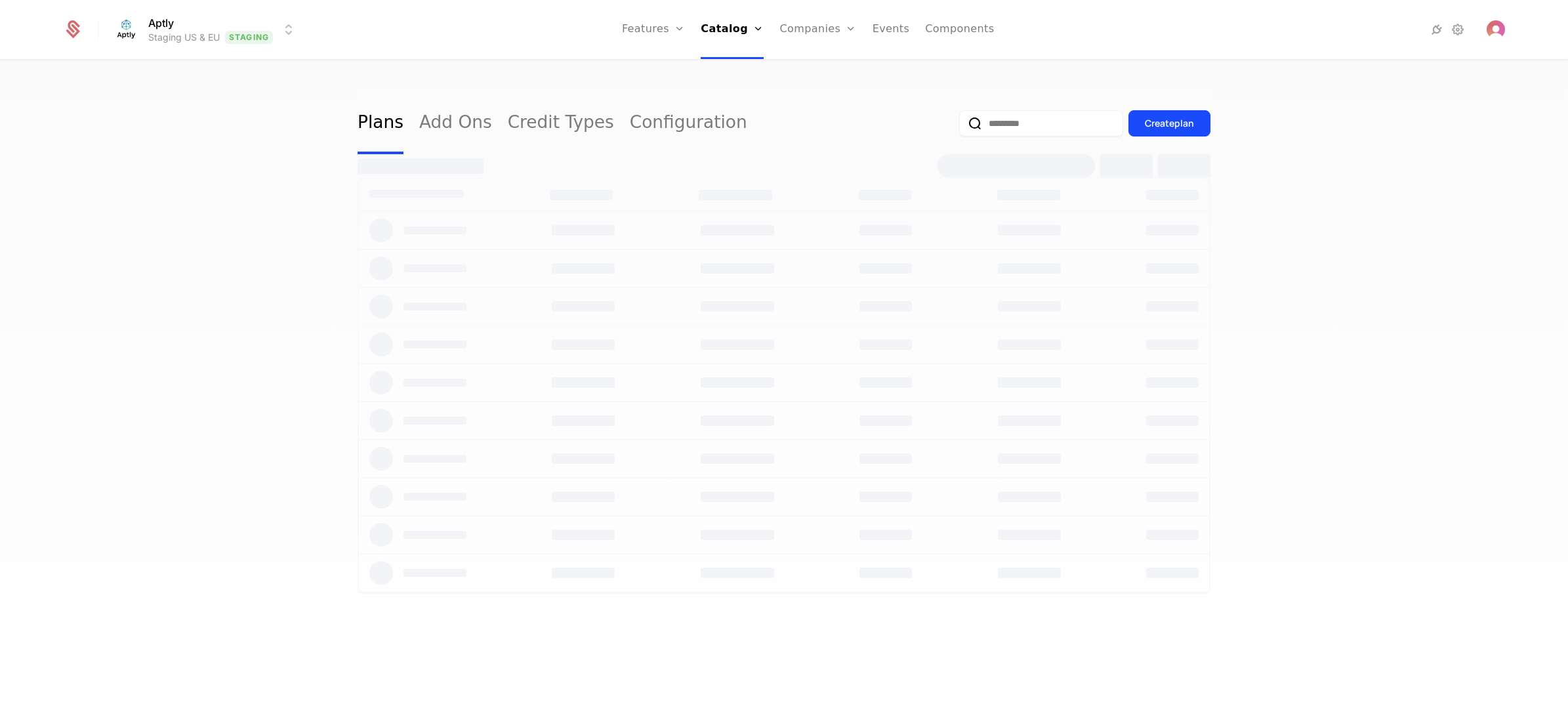
select select "**"
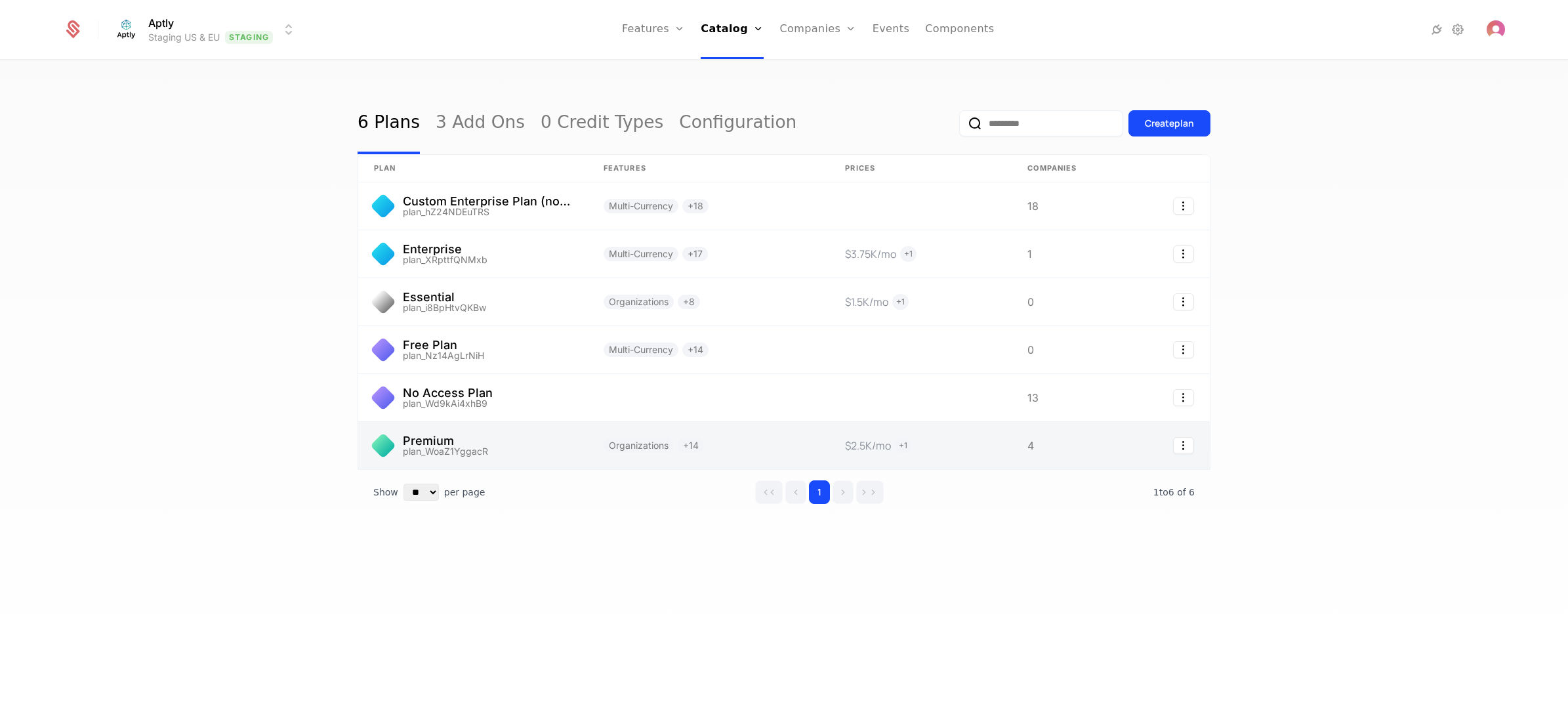
click at [513, 448] on link at bounding box center [472, 446] width 229 height 48
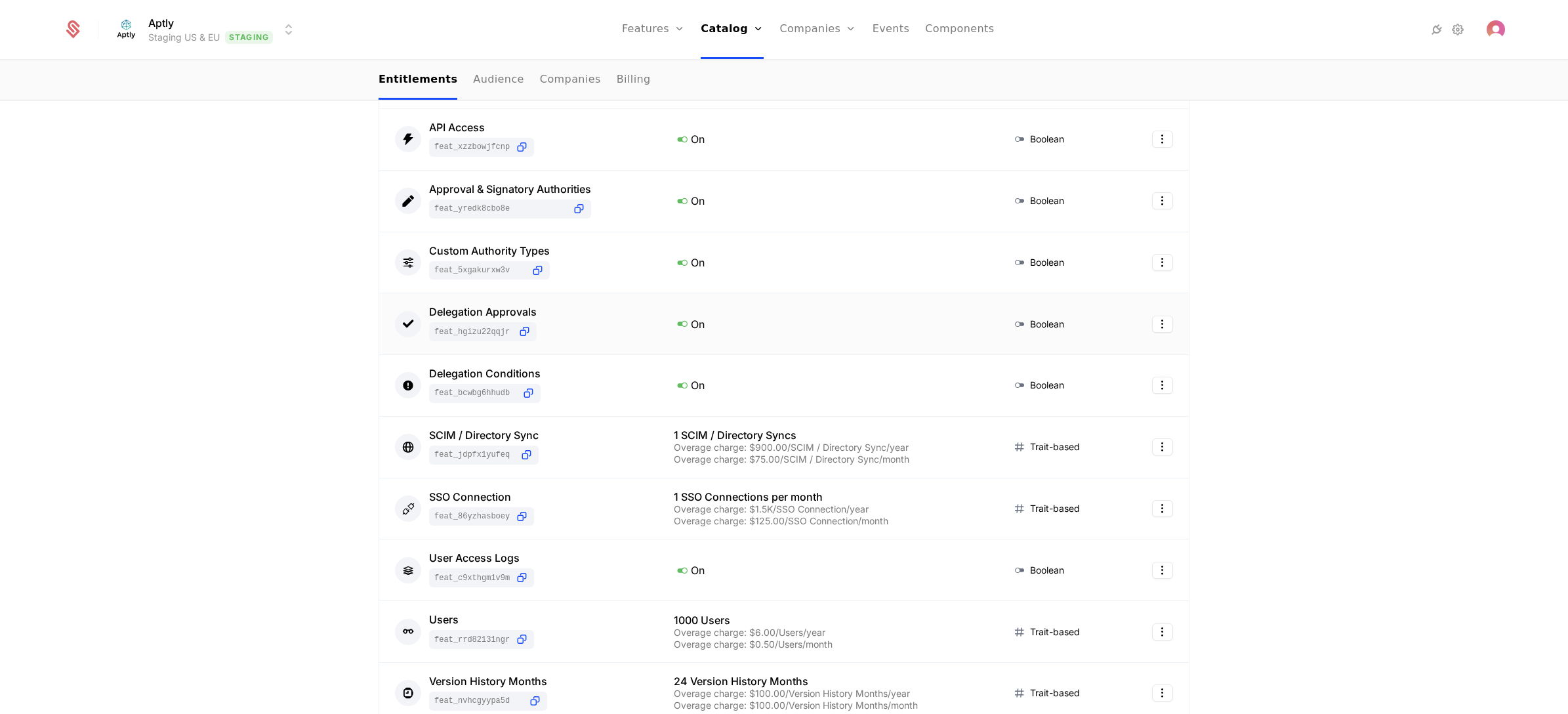
scroll to position [451, 0]
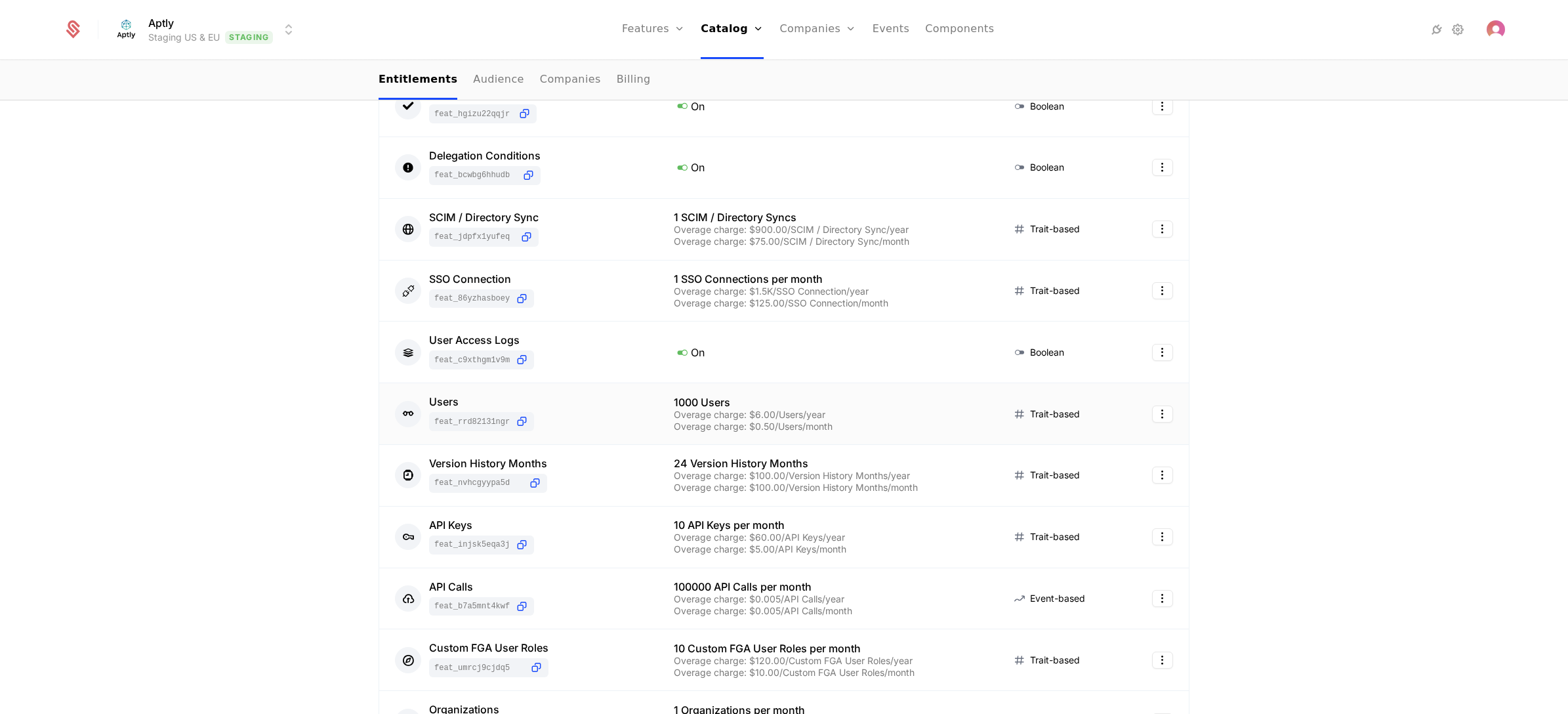
click at [602, 408] on div "Users feat_Rrd82131ngR" at bounding box center [518, 413] width 247 height 35
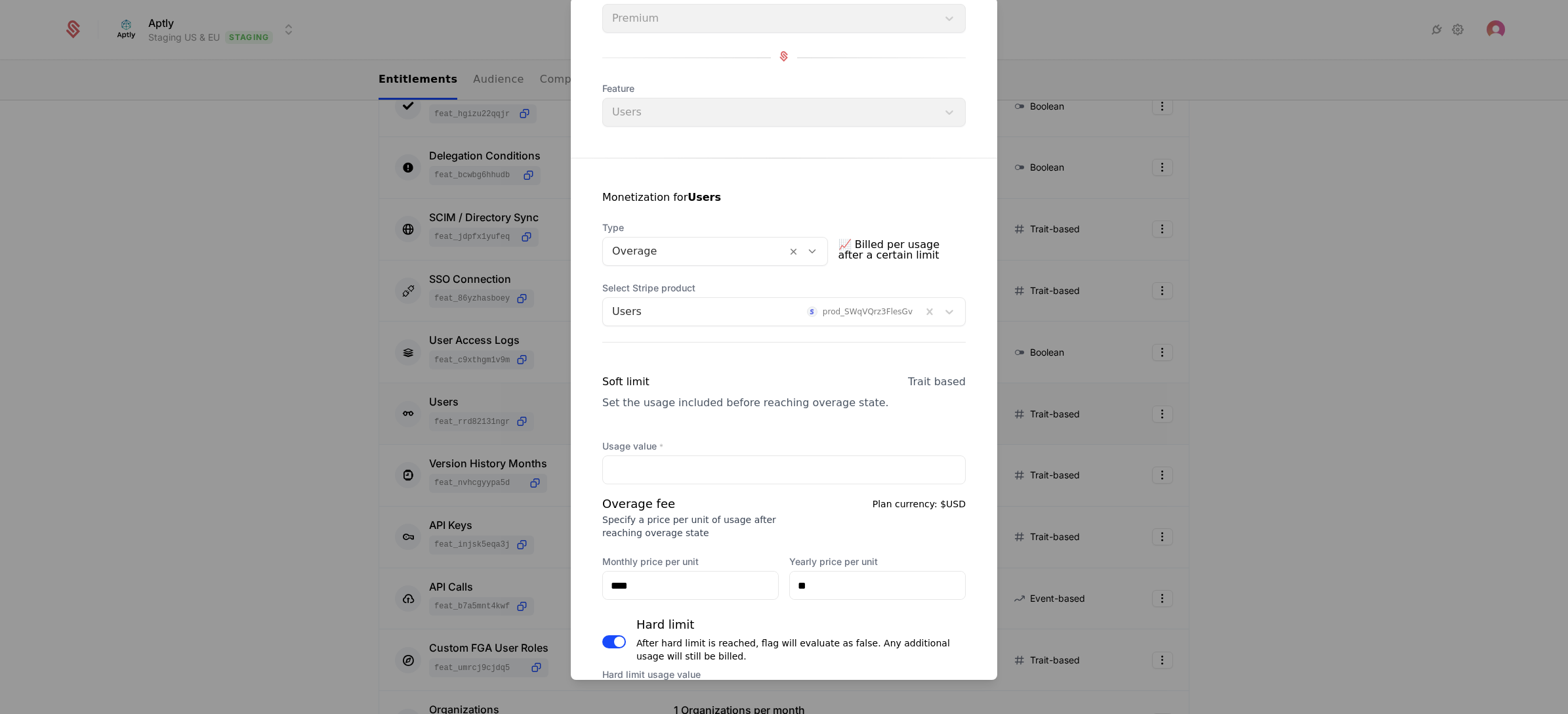
scroll to position [197, 0]
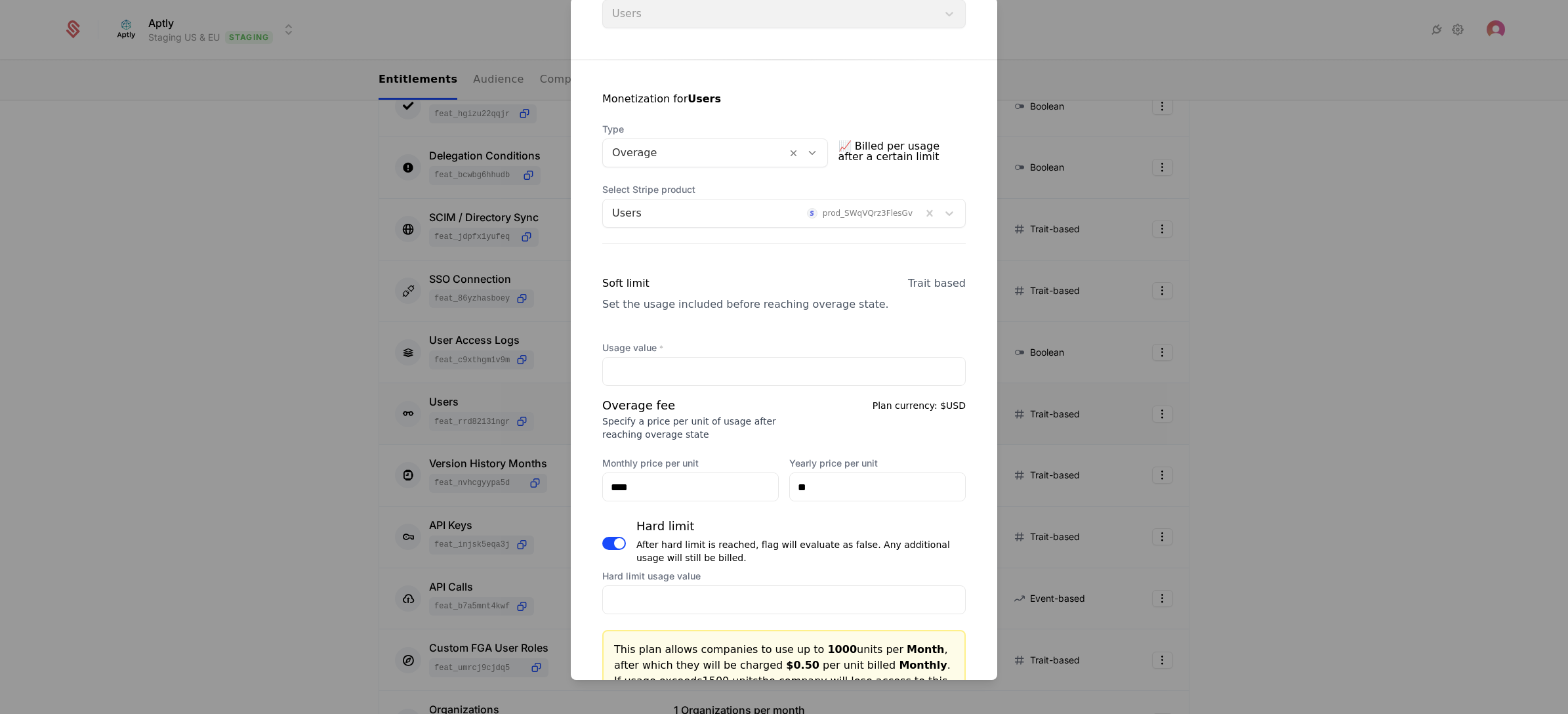
click at [691, 199] on div "Users prod_SWqVQrz3FlesGv" at bounding box center [784, 213] width 363 height 29
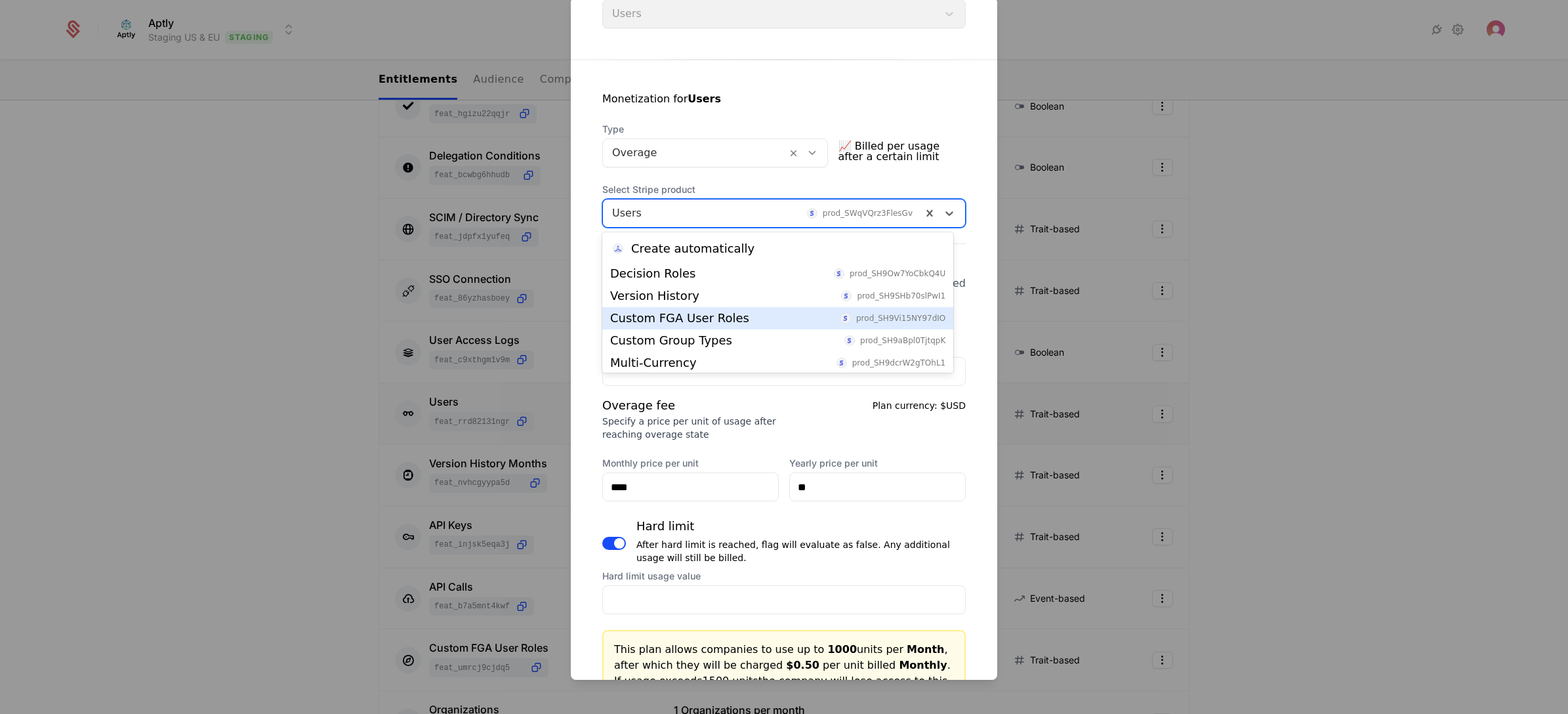
scroll to position [294, 0]
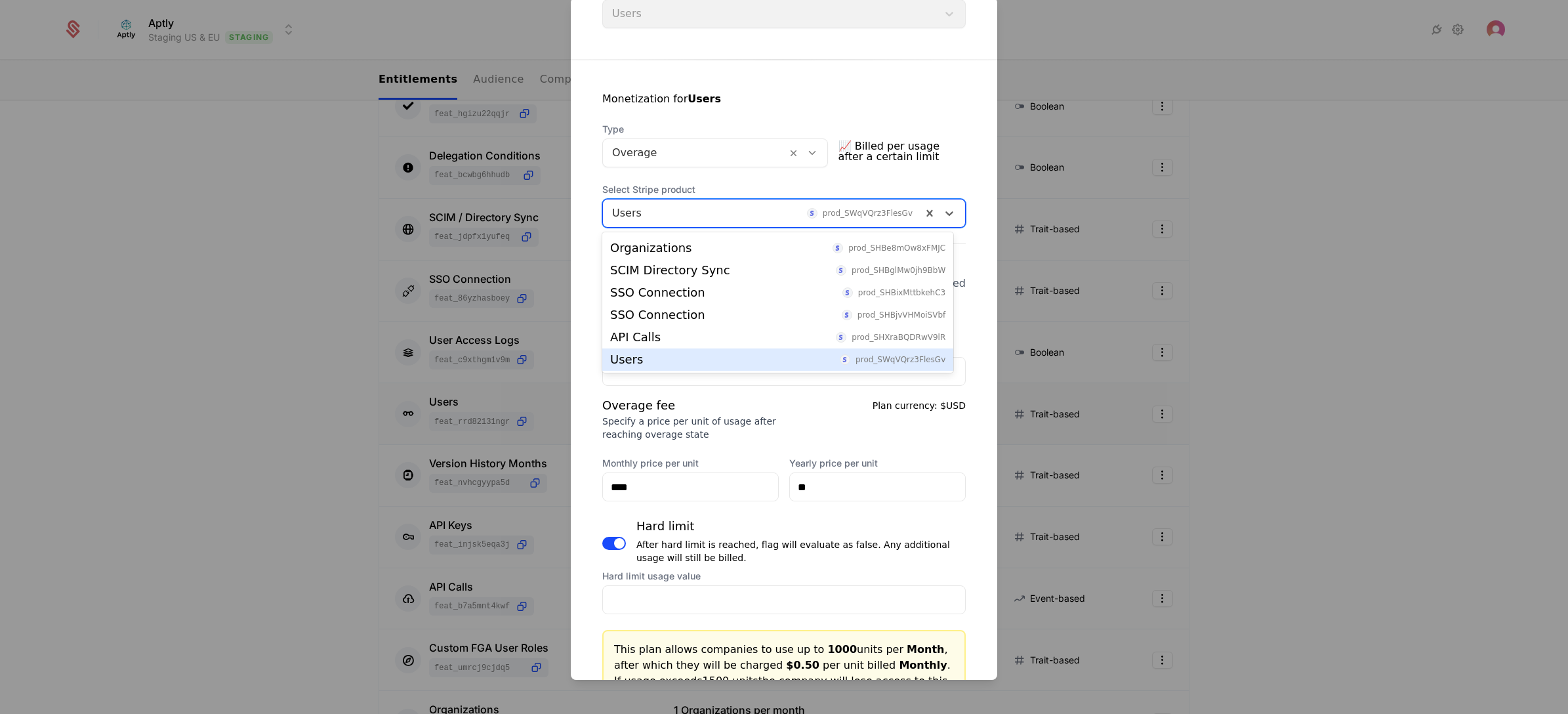
click at [774, 385] on div "Usage value * **** Overage fee Specify a price per unit of usage after reaching…" at bounding box center [784, 478] width 363 height 273
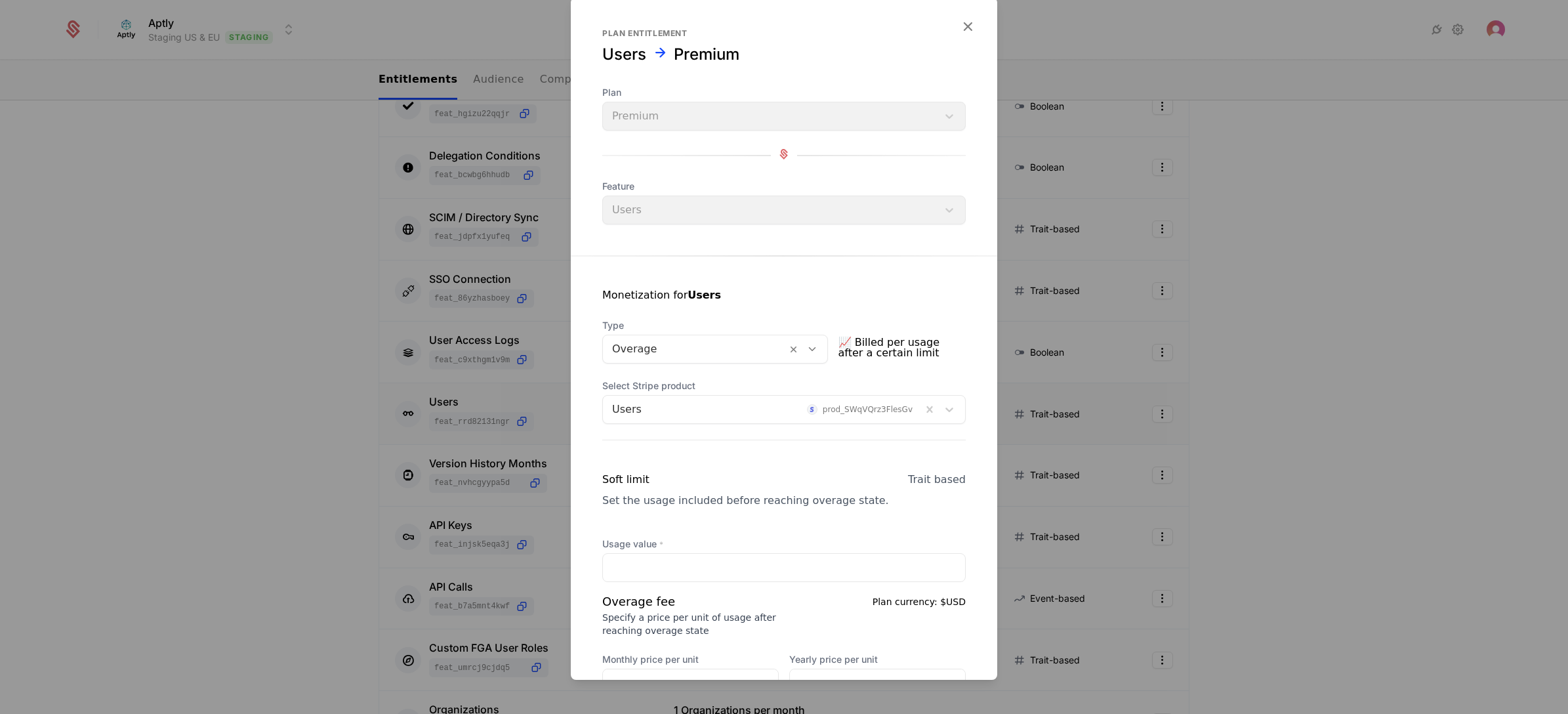
scroll to position [0, 0]
click at [960, 27] on icon "button" at bounding box center [968, 27] width 17 height 17
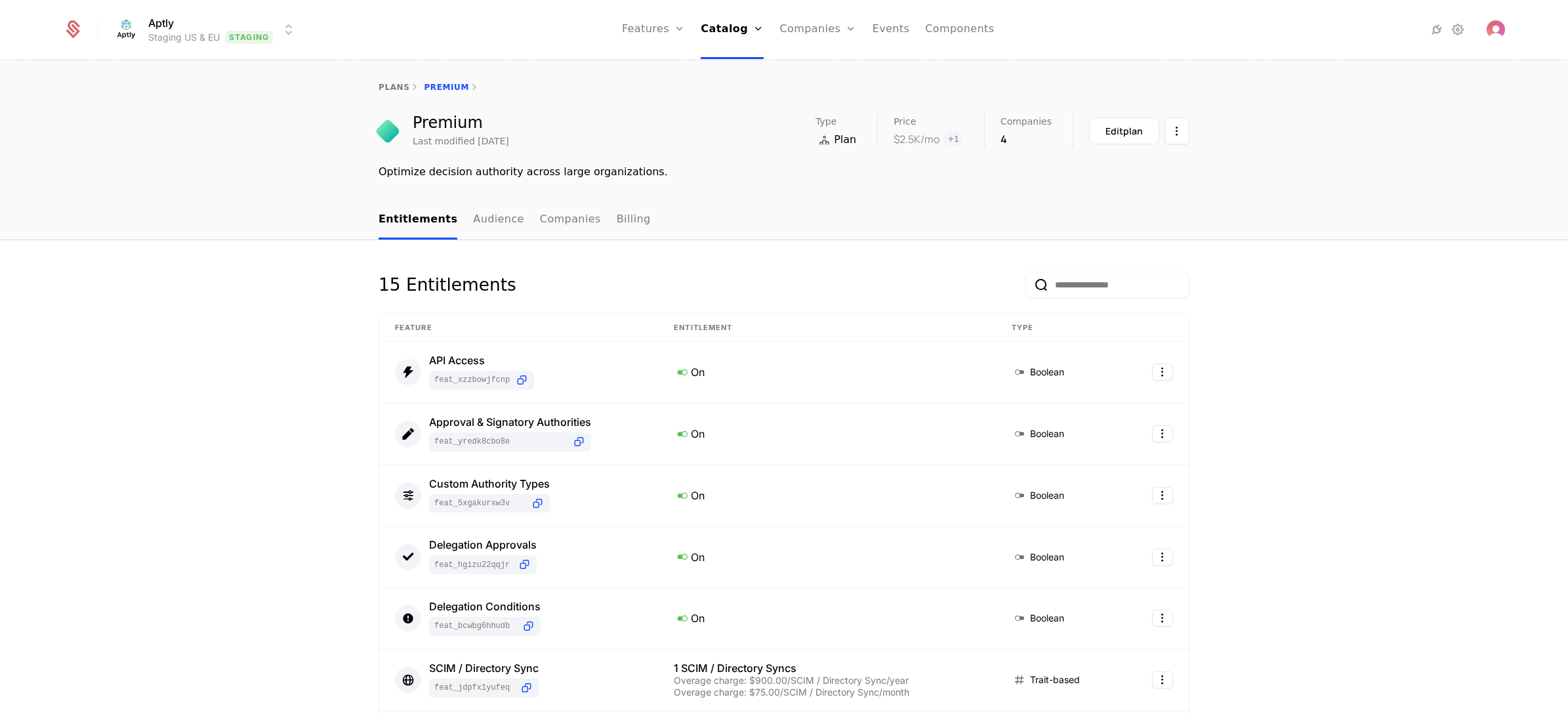
click at [205, 32] on html "Aptly Staging US & EU Staging Features Features Flags Catalog Plans Add Ons Cre…" at bounding box center [784, 357] width 1568 height 714
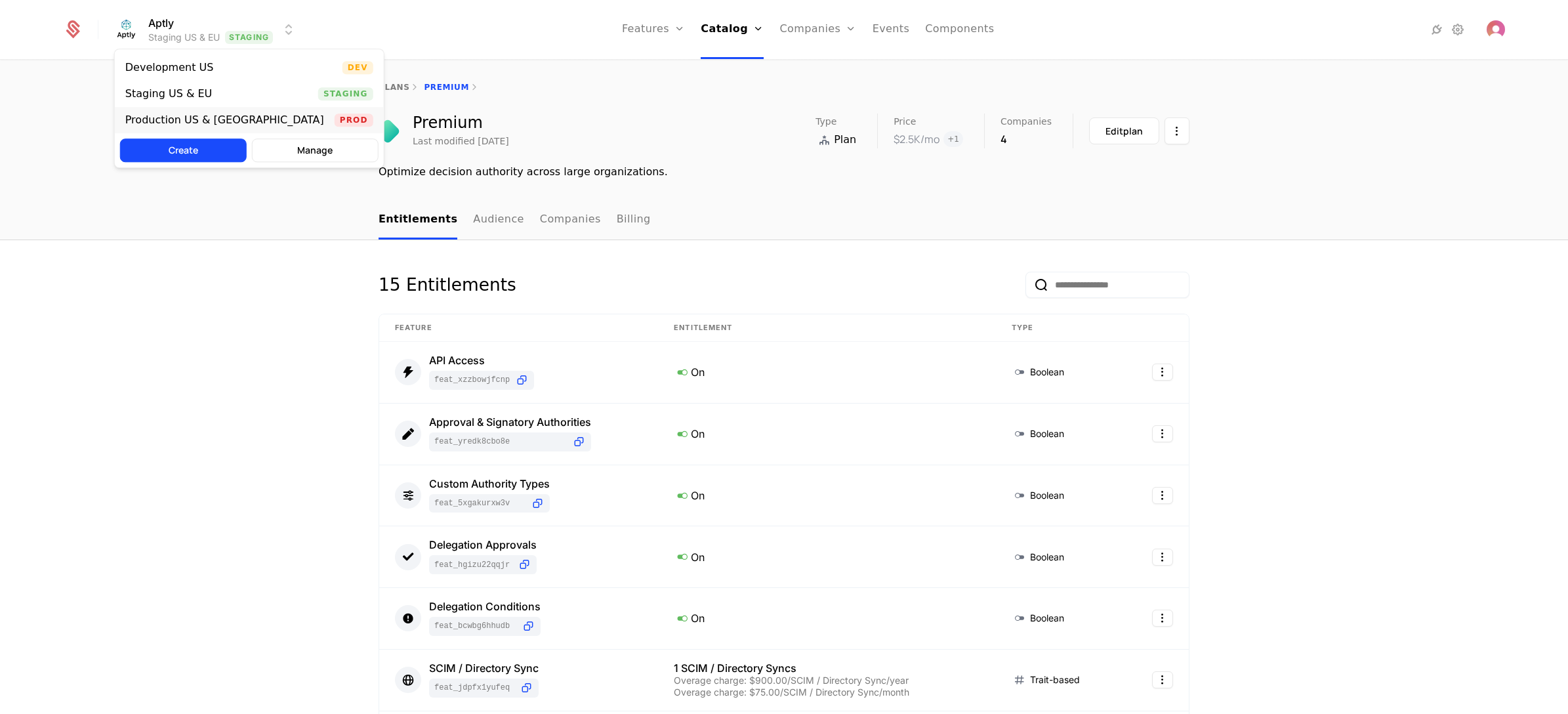
click at [210, 115] on div "Production US & [GEOGRAPHIC_DATA]" at bounding box center [224, 120] width 198 height 11
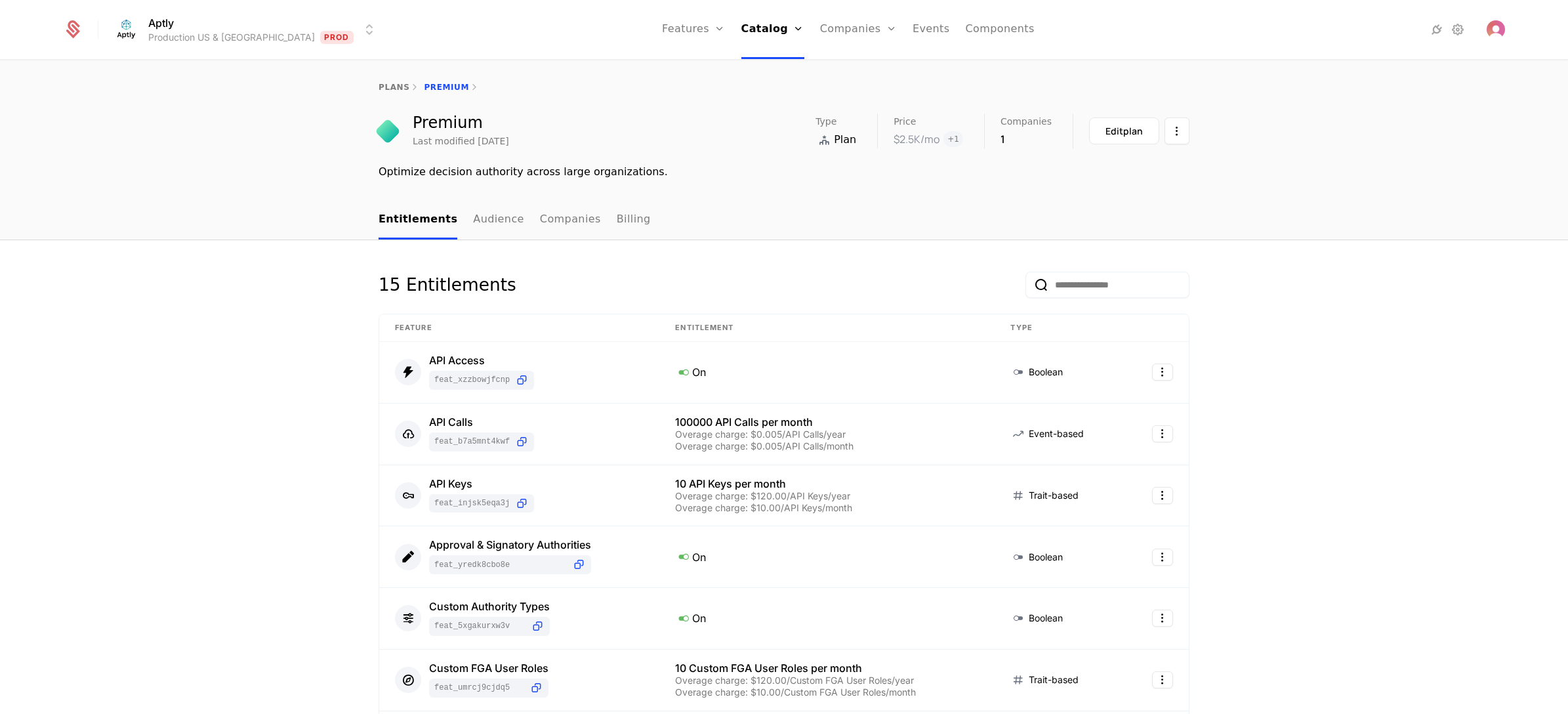
click at [255, 28] on html "Aptly Production US & EU Prod Features Features Flags Catalog Plans Add Ons Cre…" at bounding box center [784, 357] width 1568 height 714
click at [276, 365] on html "Aptly Production US & EU Prod Features Features Flags Catalog Plans Add Ons Cre…" at bounding box center [784, 357] width 1568 height 714
click at [678, 71] on link "Features" at bounding box center [708, 72] width 61 height 16
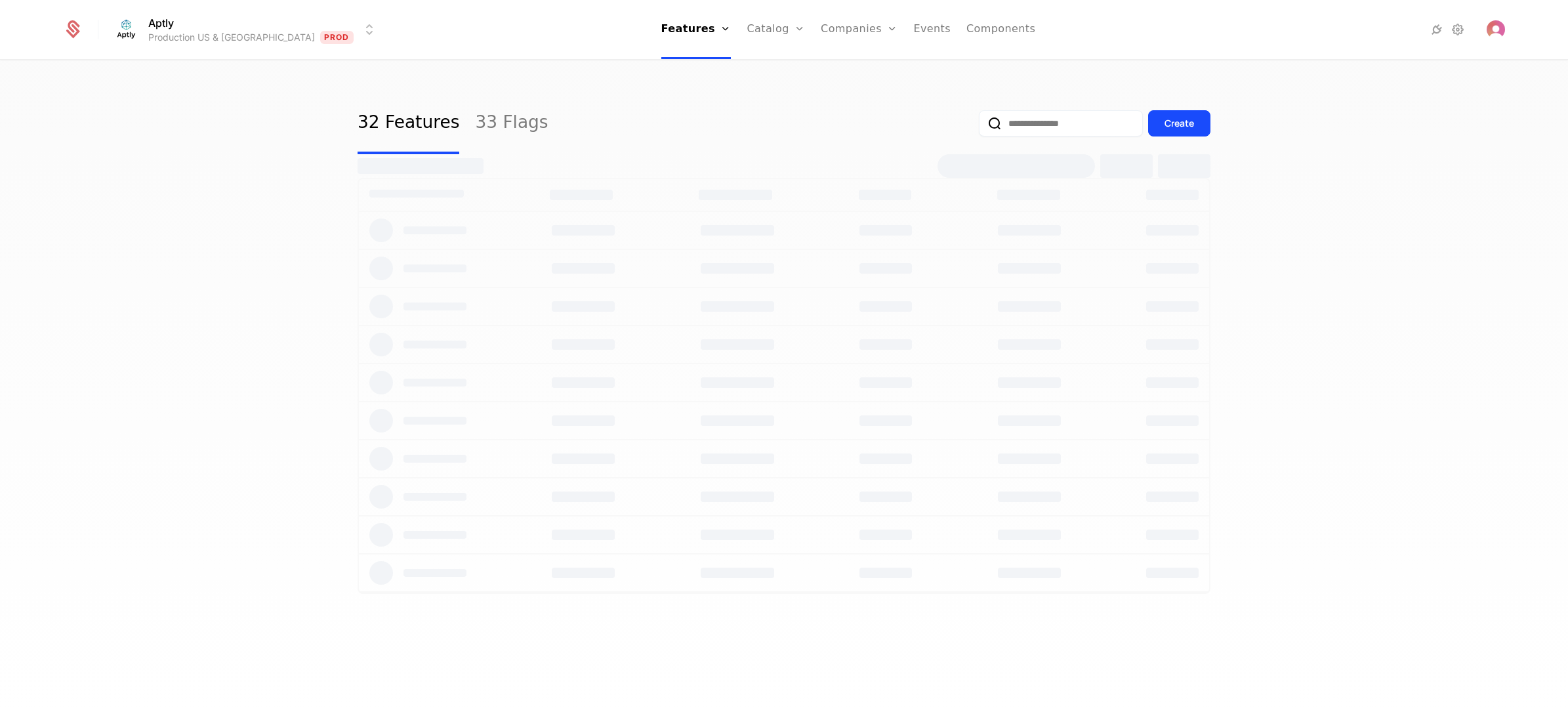
select select "**"
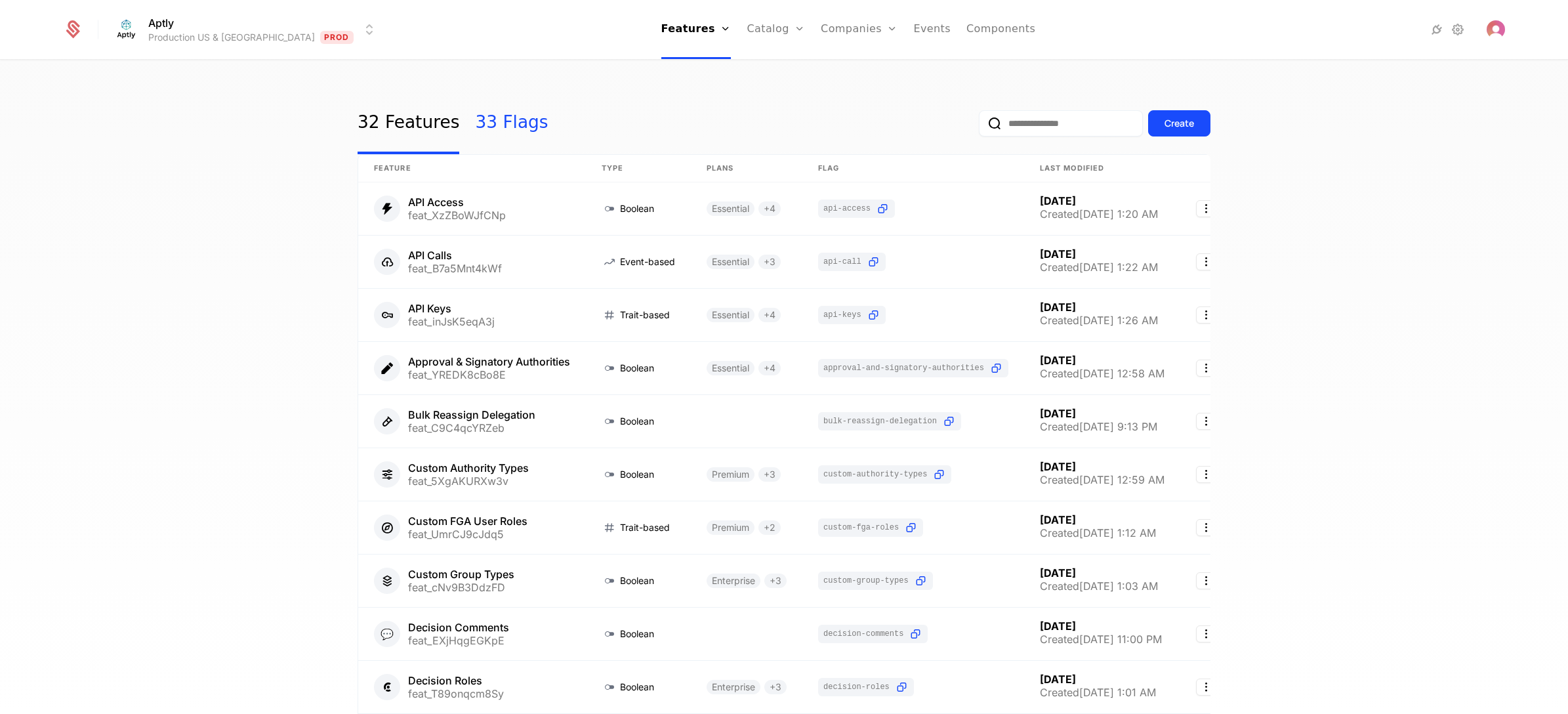
click at [496, 113] on link "33 Flags" at bounding box center [511, 123] width 72 height 62
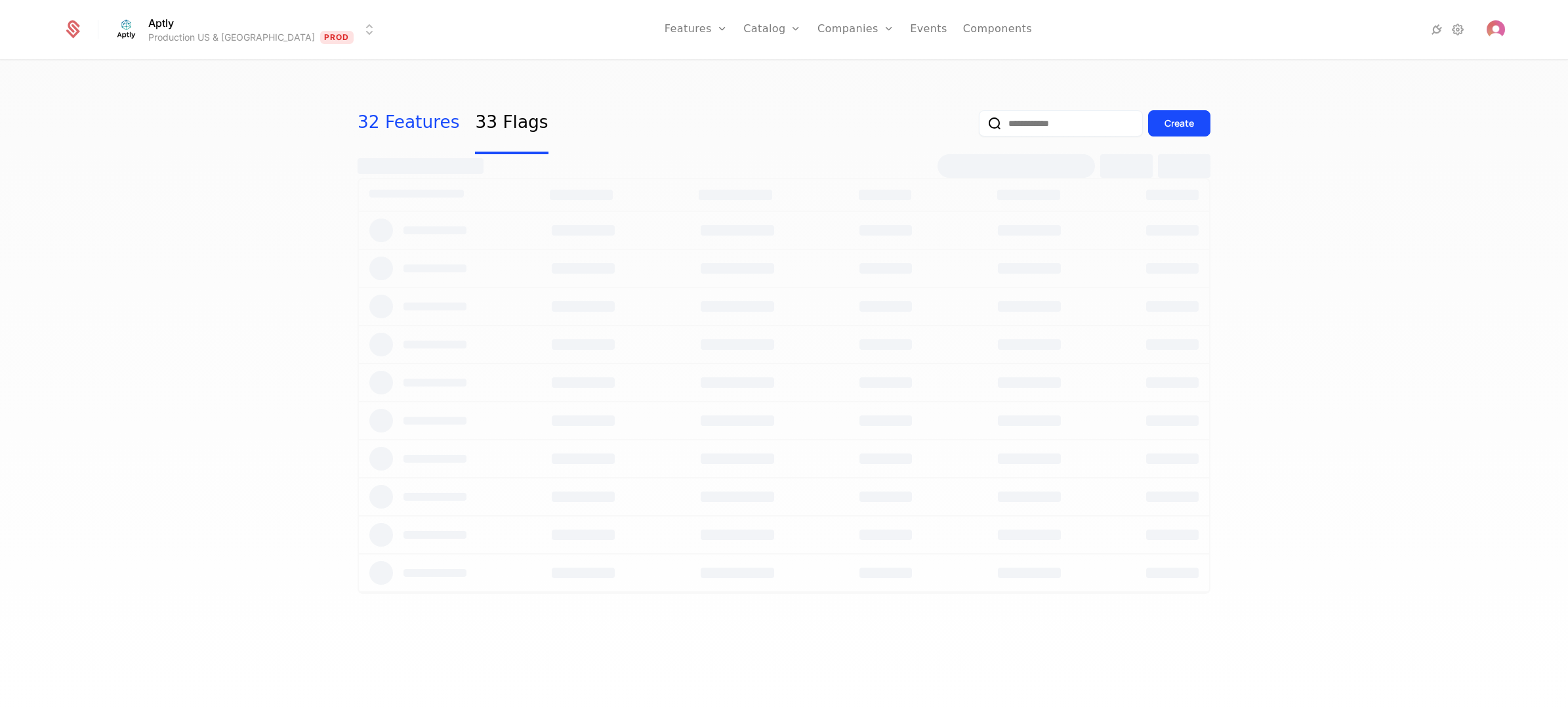
select select "**"
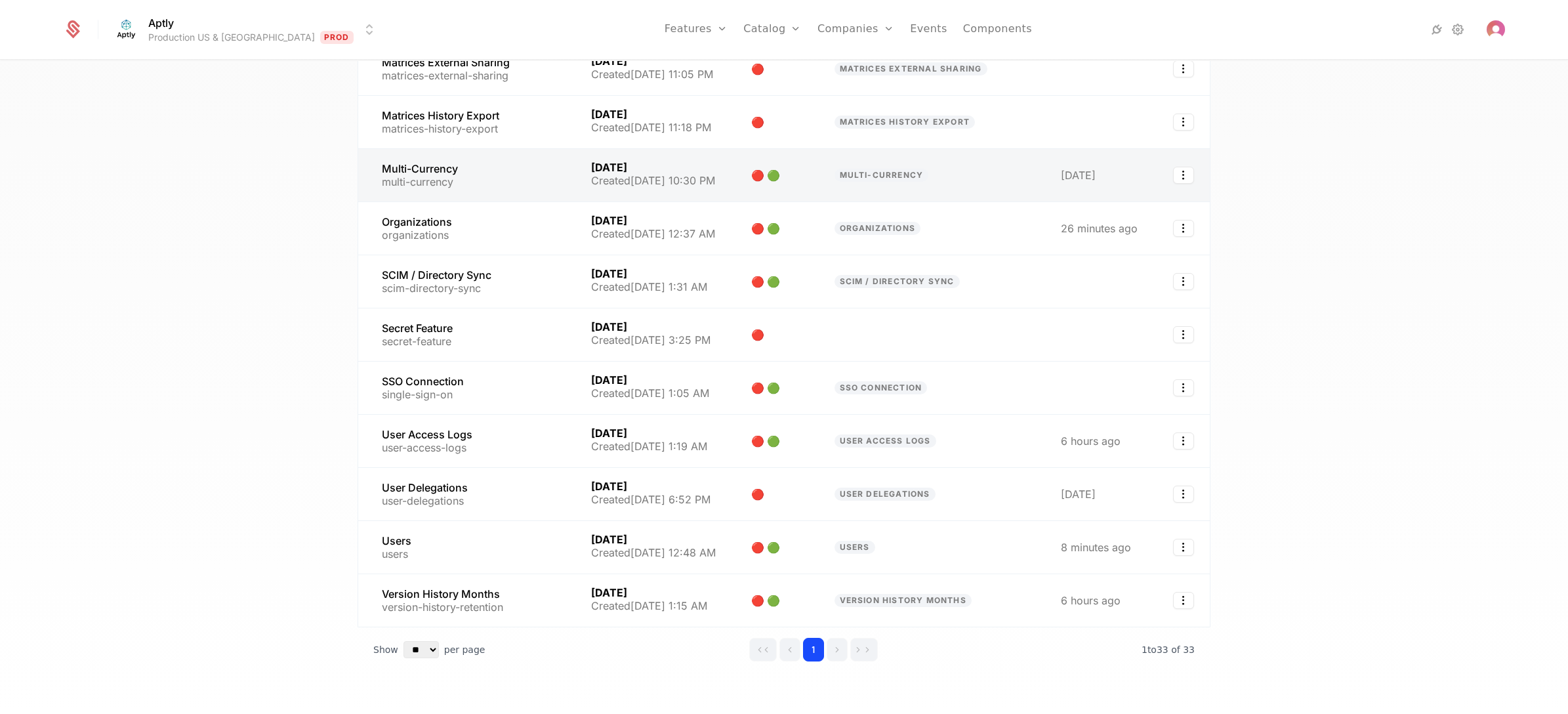
scroll to position [1317, 0]
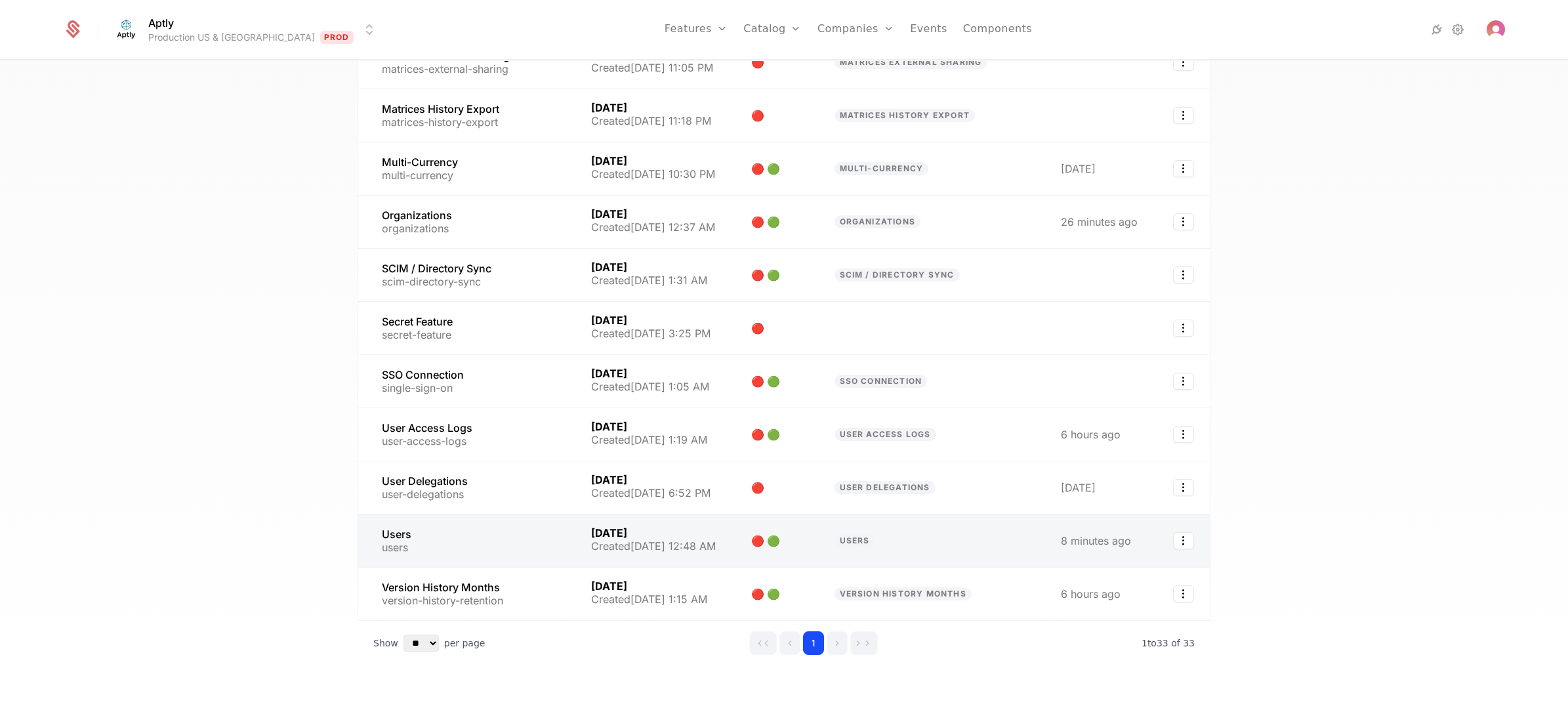
click at [517, 535] on link at bounding box center [466, 540] width 217 height 53
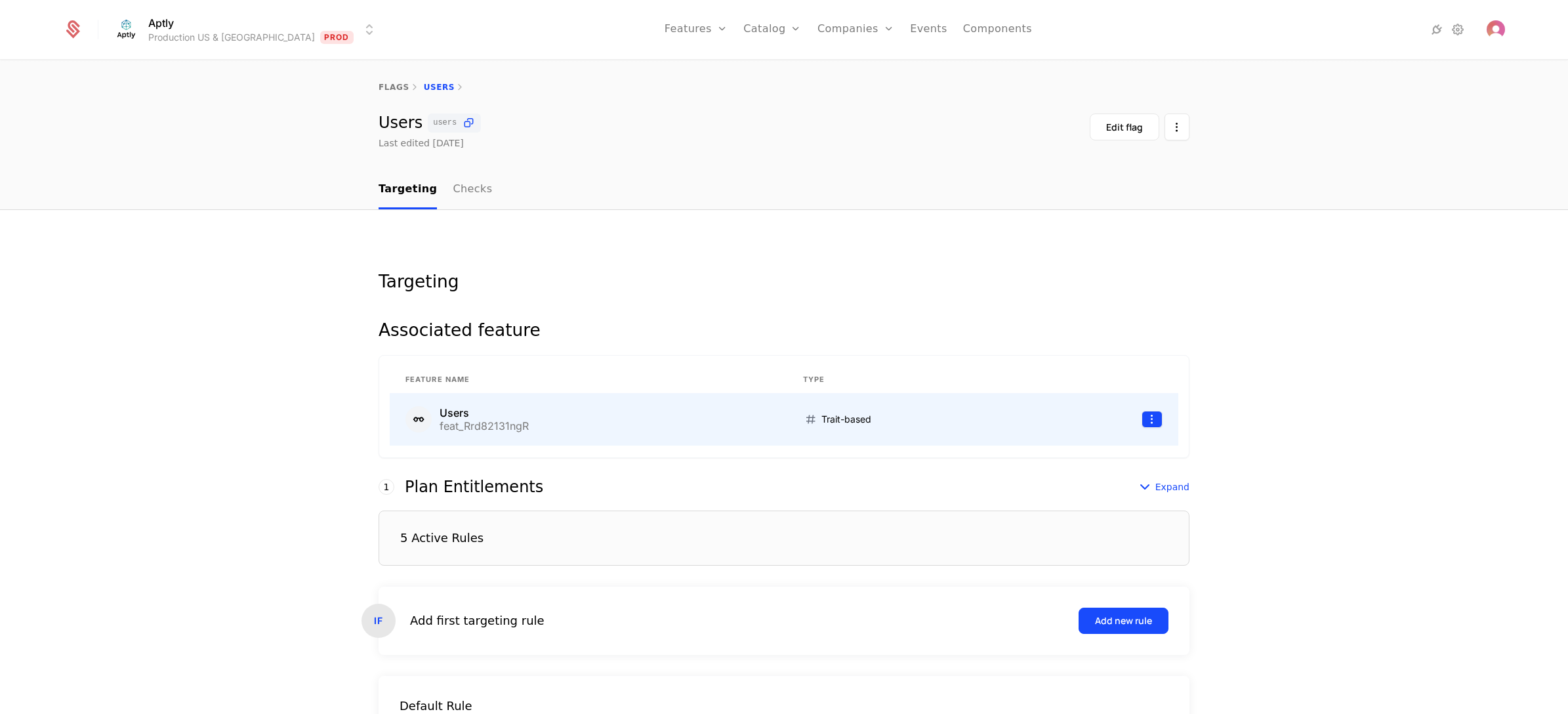
click at [1152, 422] on html "Aptly Production US & EU Prod Features Features Flags Catalog Plans Add Ons Cre…" at bounding box center [784, 357] width 1568 height 714
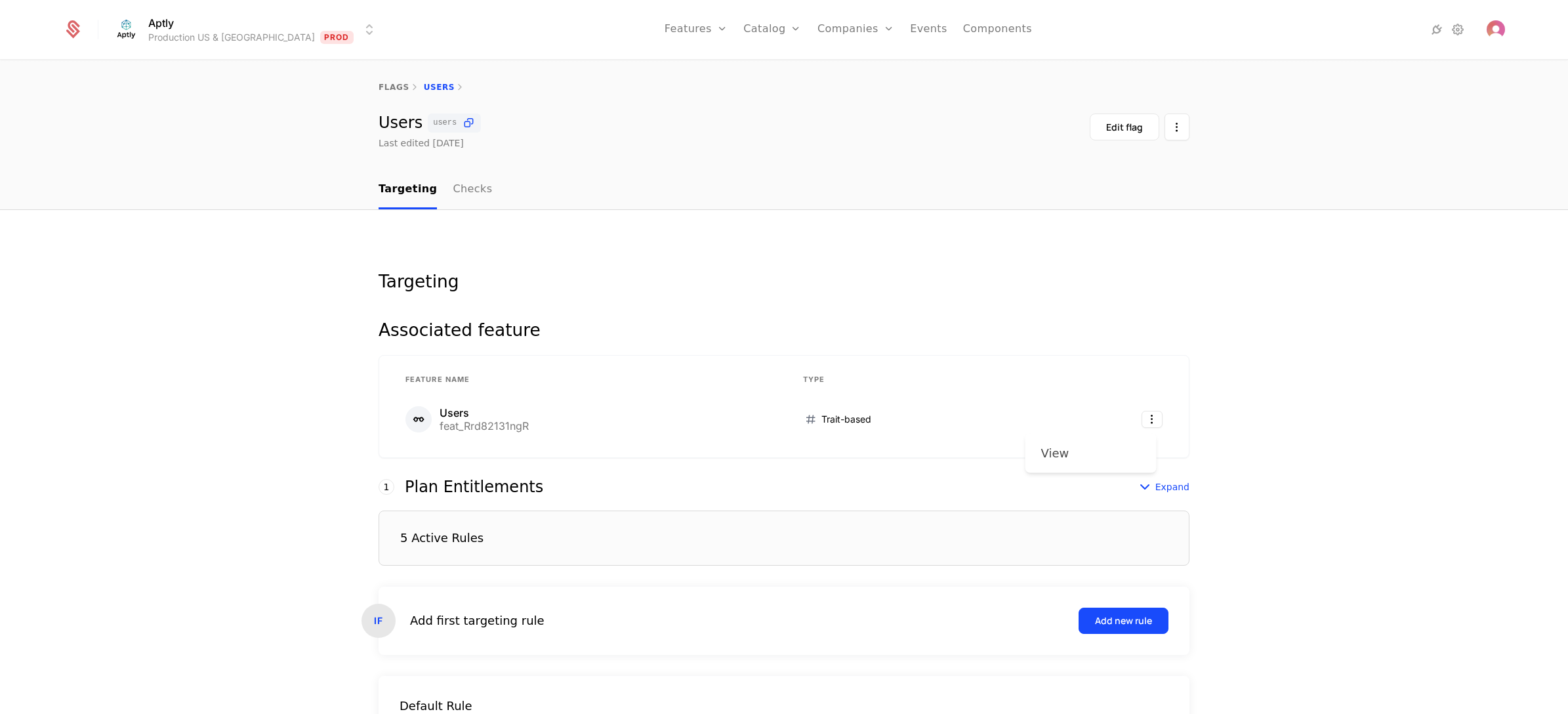
click at [1062, 455] on div "View" at bounding box center [1055, 454] width 28 height 19
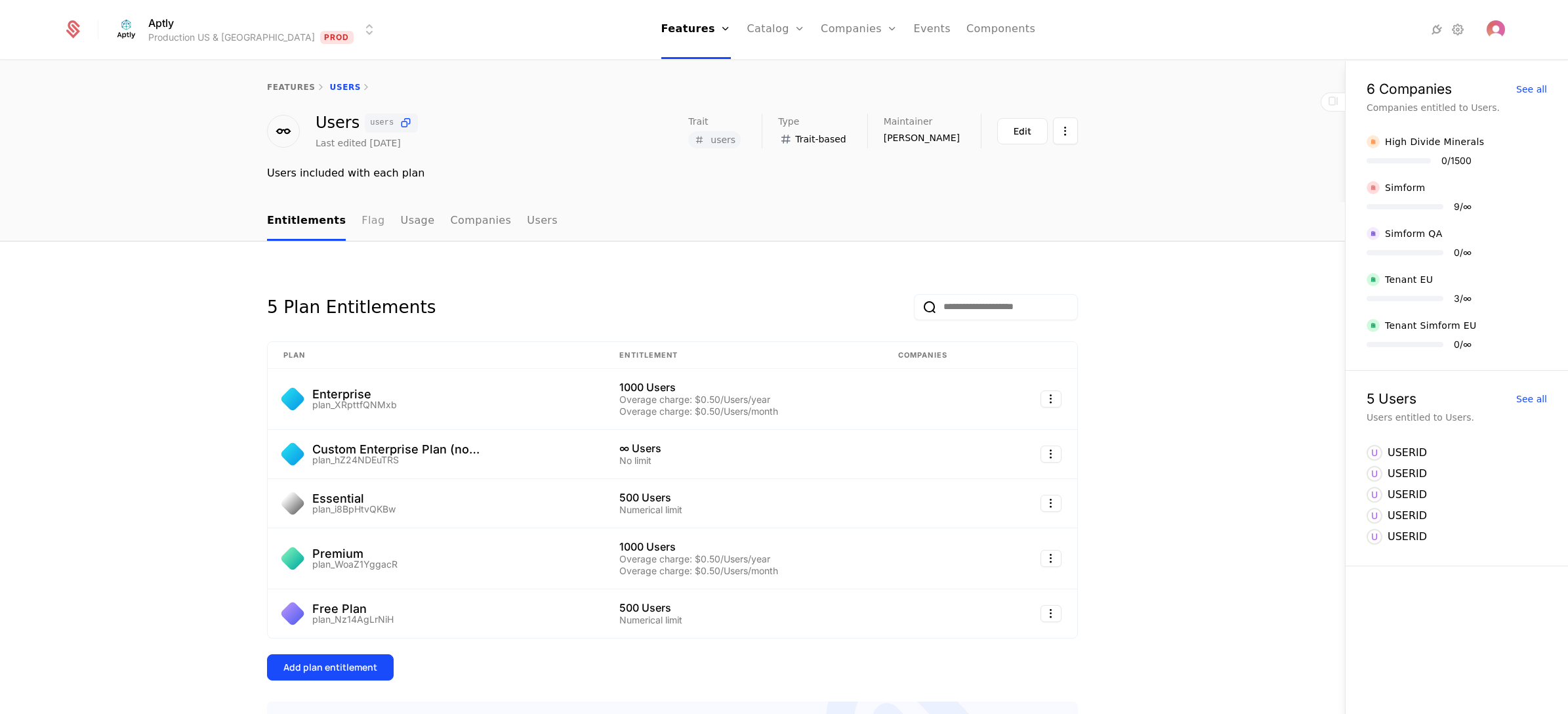
click at [361, 213] on link "Flag" at bounding box center [372, 221] width 23 height 39
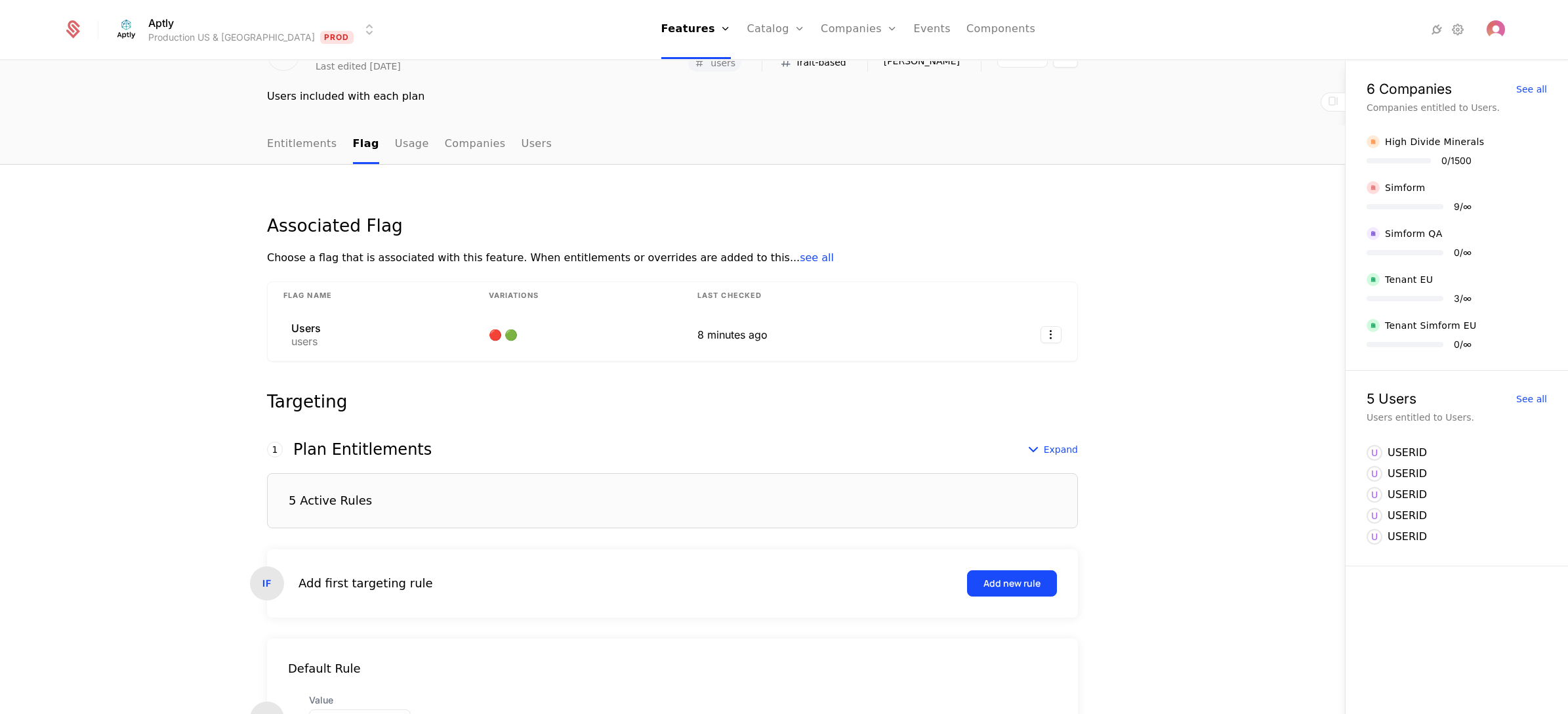
scroll to position [185, 0]
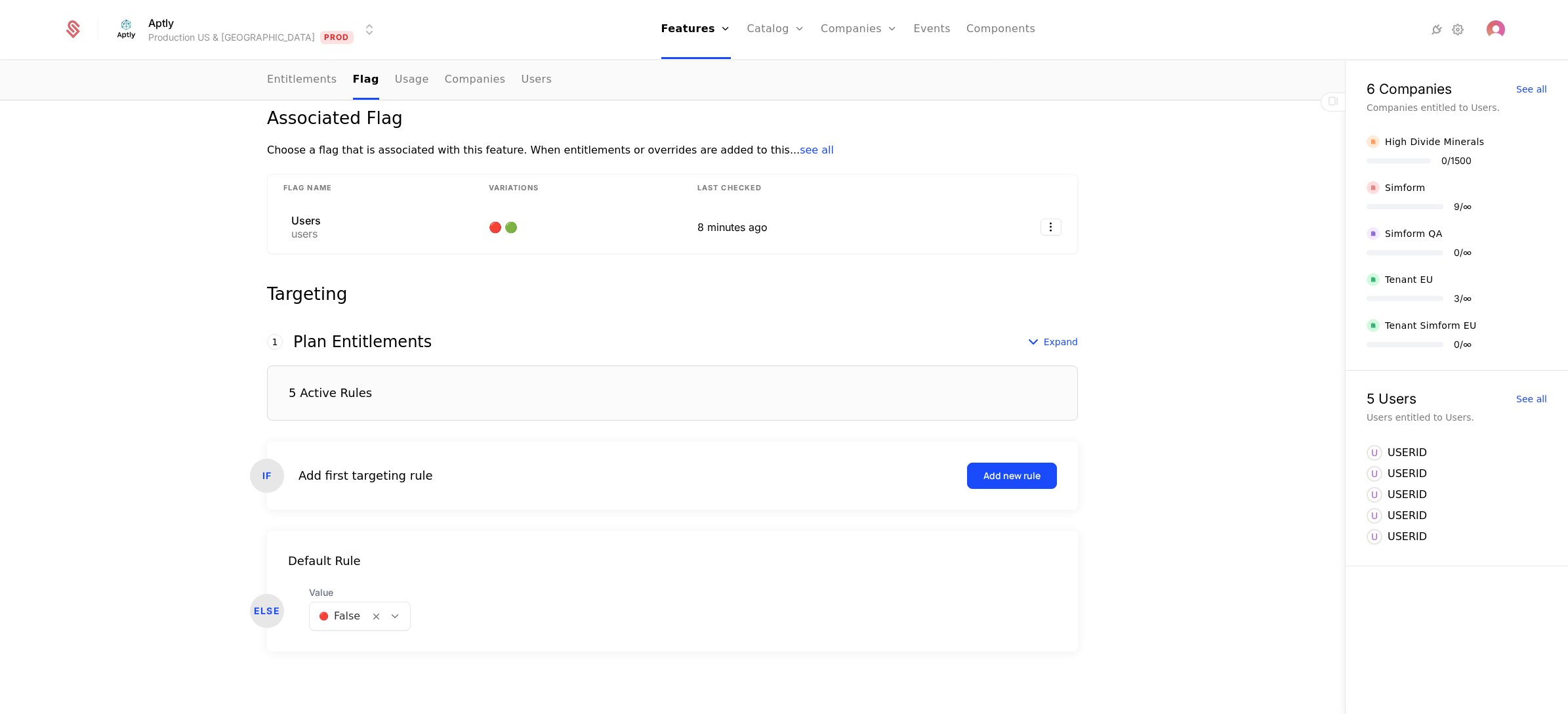
click at [589, 372] on div "5 Active Rules" at bounding box center [672, 393] width 811 height 56
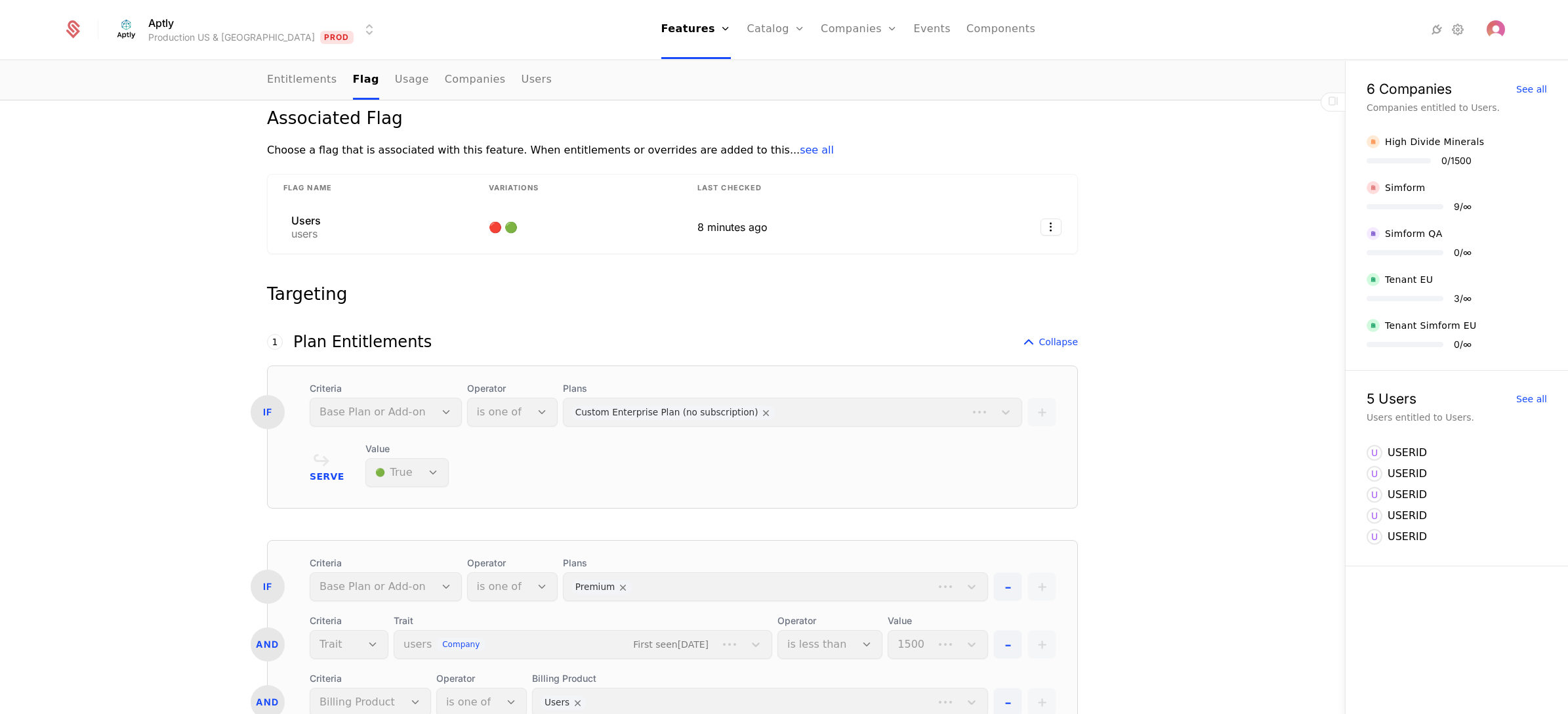
scroll to position [480, 0]
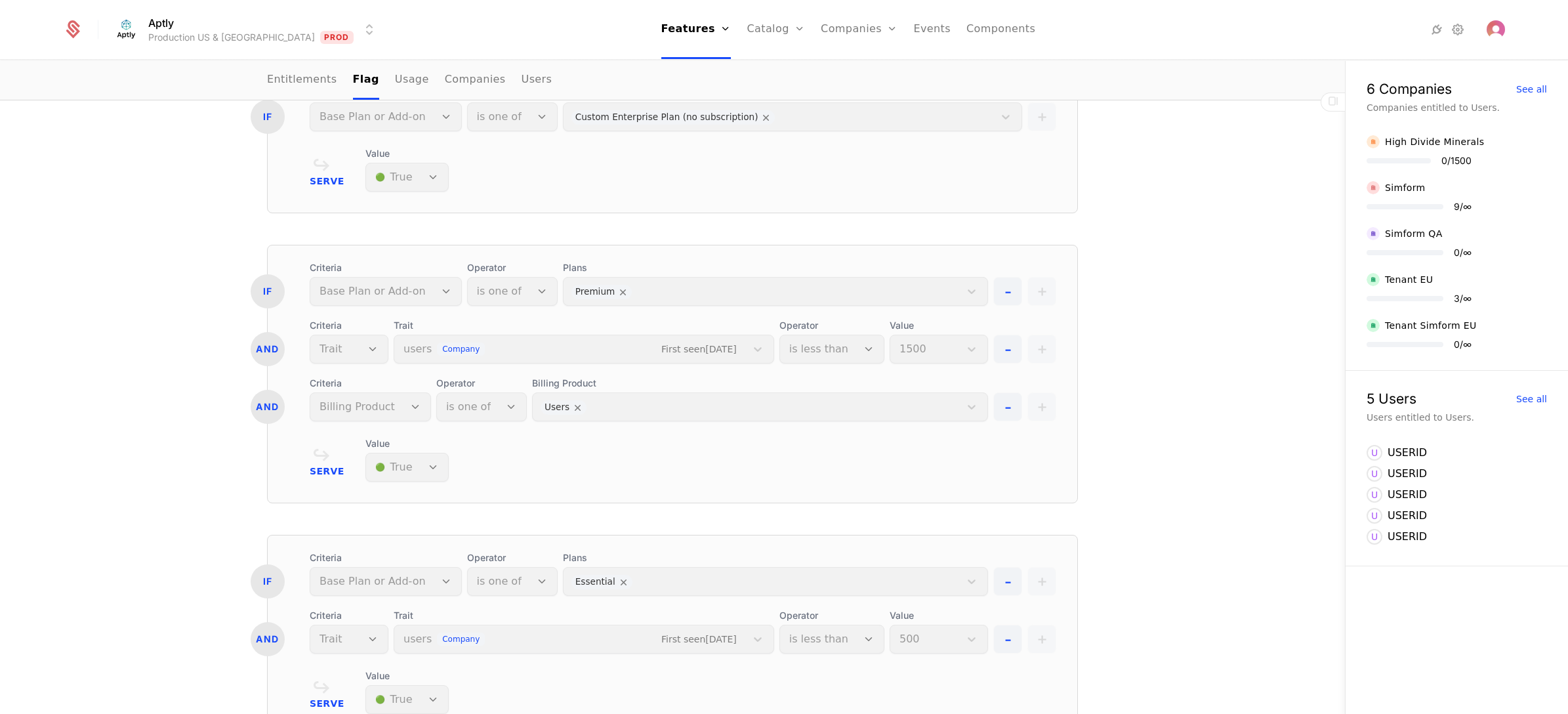
click at [100, 458] on div "Associated Flag Choose a flag that is associated with this feature. When entitl…" at bounding box center [672, 628] width 1345 height 1733
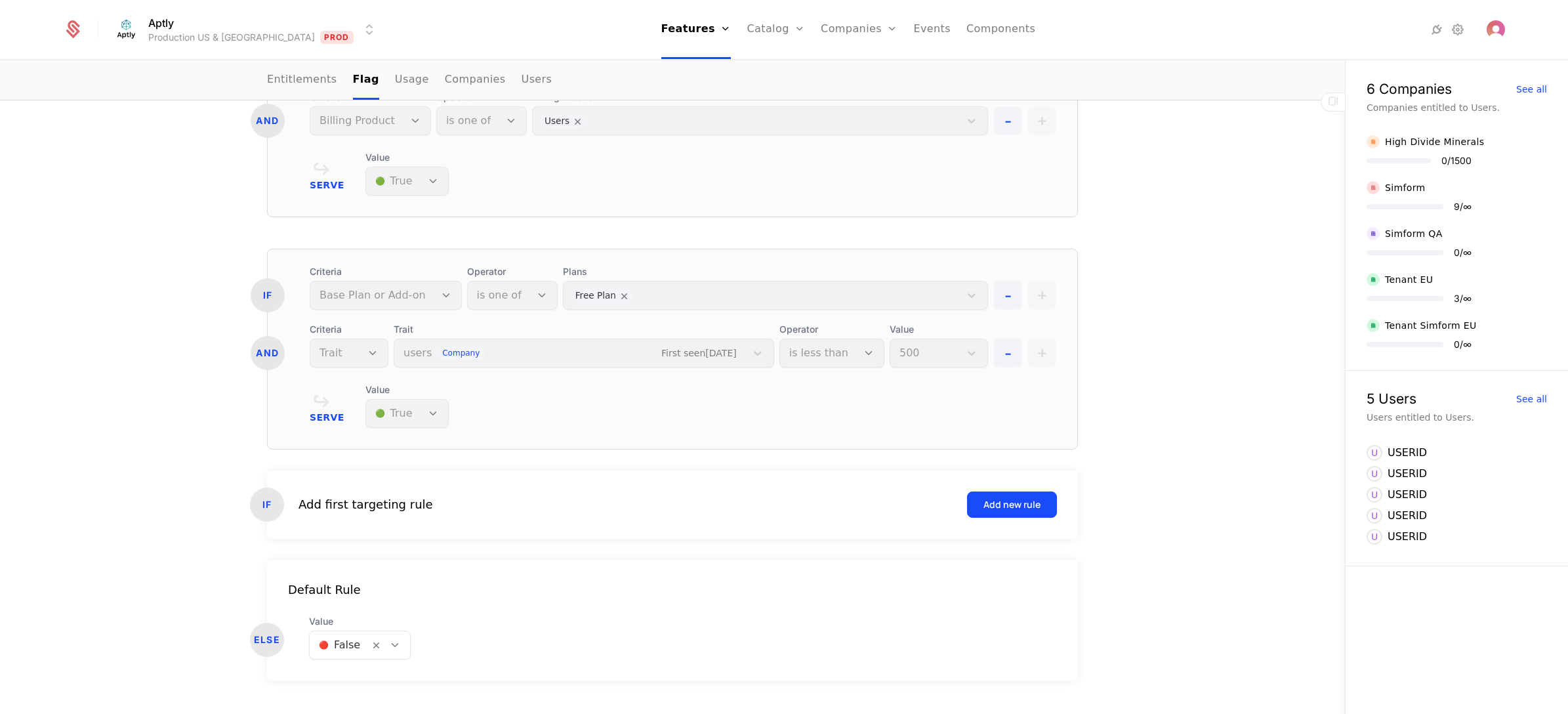
scroll to position [1264, 0]
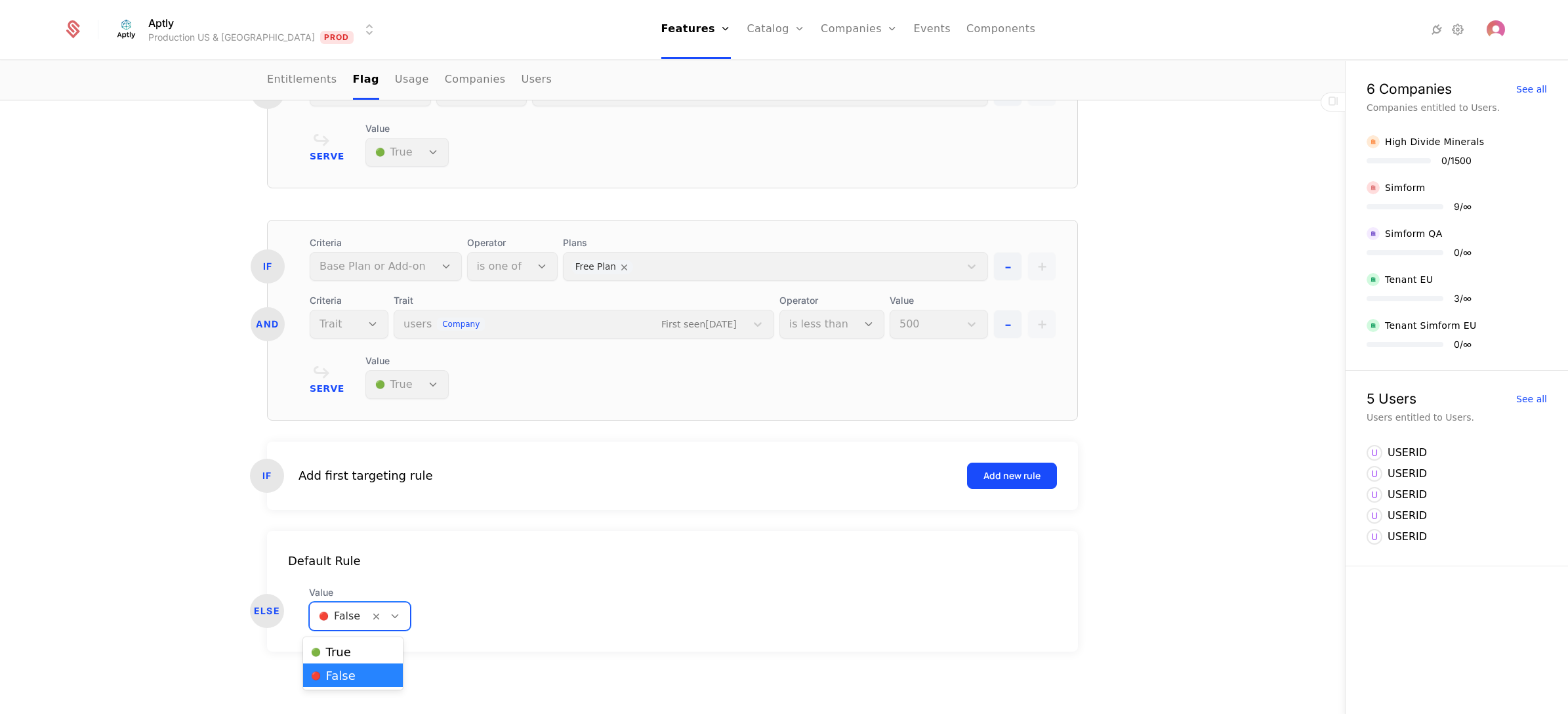
click at [392, 618] on icon at bounding box center [395, 617] width 12 height 12
click at [502, 619] on div "ELSE Value 2 results available. Use Up and Down to choose options, press Enter …" at bounding box center [672, 608] width 811 height 45
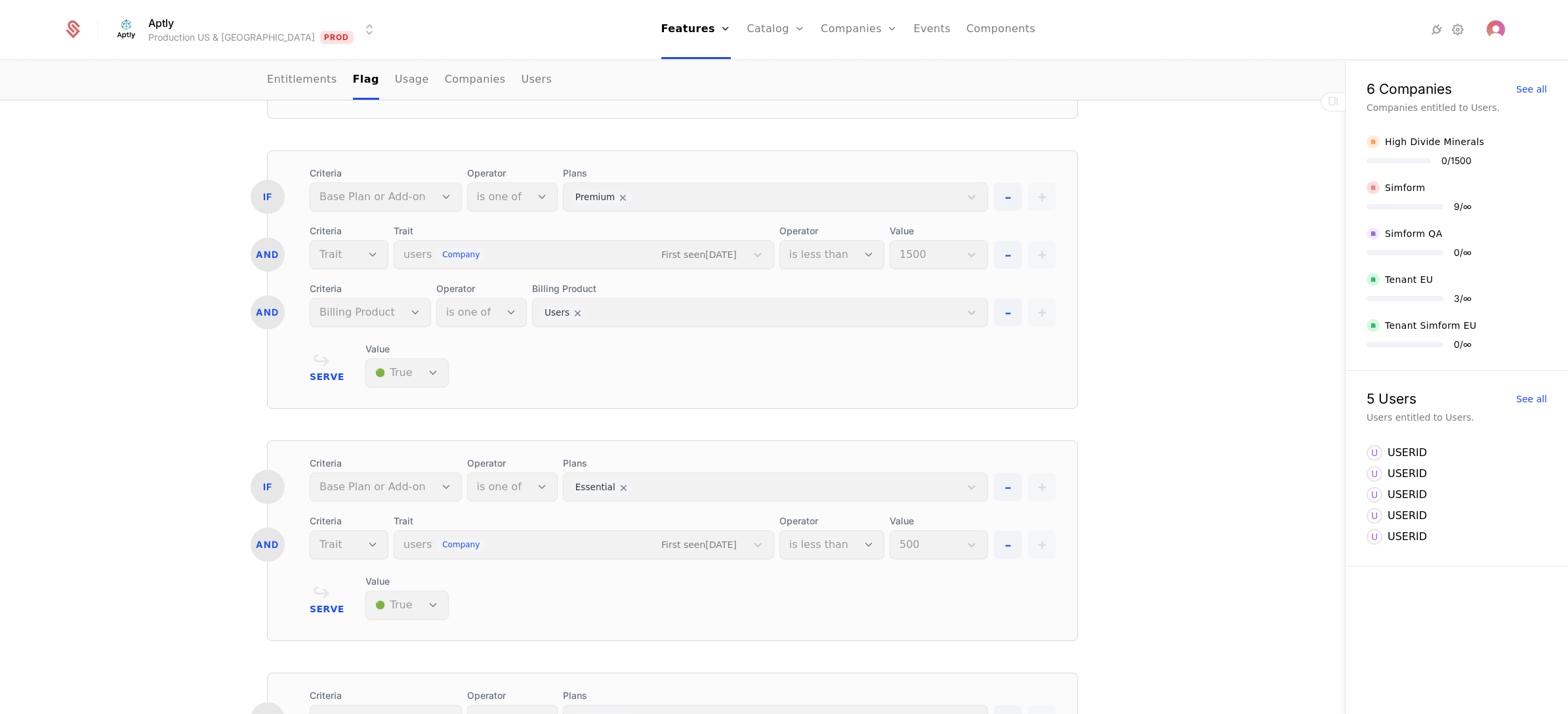
scroll to position [0, 0]
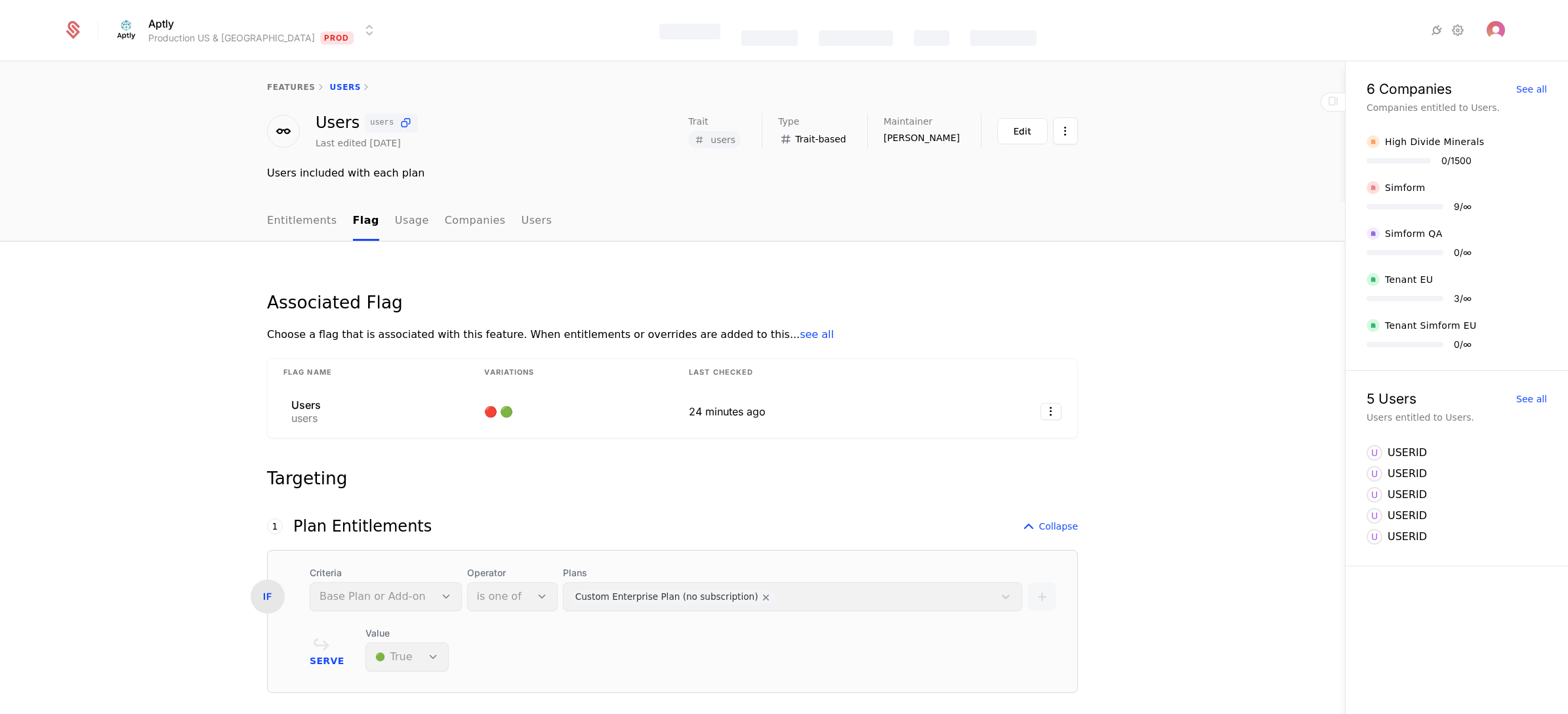
click at [73, 27] on icon at bounding box center [73, 32] width 14 height 15
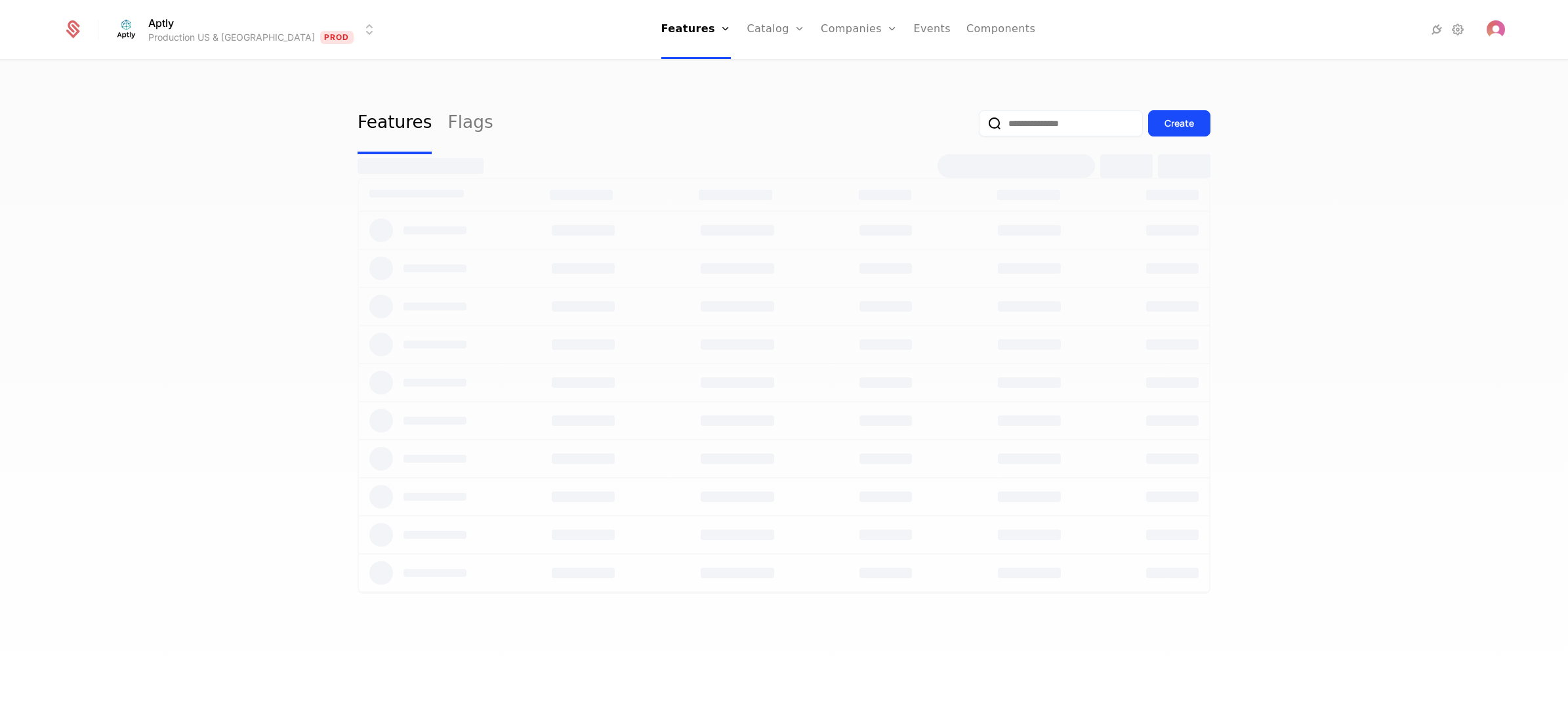
select select "**"
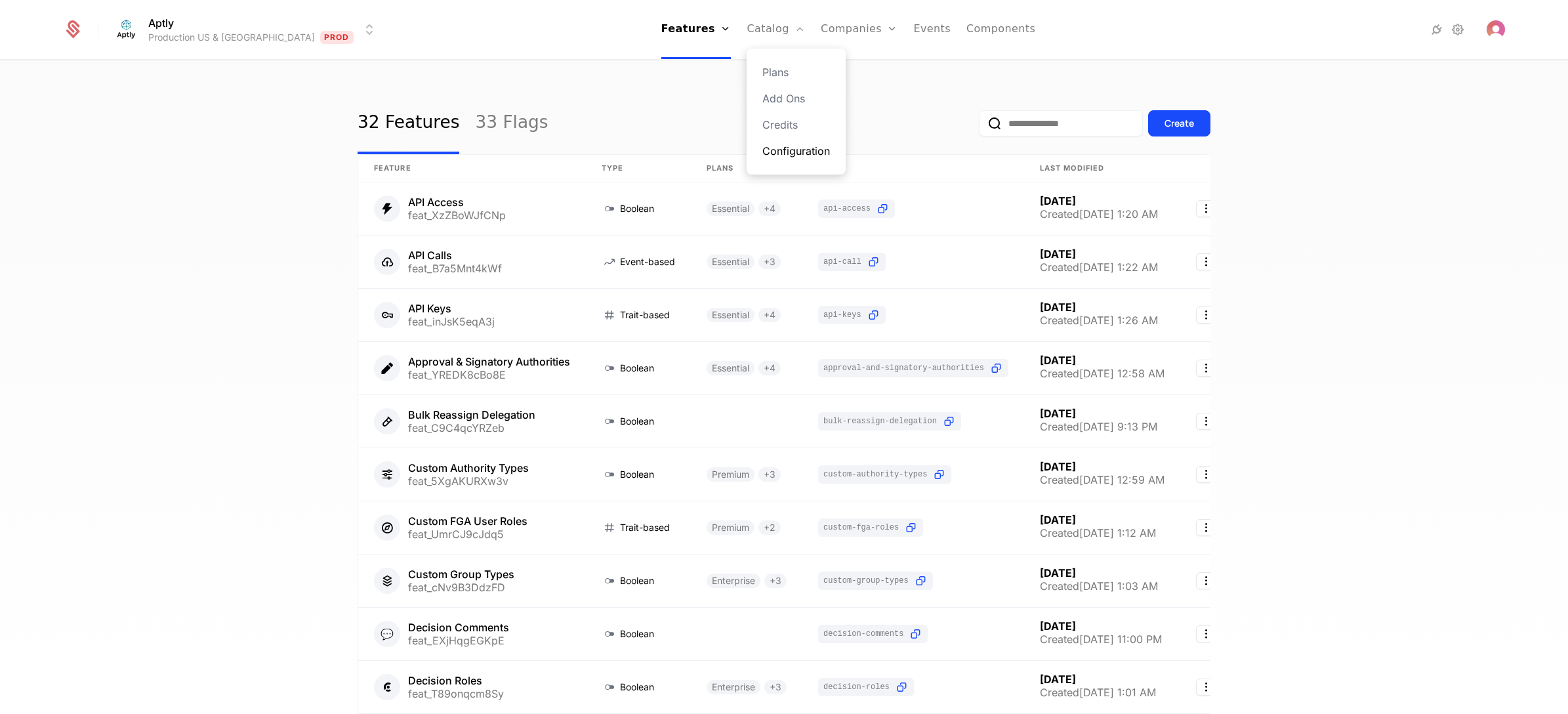
click at [762, 152] on link "Configuration" at bounding box center [796, 151] width 67 height 16
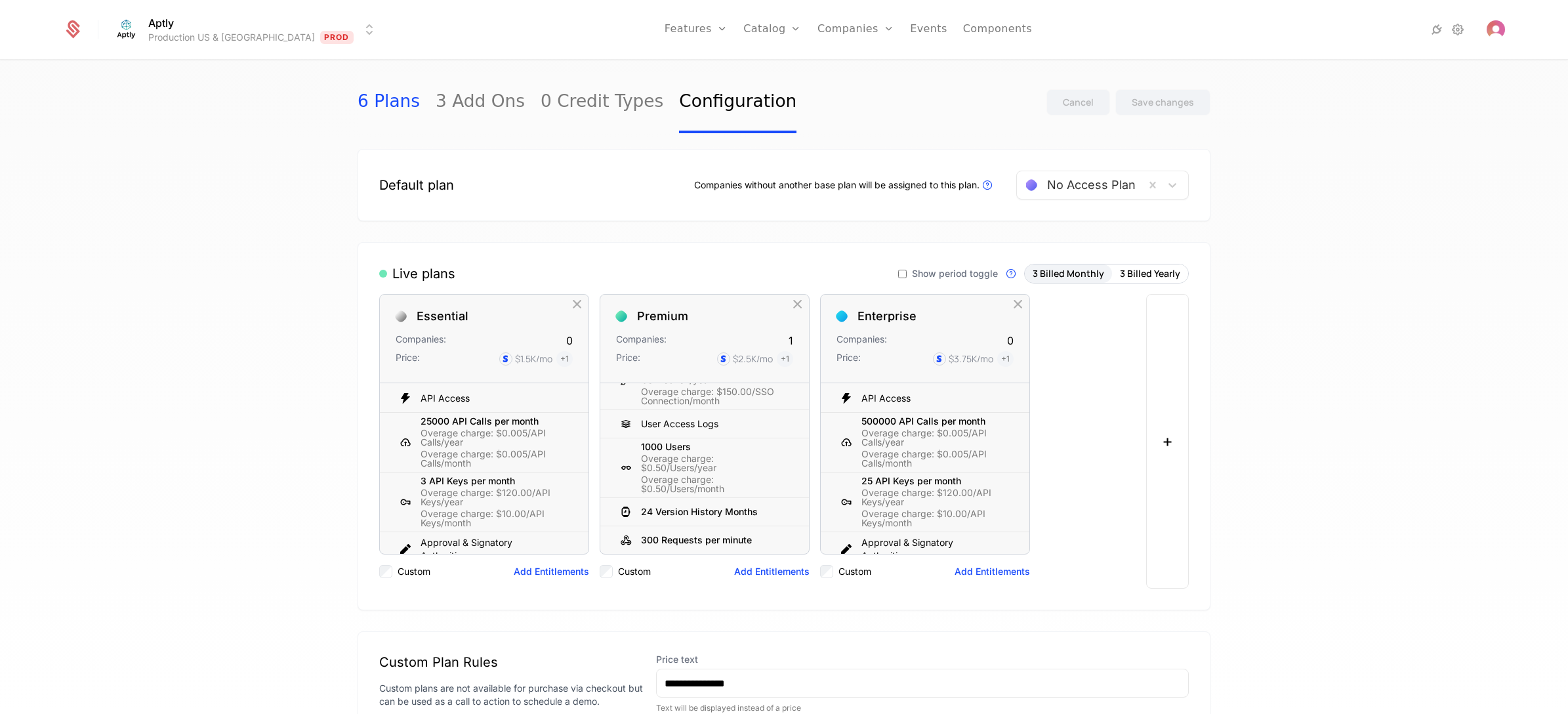
click at [369, 103] on link "6 Plans" at bounding box center [388, 102] width 63 height 62
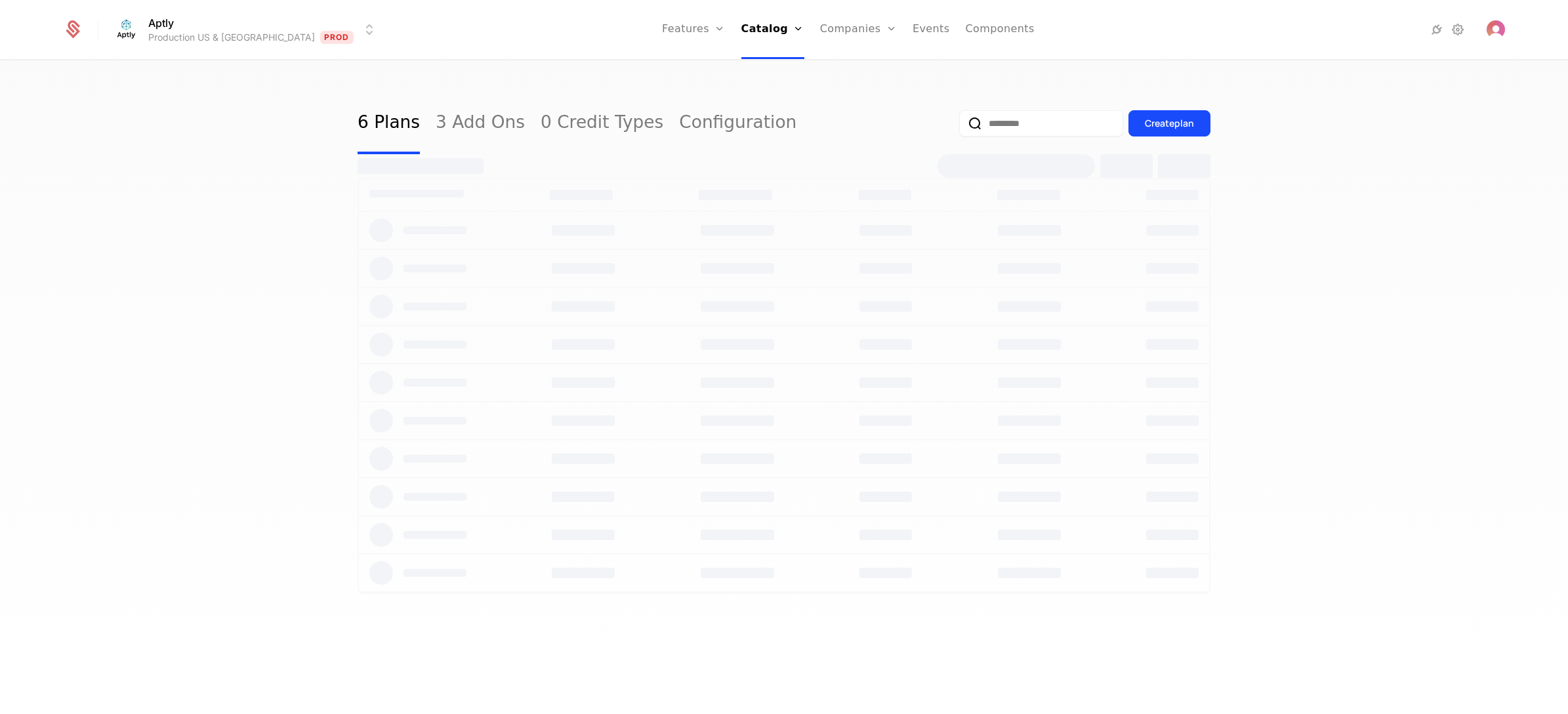
select select "**"
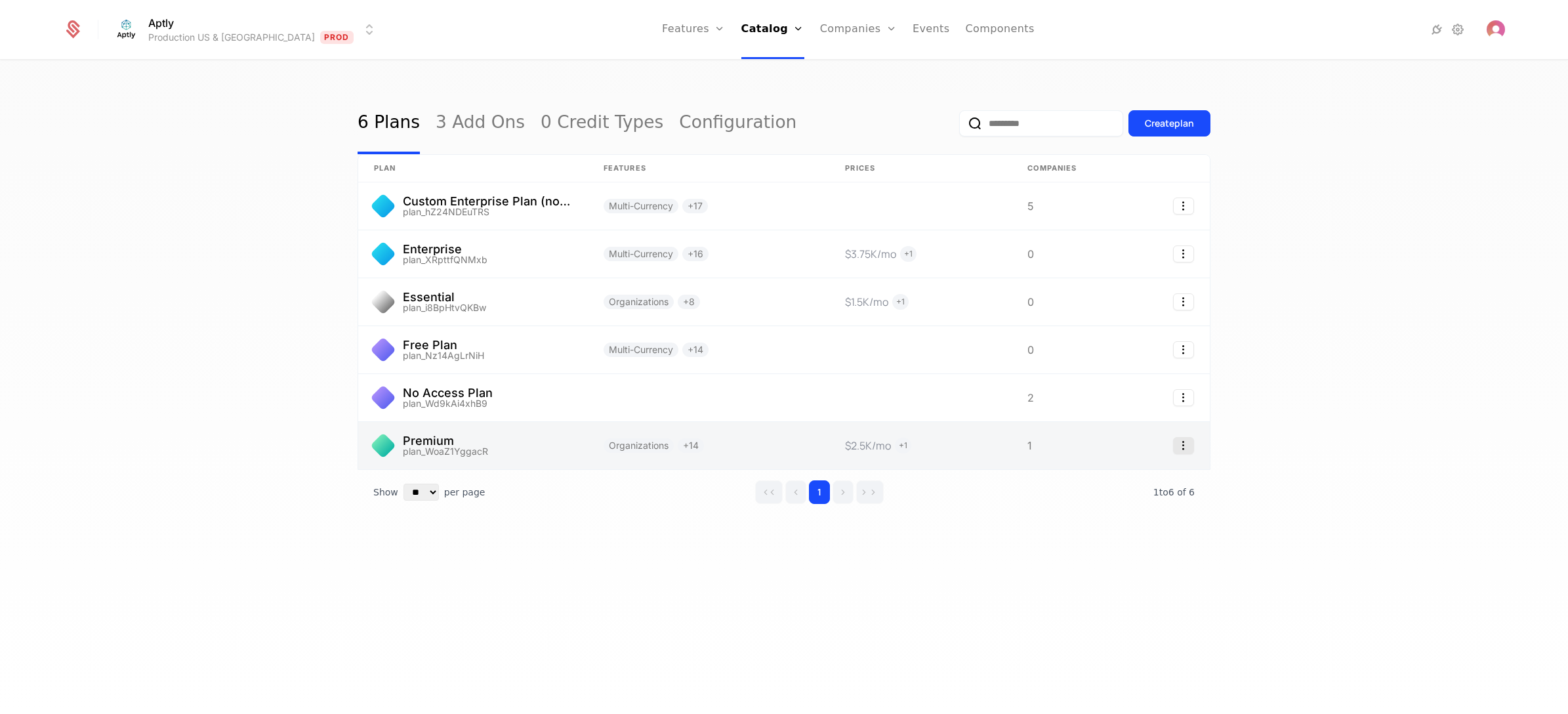
click at [1180, 455] on icon "Select action" at bounding box center [1183, 445] width 21 height 17
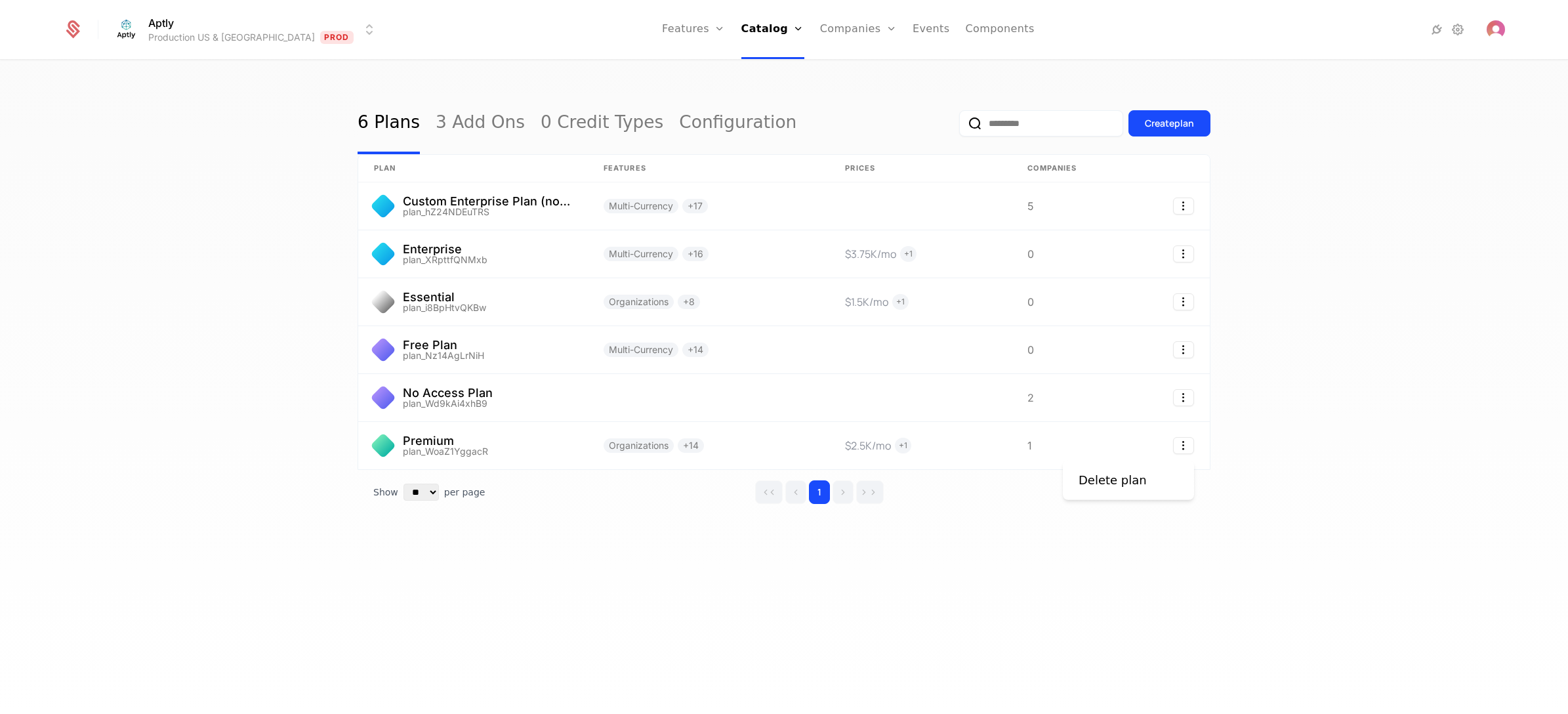
click at [553, 561] on html "Aptly Production US & EU Prod Features Features Flags Catalog Plans Add Ons Cre…" at bounding box center [784, 357] width 1568 height 714
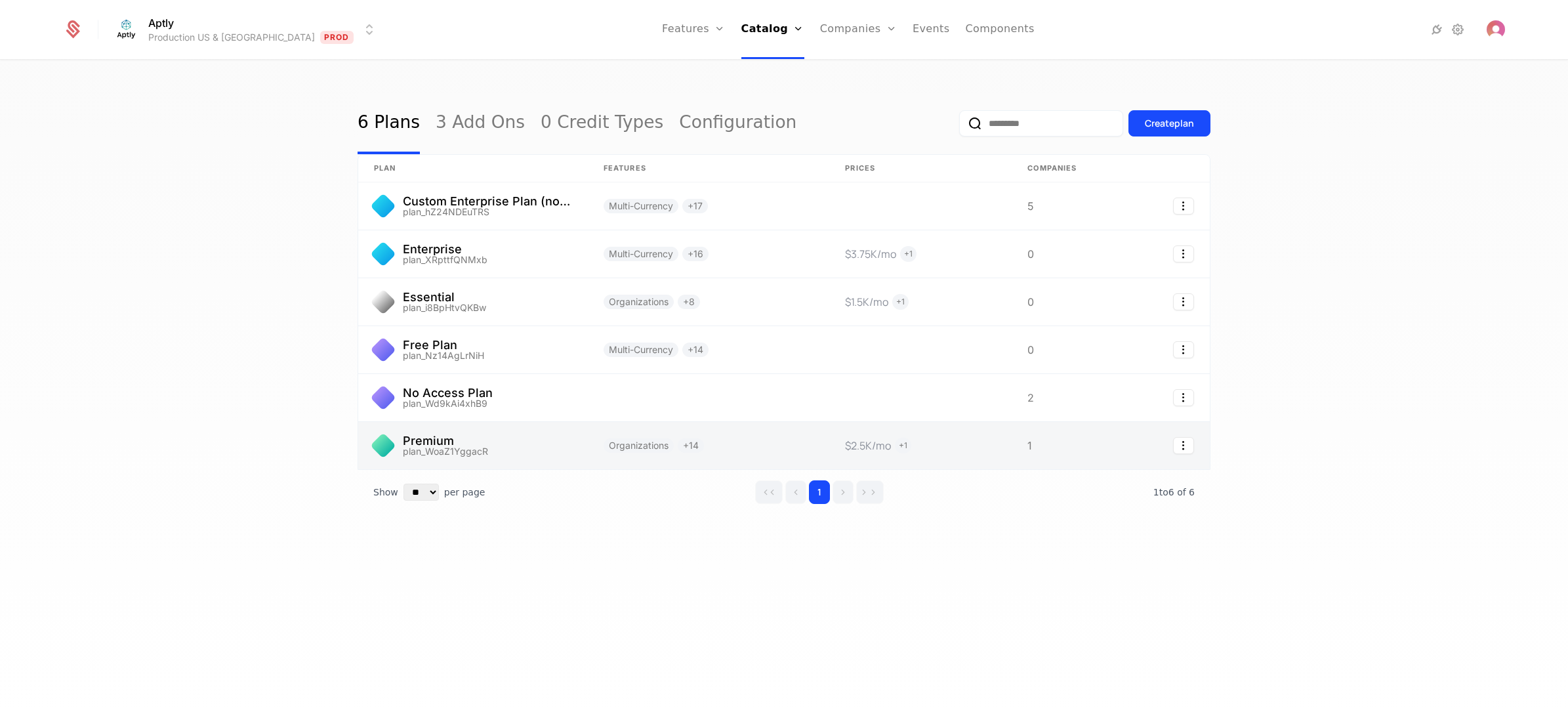
click at [503, 453] on link at bounding box center [472, 446] width 229 height 48
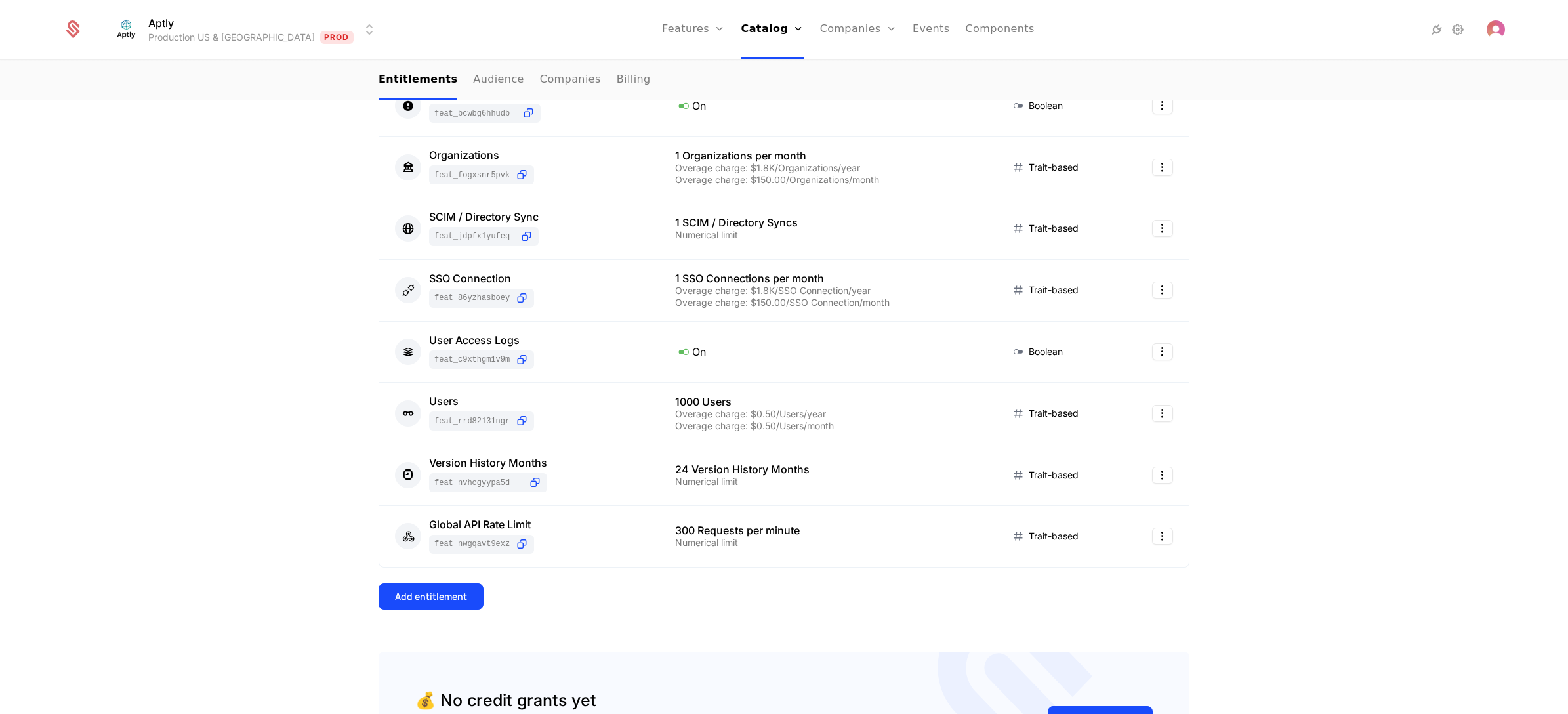
scroll to position [787, 0]
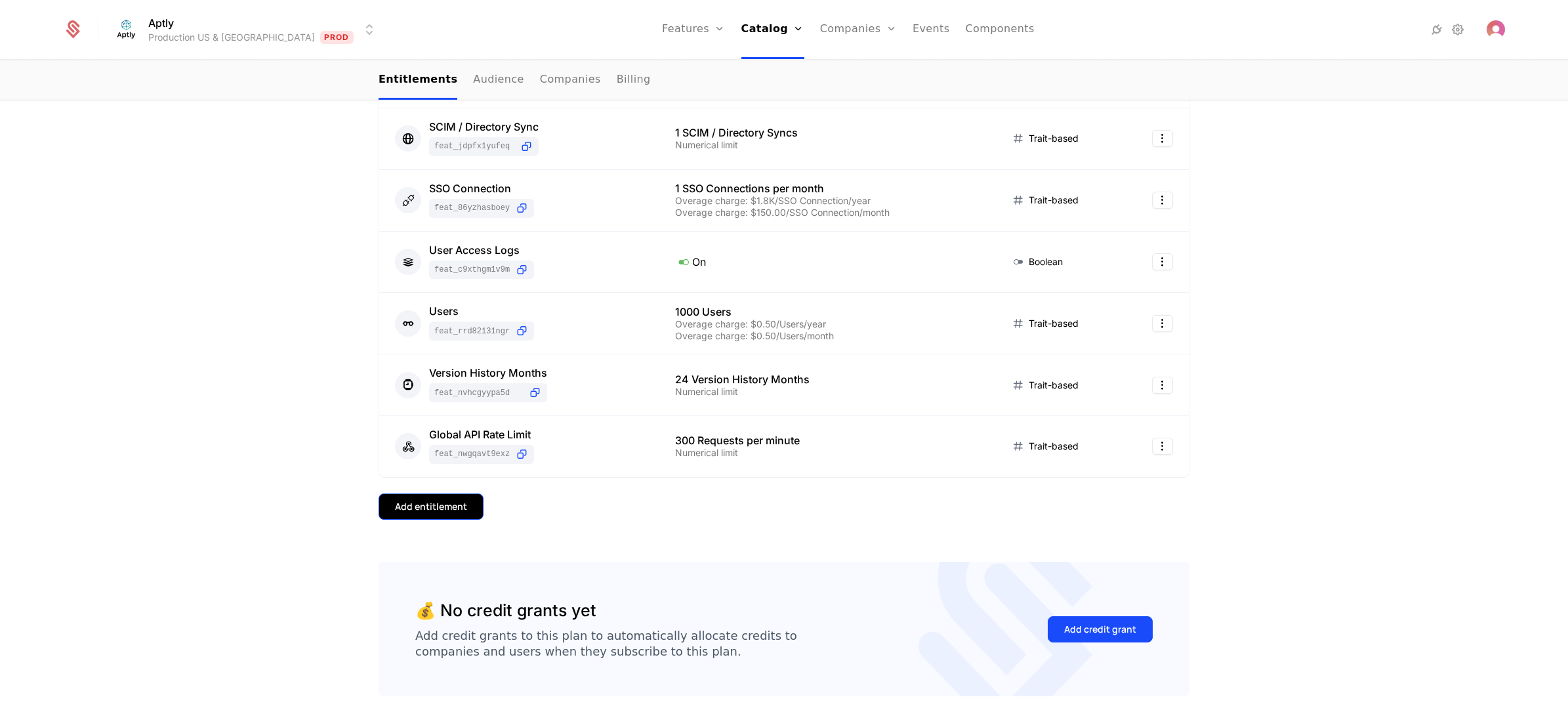
click at [431, 509] on div "Add entitlement" at bounding box center [431, 506] width 72 height 13
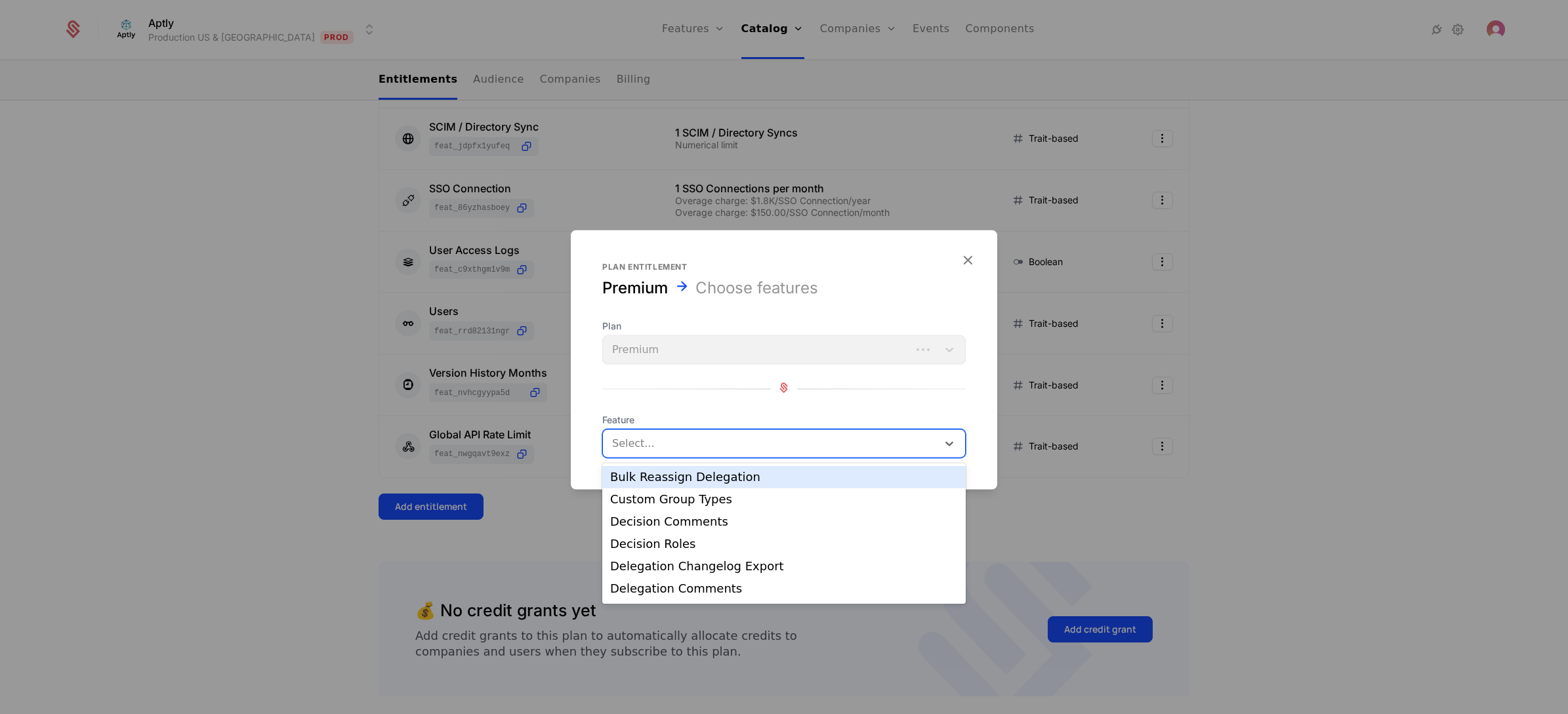
click at [706, 439] on div at bounding box center [771, 444] width 317 height 19
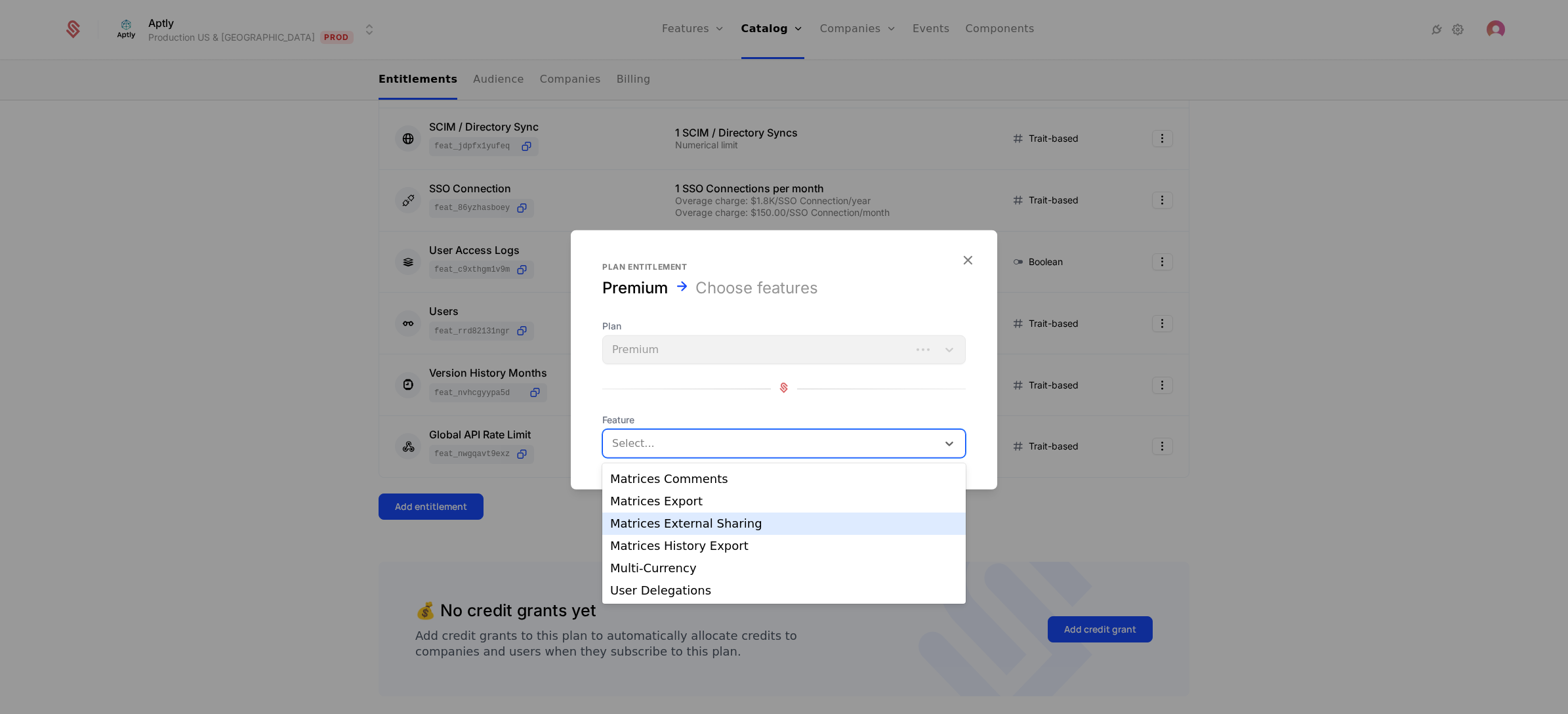
scroll to position [243, 0]
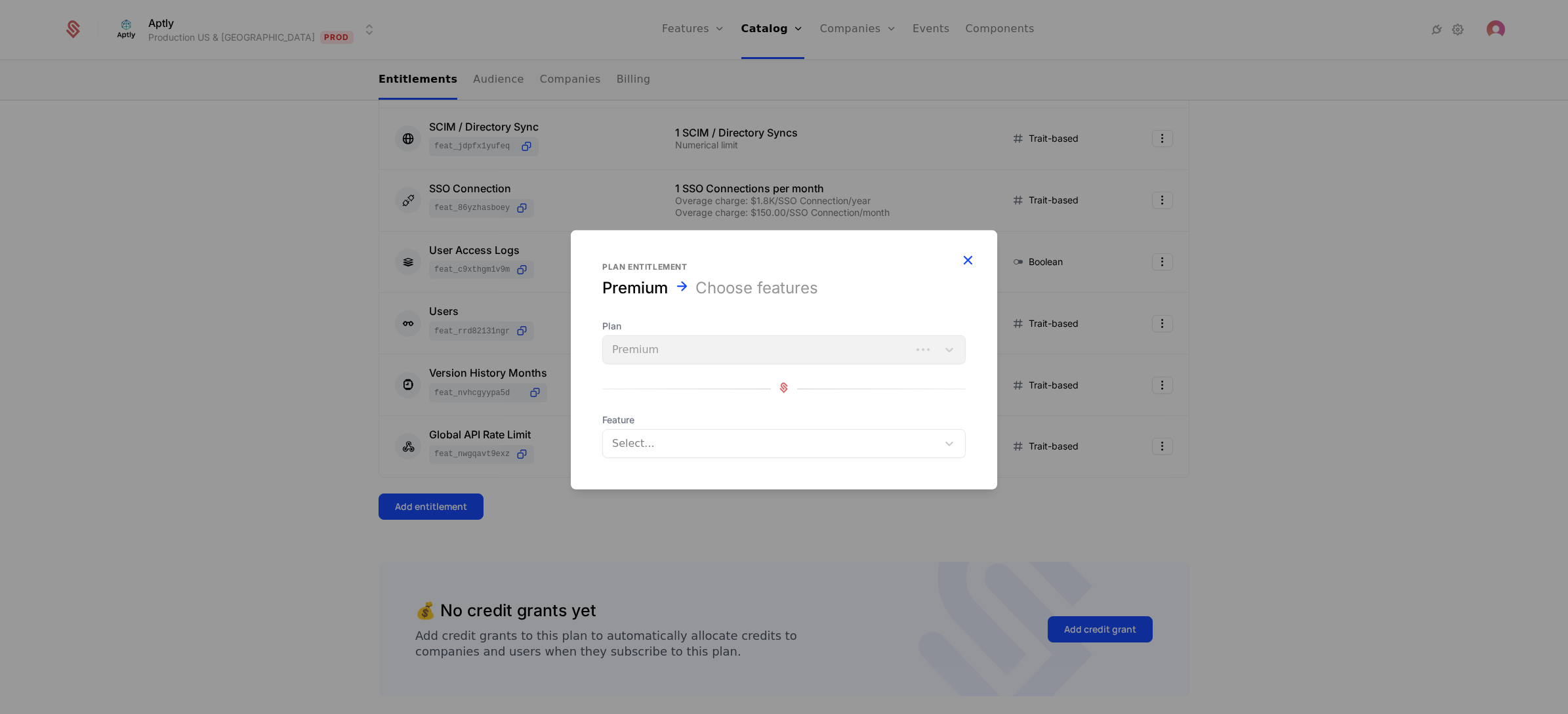
click at [968, 253] on icon "button" at bounding box center [968, 259] width 17 height 17
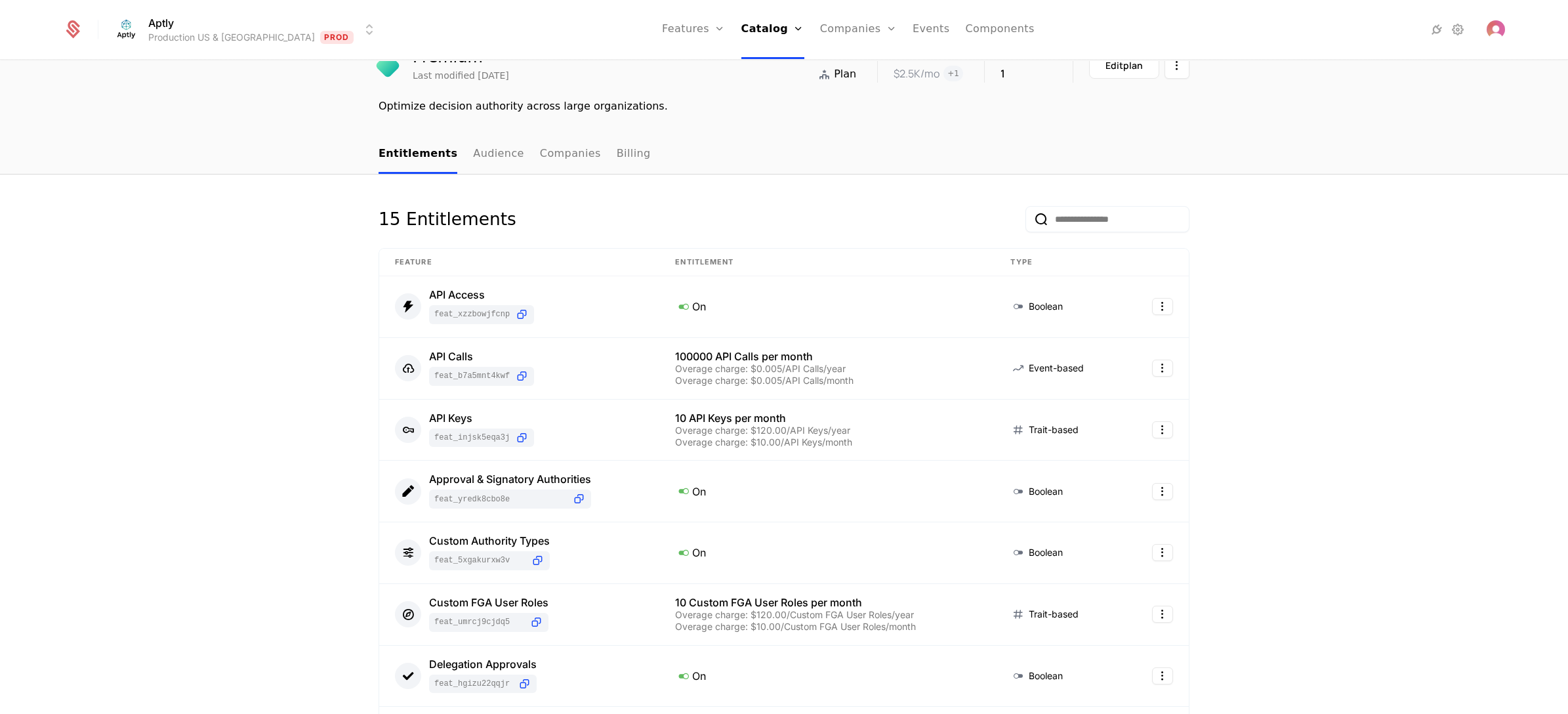
scroll to position [0, 0]
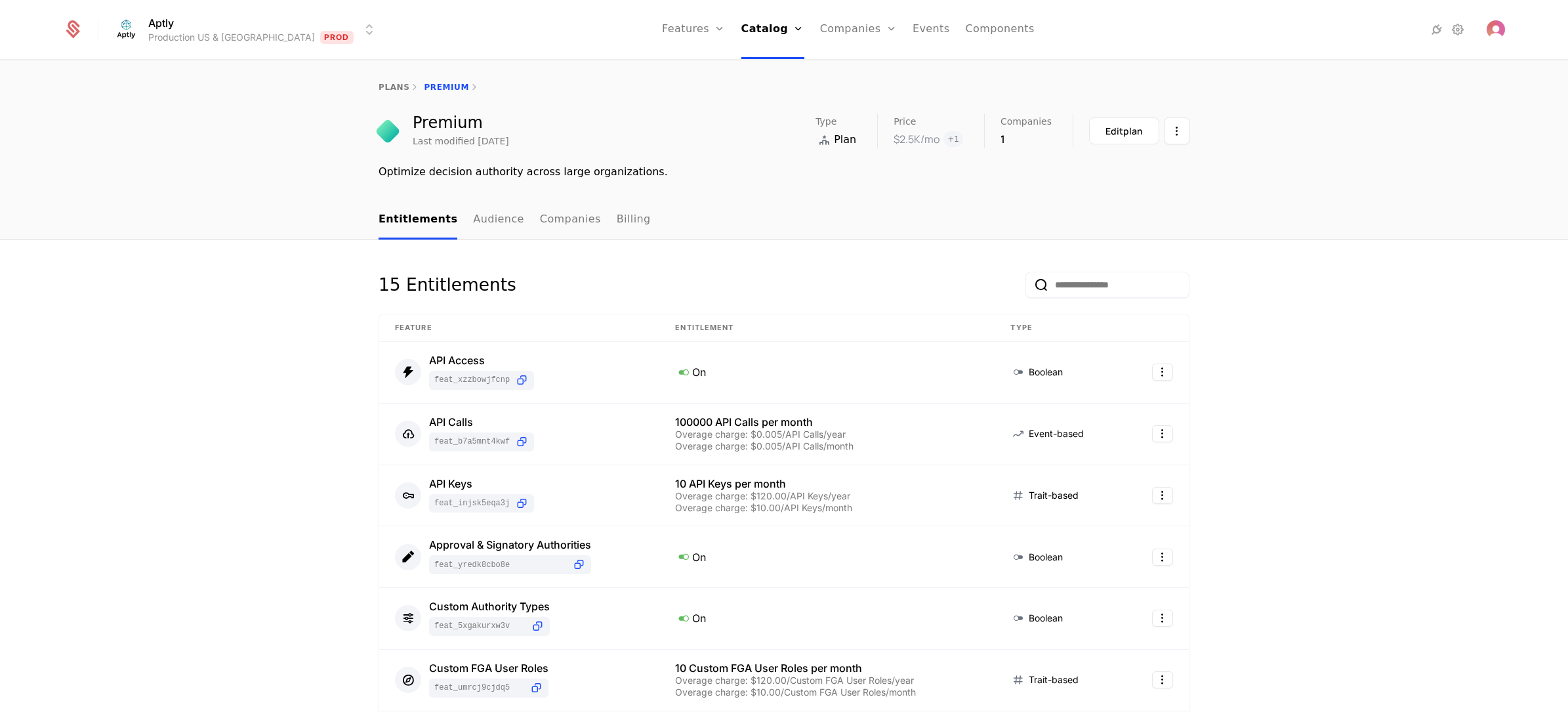
click at [1025, 286] on input "email" at bounding box center [1107, 285] width 164 height 26
click at [809, 279] on div "15 Entitlements" at bounding box center [783, 293] width 811 height 42
click at [1137, 129] on button "Edit plan" at bounding box center [1124, 130] width 70 height 27
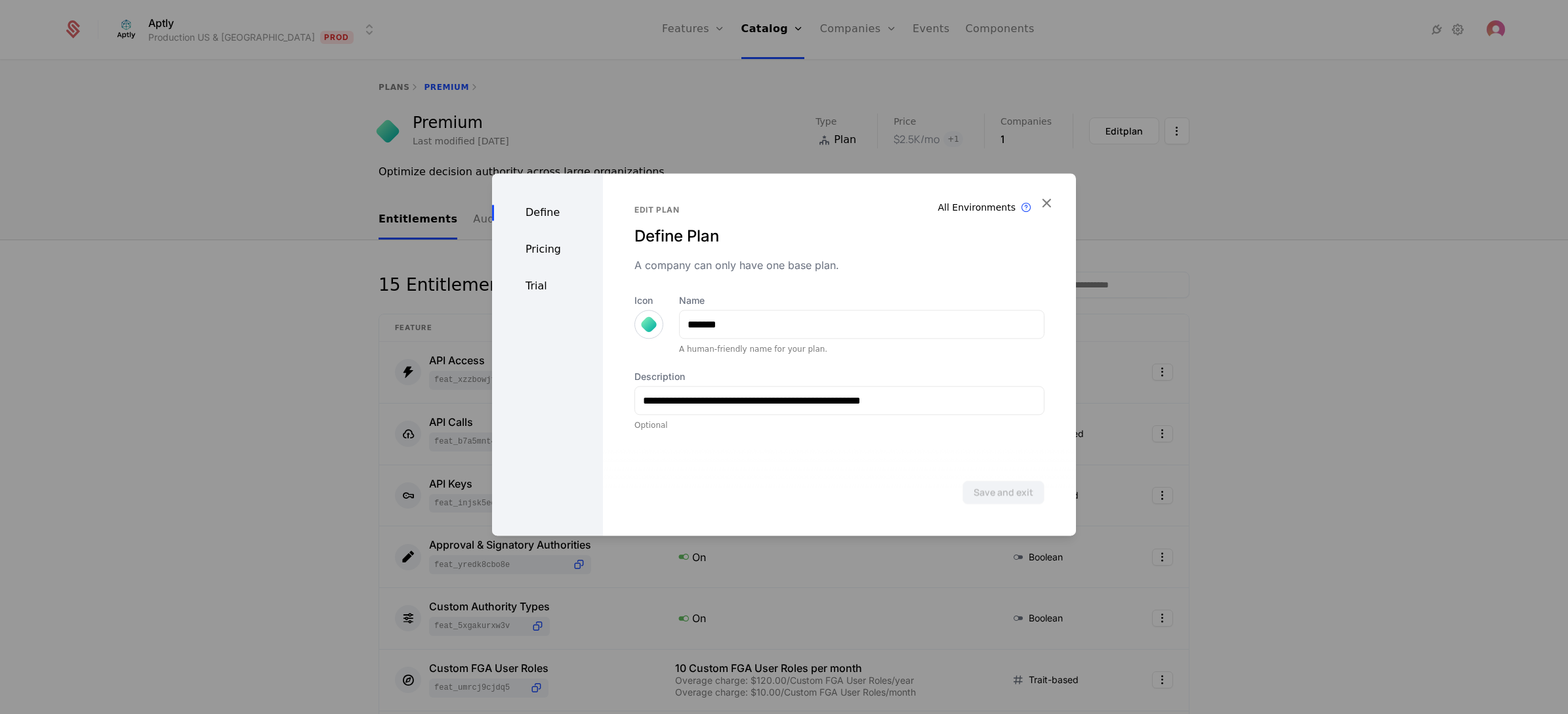
click at [548, 247] on div "Pricing" at bounding box center [548, 249] width 111 height 16
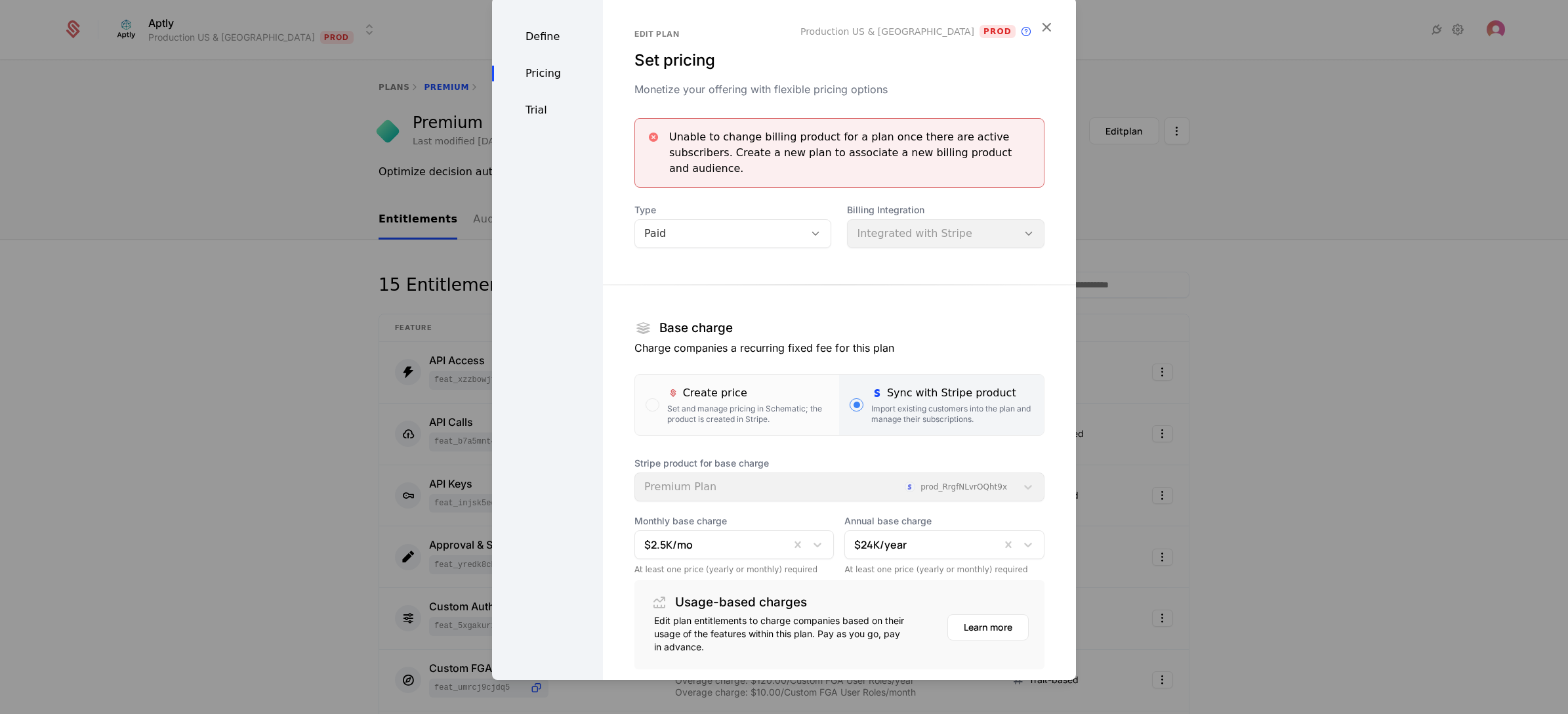
click at [537, 108] on div "Trial" at bounding box center [548, 110] width 111 height 16
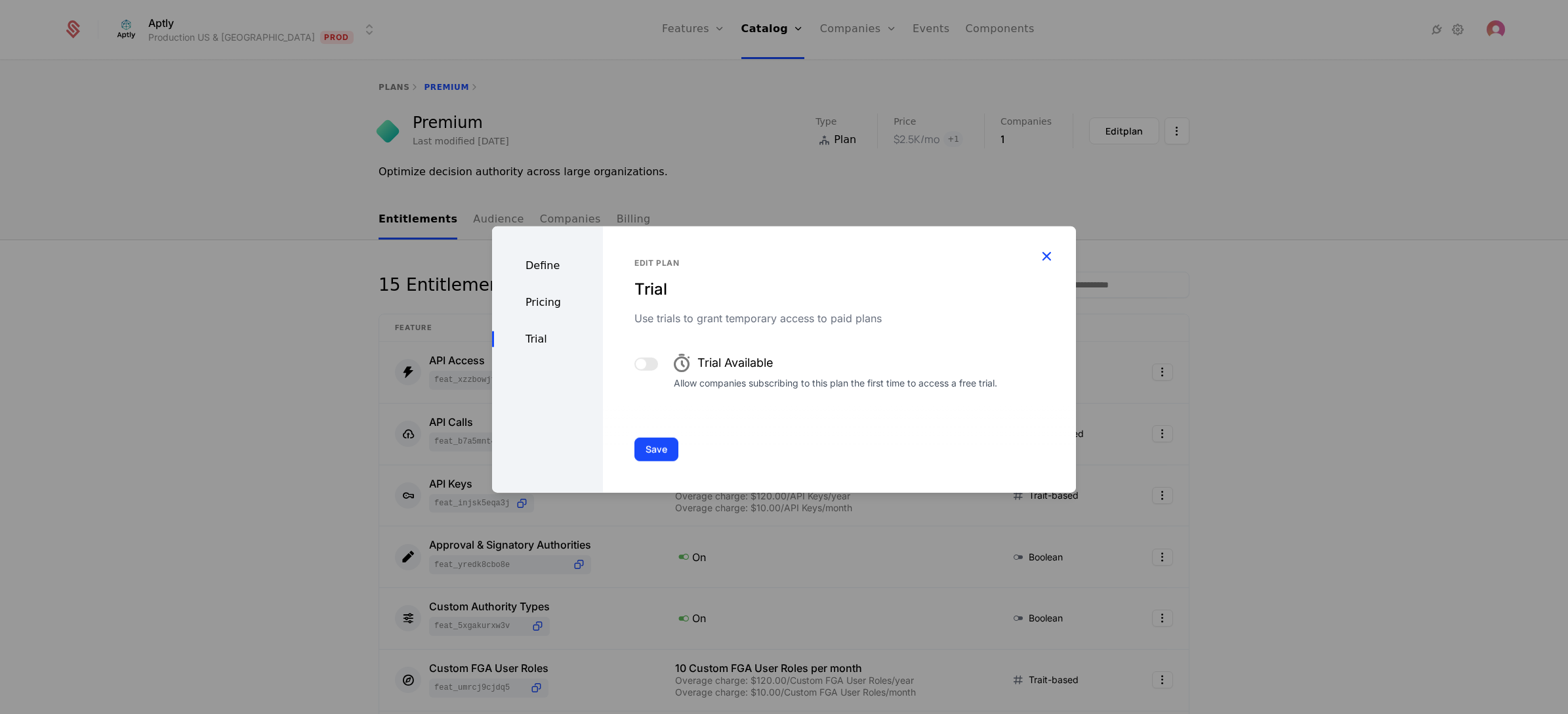
click at [1047, 256] on icon "button" at bounding box center [1046, 255] width 17 height 17
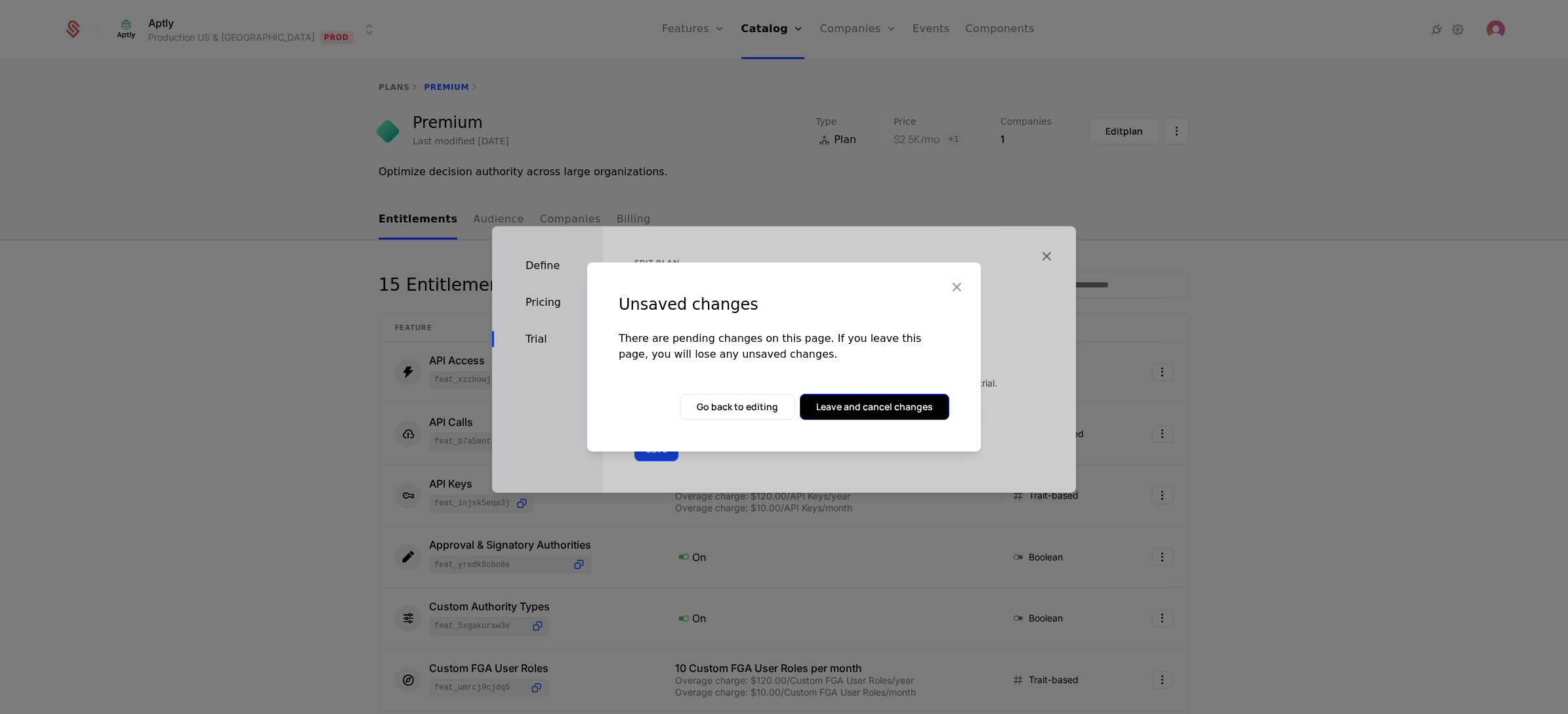
click at [841, 408] on button "Leave and cancel changes" at bounding box center [874, 407] width 150 height 26
